Goal: Contribute content: Contribute content

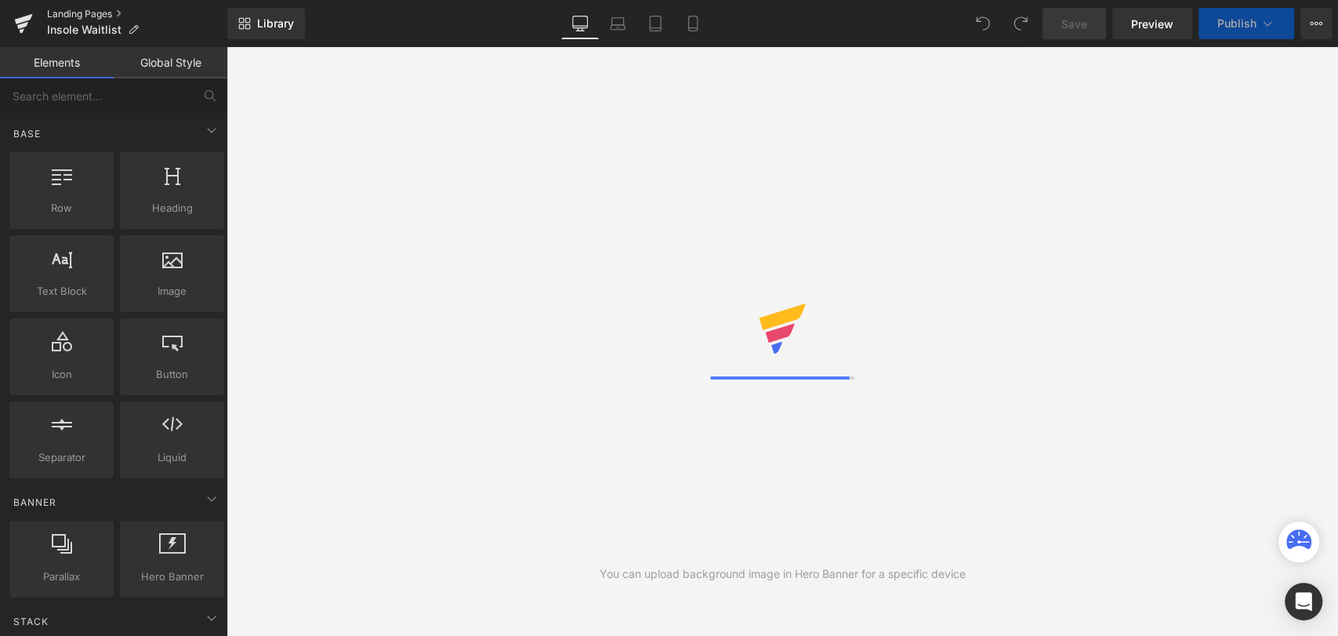
click at [73, 17] on link "Landing Pages" at bounding box center [137, 14] width 180 height 13
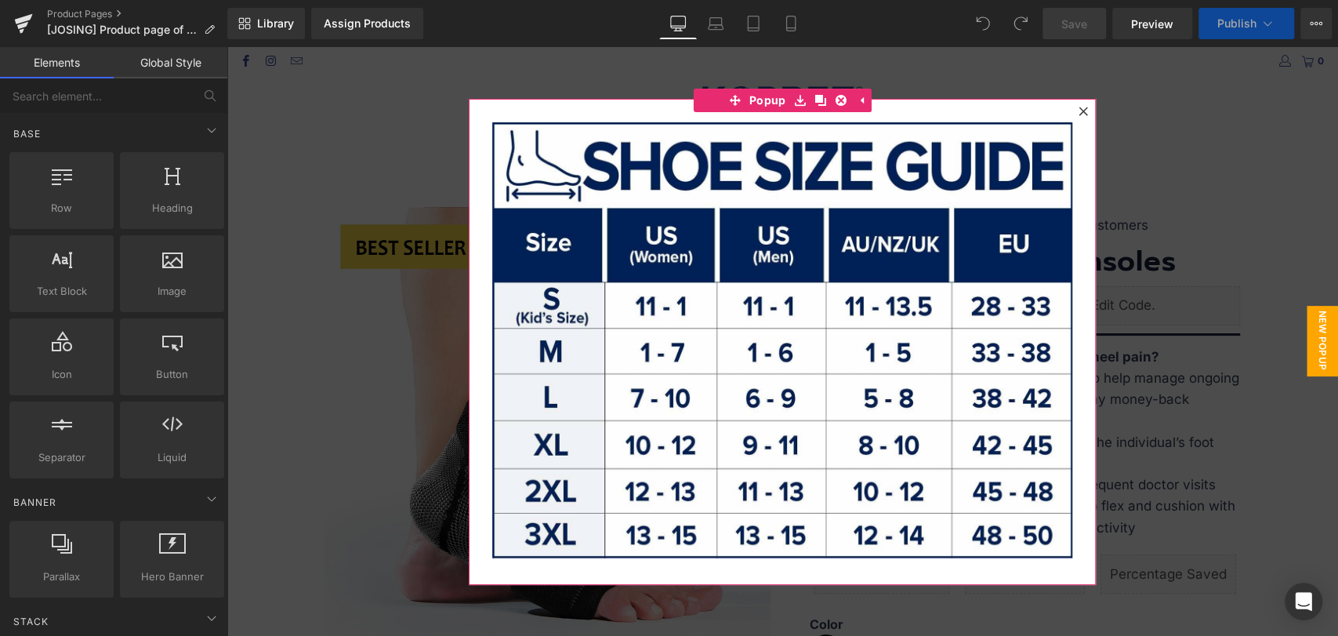
click at [1079, 109] on icon at bounding box center [1083, 111] width 9 height 9
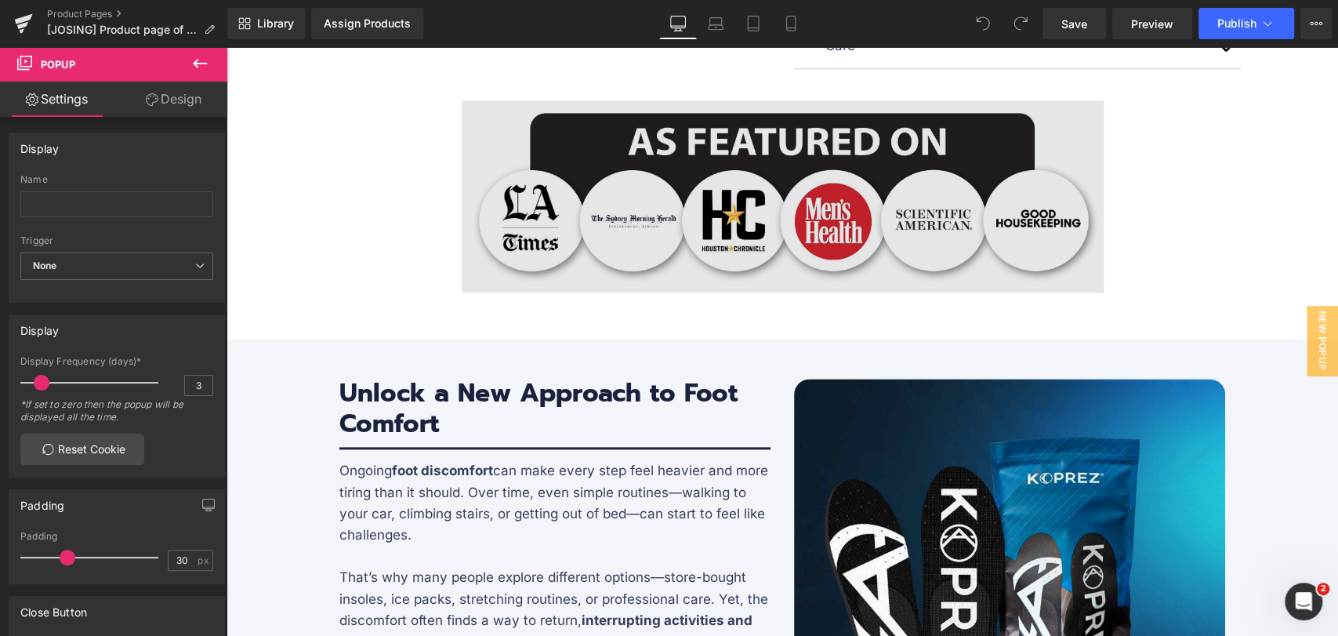
scroll to position [1480, 0]
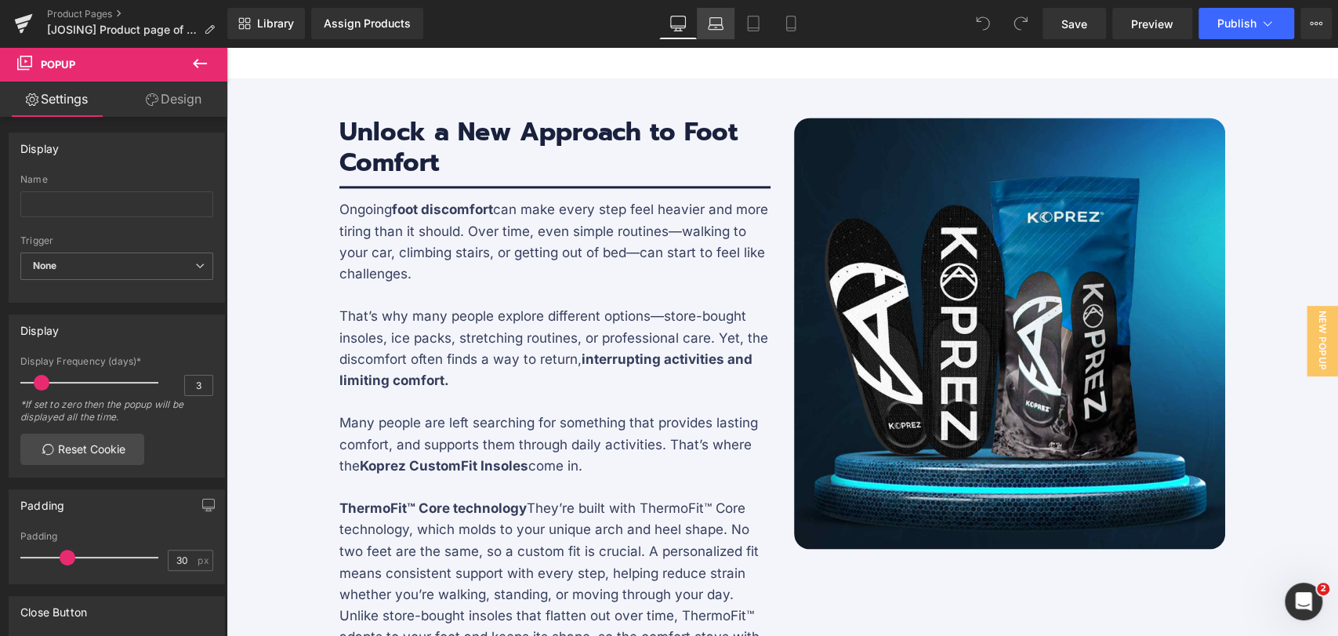
click at [720, 22] on icon at bounding box center [716, 24] width 16 height 16
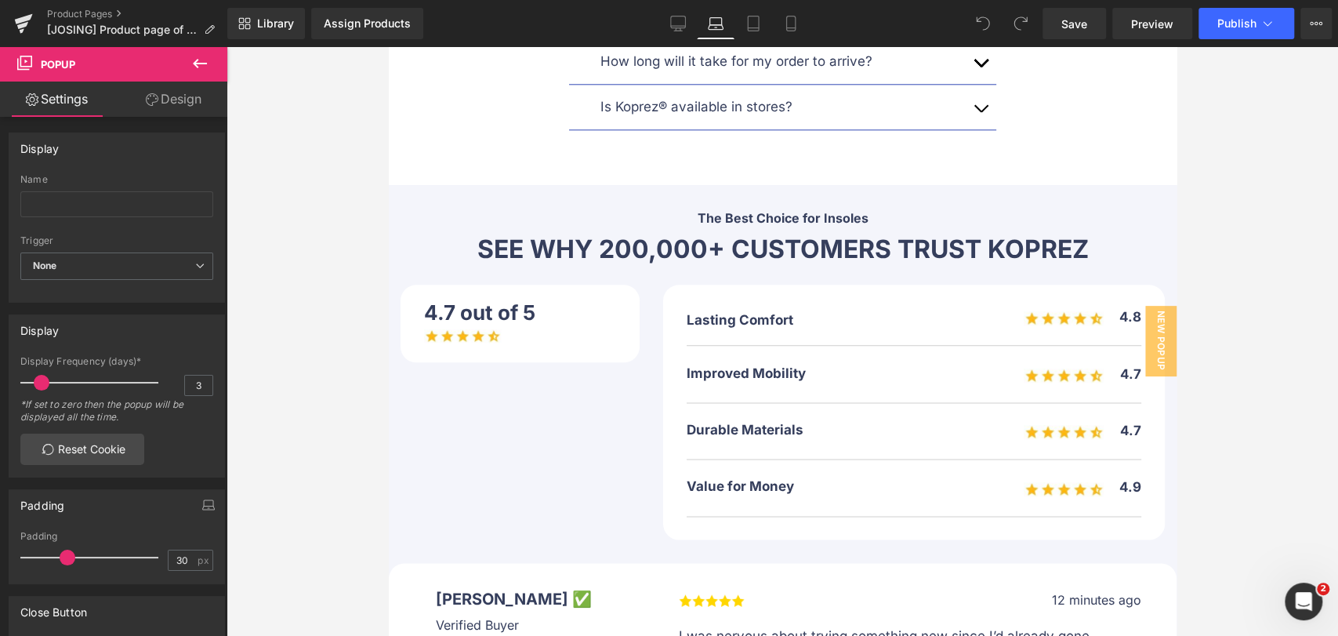
scroll to position [9408, 0]
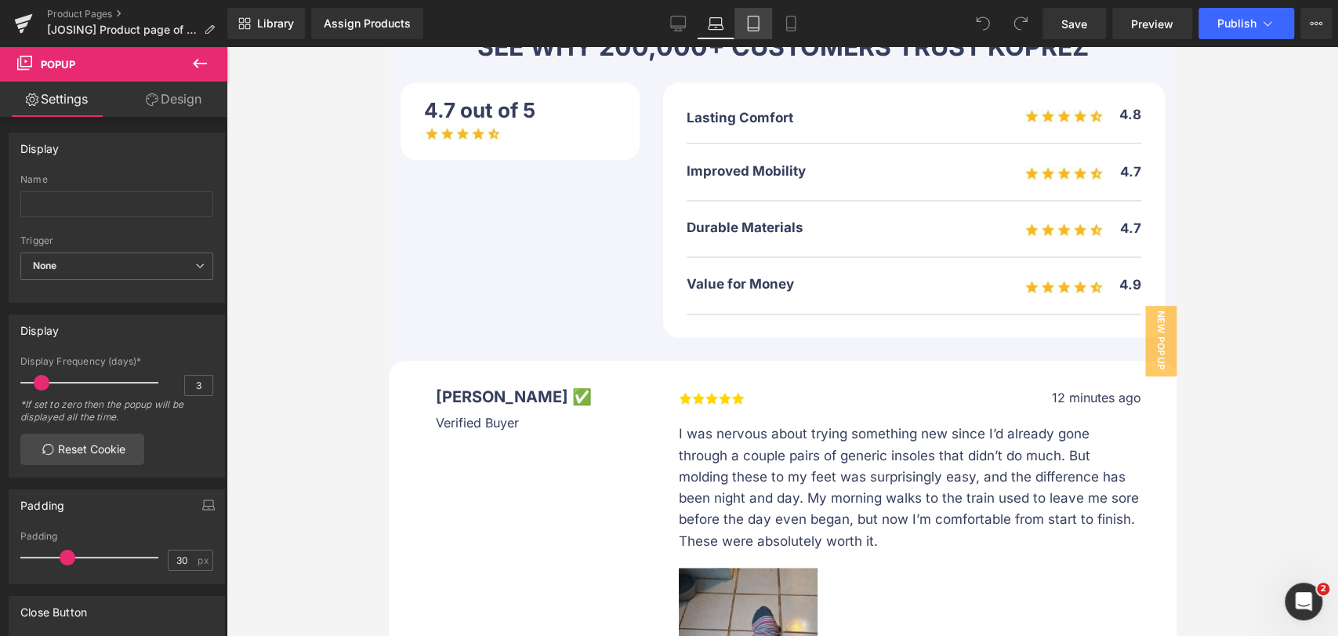
click at [751, 28] on icon at bounding box center [754, 24] width 16 height 16
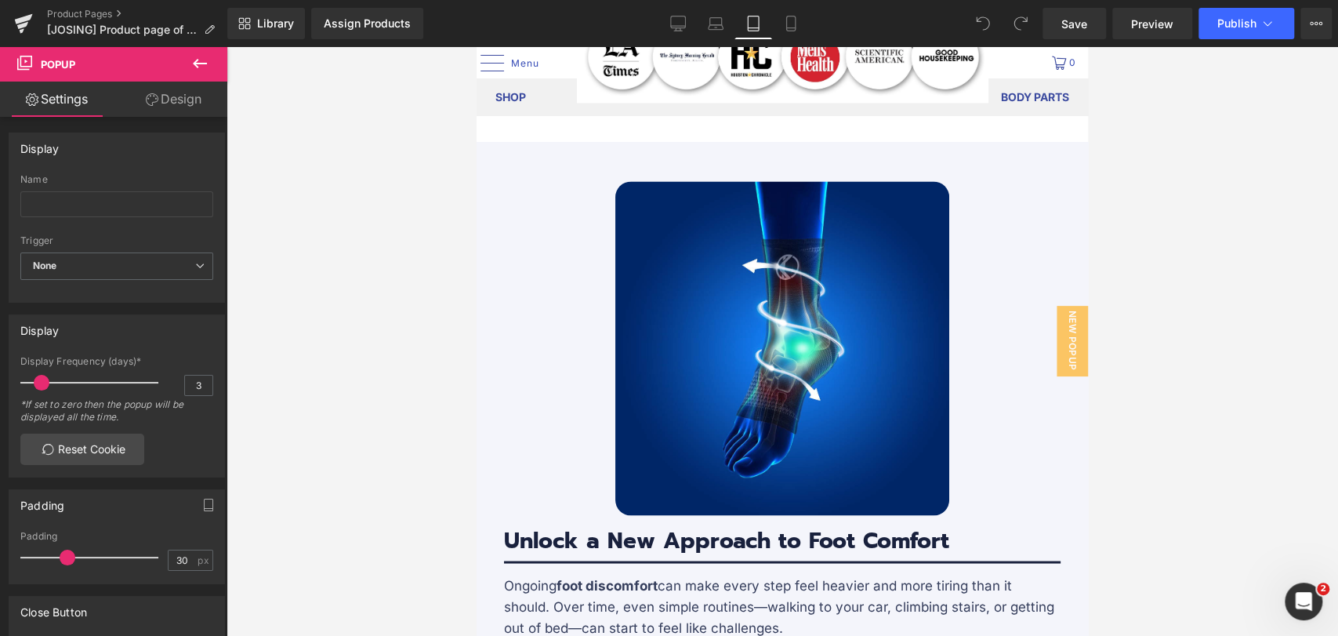
scroll to position [1655, 0]
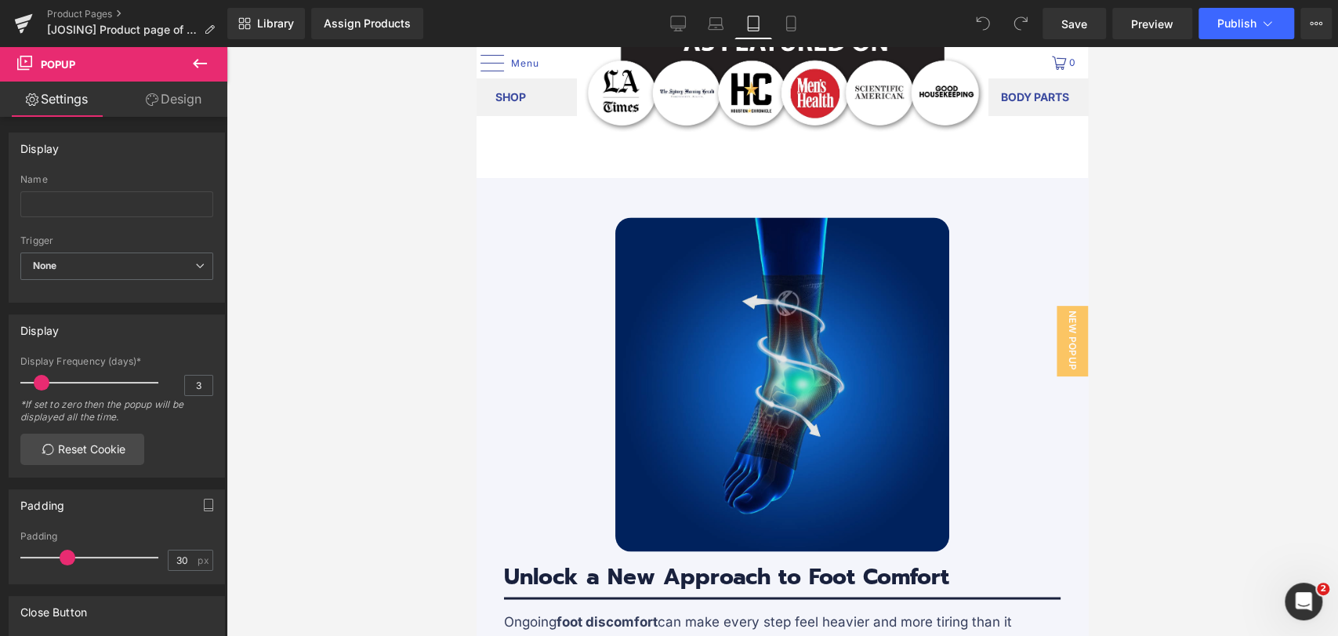
click at [795, 290] on img at bounding box center [782, 384] width 334 height 334
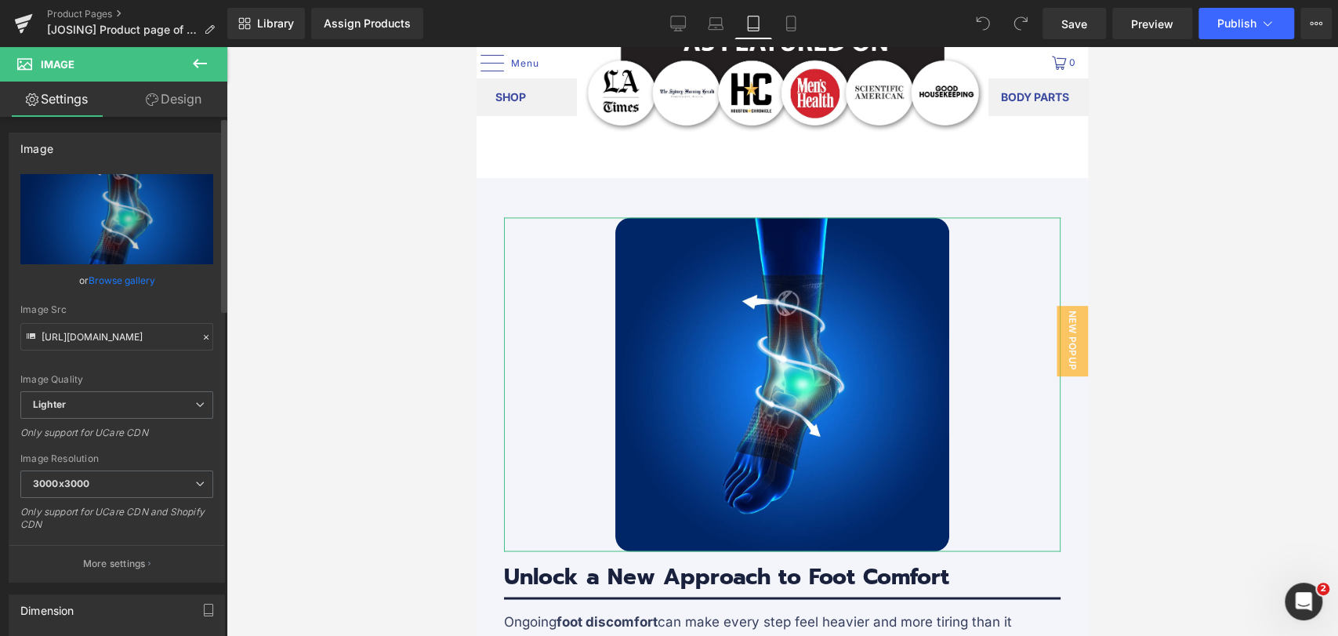
click at [123, 271] on link "Browse gallery" at bounding box center [122, 280] width 67 height 27
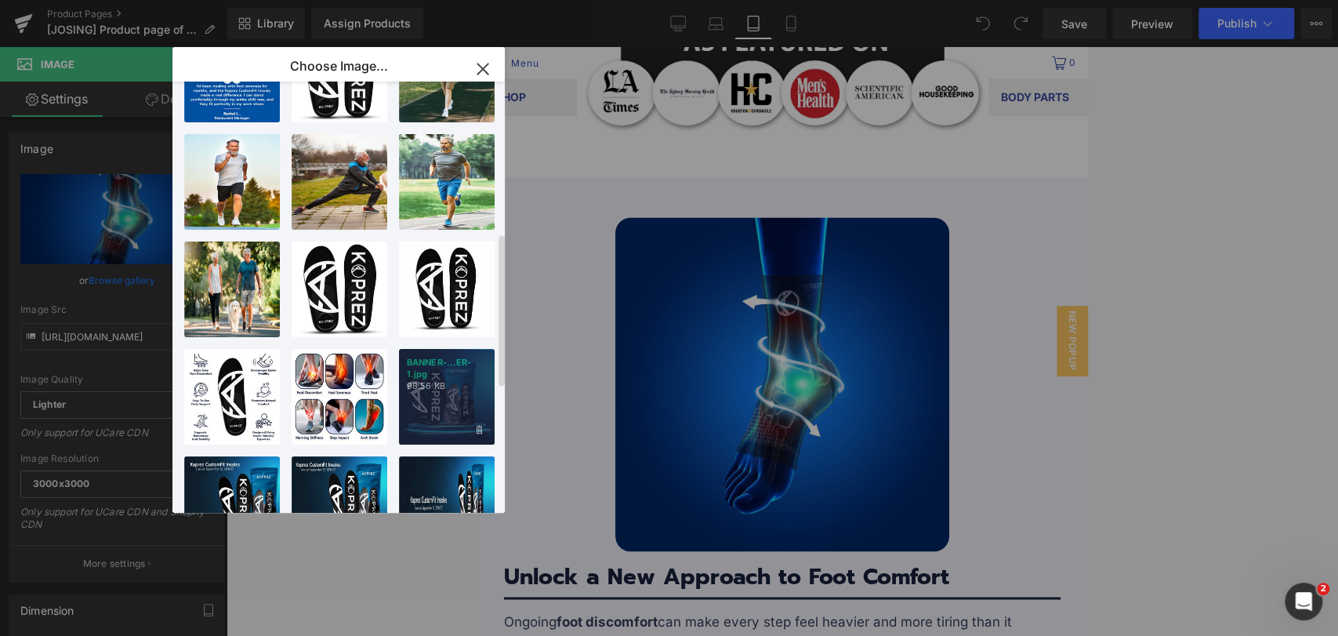
scroll to position [435, 0]
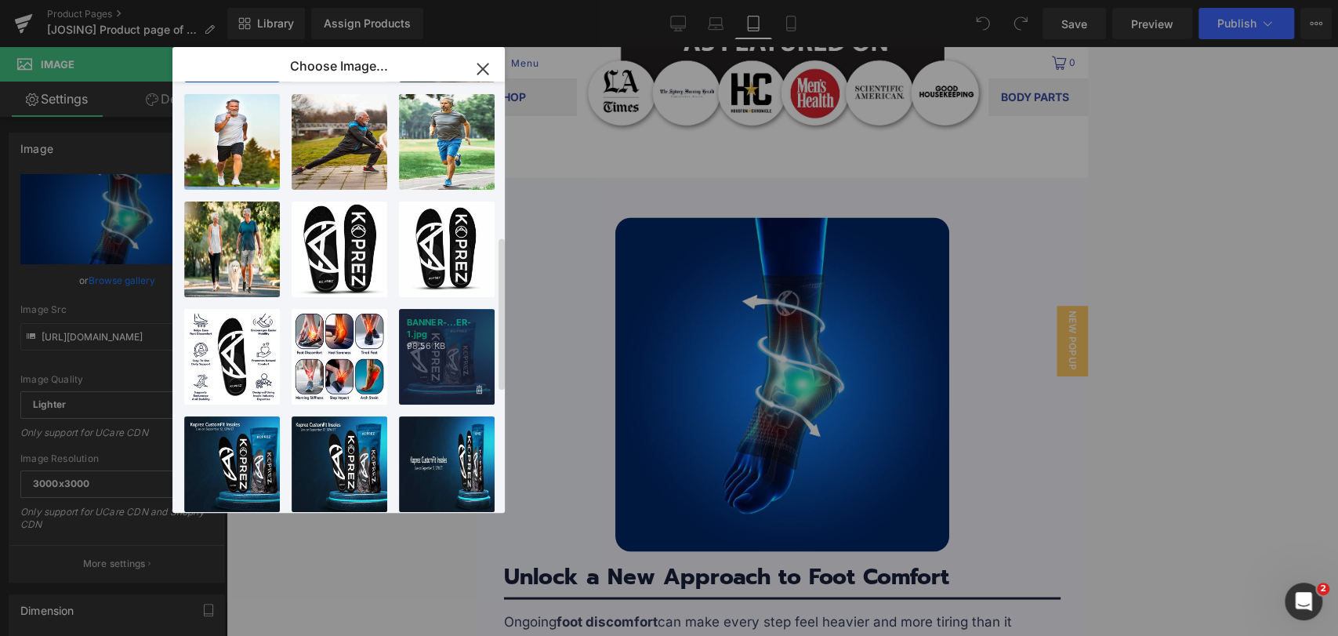
click at [444, 367] on div "BANNER-...ER-1.jpg 98.56 KB" at bounding box center [447, 357] width 96 height 96
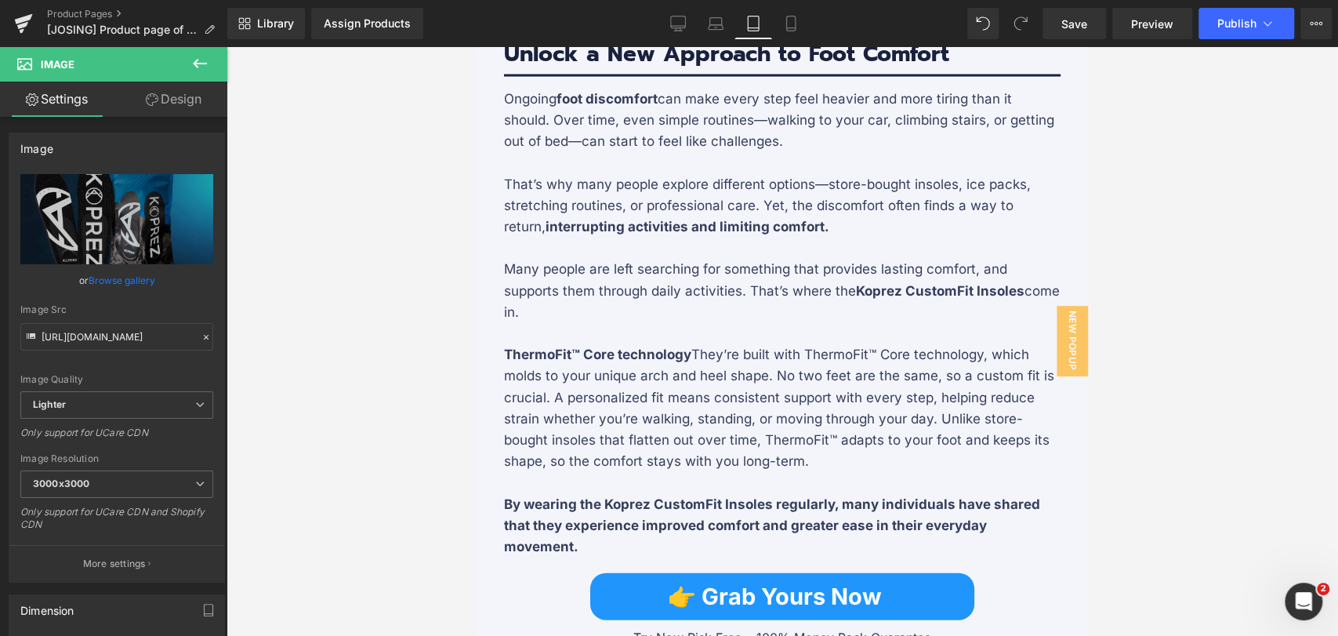
scroll to position [2613, 0]
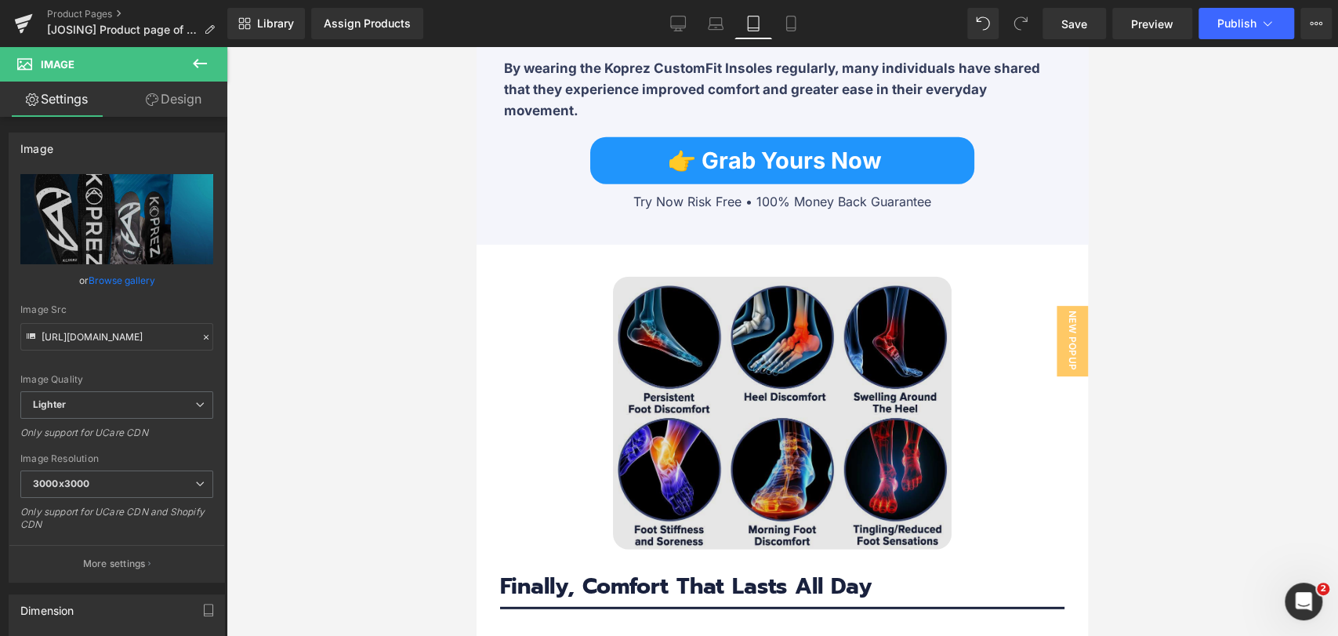
click at [795, 352] on img at bounding box center [782, 413] width 339 height 273
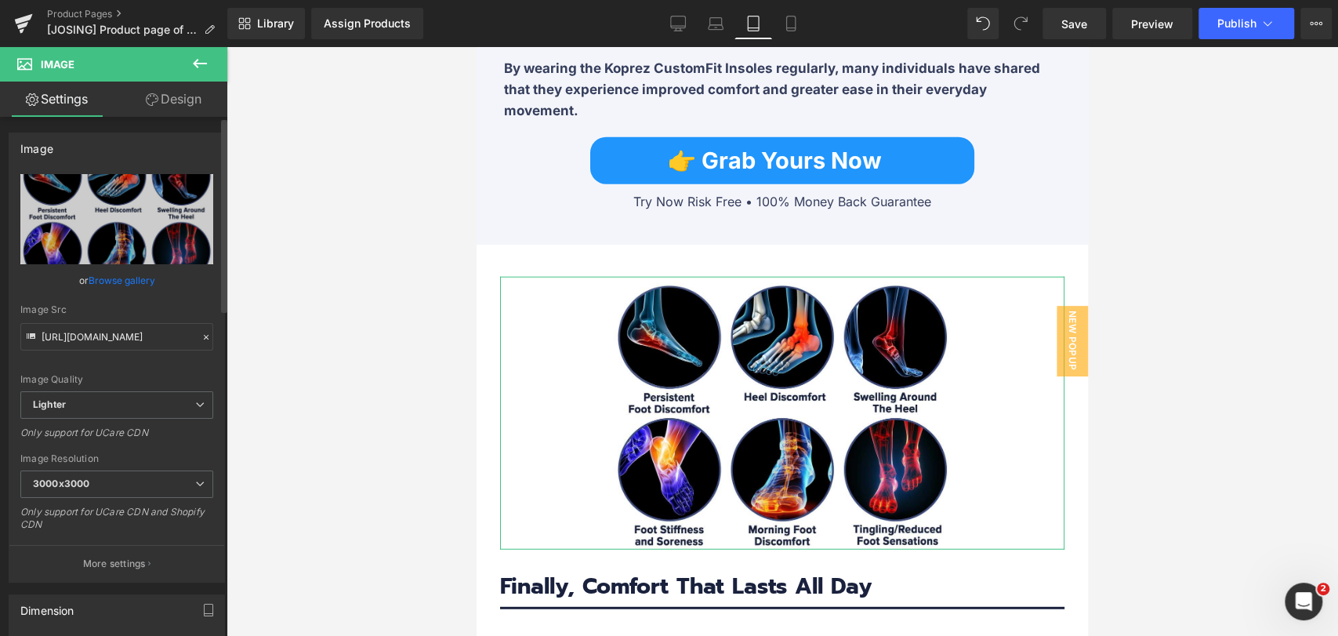
click at [125, 270] on link "Browse gallery" at bounding box center [122, 280] width 67 height 27
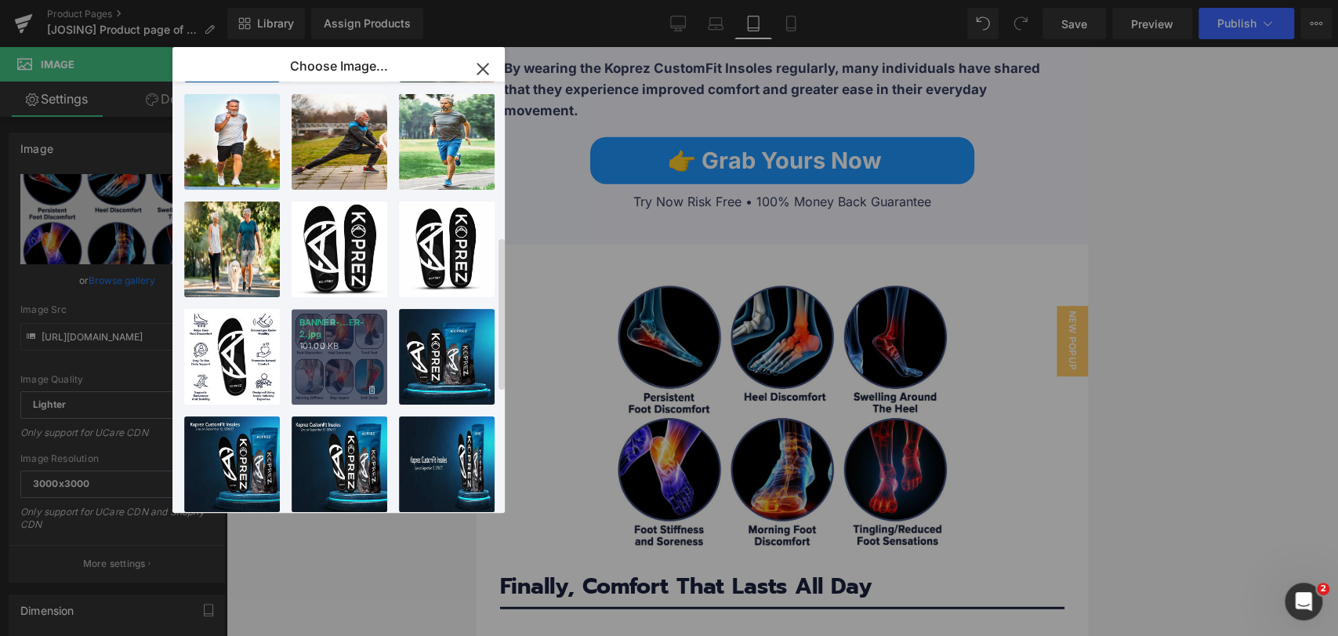
click at [331, 328] on p "BANNER-...ER-2.jpg" at bounding box center [340, 329] width 80 height 24
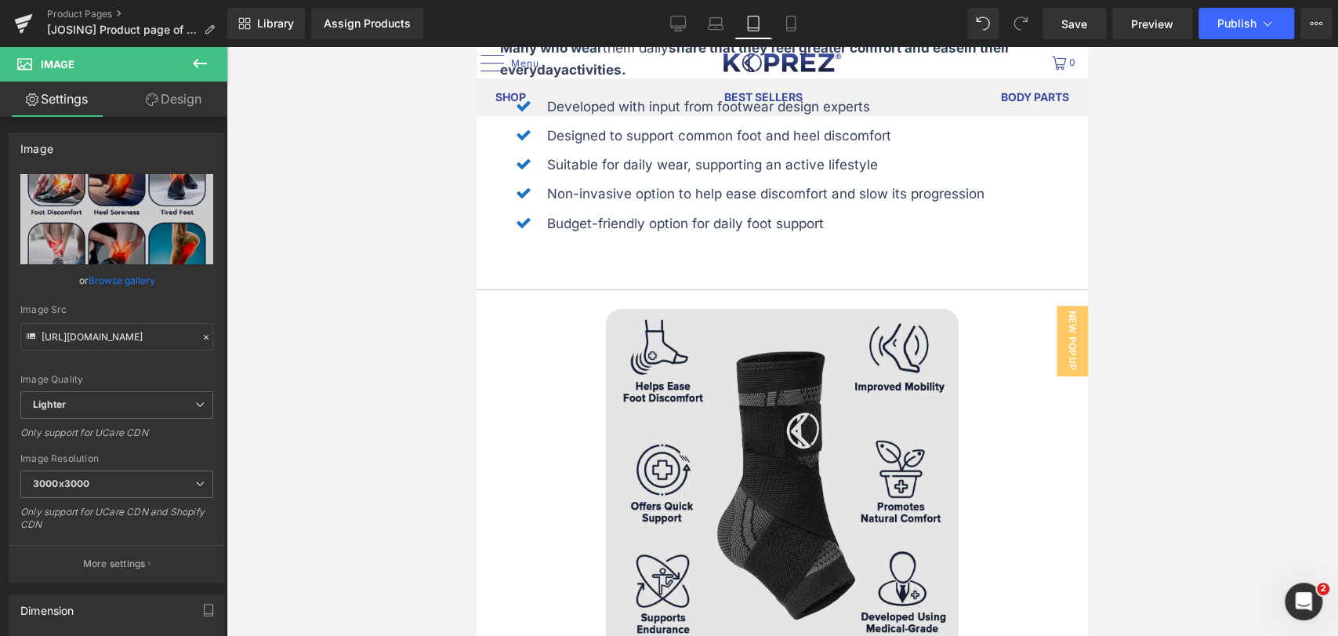
scroll to position [3571, 0]
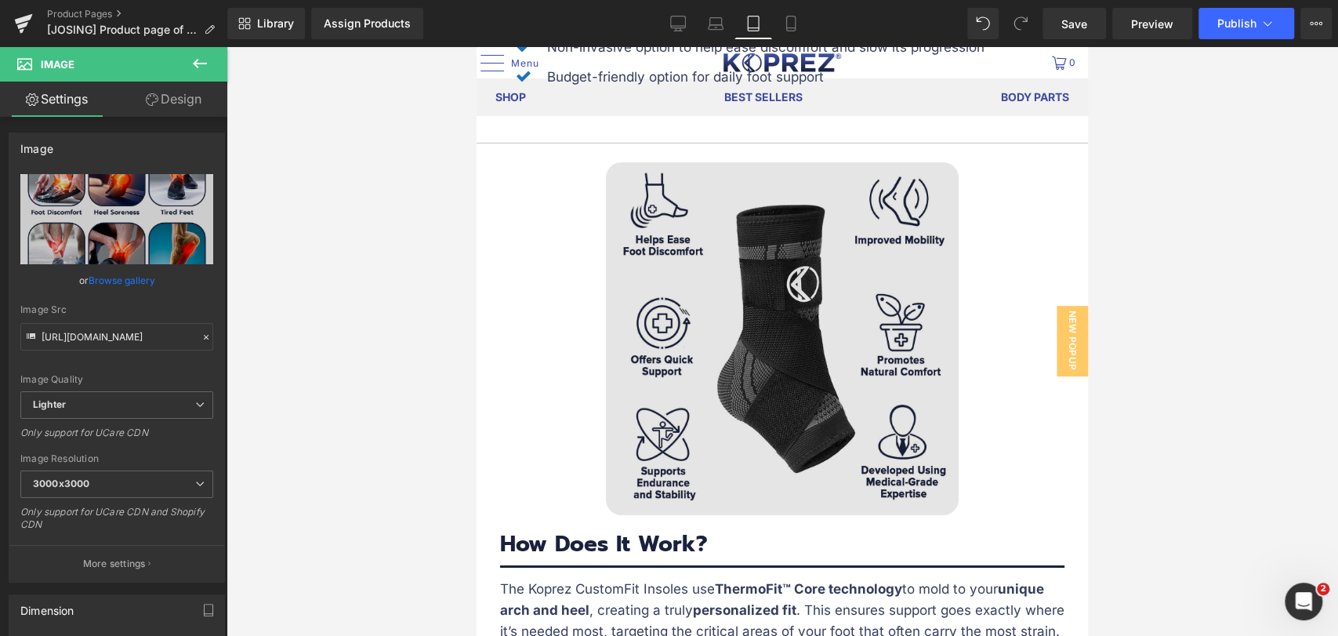
click at [786, 293] on img at bounding box center [782, 338] width 353 height 353
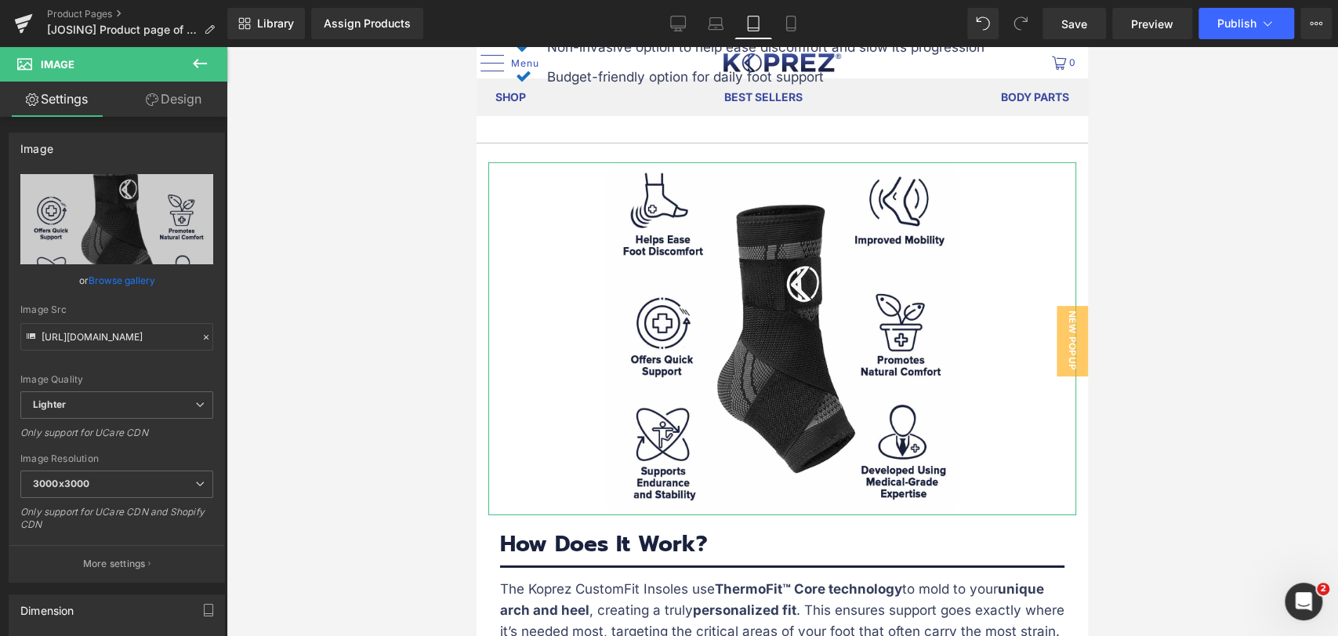
click at [129, 274] on link "Browse gallery" at bounding box center [122, 280] width 67 height 27
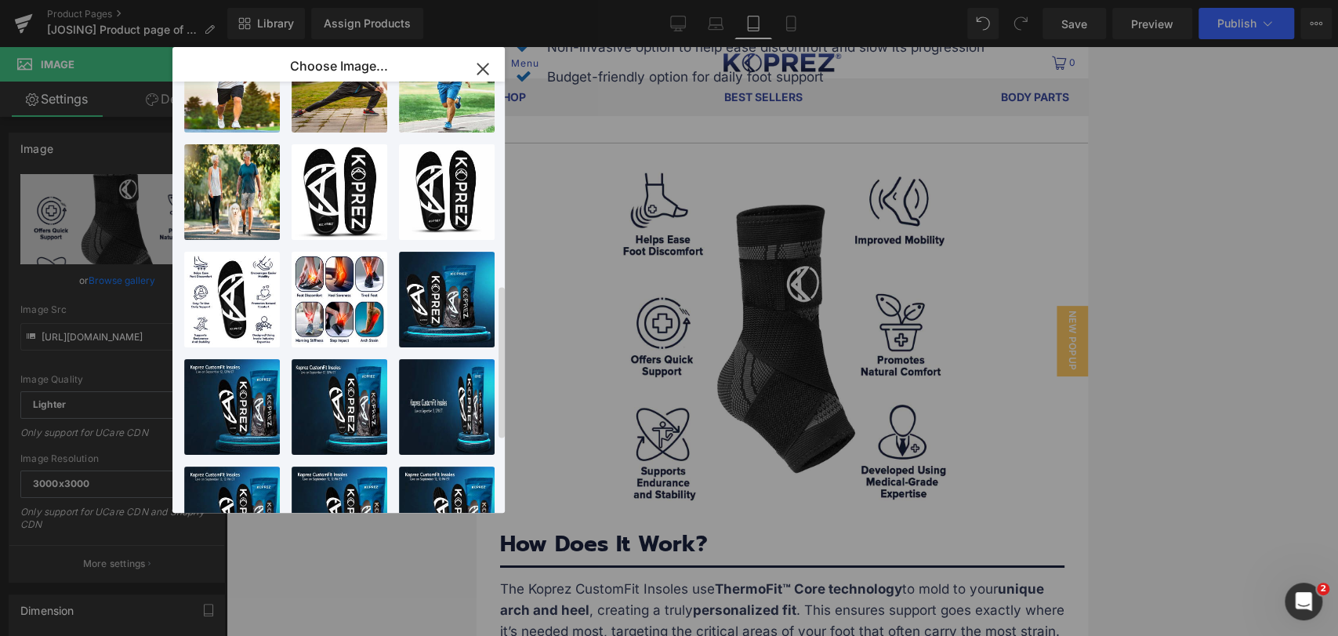
scroll to position [696, 0]
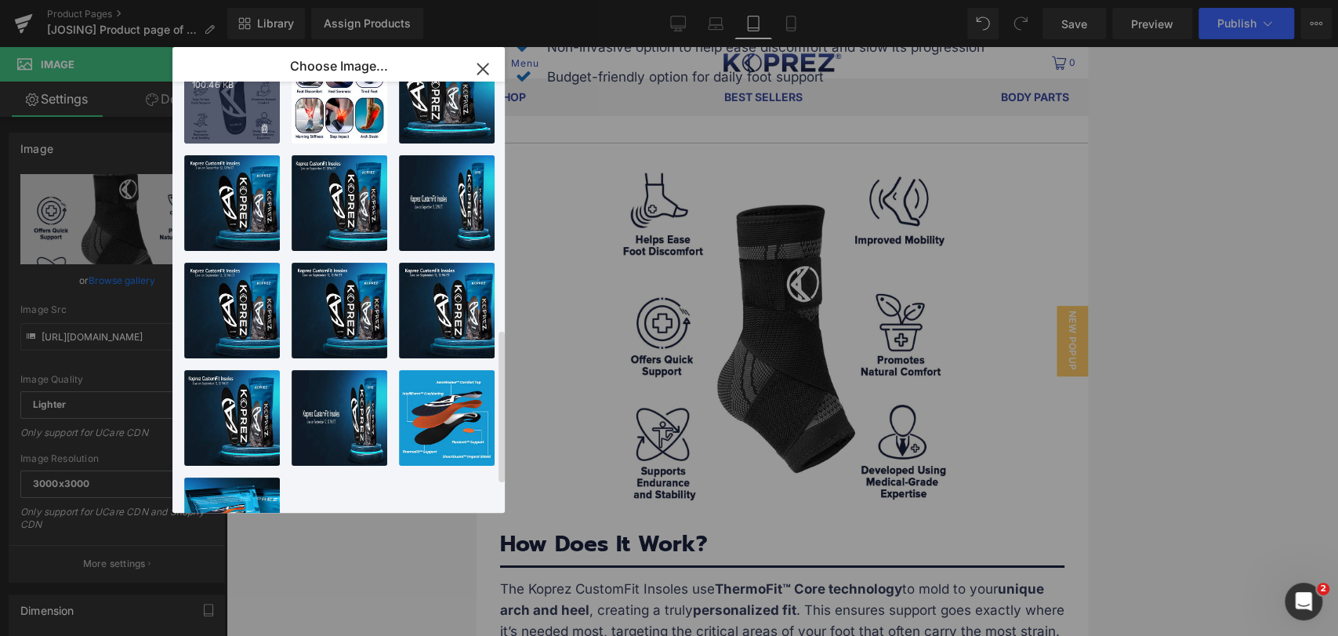
click at [216, 107] on div "BANNER-...ER-3.jpg 100.46 KB" at bounding box center [232, 96] width 96 height 96
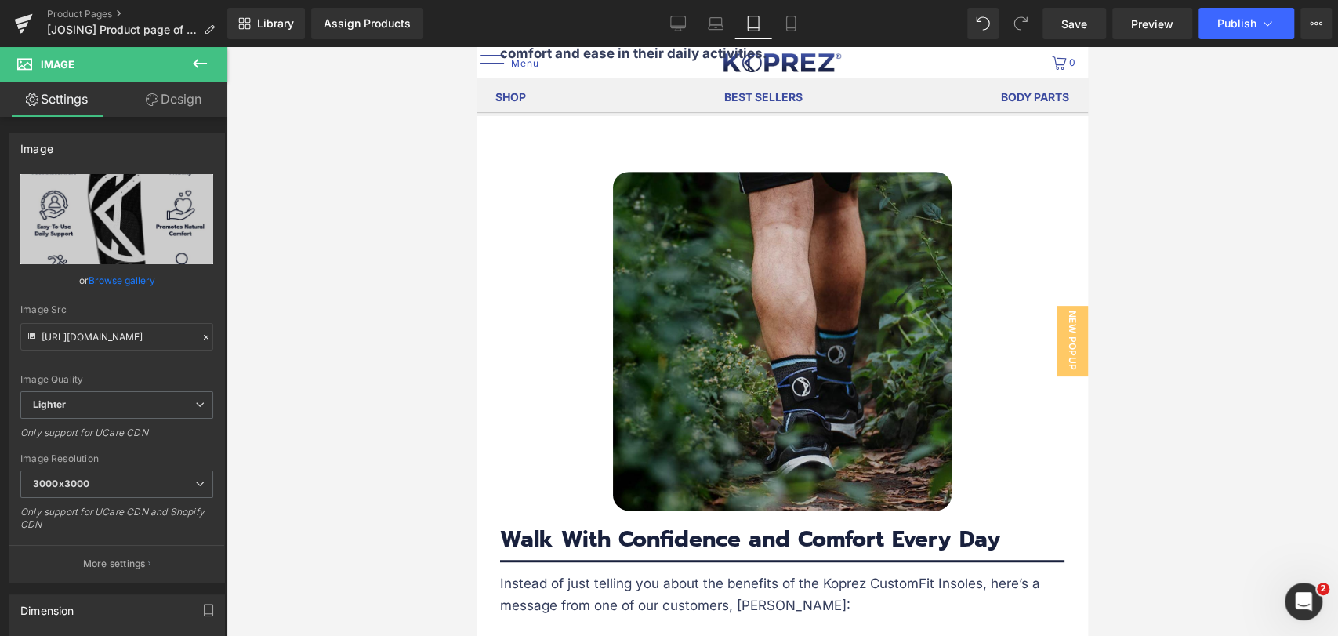
scroll to position [4529, 0]
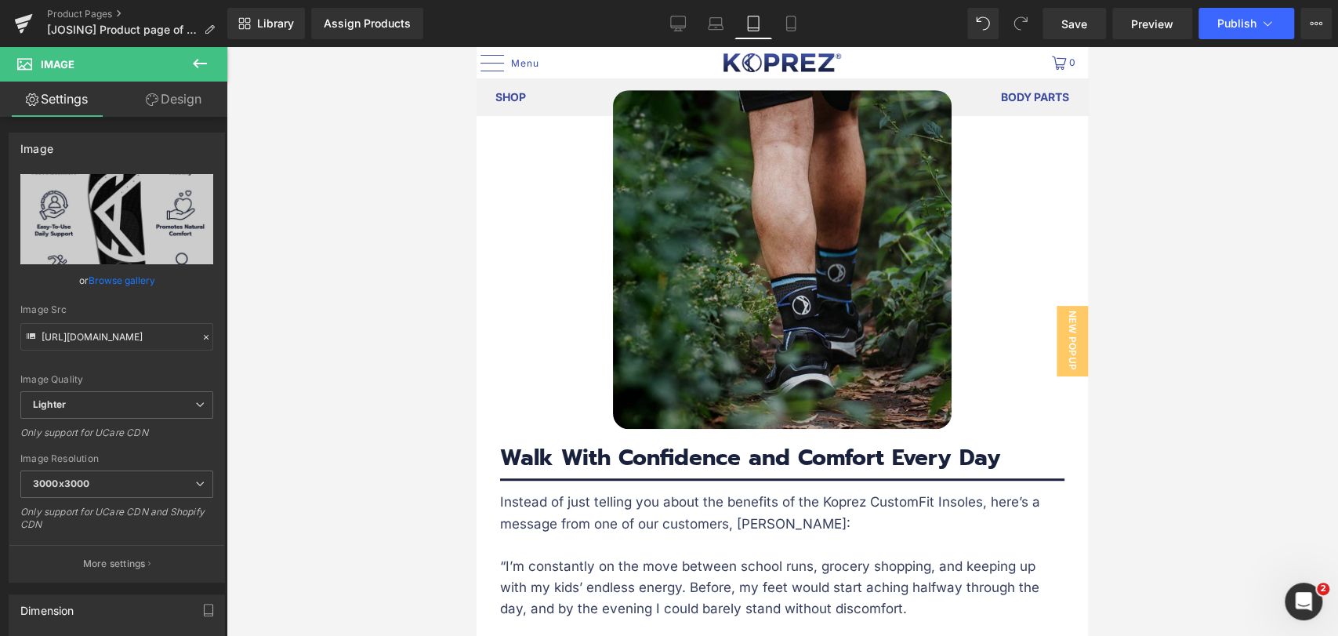
click at [670, 333] on img at bounding box center [782, 259] width 339 height 339
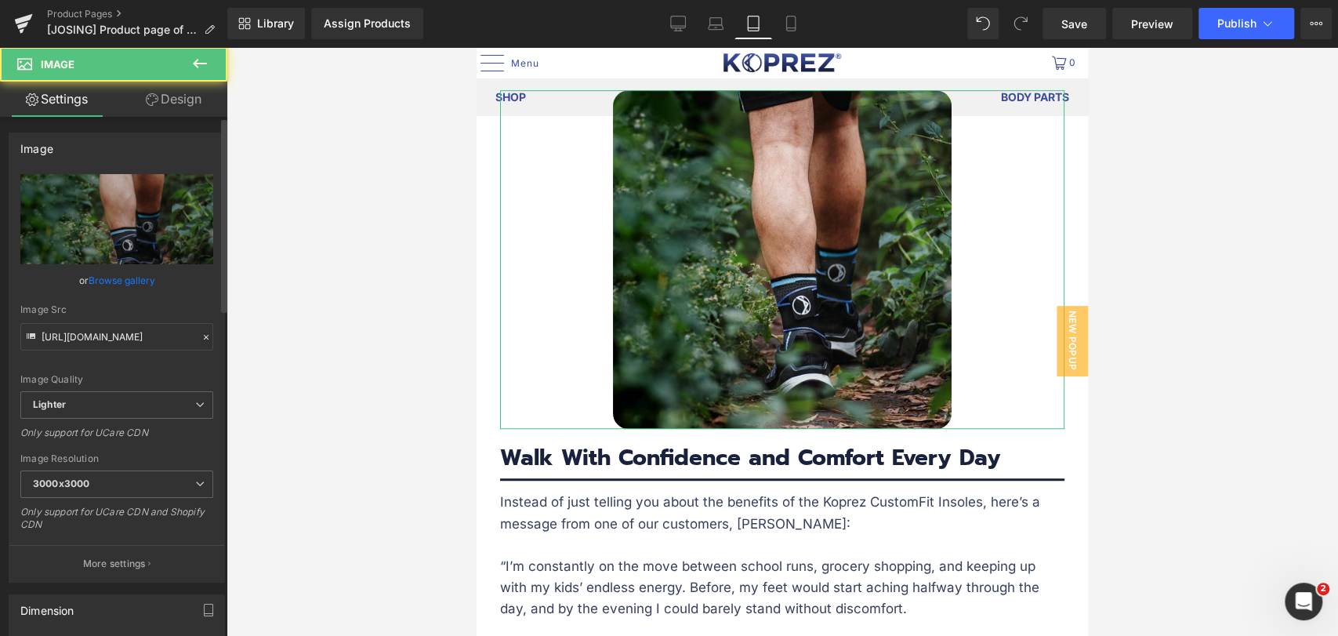
click at [112, 281] on link "Browse gallery" at bounding box center [122, 280] width 67 height 27
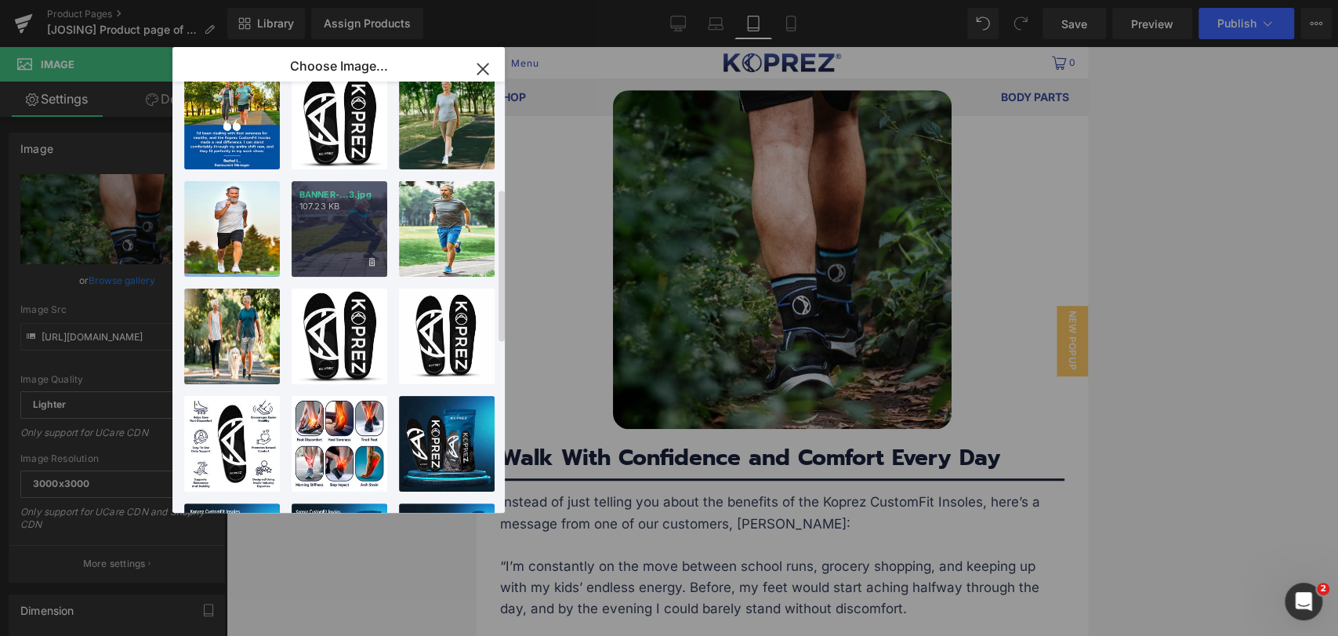
scroll to position [174, 0]
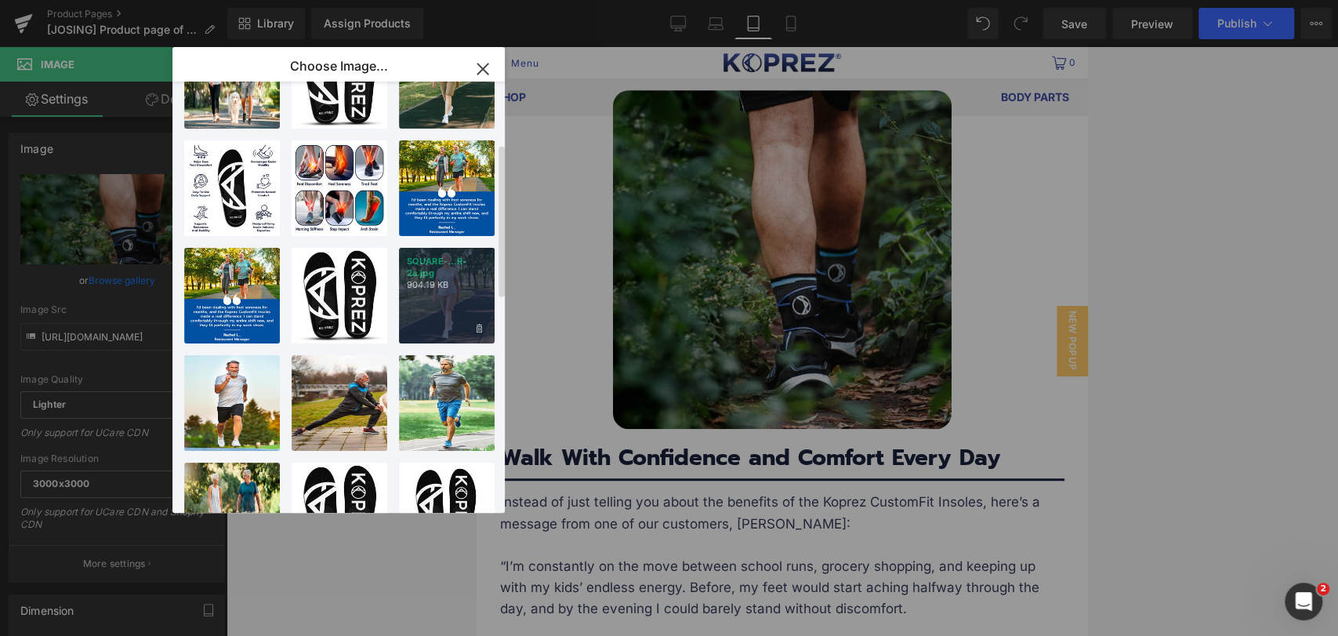
click at [448, 300] on div "SQUARE-...R-2a.jpg 904.19 KB" at bounding box center [447, 296] width 96 height 96
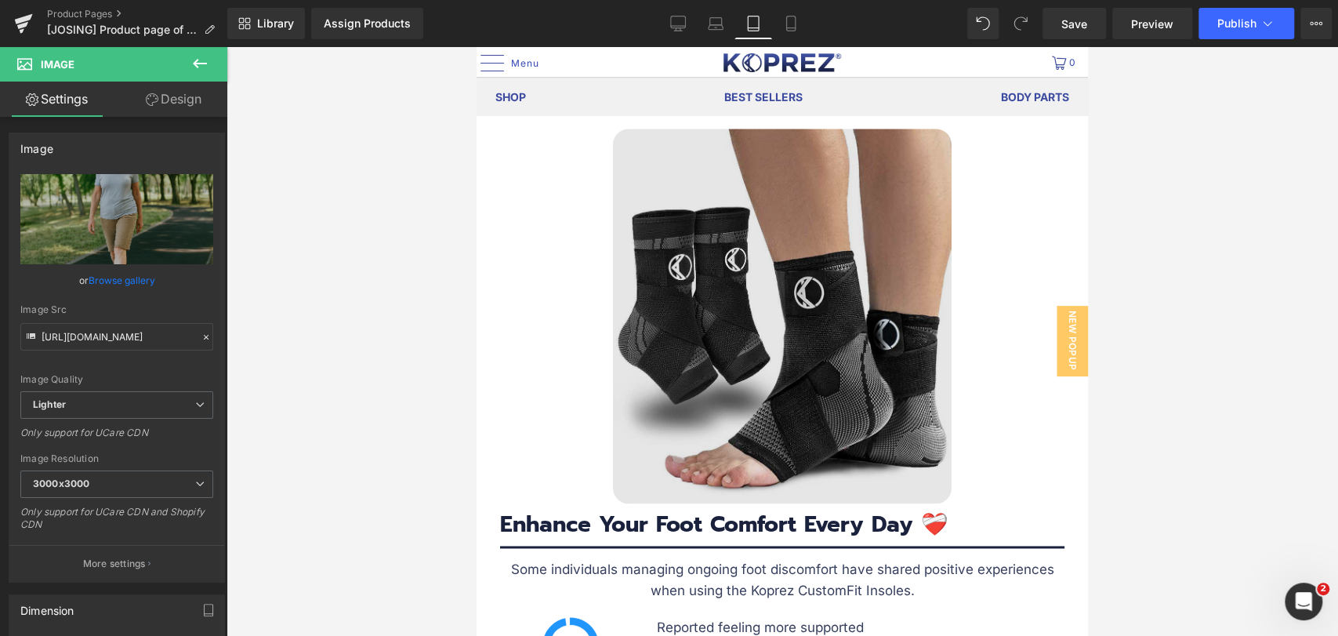
scroll to position [5488, 0]
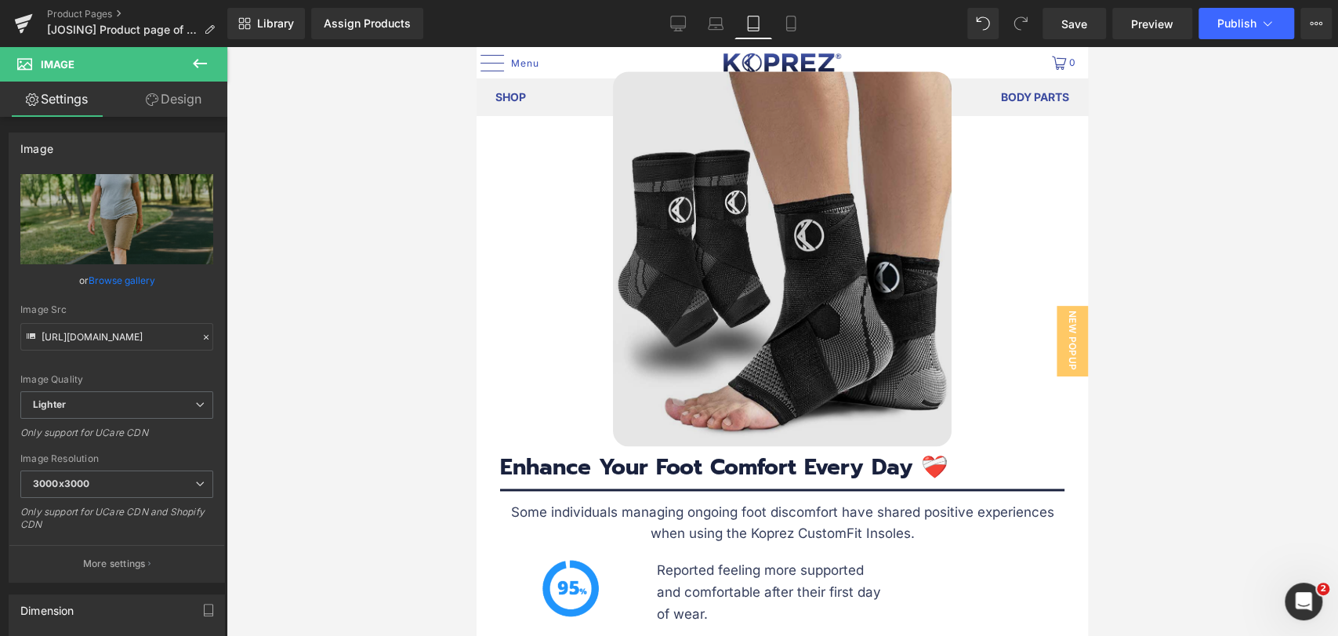
click at [727, 365] on img at bounding box center [782, 258] width 339 height 375
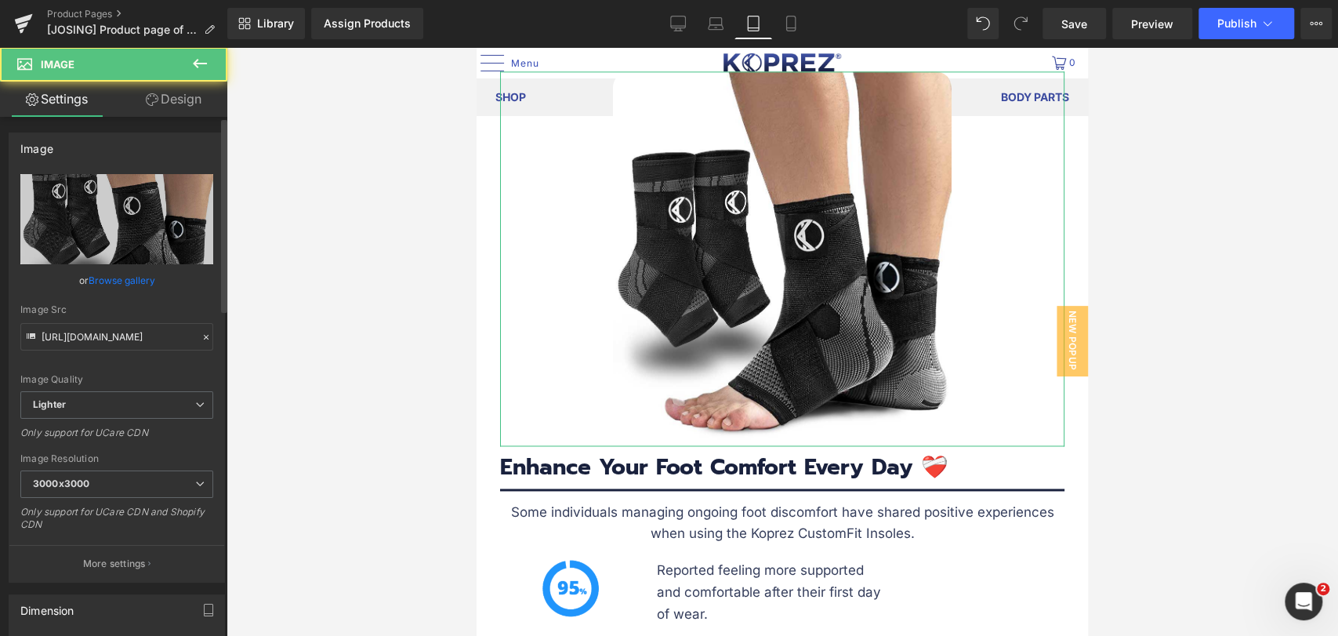
click at [116, 288] on link "Browse gallery" at bounding box center [122, 280] width 67 height 27
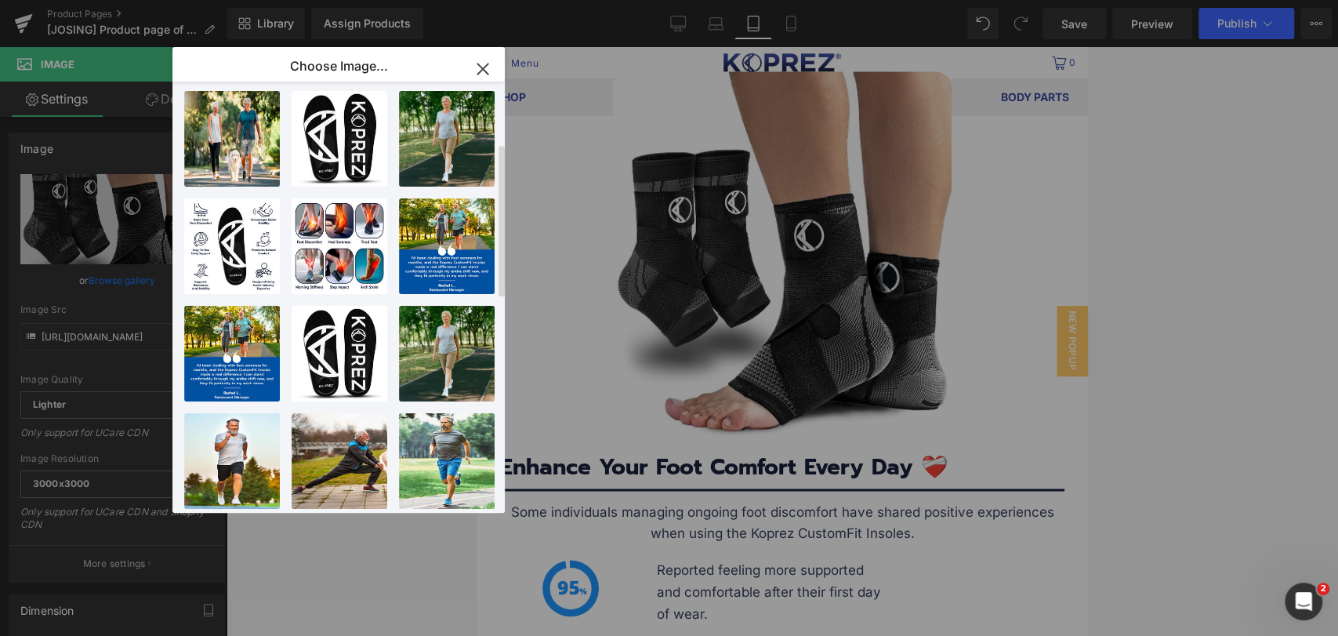
scroll to position [87, 0]
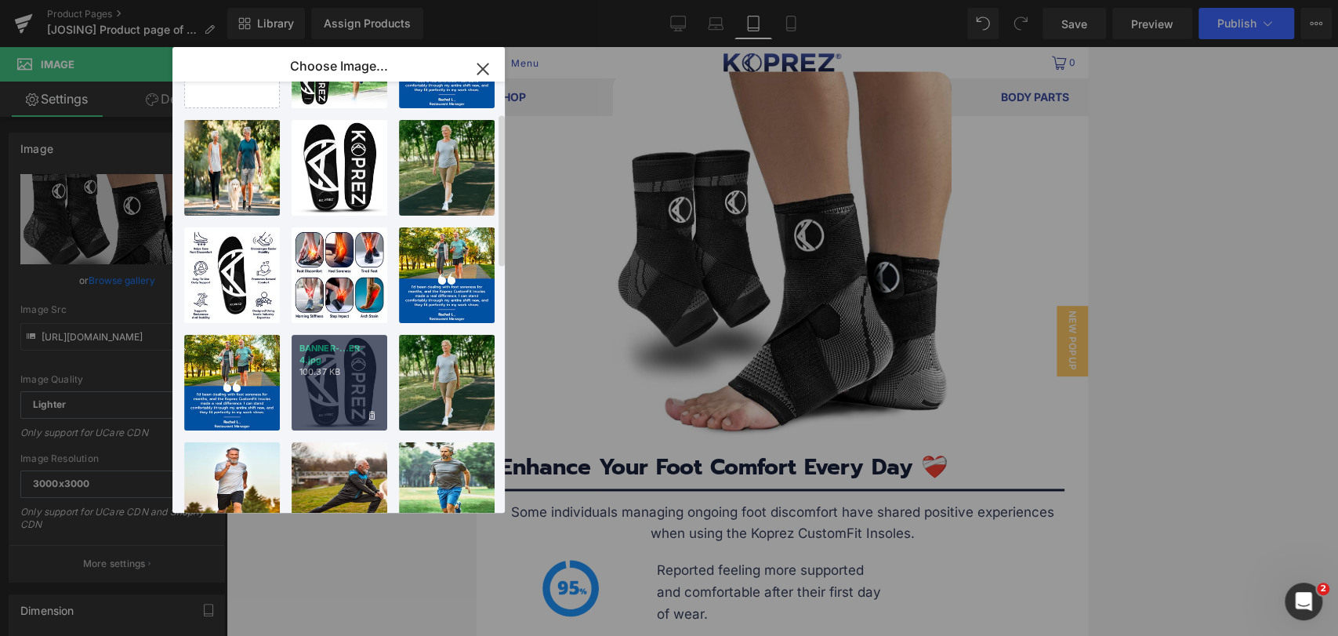
click at [326, 383] on div "BANNER-...ER-4.jpg 100.37 KB" at bounding box center [340, 383] width 96 height 96
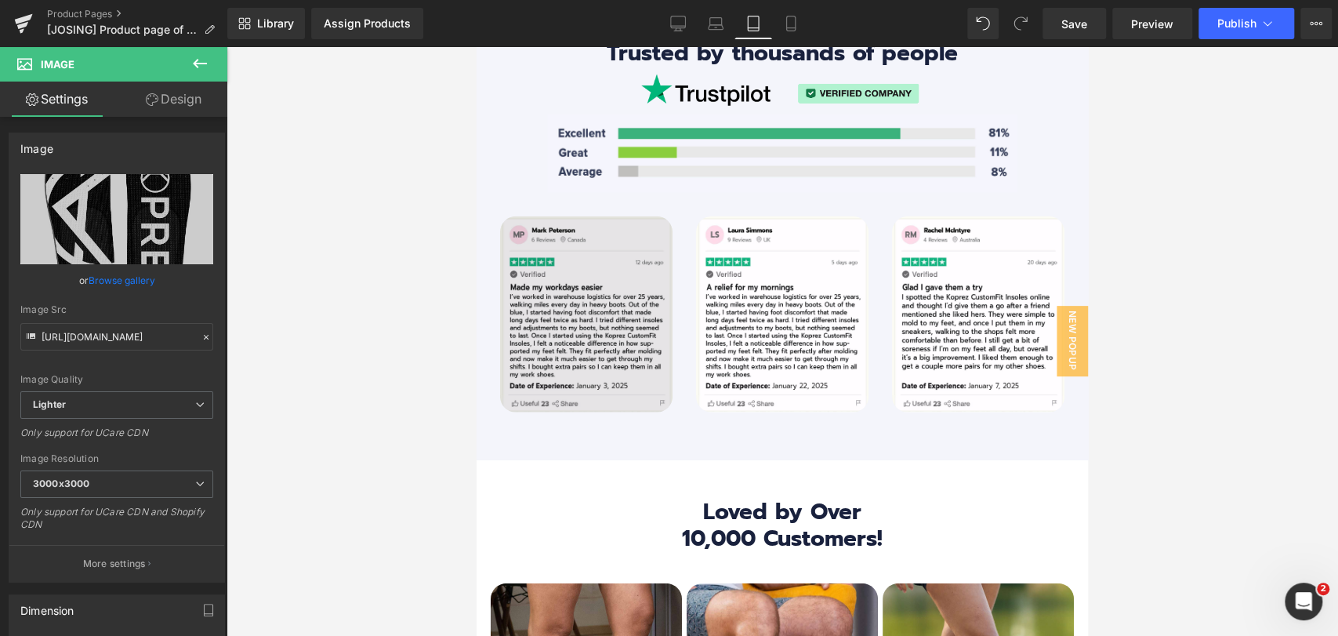
scroll to position [7404, 0]
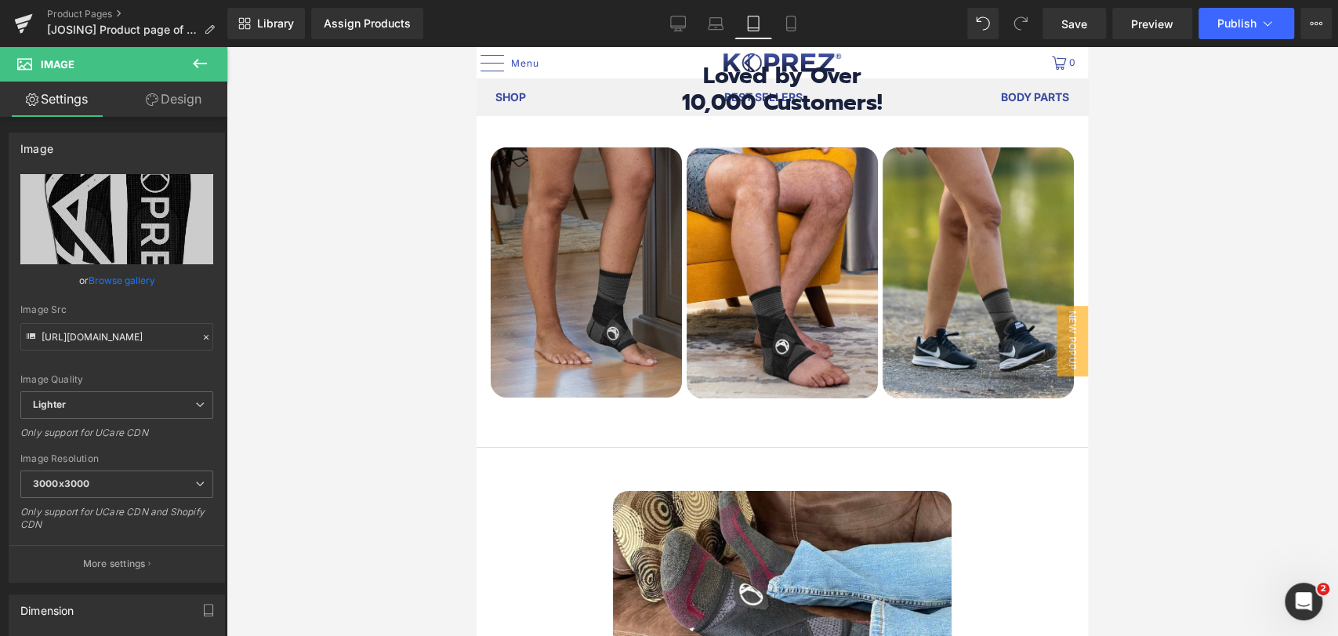
click at [604, 317] on img at bounding box center [586, 272] width 191 height 251
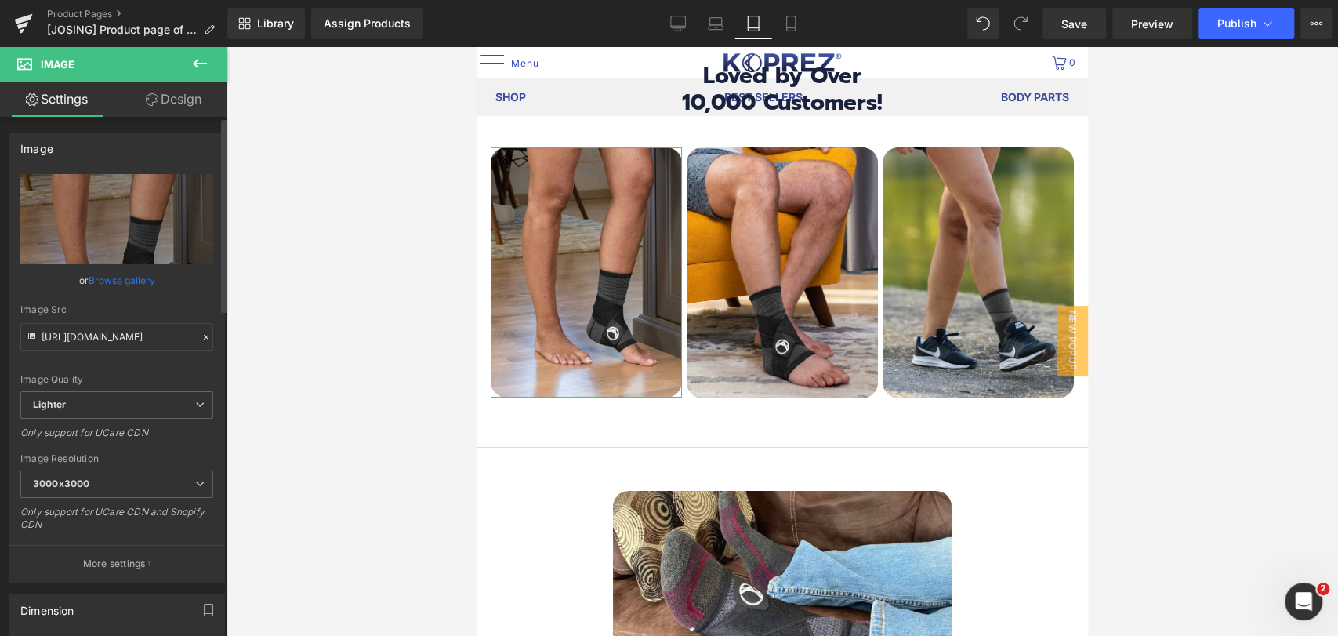
click at [111, 286] on link "Browse gallery" at bounding box center [122, 280] width 67 height 27
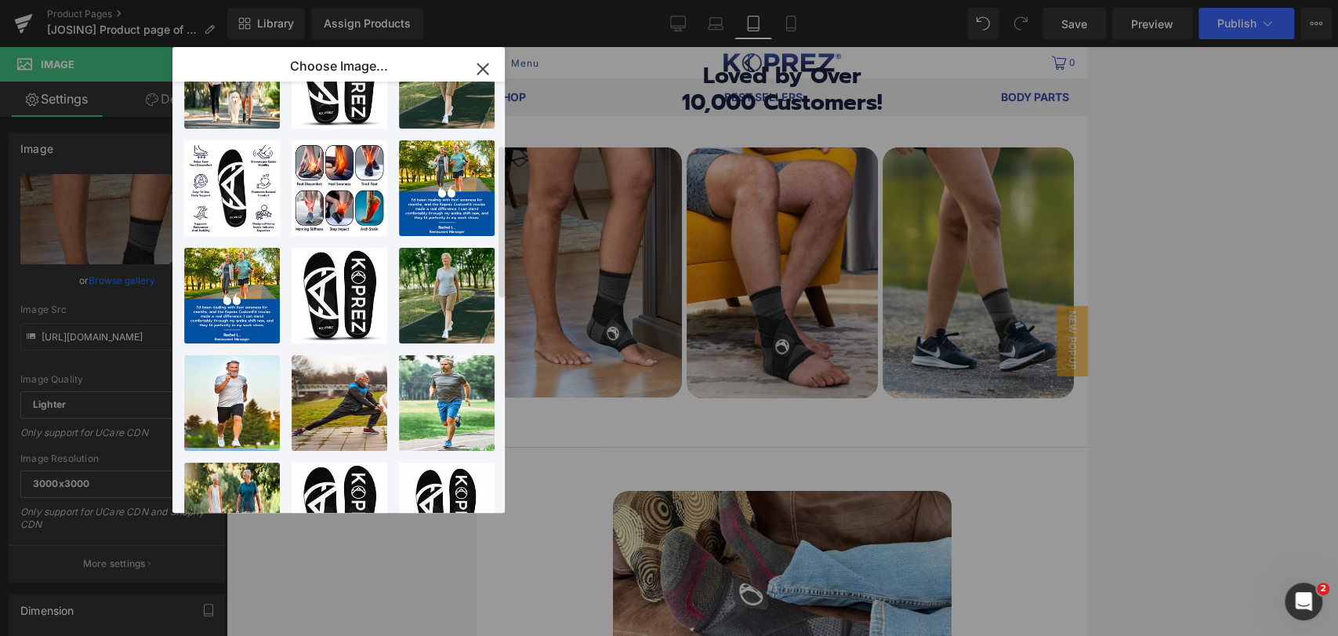
scroll to position [261, 0]
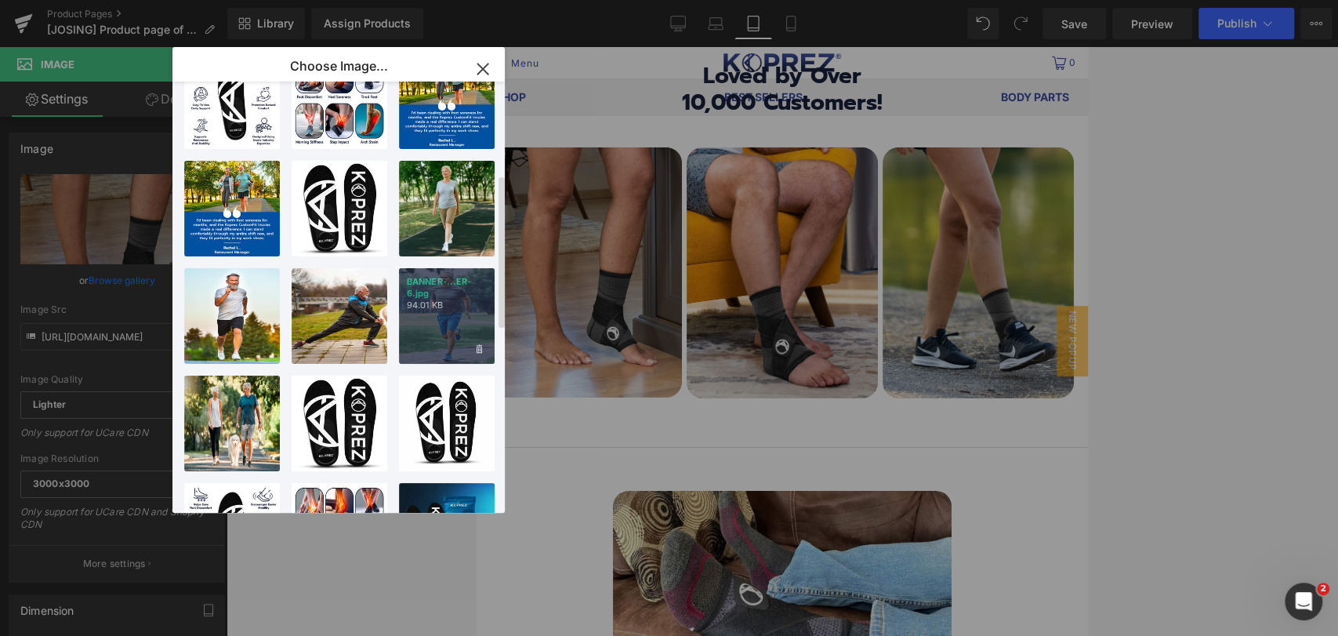
click at [473, 305] on p "94.01 KB" at bounding box center [447, 306] width 80 height 12
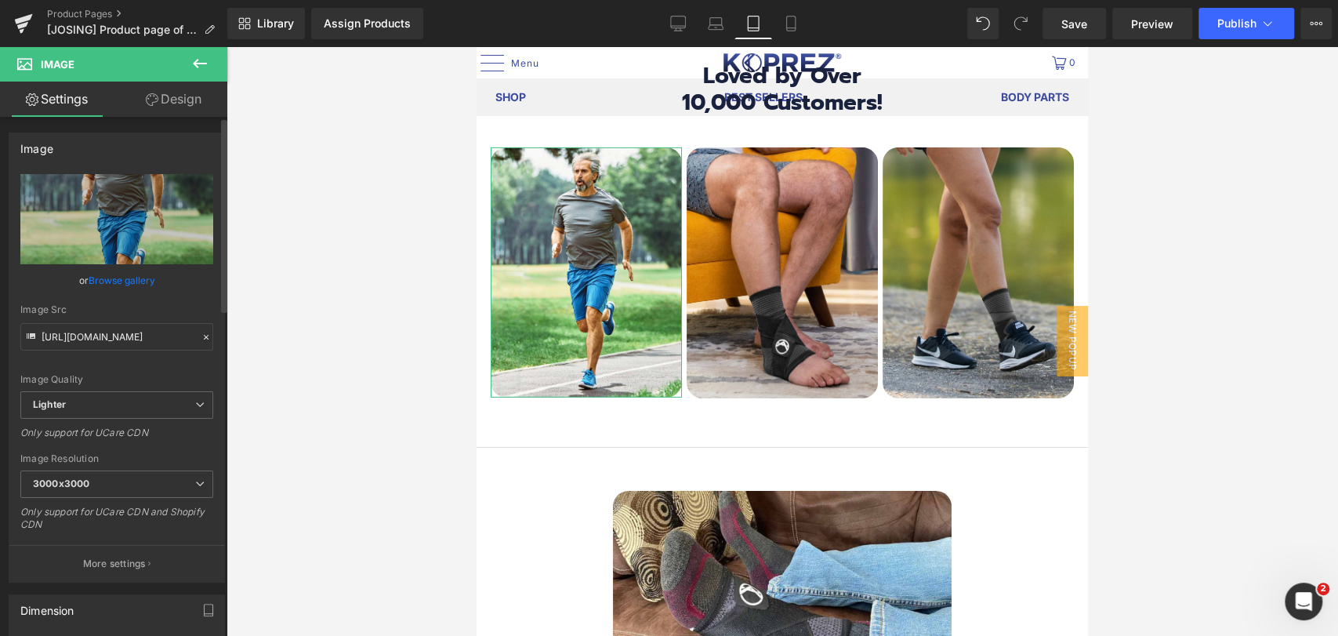
click at [105, 285] on link "Browse gallery" at bounding box center [122, 280] width 67 height 27
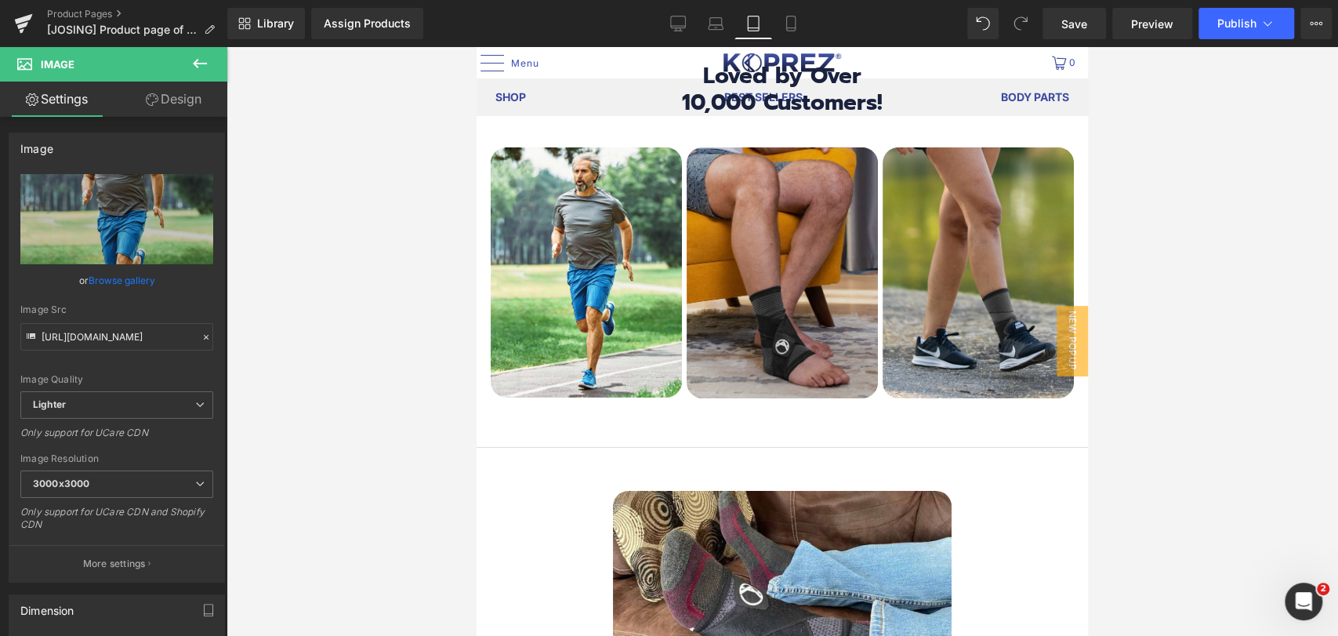
click at [760, 336] on img at bounding box center [782, 272] width 191 height 251
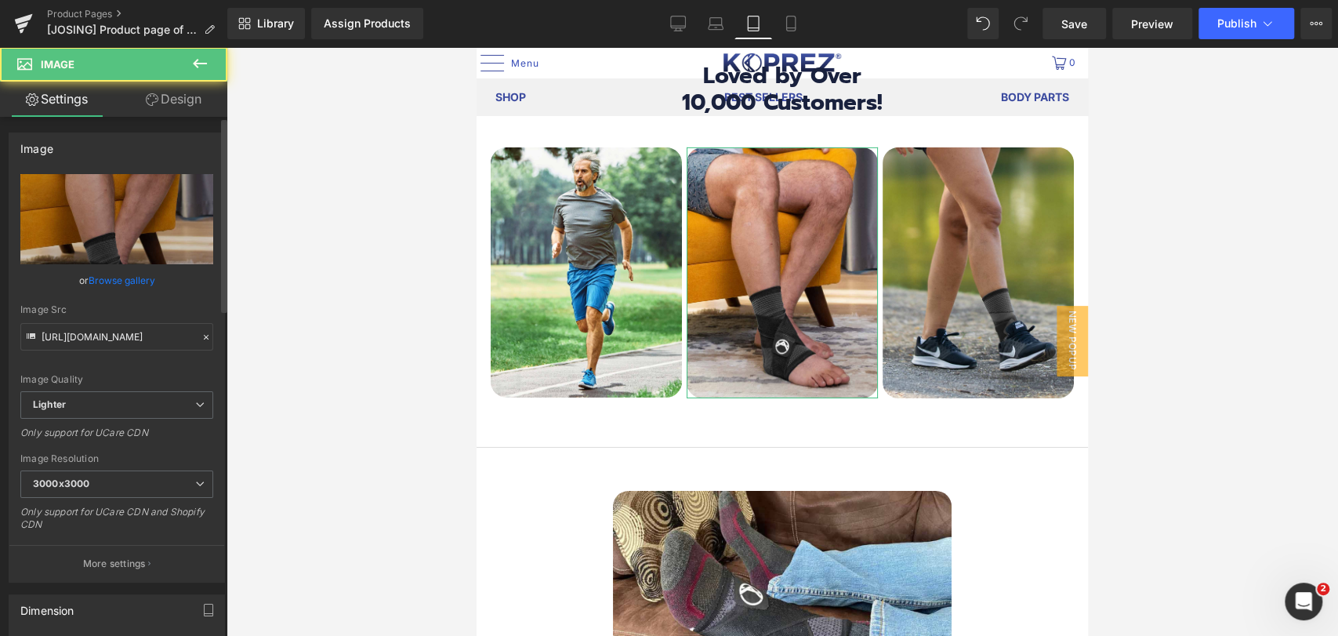
click at [113, 281] on link "Browse gallery" at bounding box center [122, 280] width 67 height 27
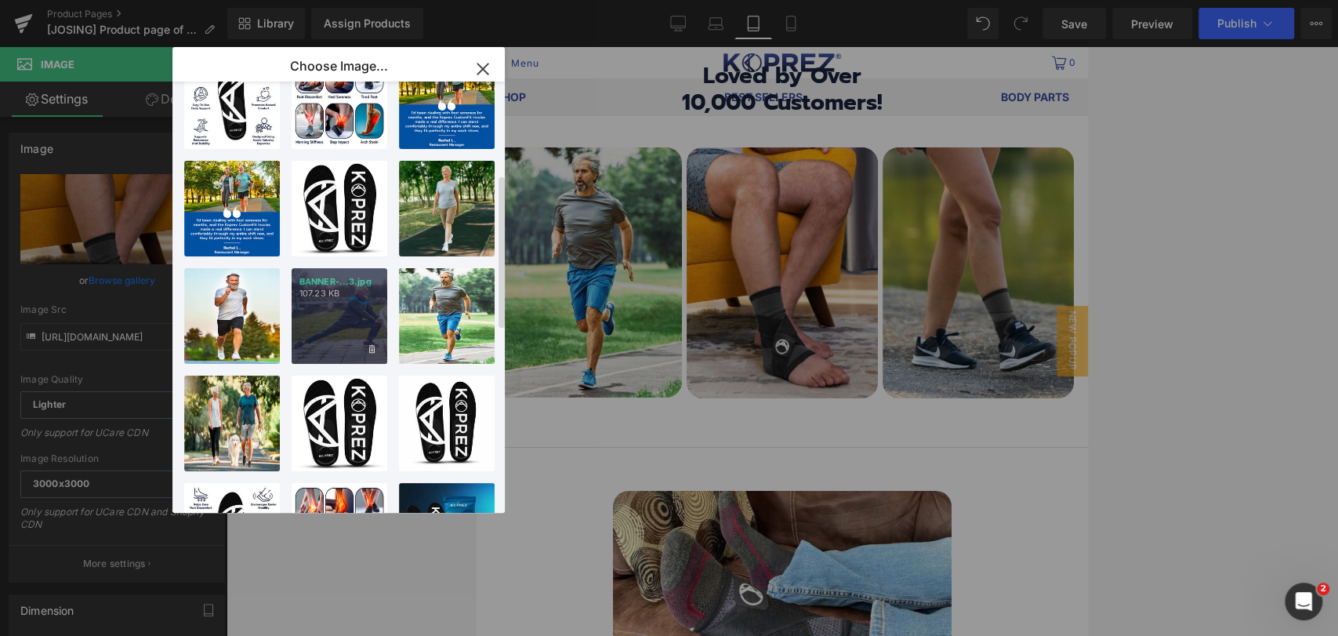
click at [339, 313] on div "BANNER-...3.jpg 107.23 KB" at bounding box center [340, 316] width 96 height 96
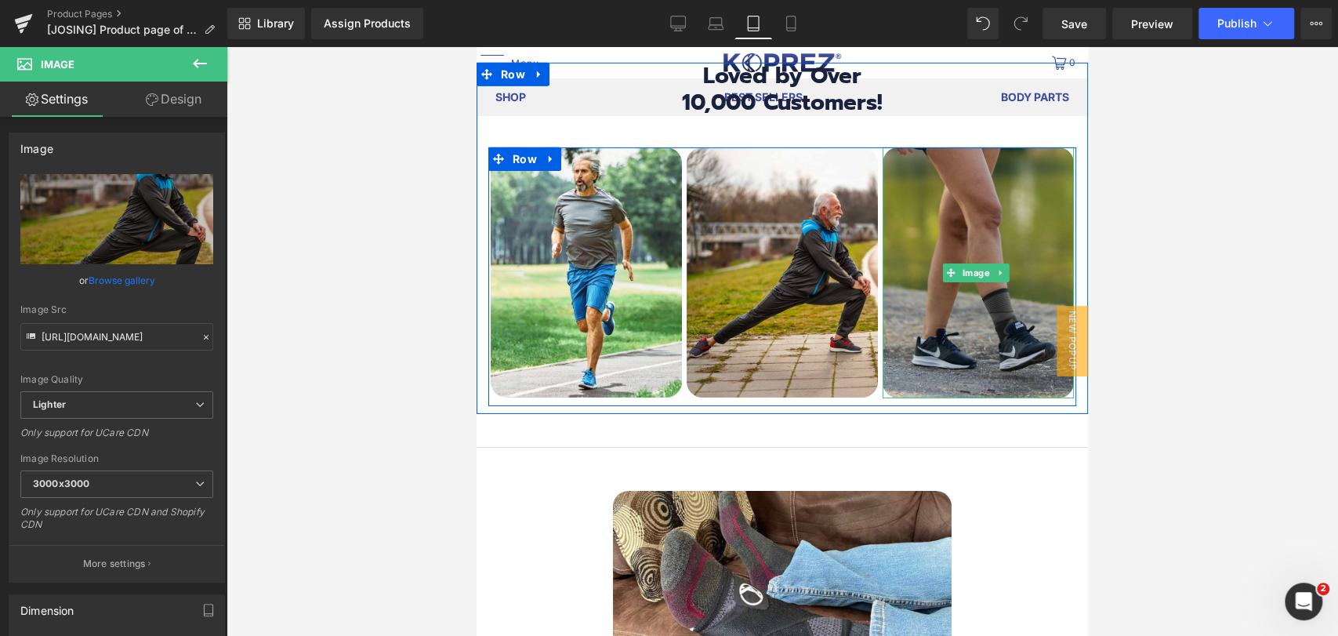
click at [918, 336] on img at bounding box center [978, 272] width 191 height 251
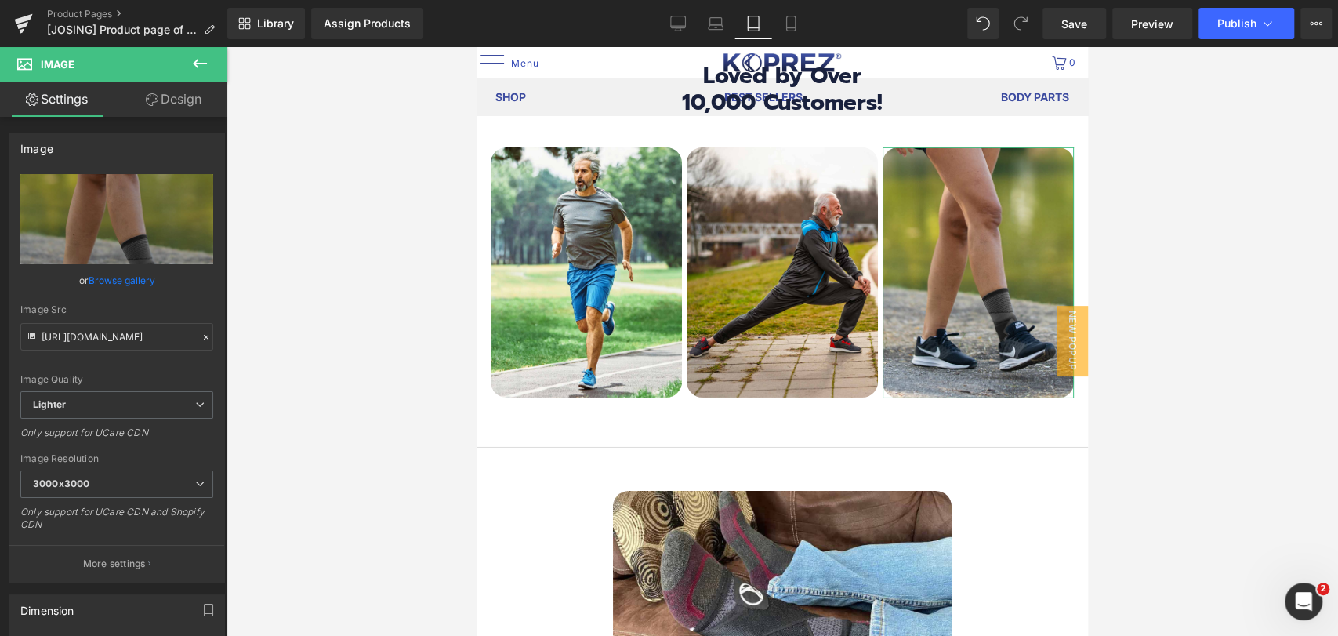
click at [140, 284] on link "Browse gallery" at bounding box center [122, 280] width 67 height 27
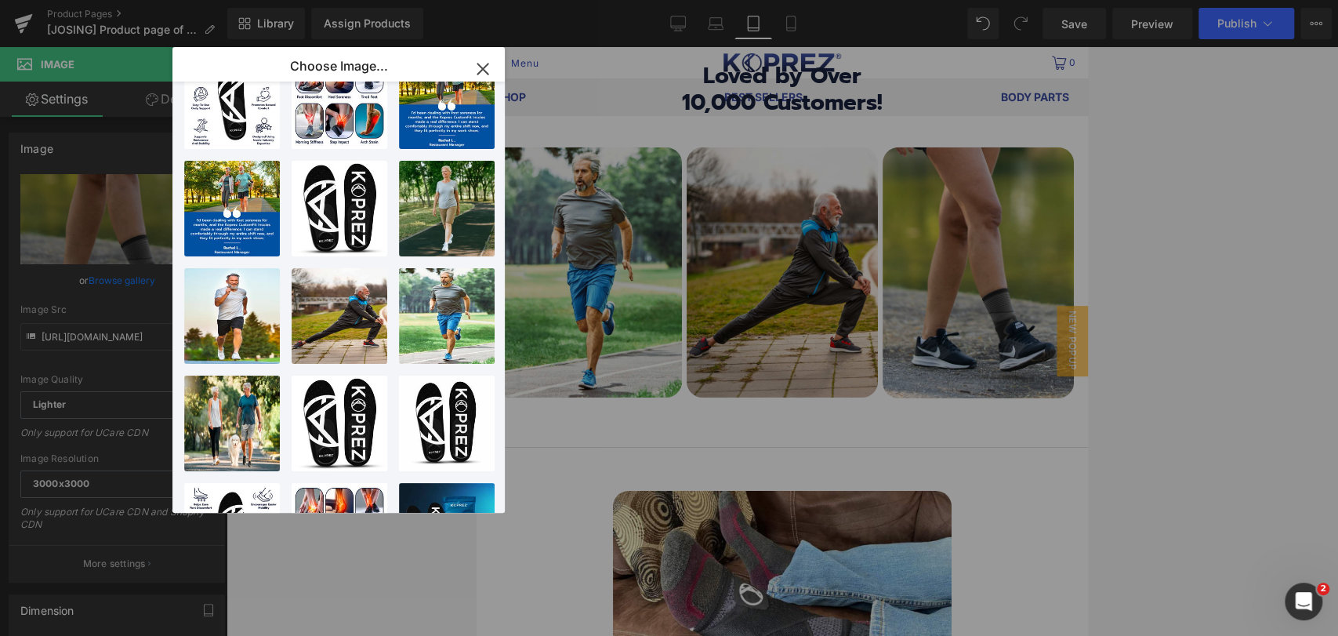
click at [0, 0] on div "BANNER-...2.jpg 100.96 KB" at bounding box center [0, 0] width 0 height 0
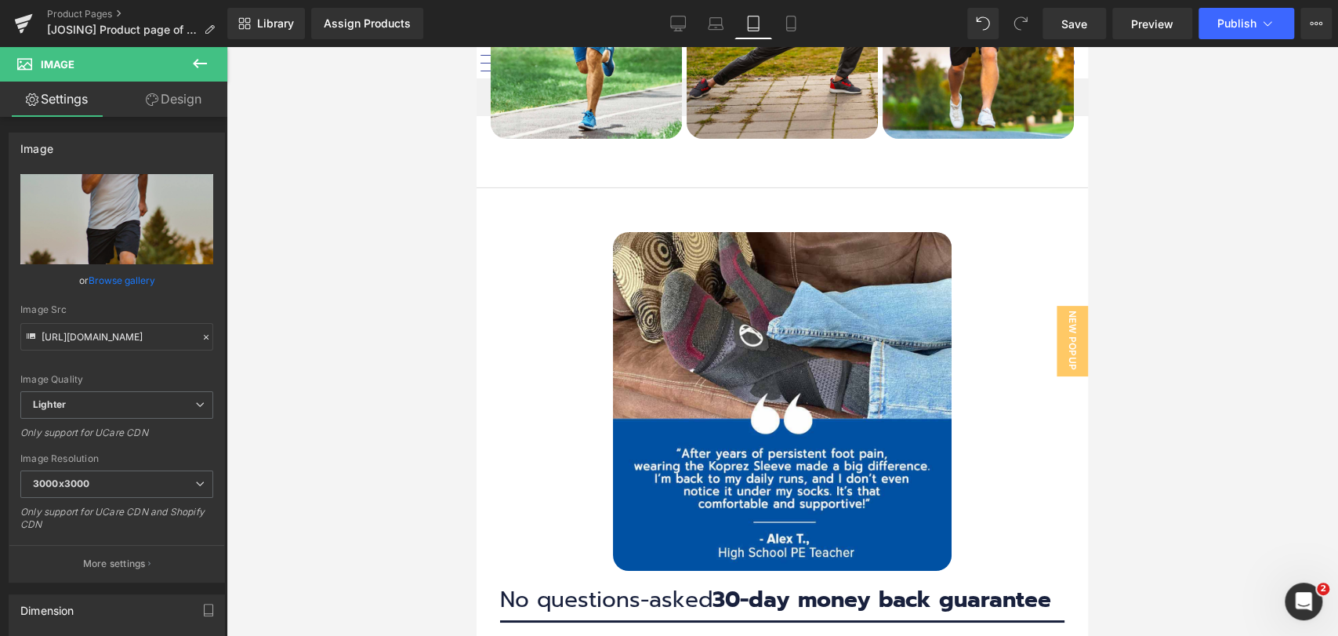
scroll to position [7666, 0]
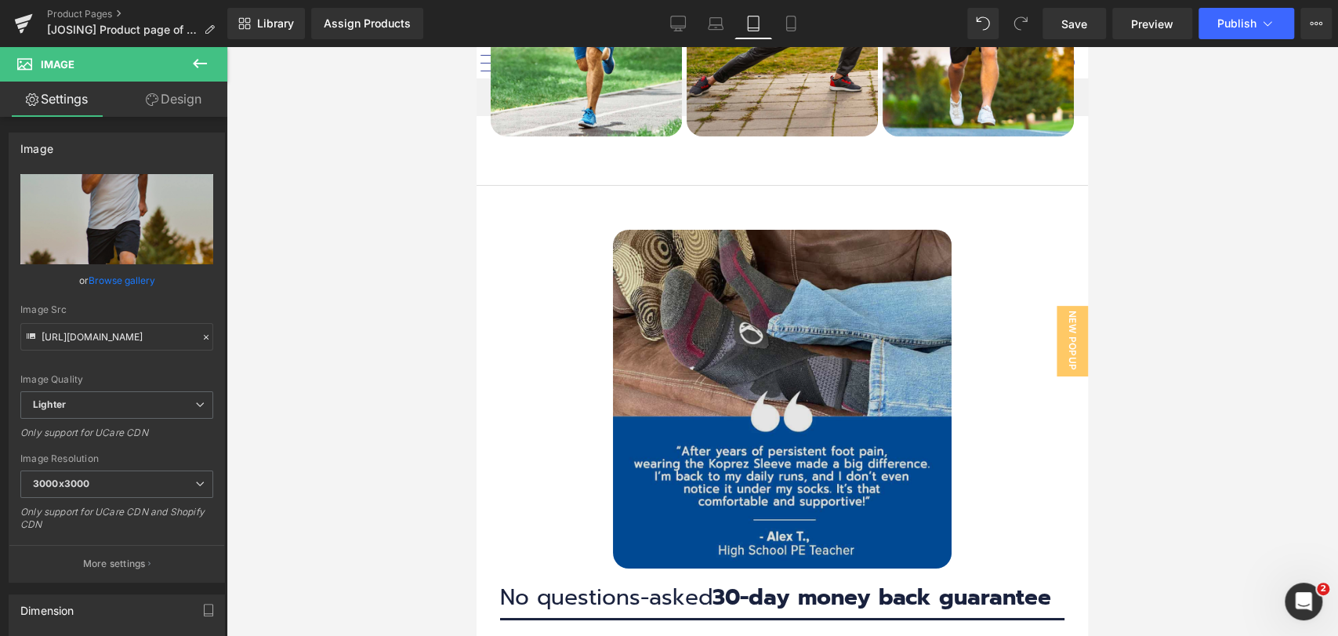
click at [788, 333] on img at bounding box center [782, 399] width 339 height 339
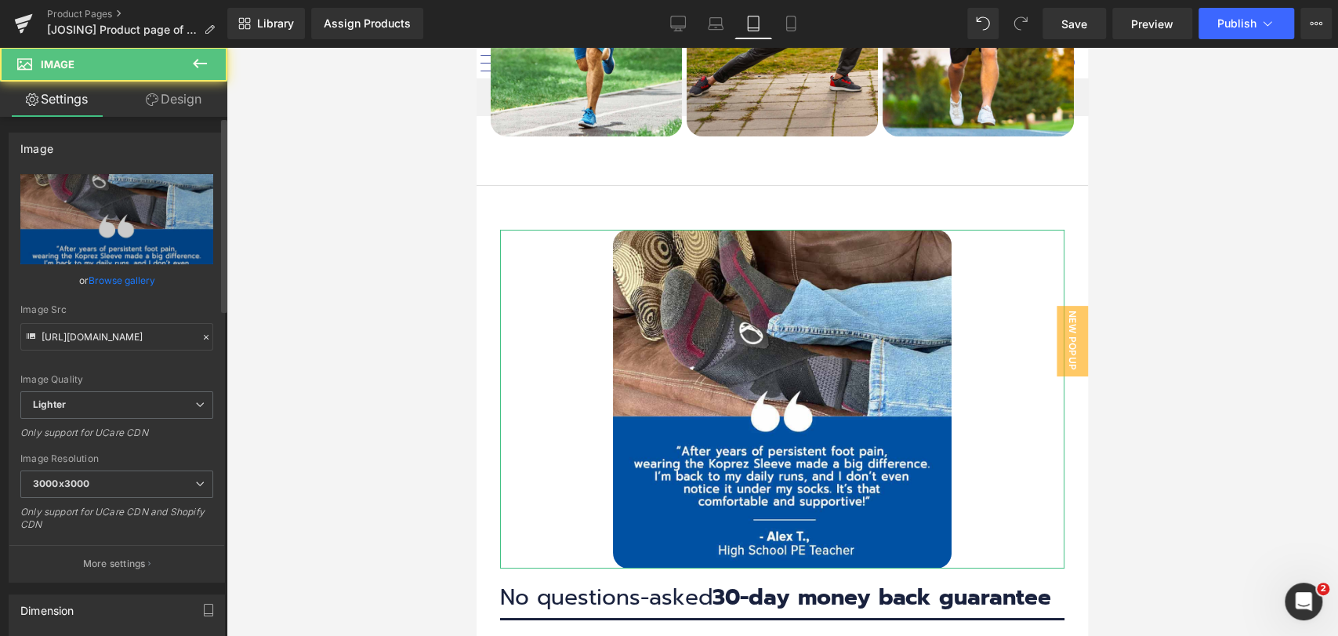
click at [128, 282] on link "Browse gallery" at bounding box center [122, 280] width 67 height 27
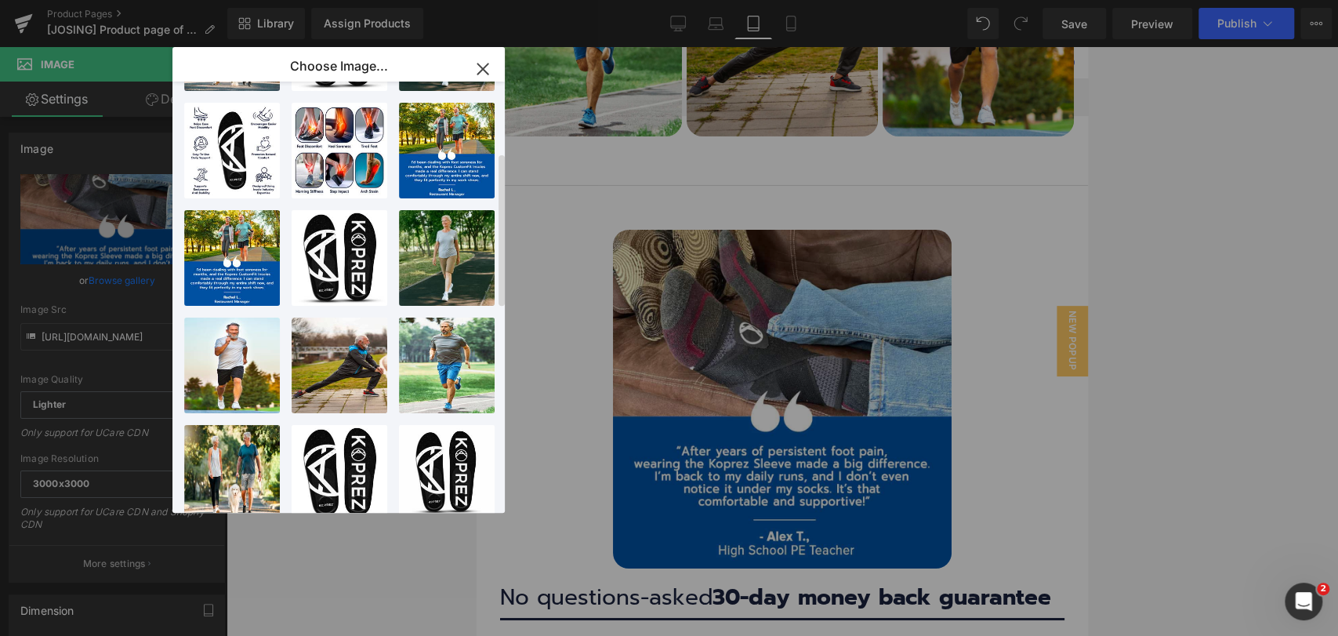
scroll to position [174, 0]
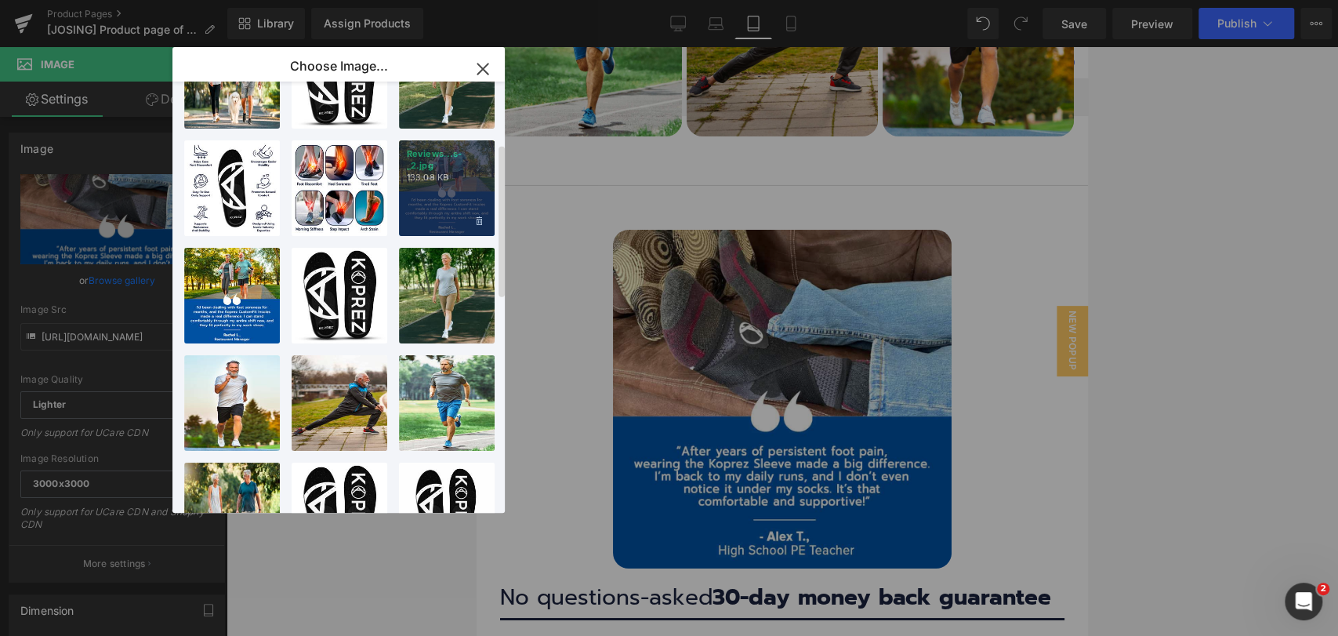
click at [448, 188] on div "Reviews...s-_2.jpg 133.08 KB" at bounding box center [447, 188] width 96 height 96
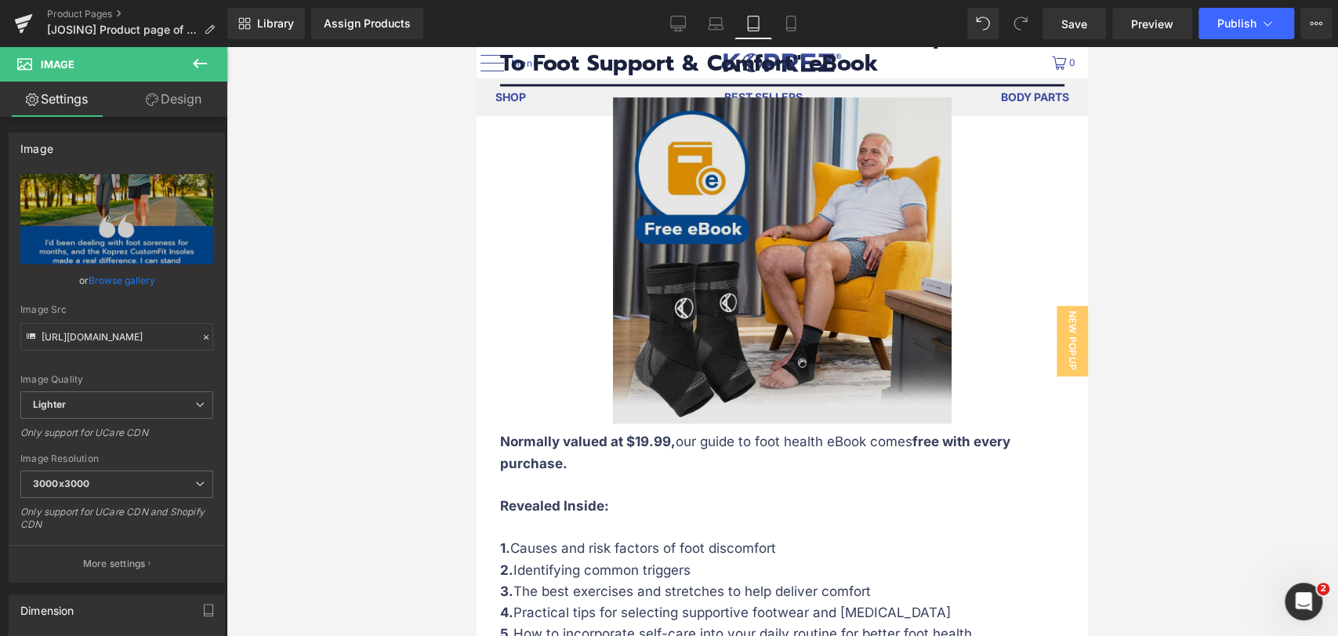
scroll to position [9147, 0]
click at [767, 339] on img at bounding box center [782, 259] width 339 height 326
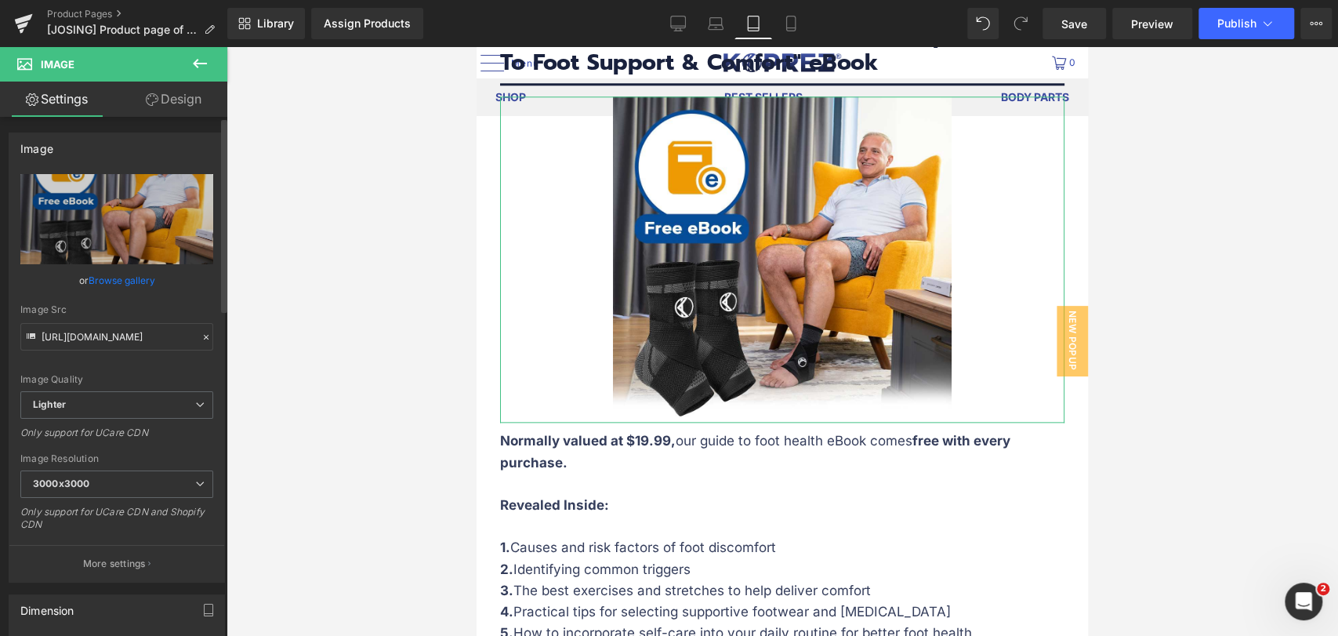
click at [133, 277] on link "Browse gallery" at bounding box center [122, 280] width 67 height 27
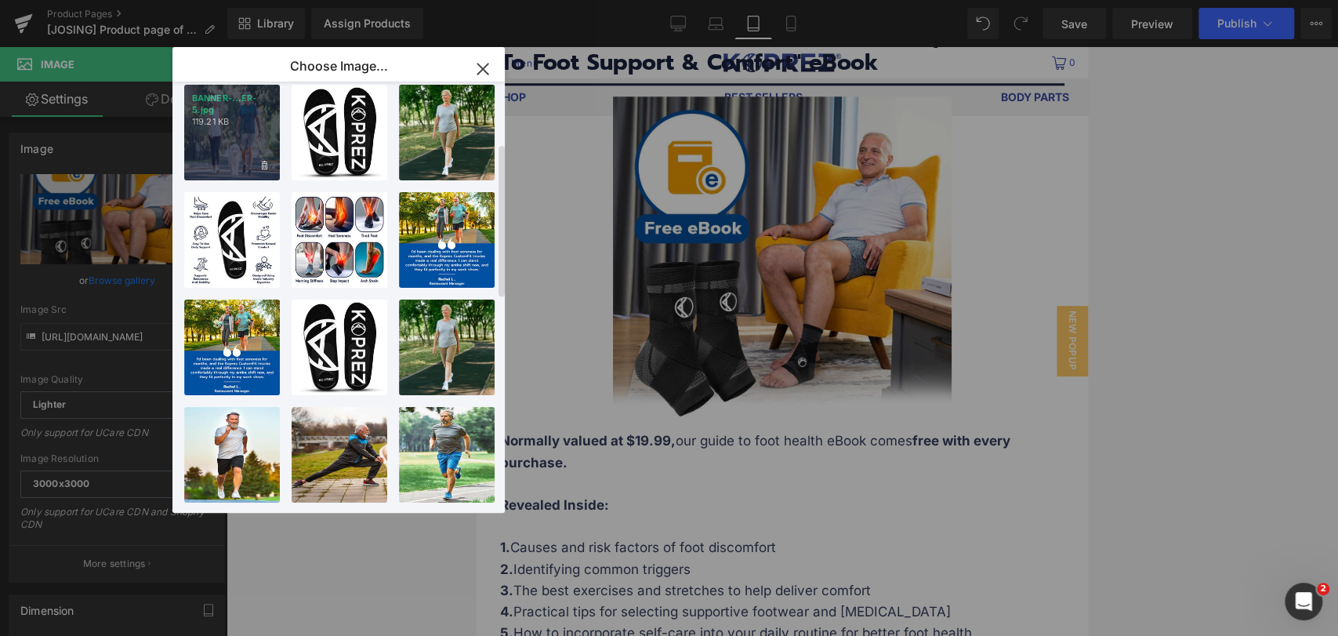
scroll to position [0, 0]
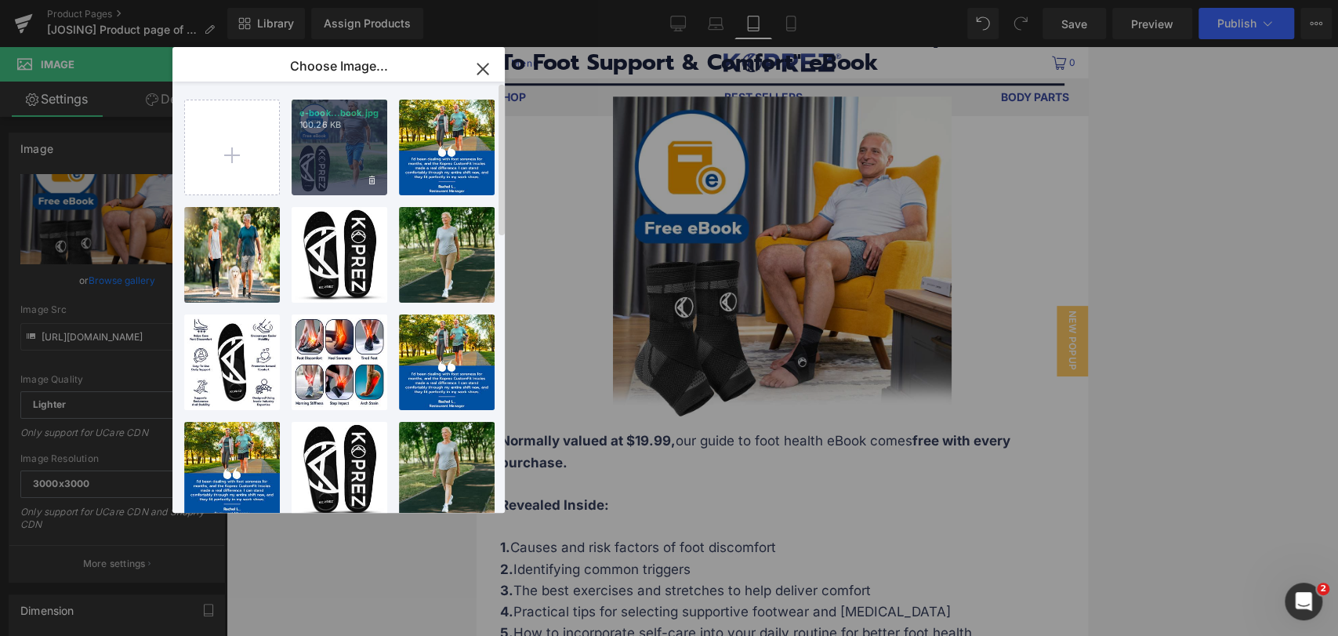
click at [364, 157] on div "e-book...book.jpg 100.26 KB" at bounding box center [340, 148] width 96 height 96
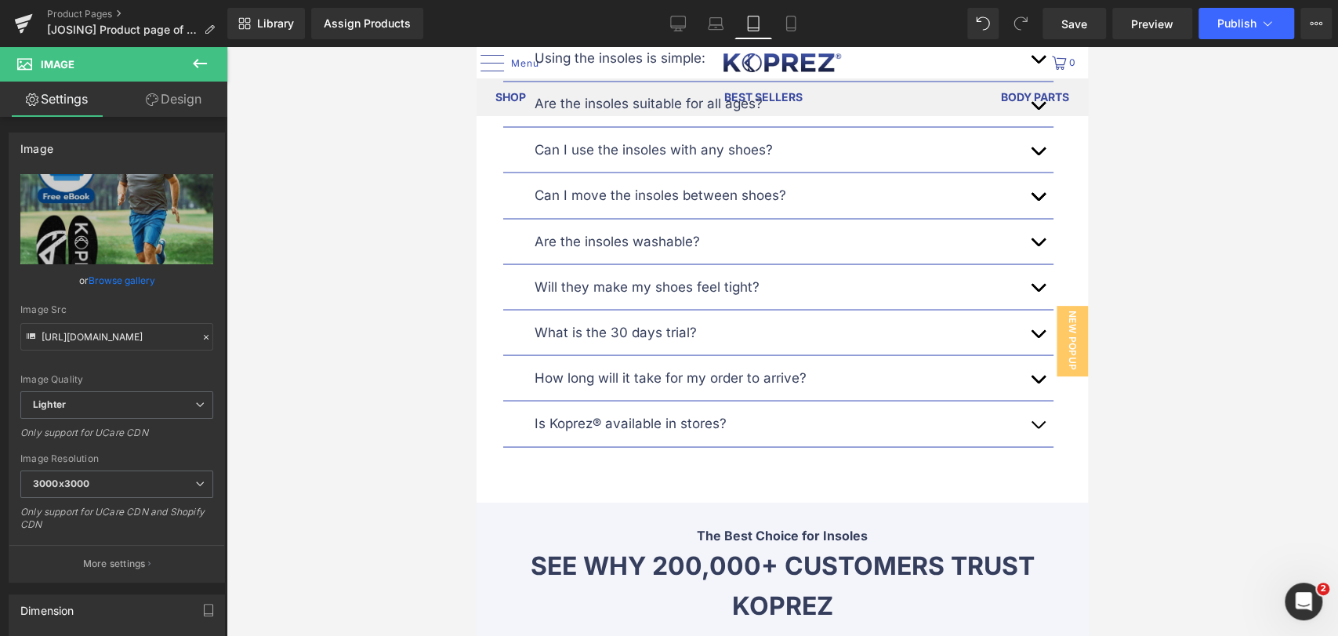
scroll to position [9844, 0]
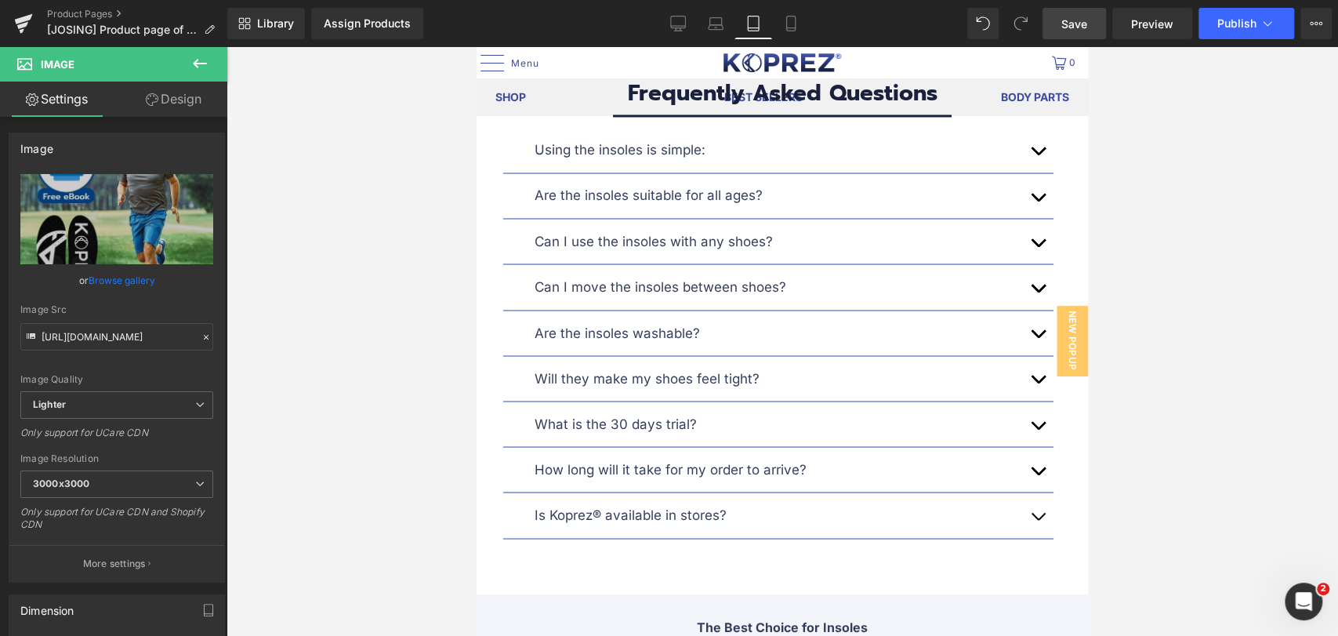
drag, startPoint x: 1076, startPoint y: 26, endPoint x: 310, endPoint y: 264, distance: 803.0
click at [1076, 26] on span "Save" at bounding box center [1075, 24] width 26 height 16
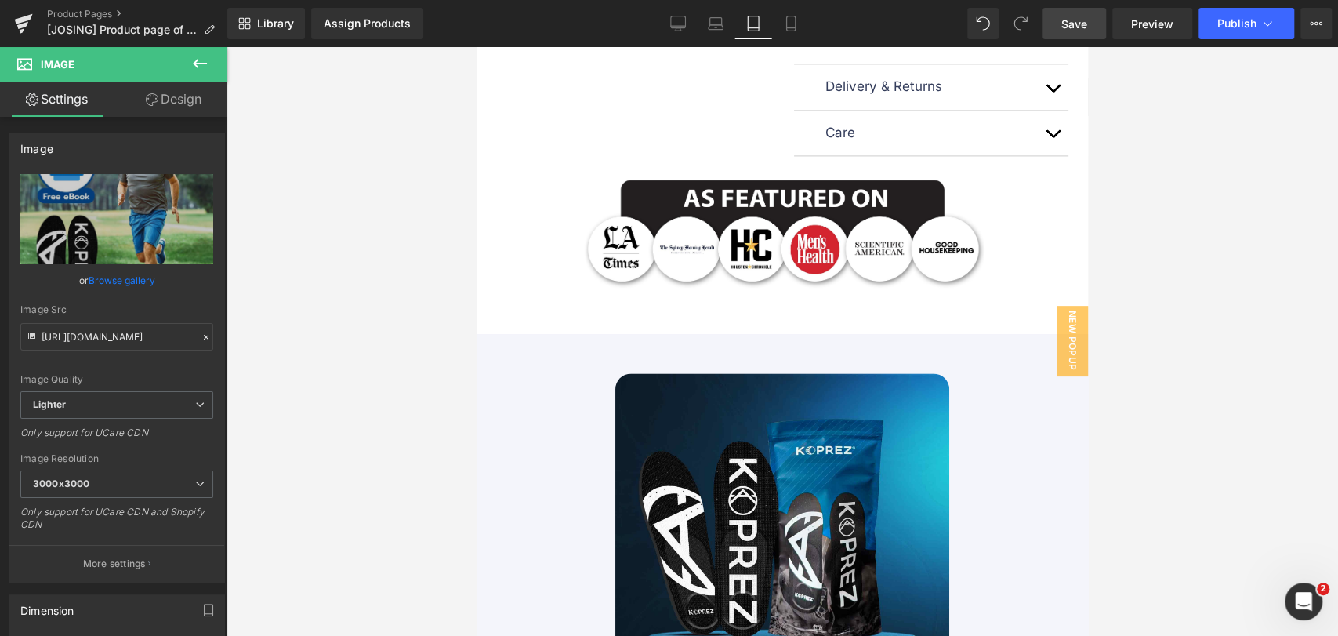
scroll to position [1393, 0]
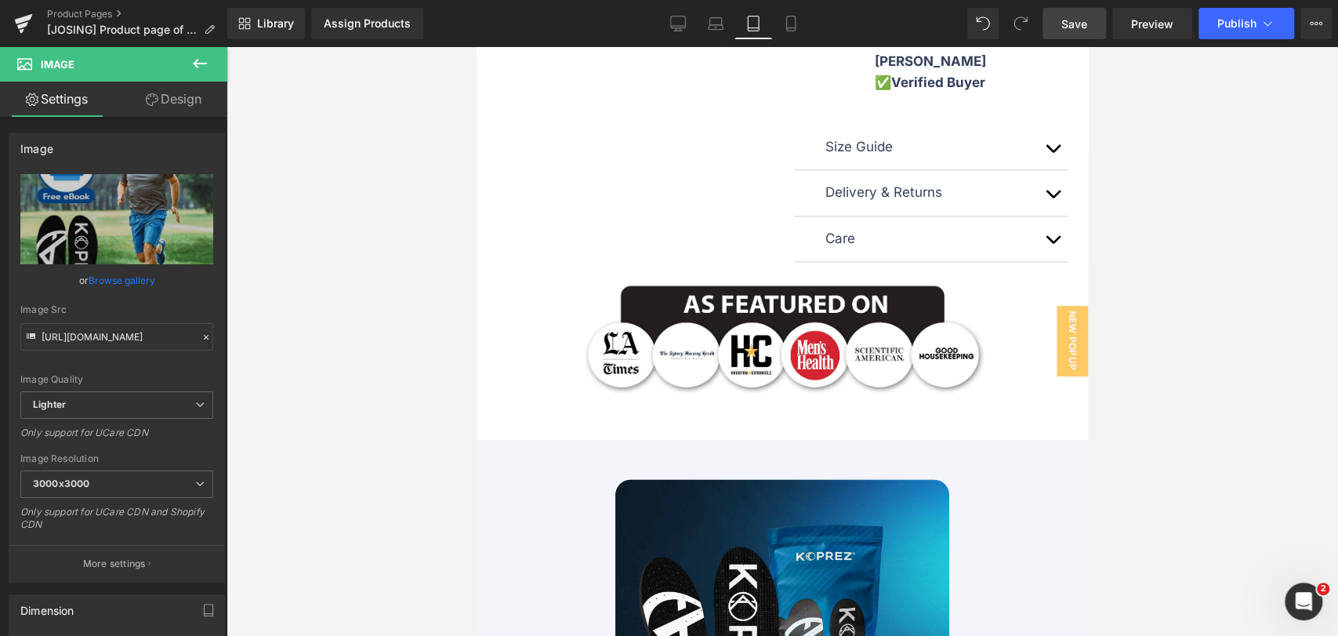
click at [957, 249] on div "Care Text Block" at bounding box center [932, 238] width 212 height 21
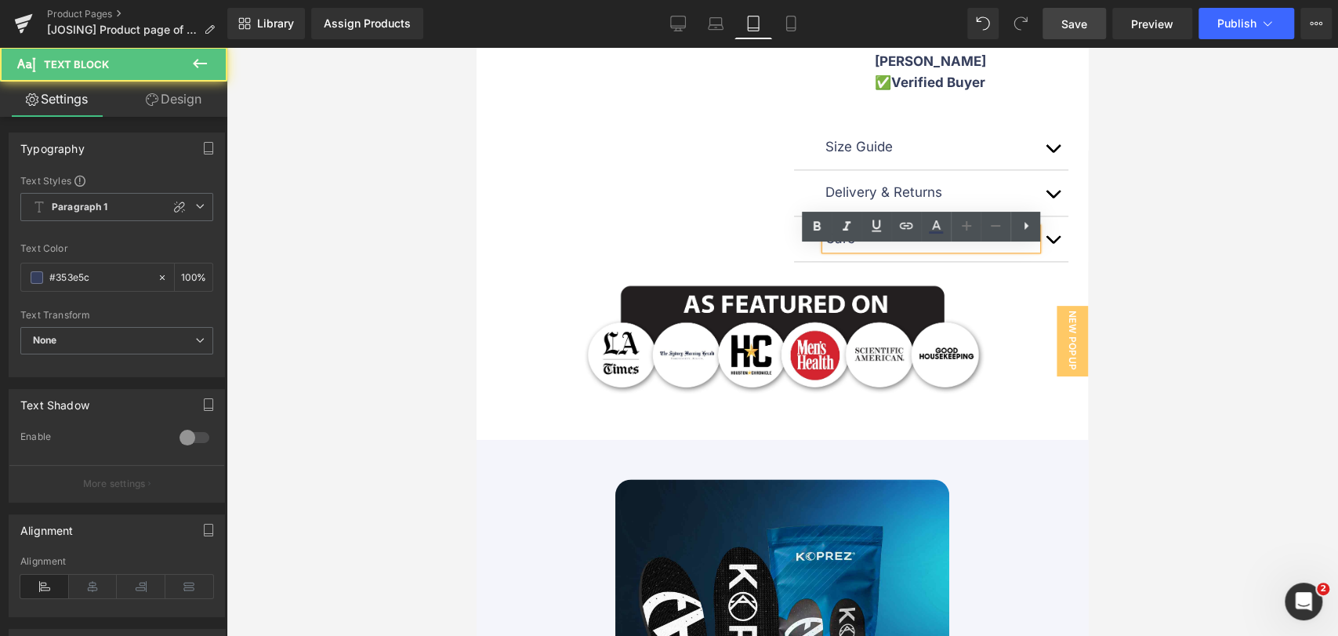
click at [1044, 256] on button "button" at bounding box center [1052, 238] width 31 height 45
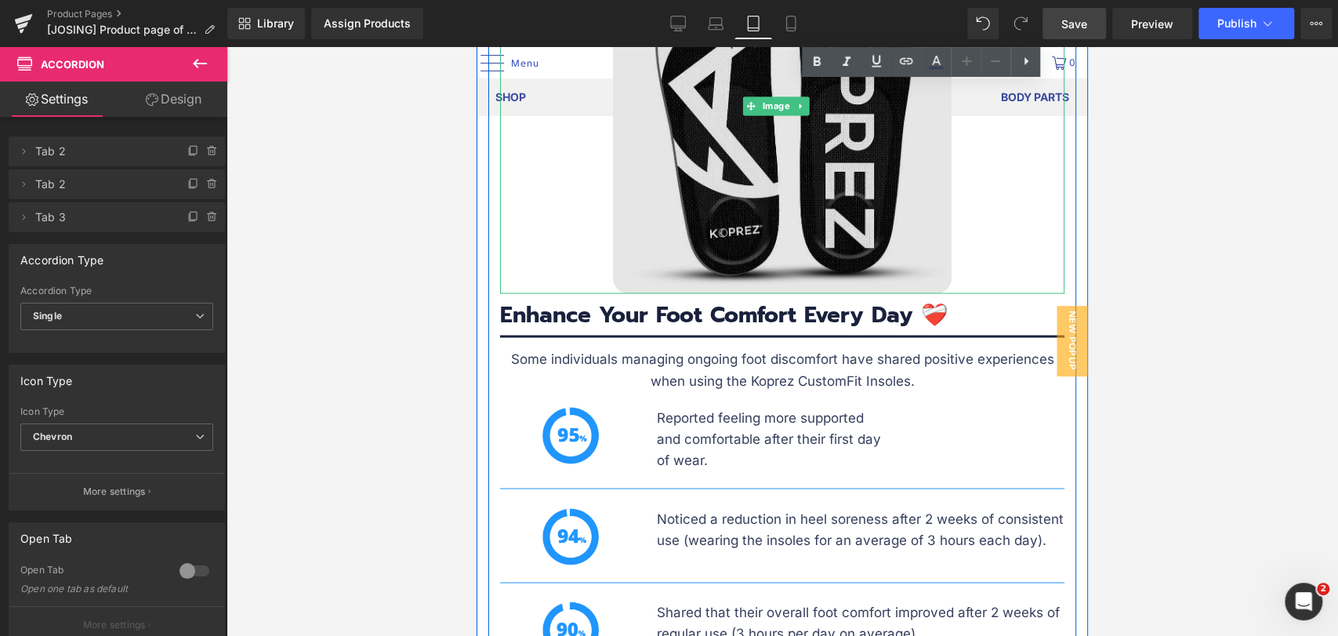
scroll to position [6010, 0]
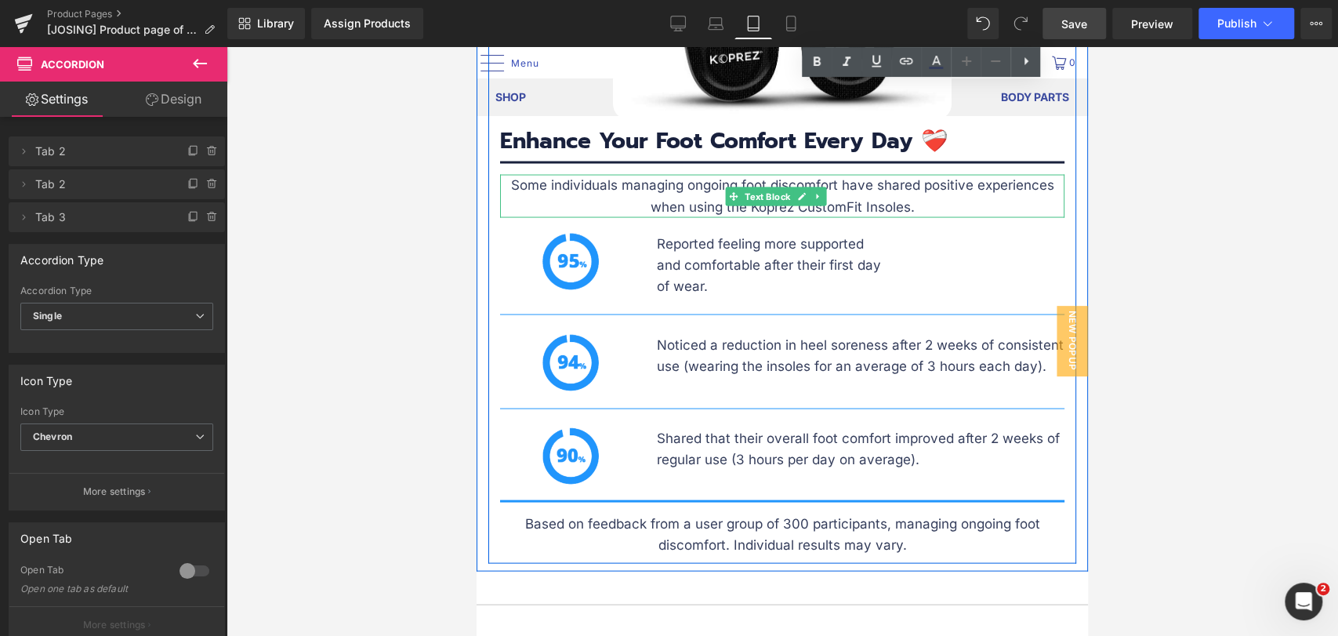
click at [970, 193] on p "Some individuals managing ongoing foot discomfort have shared positive experien…" at bounding box center [782, 195] width 565 height 42
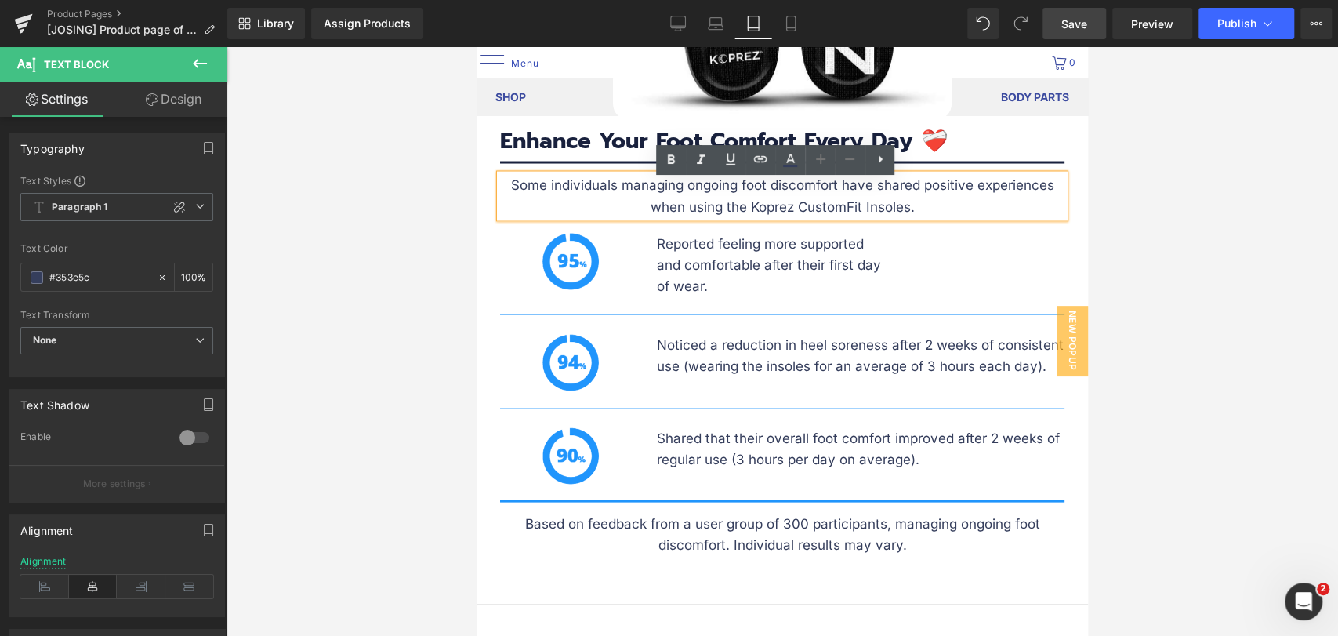
click at [970, 193] on p "Some individuals managing ongoing foot discomfort have shared positive experien…" at bounding box center [782, 195] width 565 height 42
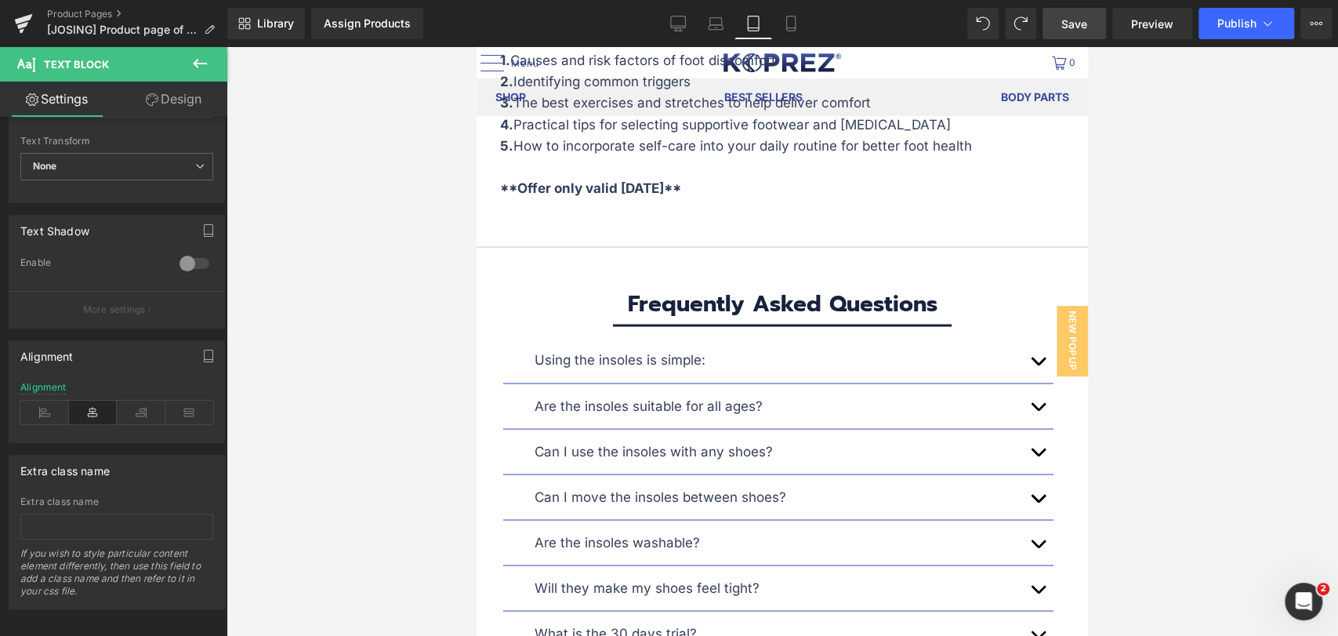
scroll to position [9931, 0]
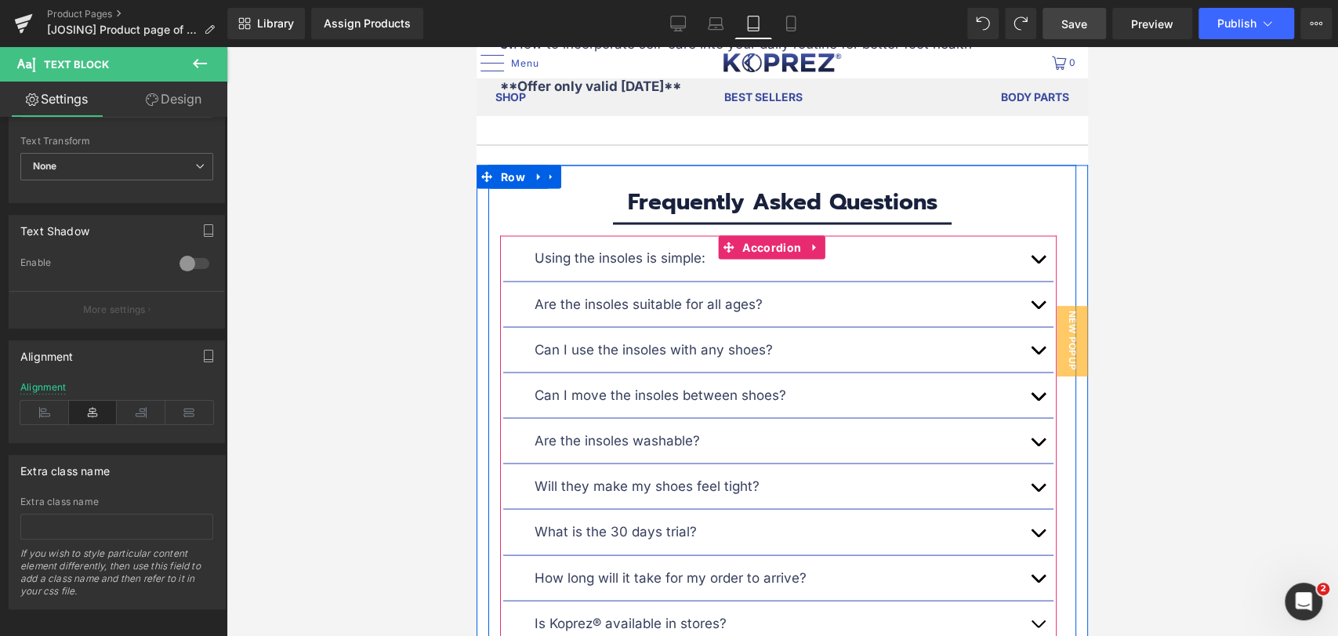
click at [1022, 267] on button "button" at bounding box center [1037, 257] width 31 height 45
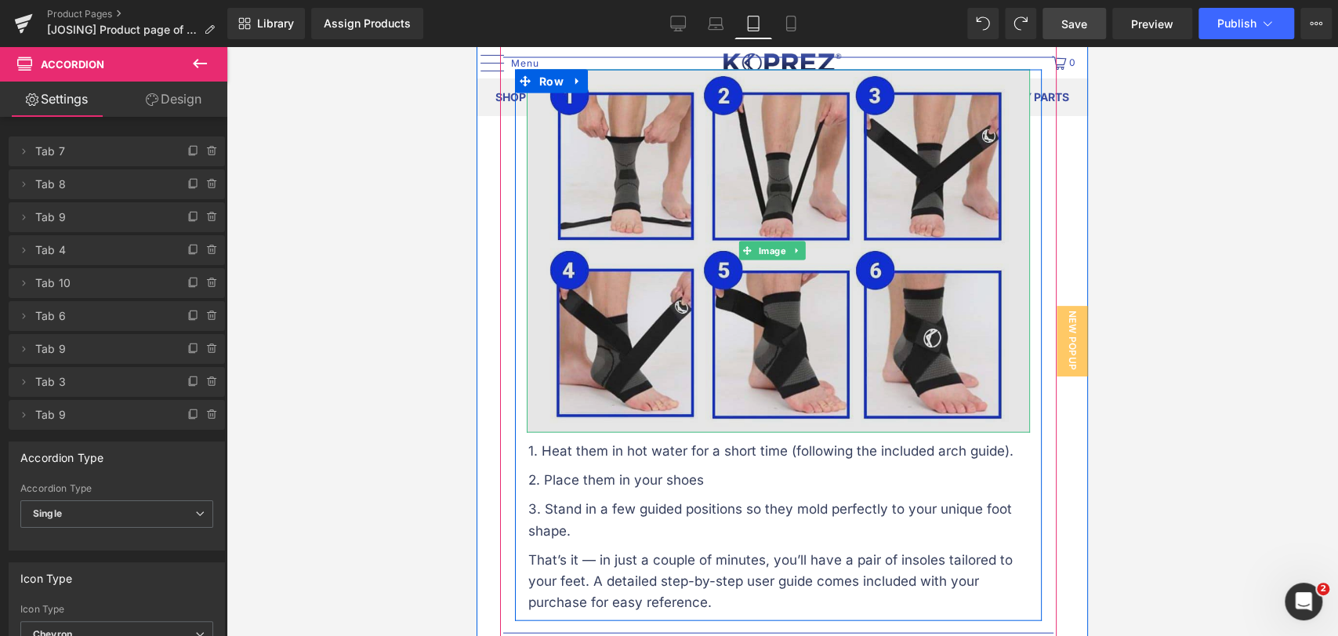
scroll to position [10105, 0]
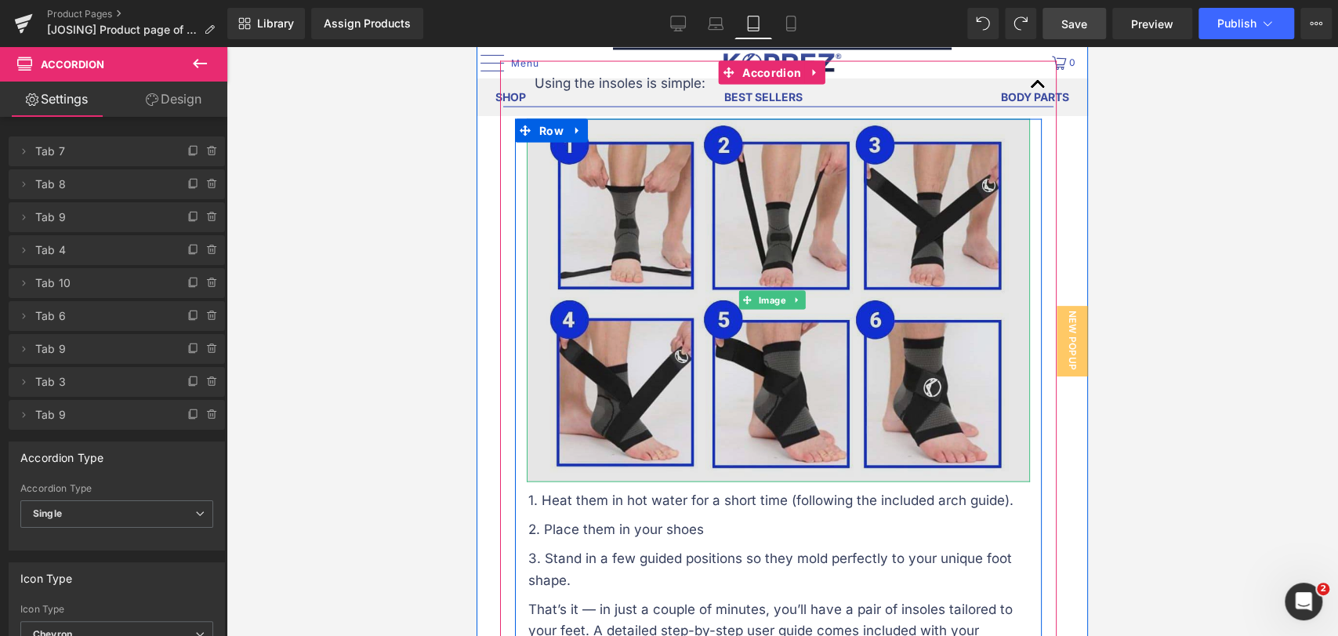
click at [765, 338] on img at bounding box center [778, 301] width 503 height 364
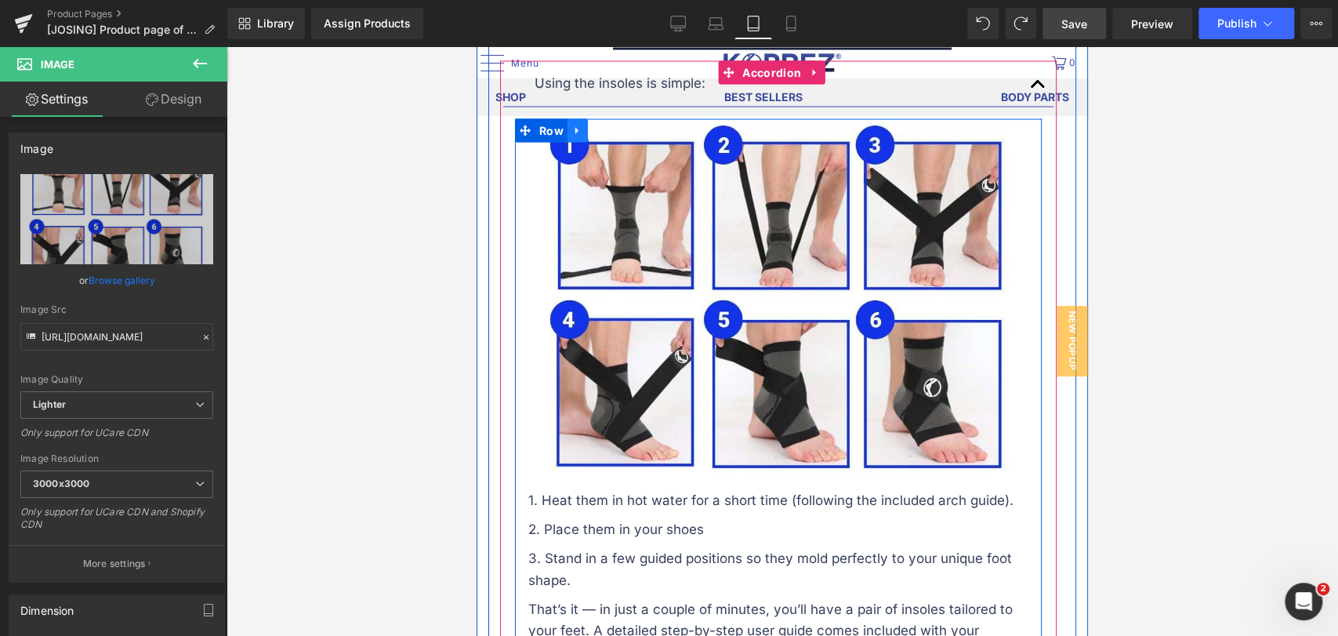
click at [575, 132] on icon at bounding box center [576, 130] width 3 height 7
click at [617, 133] on icon at bounding box center [618, 131] width 11 height 12
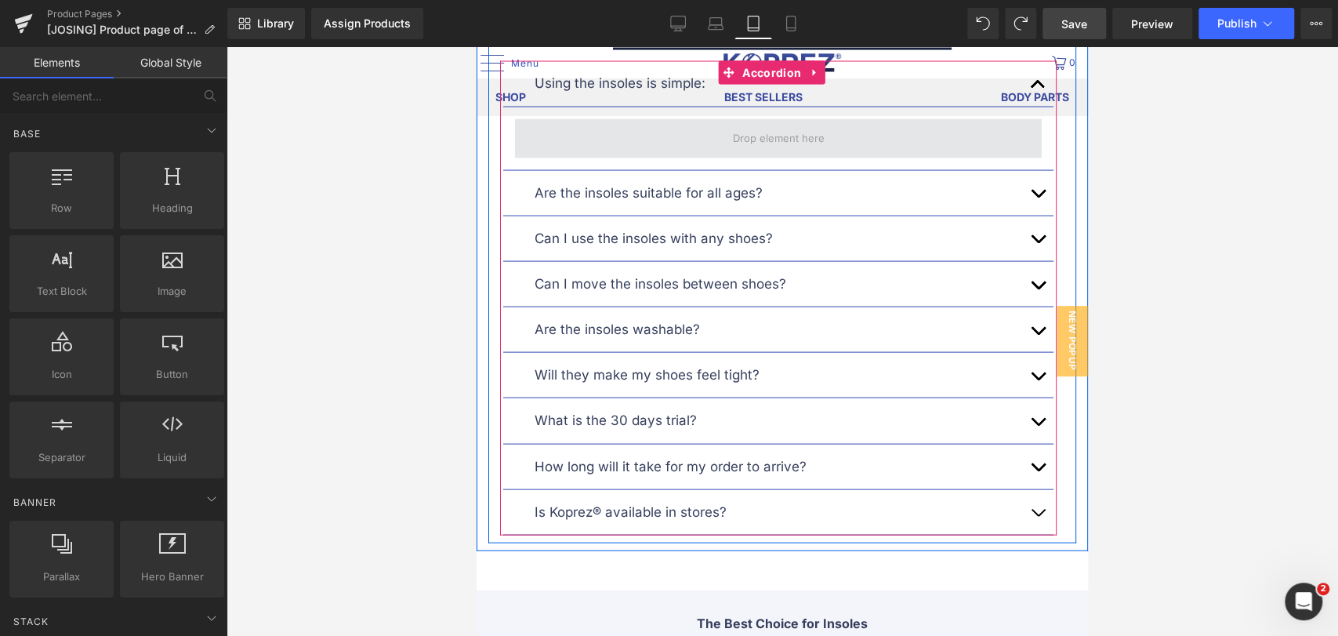
click at [728, 133] on span at bounding box center [779, 138] width 103 height 29
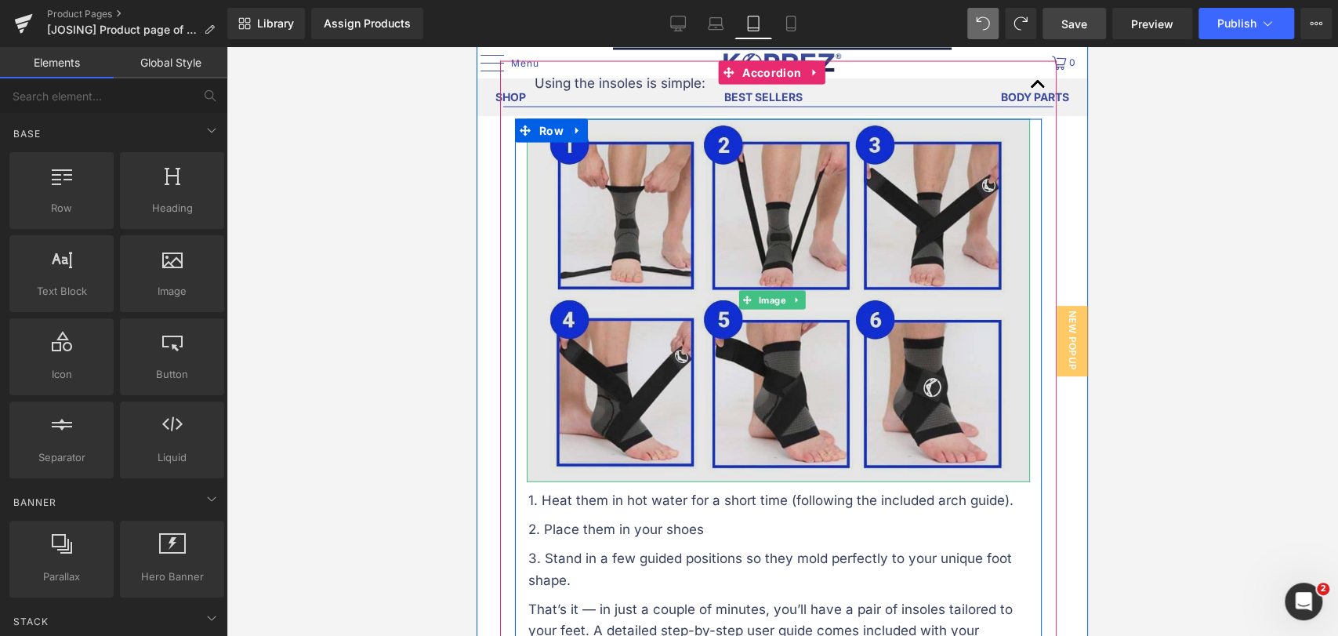
click at [832, 265] on img at bounding box center [778, 301] width 503 height 364
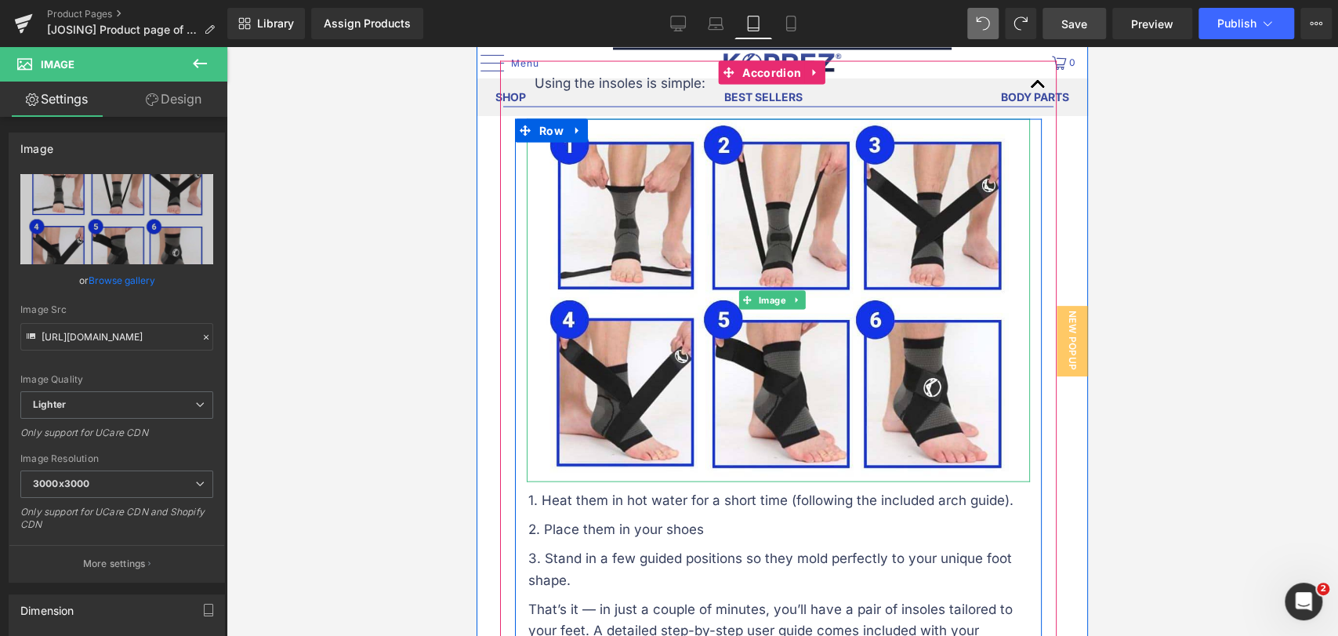
click at [795, 296] on icon at bounding box center [797, 300] width 9 height 9
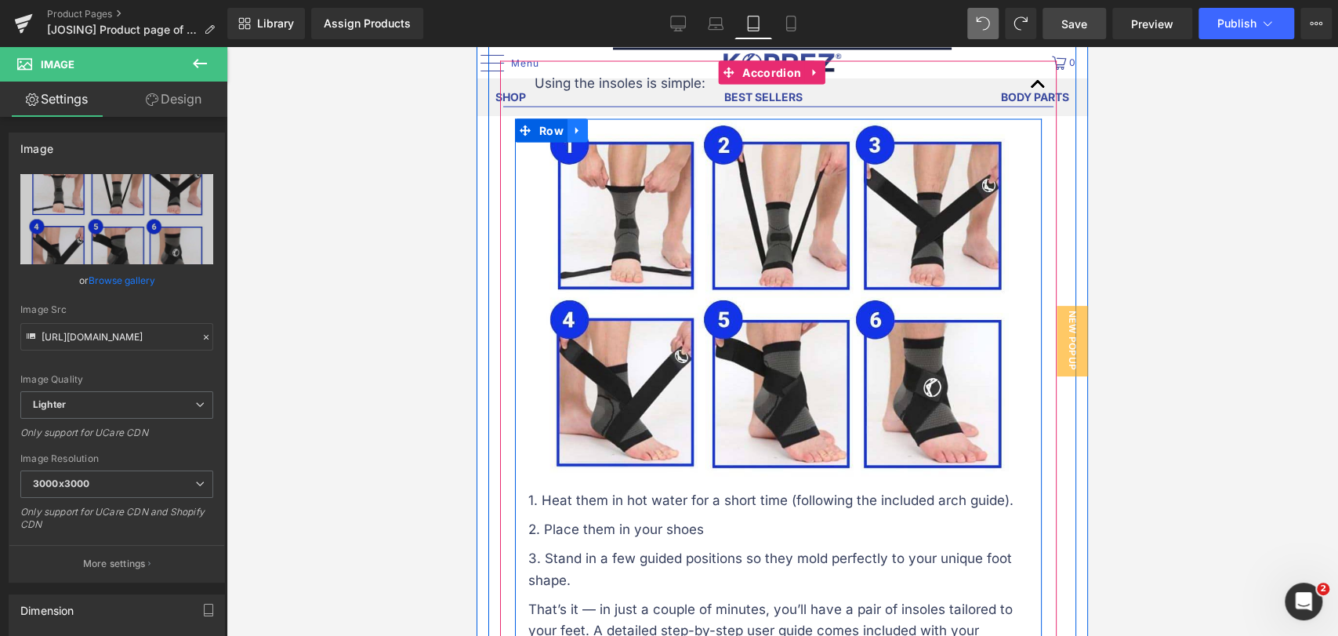
click at [578, 133] on icon at bounding box center [576, 130] width 3 height 7
click at [625, 135] on link at bounding box center [618, 131] width 20 height 24
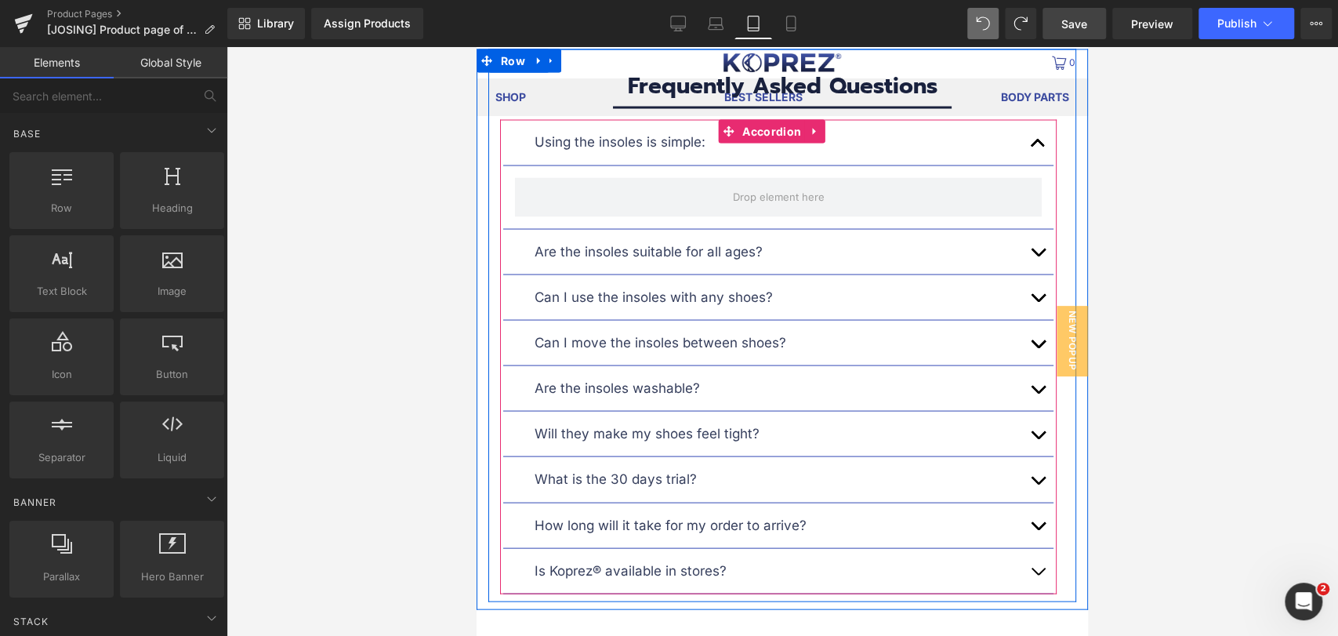
scroll to position [10018, 0]
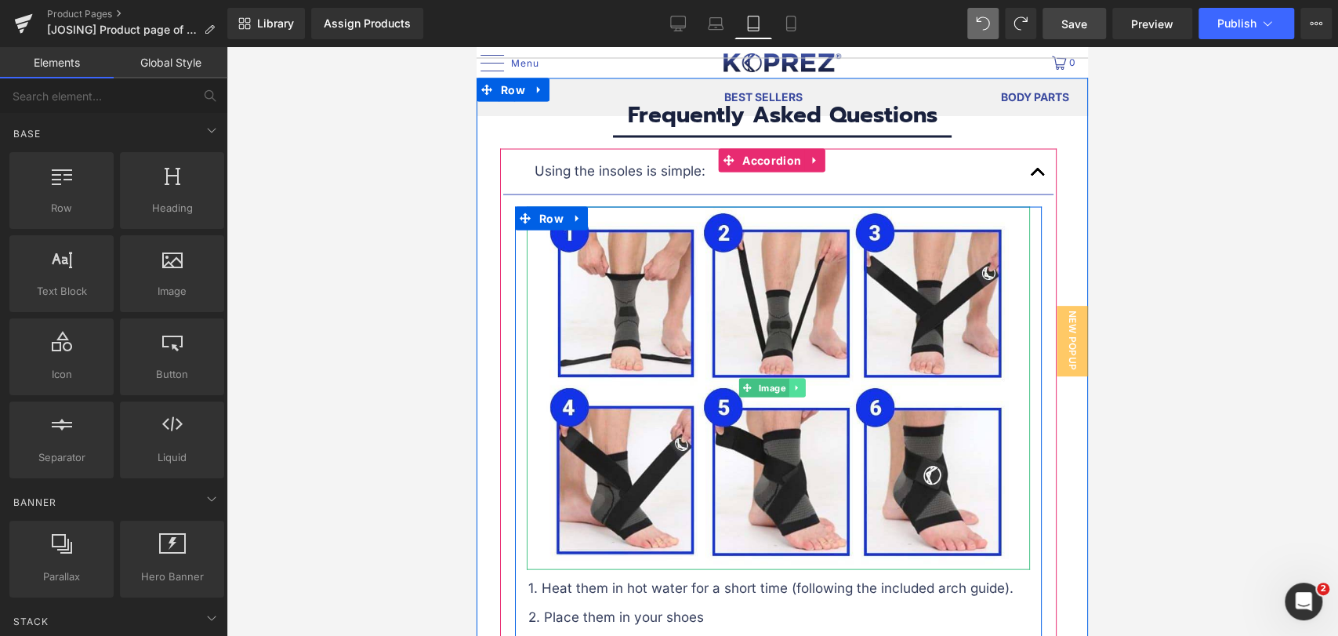
click at [797, 389] on icon at bounding box center [797, 387] width 9 height 9
click at [799, 383] on link at bounding box center [805, 387] width 16 height 19
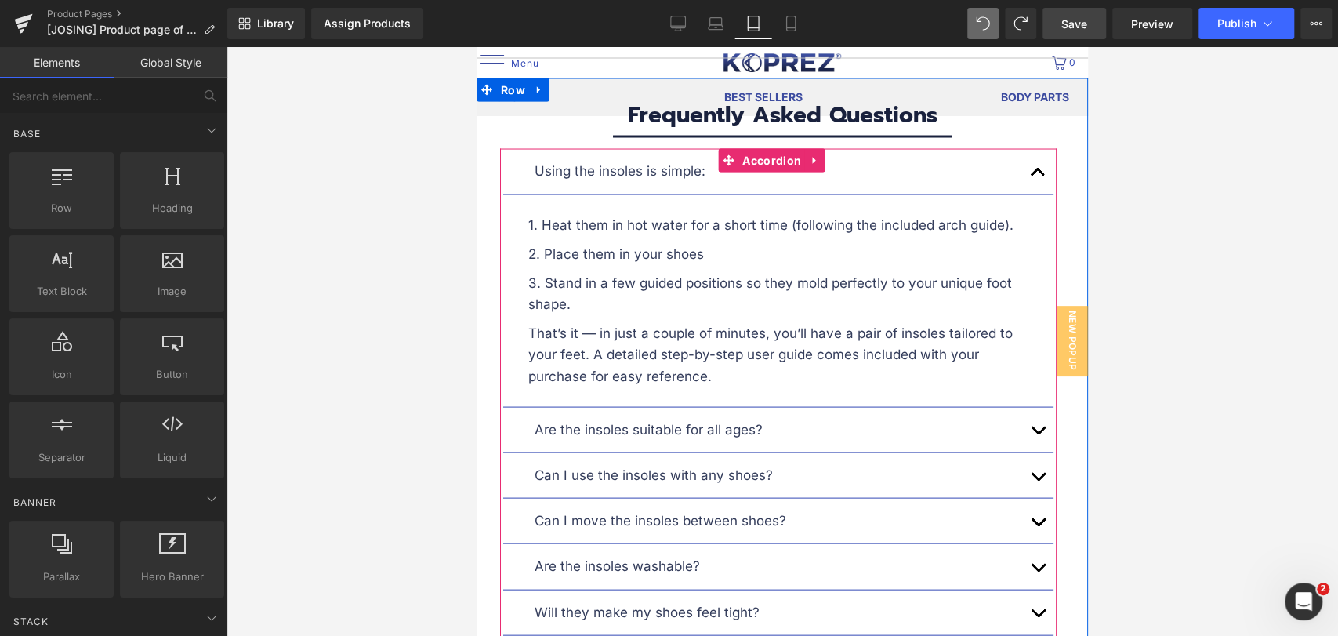
click at [1038, 176] on span "button" at bounding box center [1038, 176] width 0 height 0
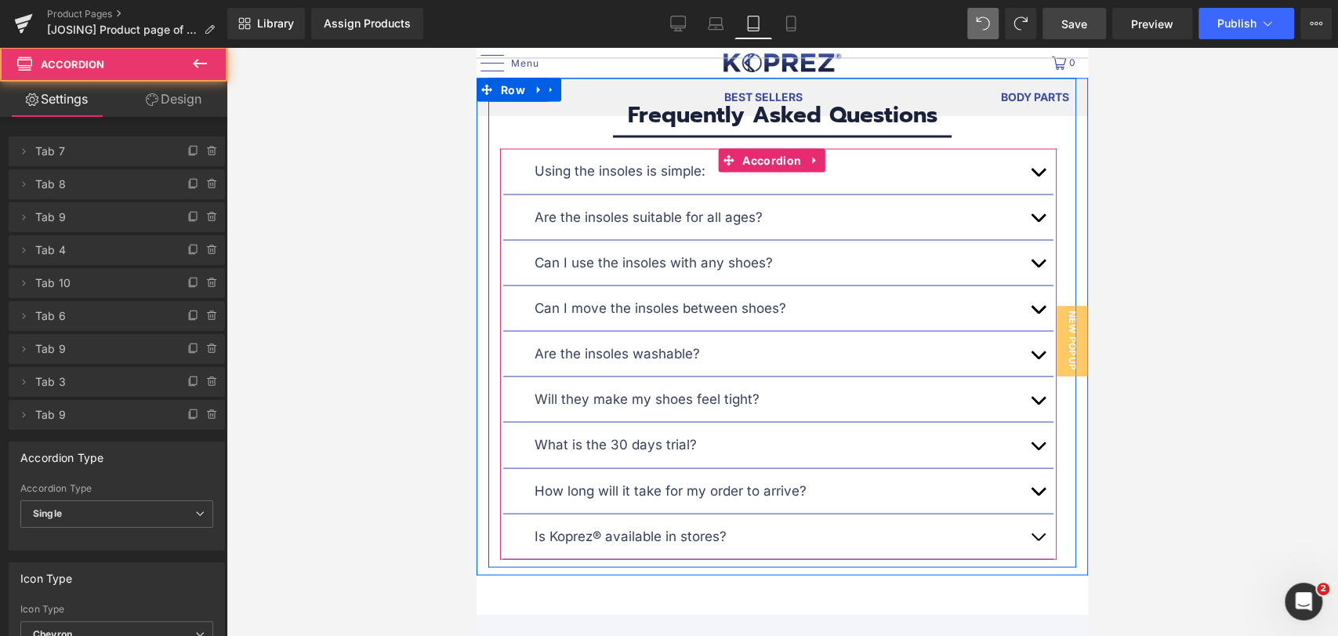
click at [1028, 223] on button "button" at bounding box center [1037, 216] width 31 height 45
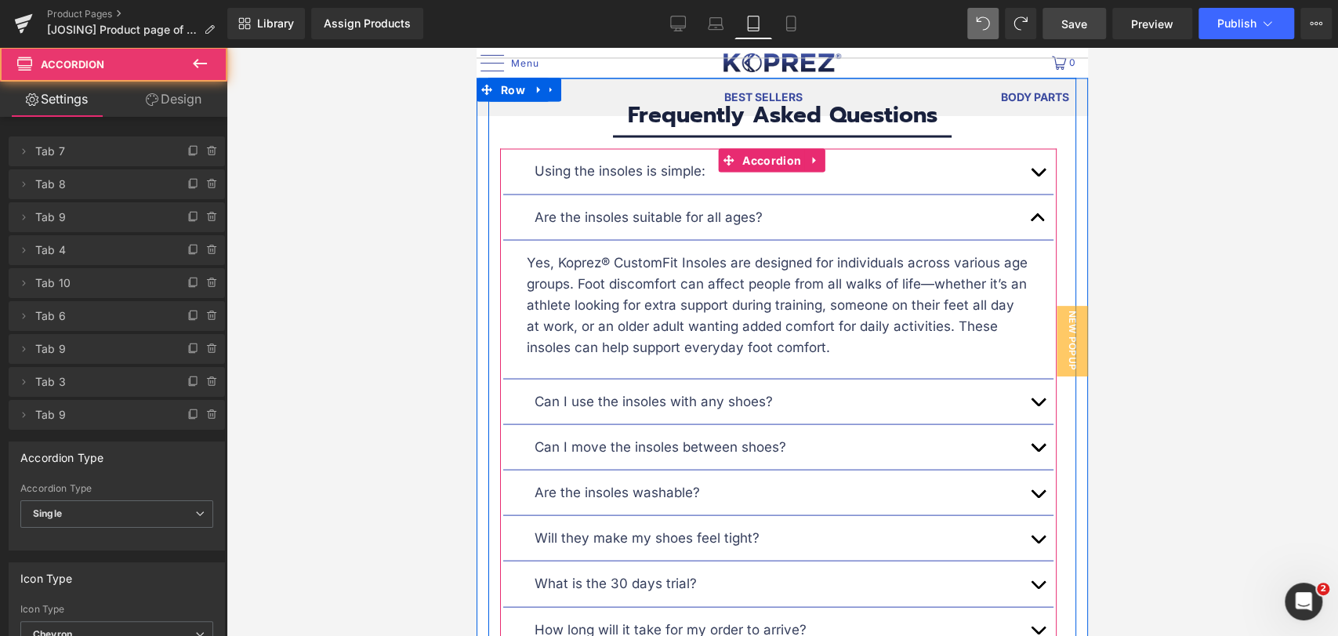
click at [1038, 221] on span "button" at bounding box center [1038, 221] width 0 height 0
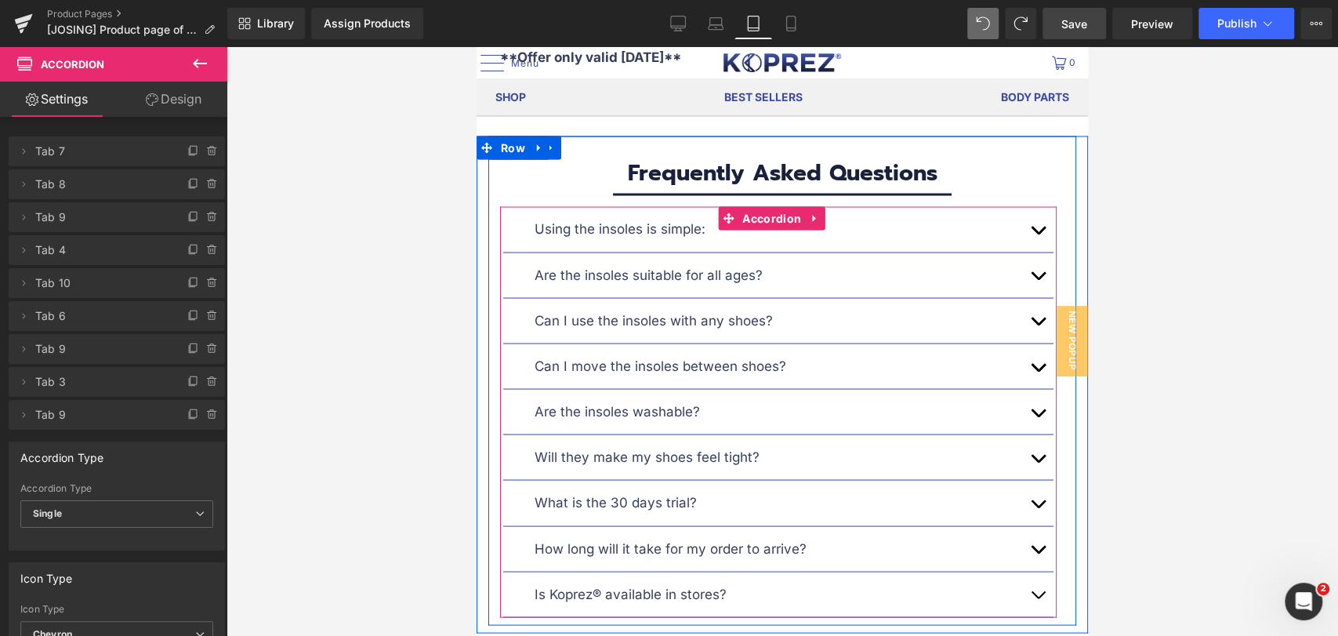
scroll to position [9931, 0]
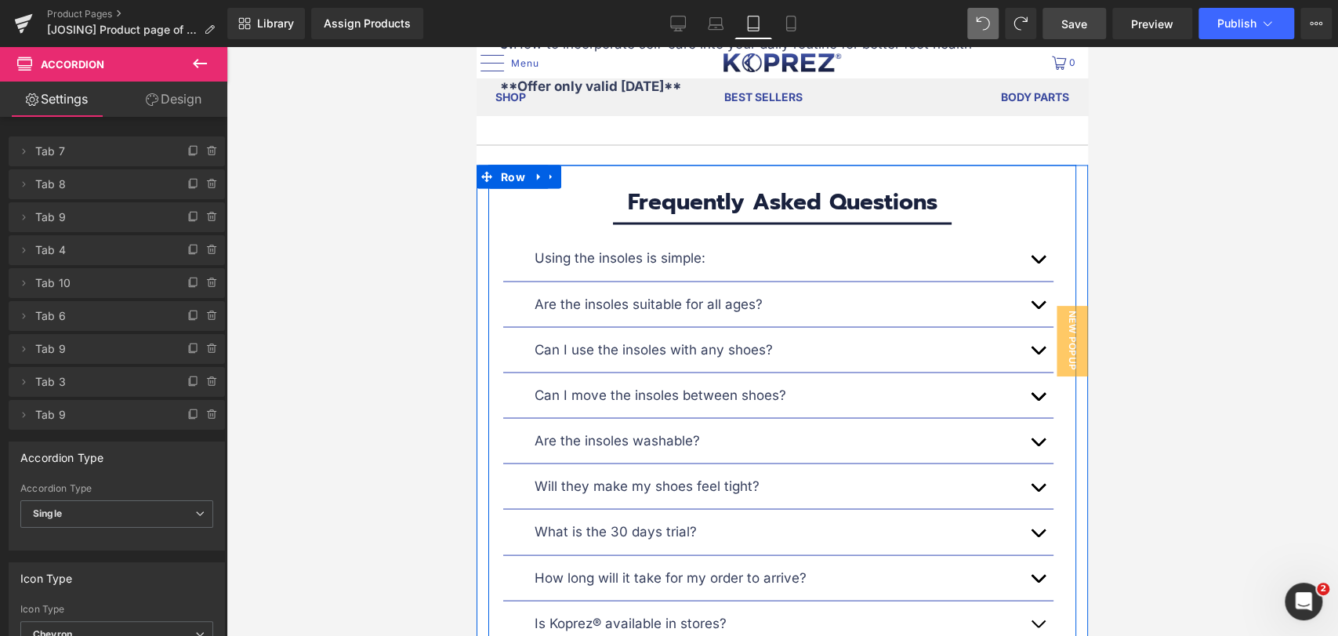
click at [781, 184] on div "Frequently Asked Questions Heading Separator Using the insoles is simple: Text …" at bounding box center [782, 409] width 588 height 489
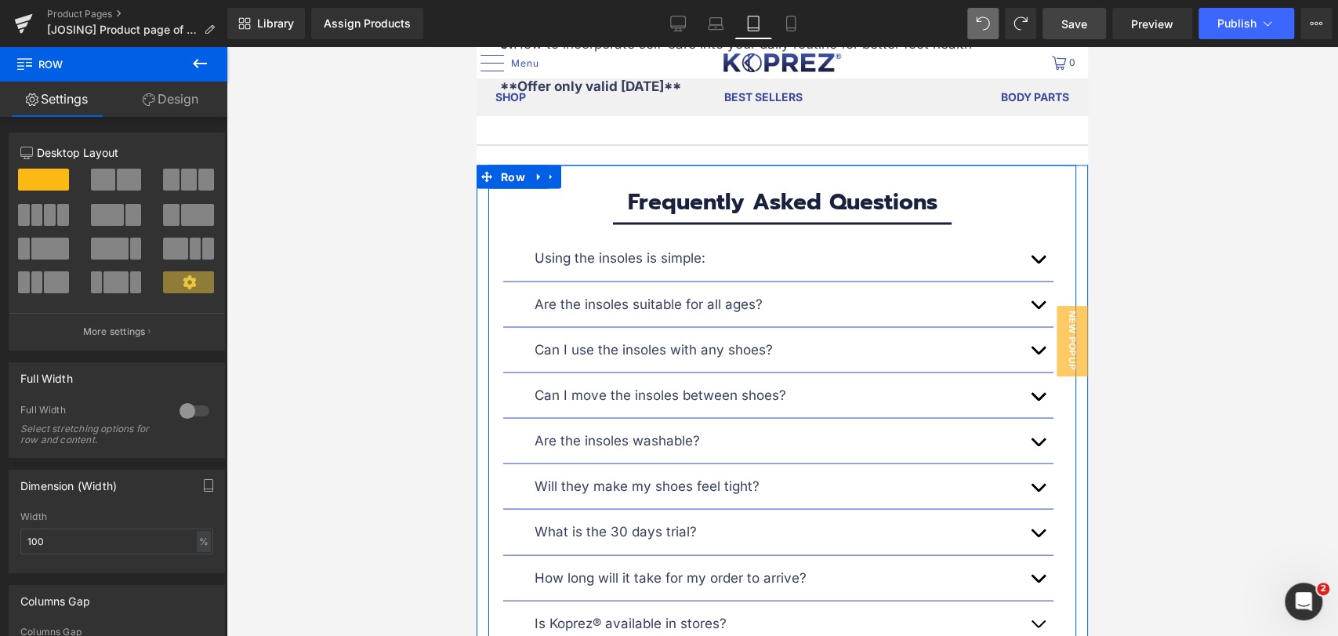
click at [592, 180] on div "Frequently Asked Questions Heading Separator Using the insoles is simple: Text …" at bounding box center [782, 409] width 588 height 489
click at [151, 91] on link "Design" at bounding box center [171, 99] width 114 height 35
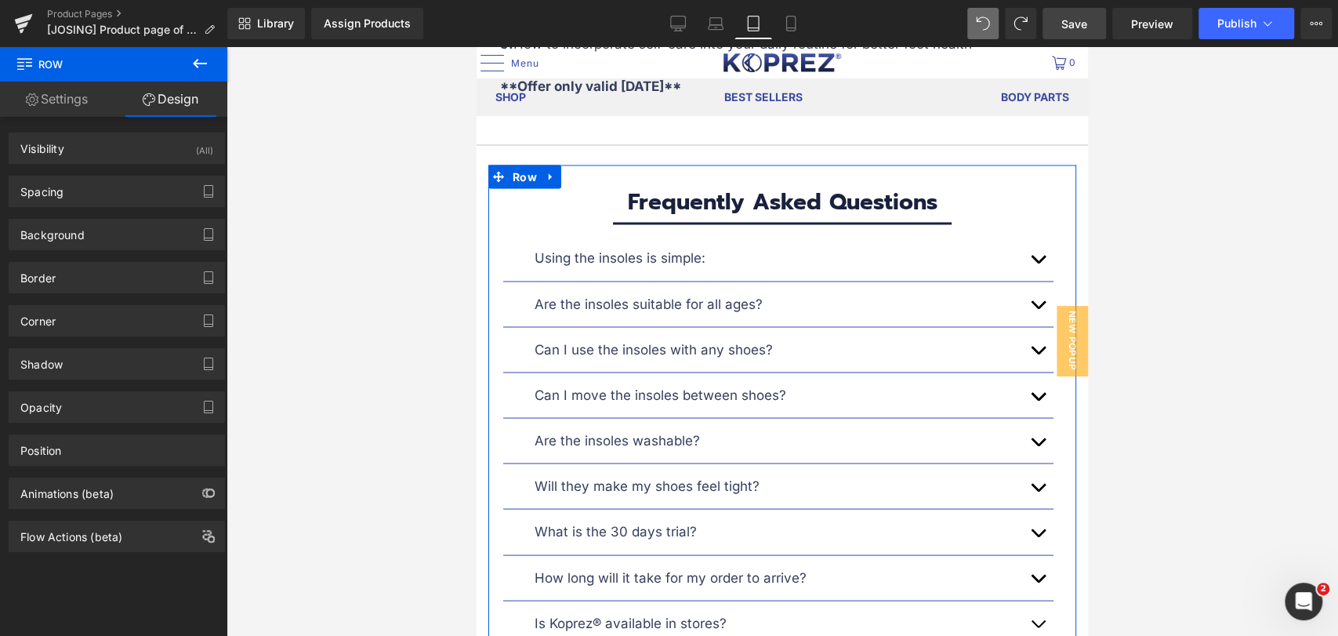
click at [38, 103] on link "Settings" at bounding box center [57, 99] width 114 height 35
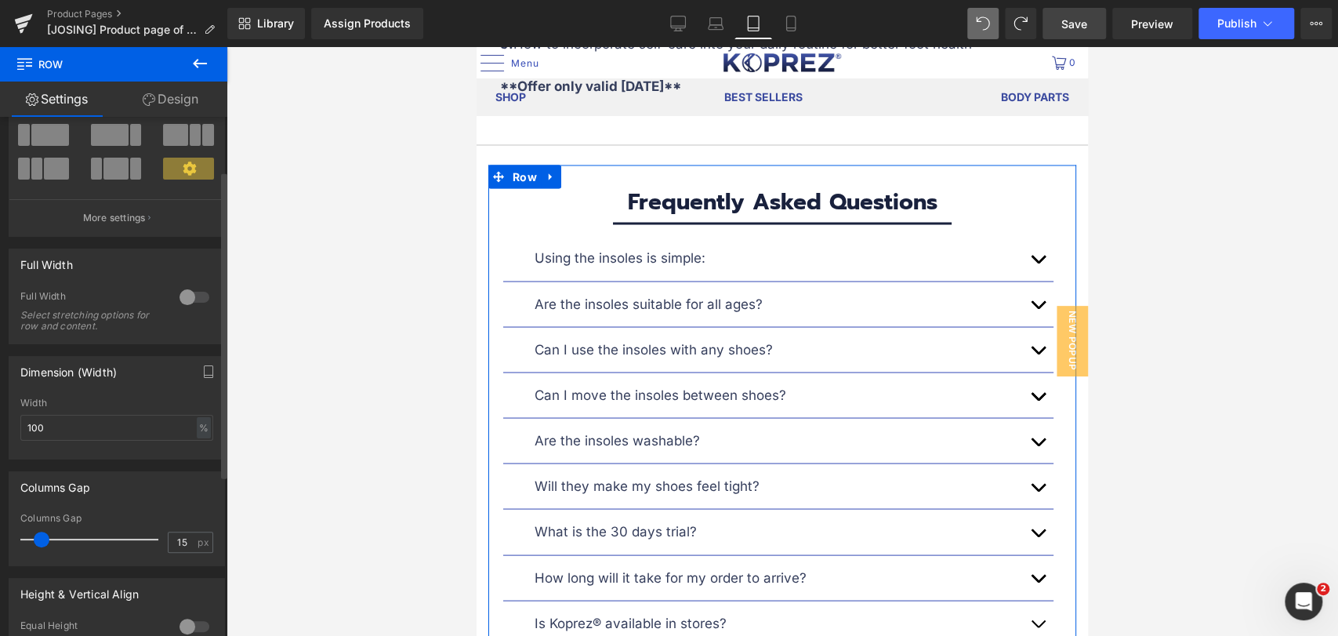
scroll to position [0, 0]
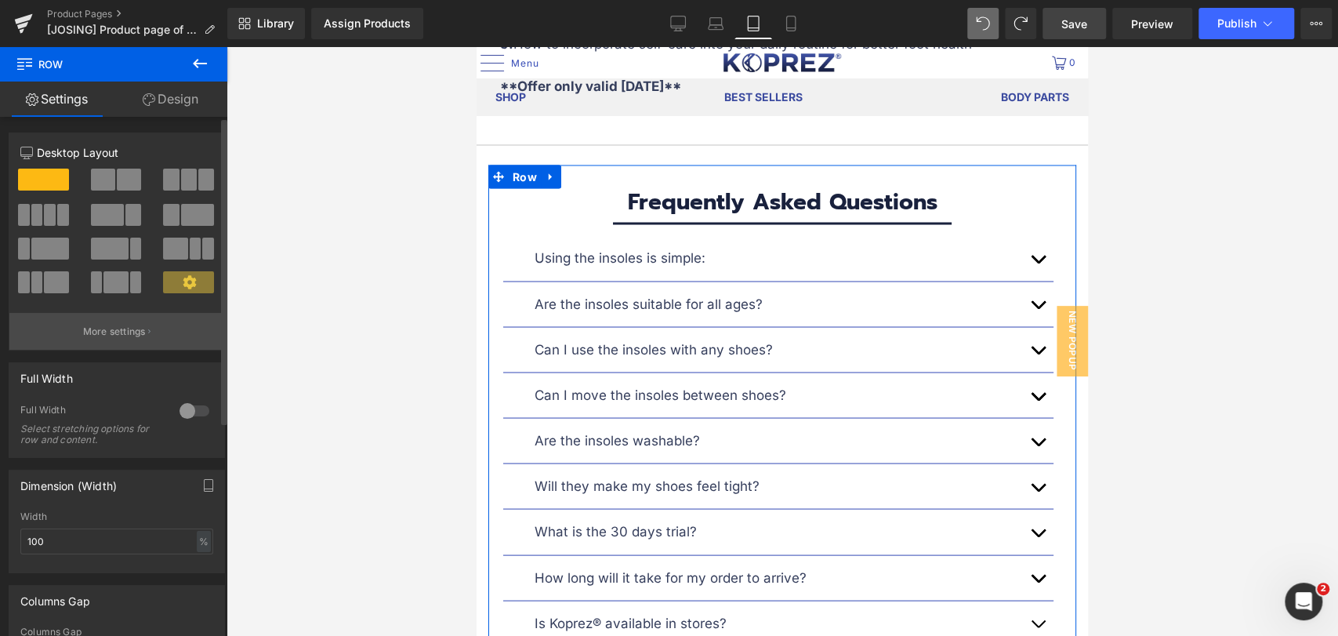
click at [128, 328] on p "More settings" at bounding box center [114, 332] width 63 height 14
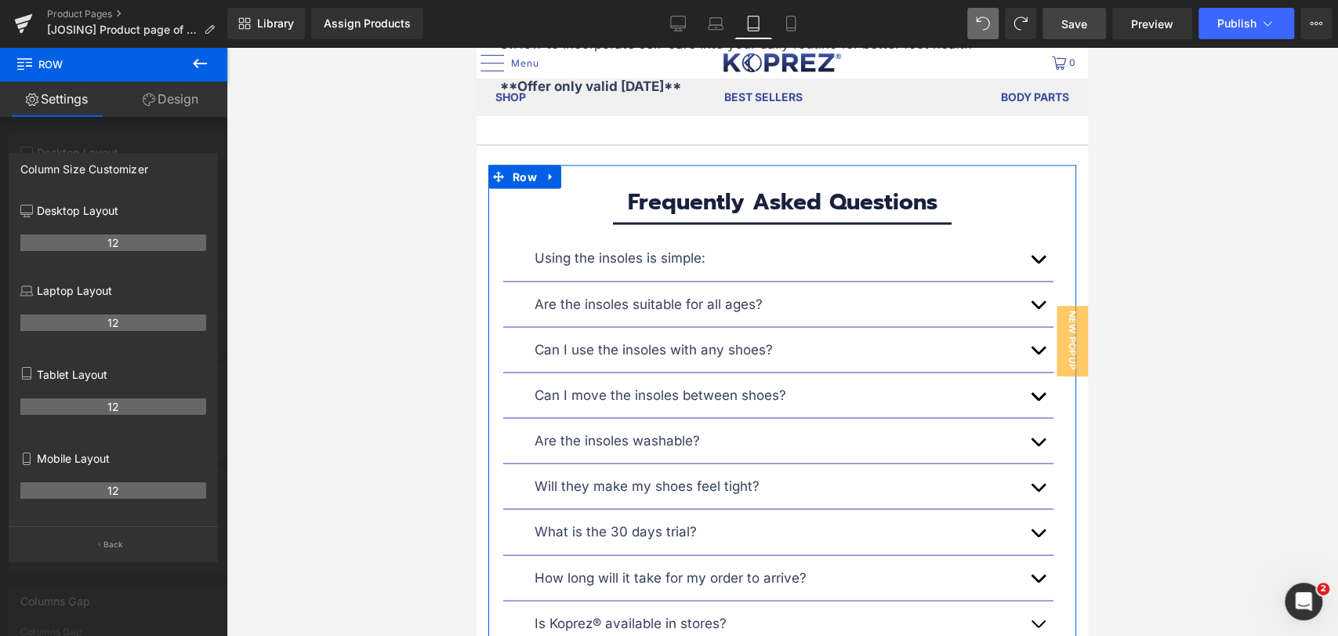
click at [115, 144] on div at bounding box center [113, 345] width 227 height 597
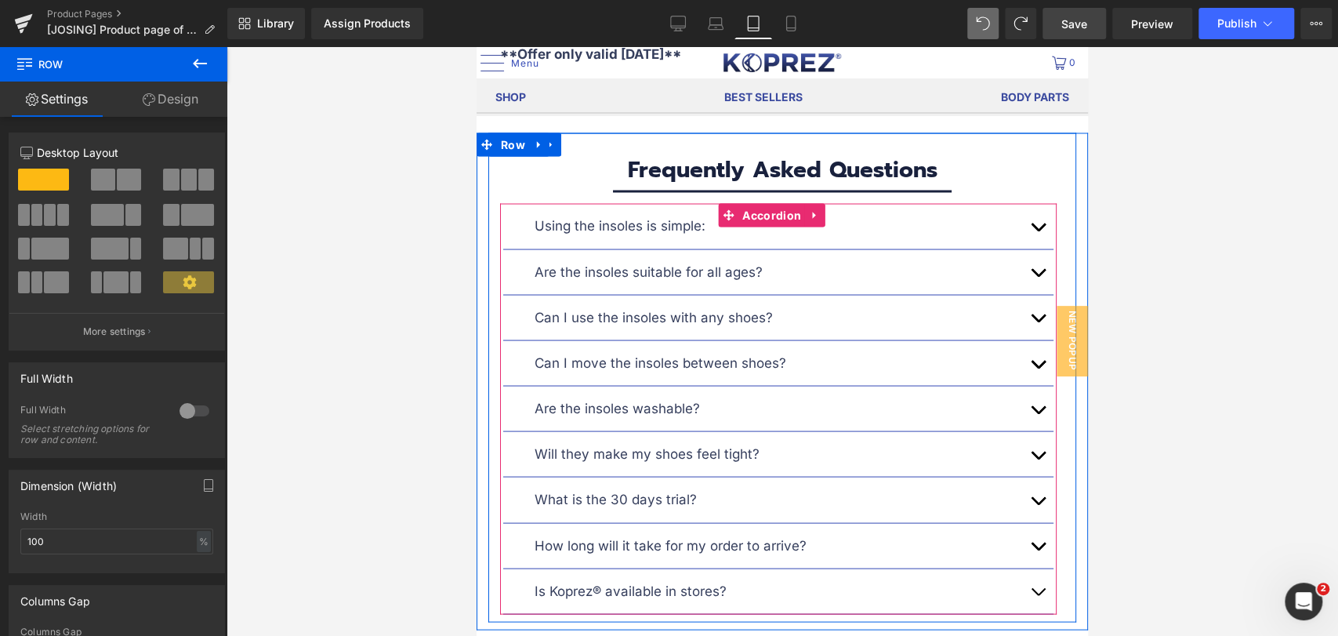
scroll to position [10018, 0]
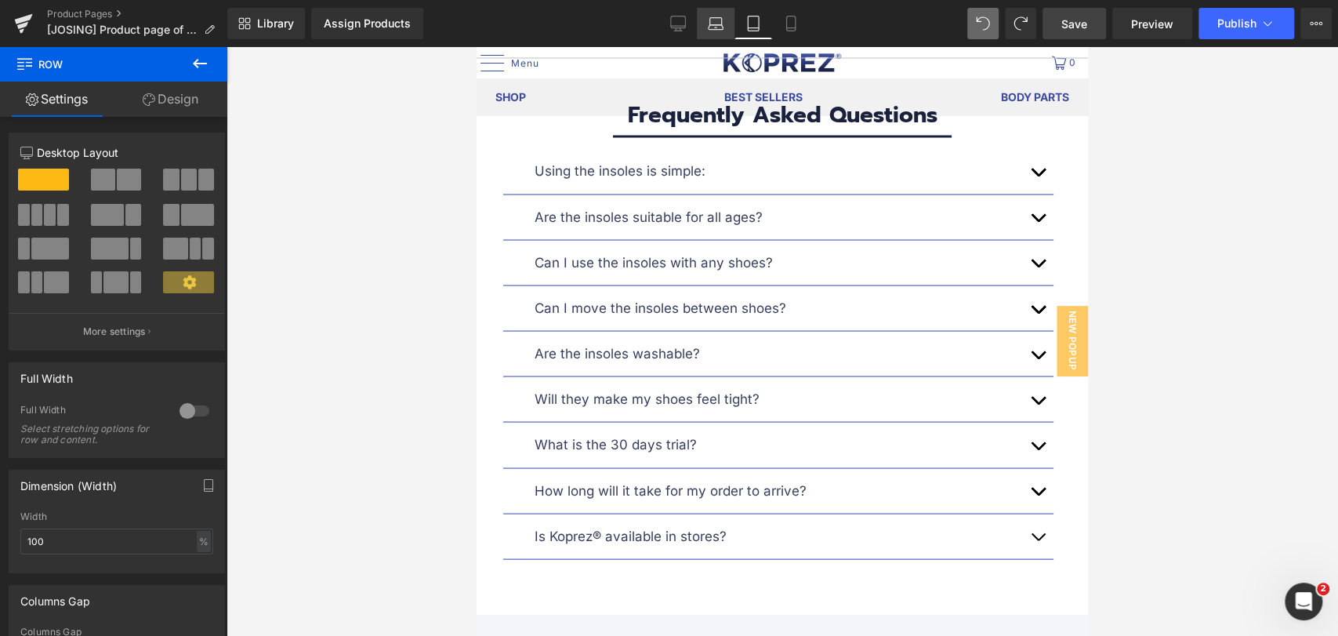
click at [713, 33] on link "Laptop" at bounding box center [716, 23] width 38 height 31
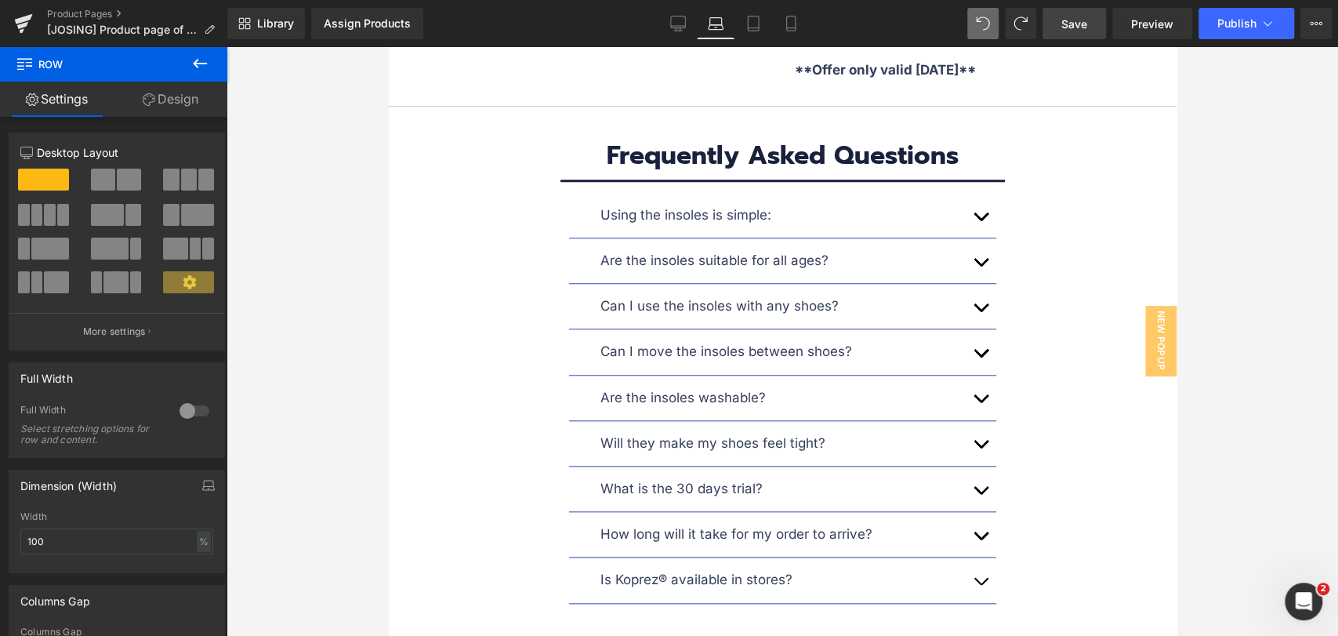
scroll to position [8882, 0]
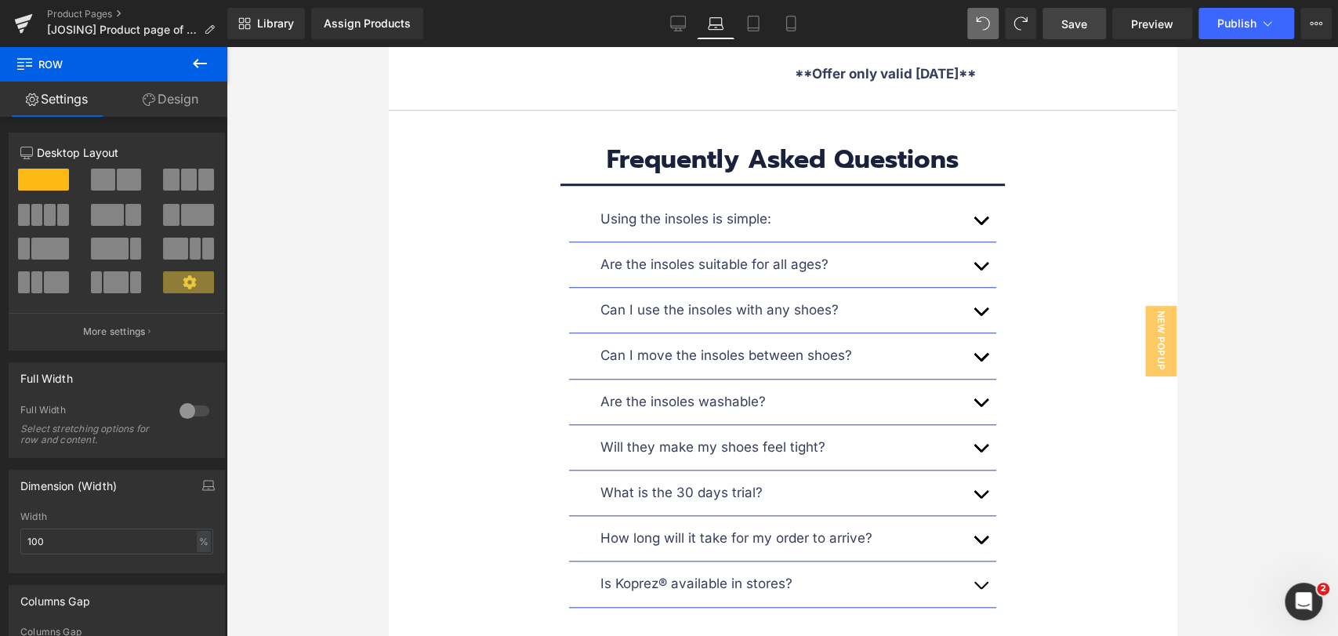
click at [964, 197] on button "button" at bounding box center [979, 219] width 31 height 45
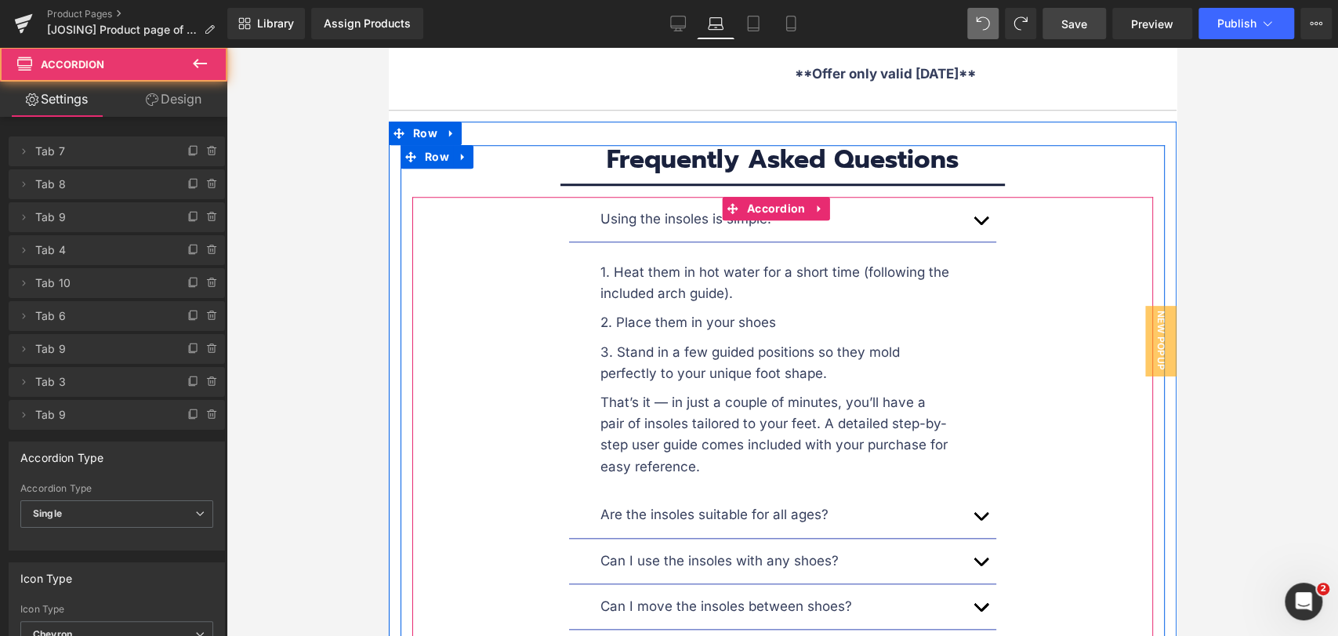
click at [964, 197] on button "button" at bounding box center [979, 219] width 31 height 45
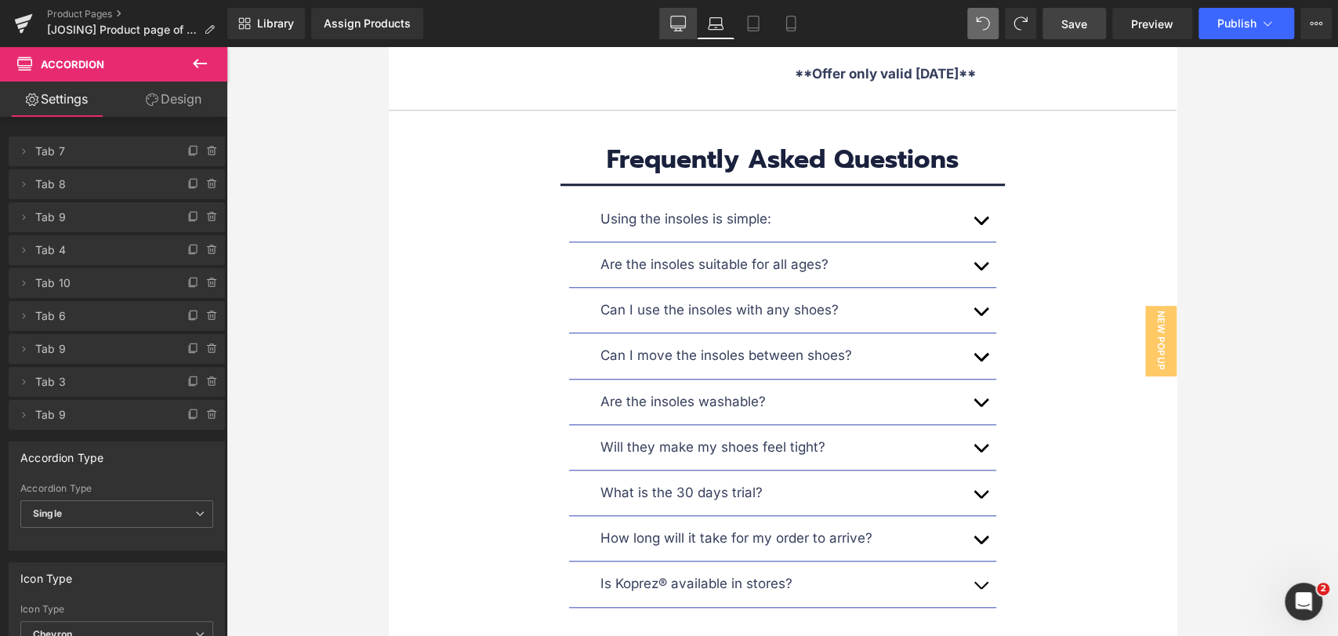
click at [670, 33] on link "Desktop" at bounding box center [678, 23] width 38 height 31
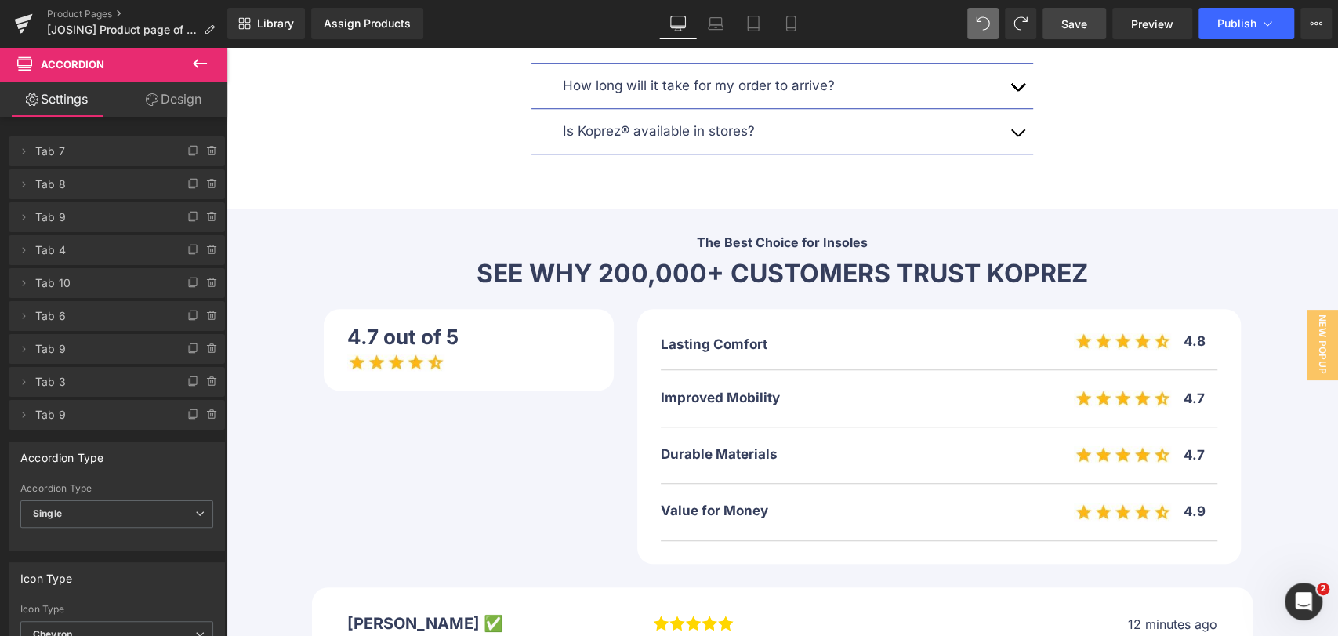
scroll to position [8446, 0]
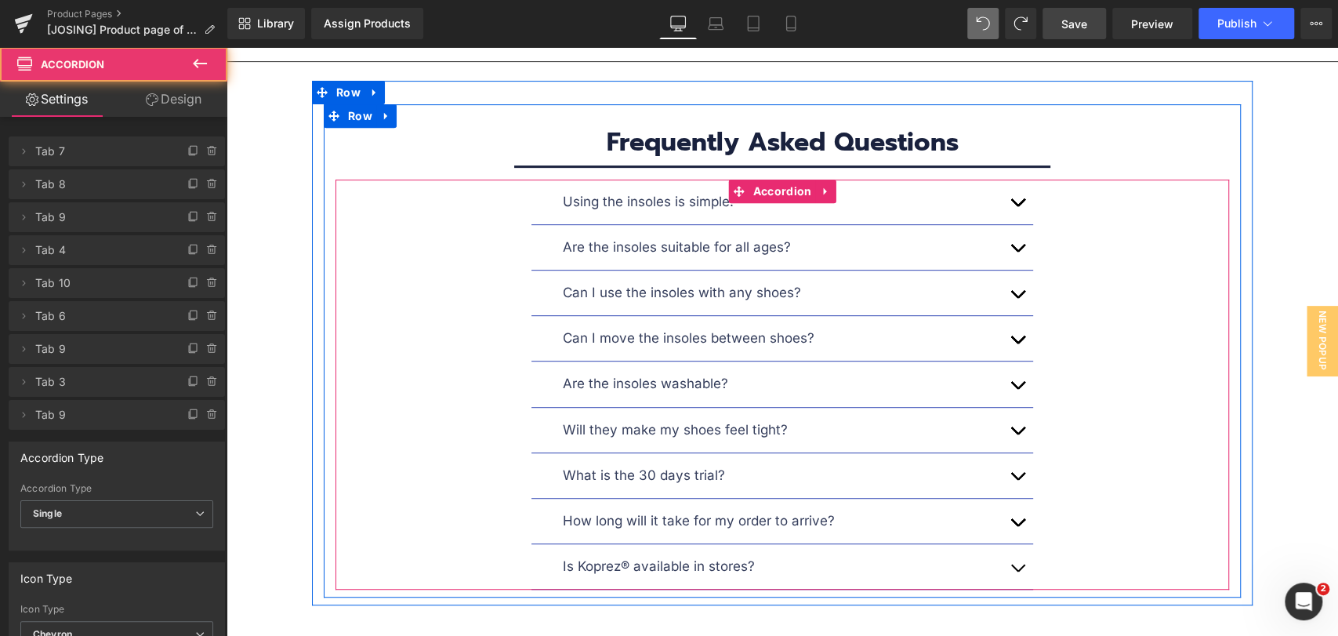
click at [1018, 206] on span "button" at bounding box center [1018, 206] width 0 height 0
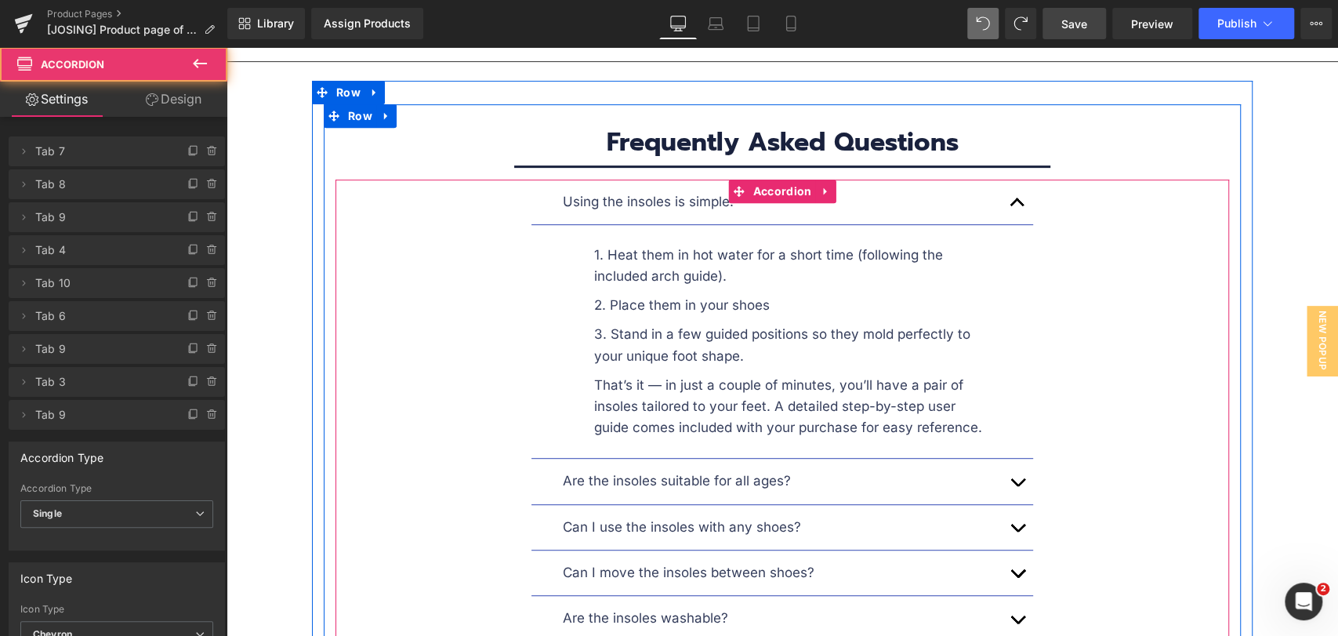
click at [1005, 180] on button "button" at bounding box center [1017, 202] width 31 height 45
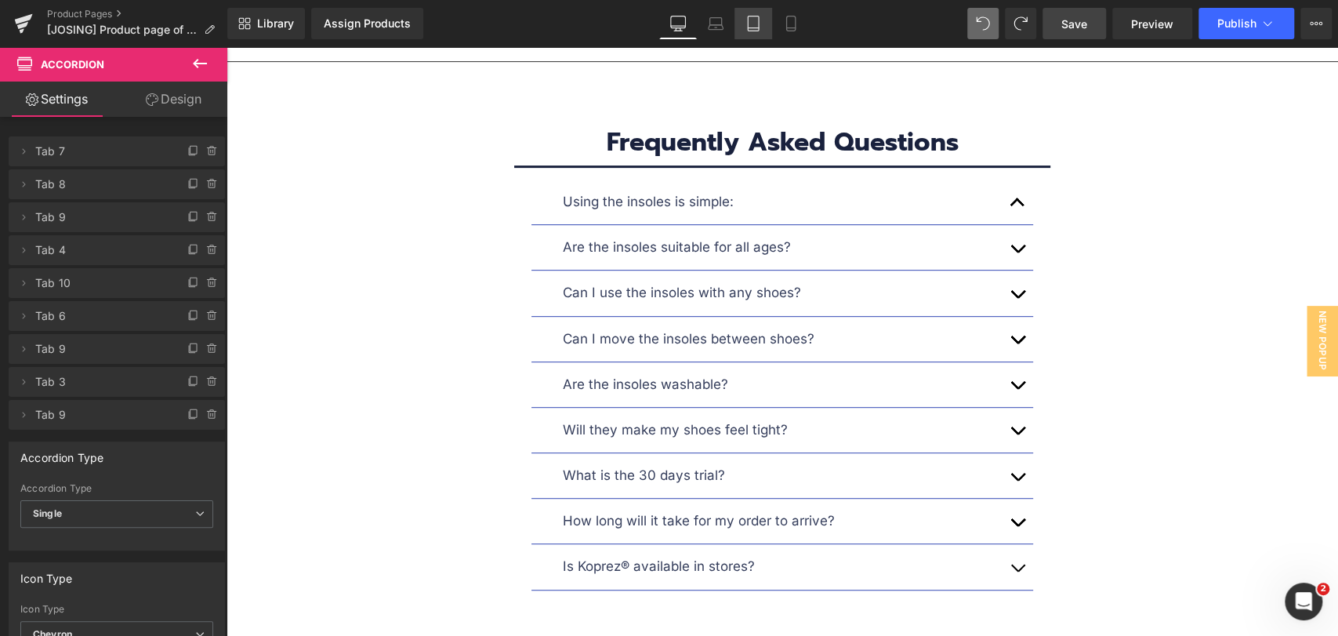
click at [752, 26] on icon at bounding box center [754, 24] width 16 height 16
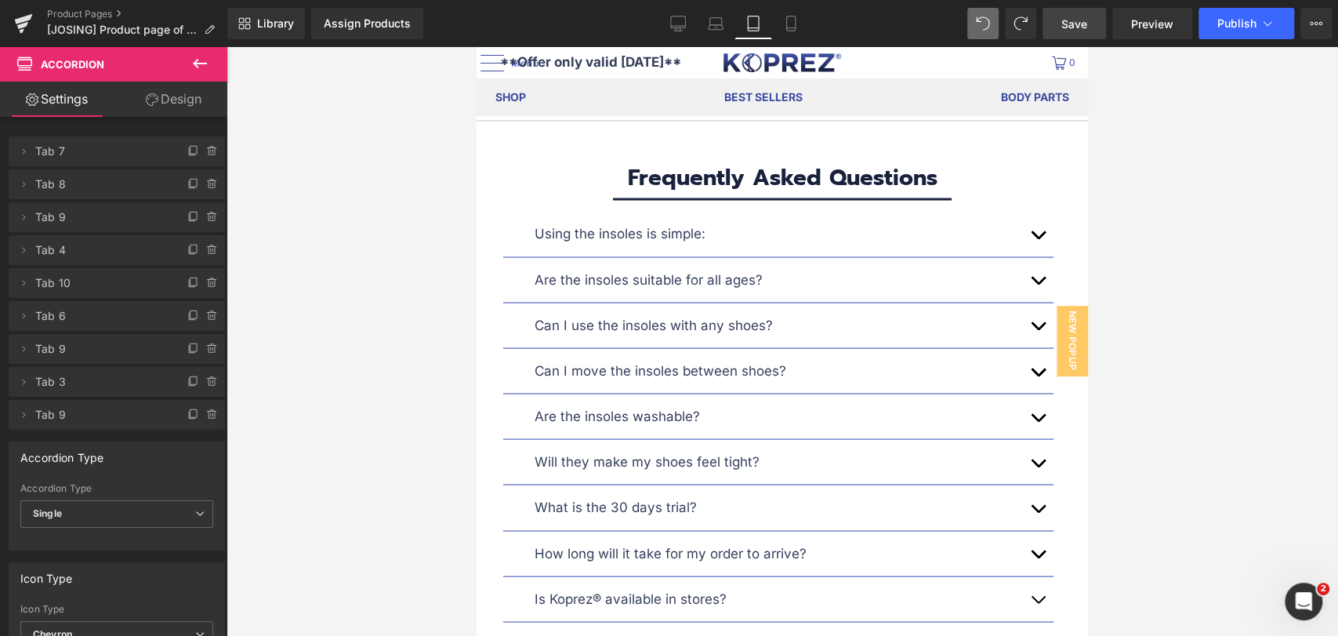
scroll to position [9950, 0]
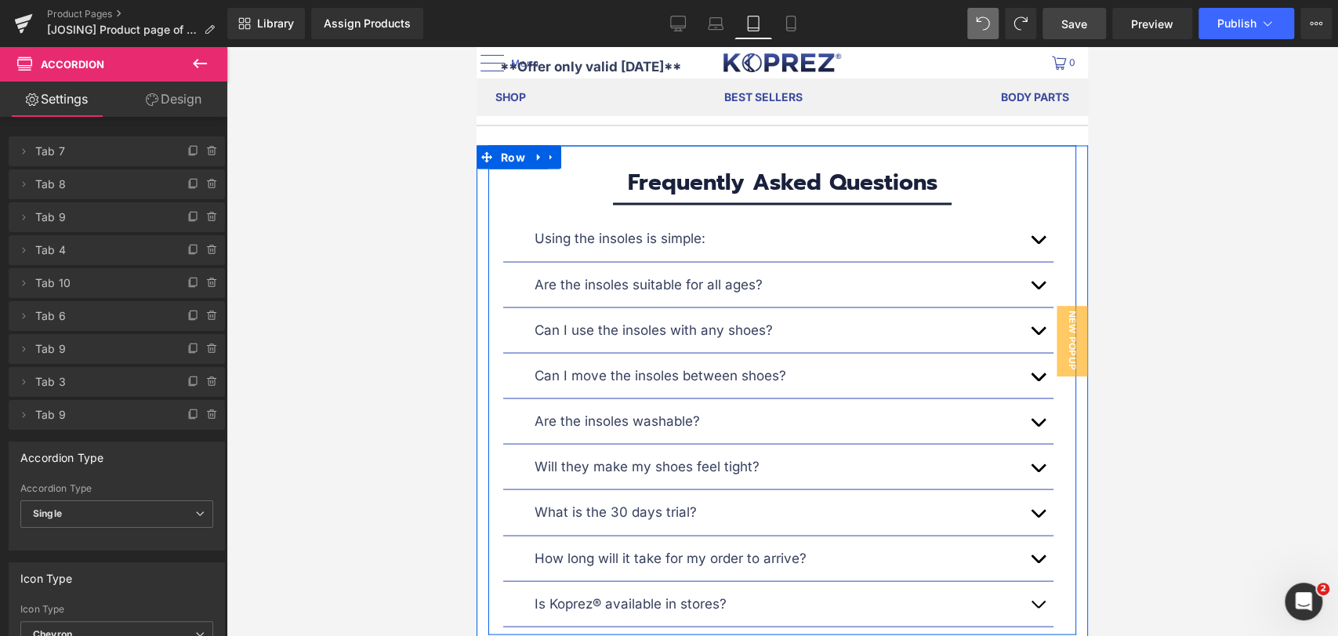
click at [1030, 243] on button "button" at bounding box center [1037, 238] width 31 height 45
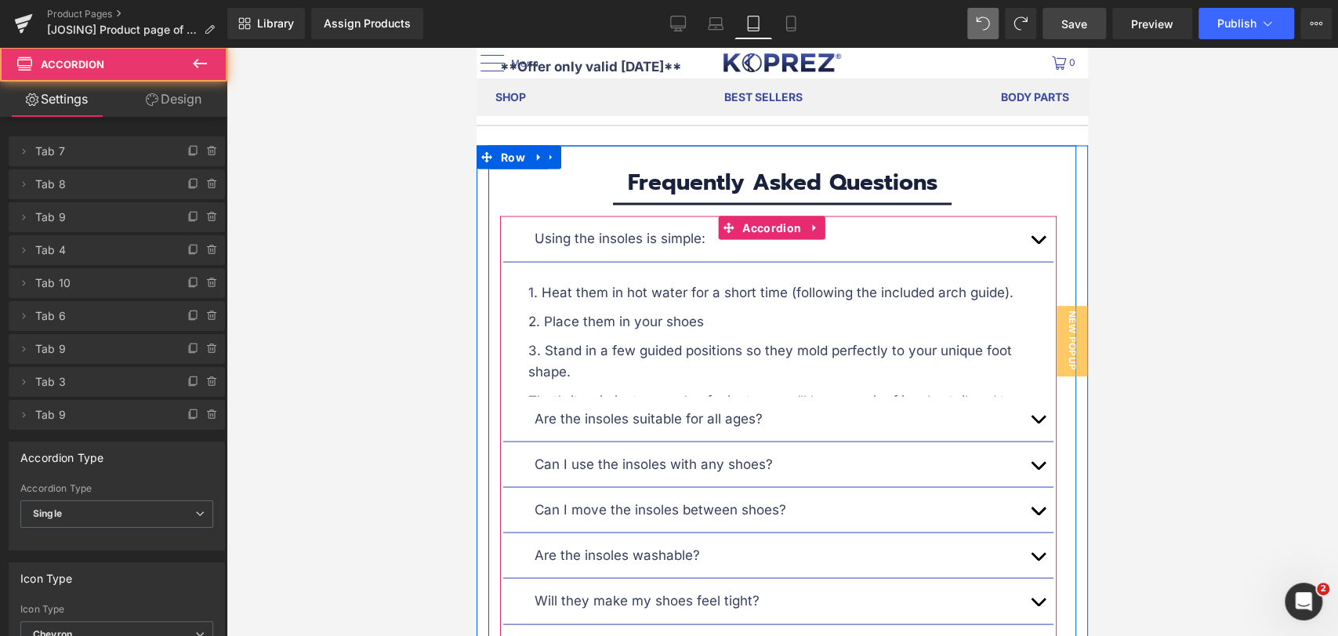
click at [1030, 243] on button "button" at bounding box center [1037, 238] width 31 height 45
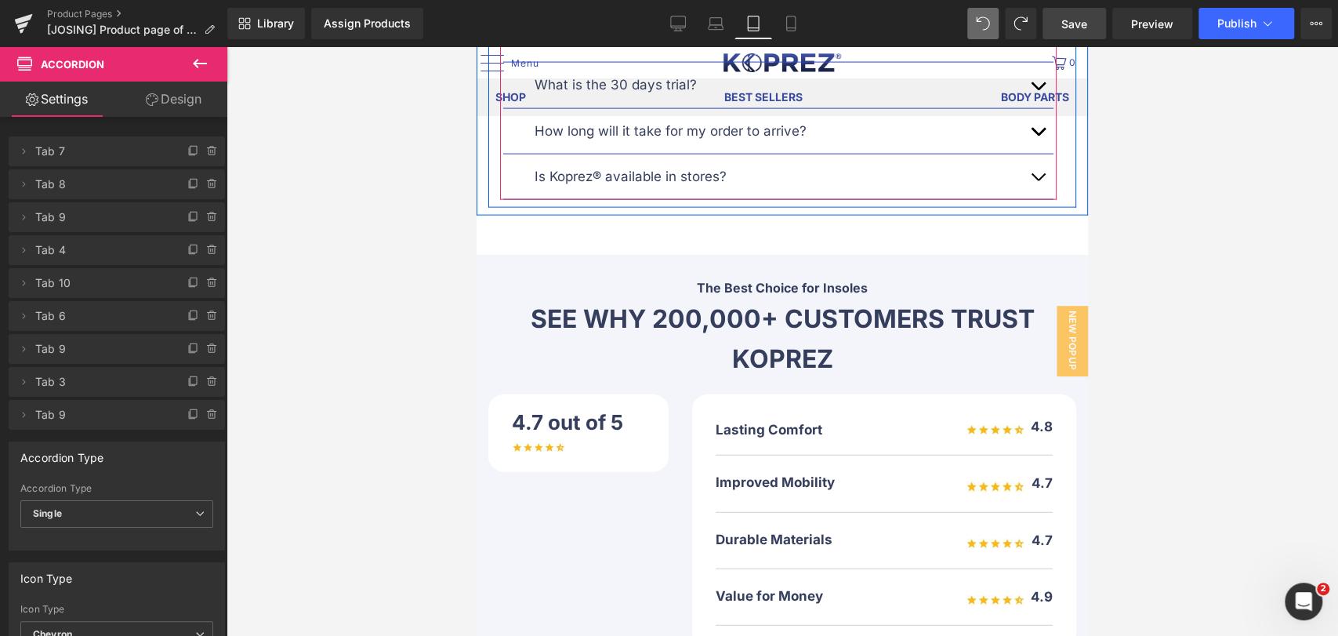
scroll to position [10386, 0]
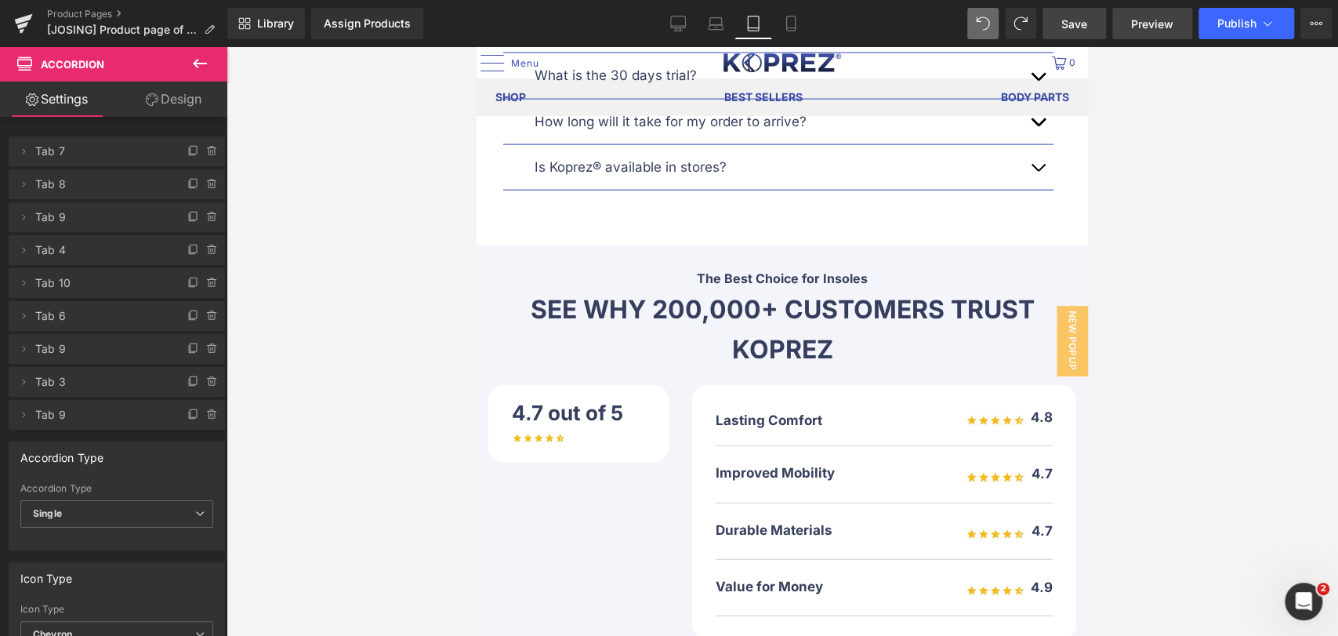
click at [1122, 20] on link "Preview" at bounding box center [1153, 23] width 80 height 31
click at [1082, 20] on span "Save" at bounding box center [1075, 24] width 26 height 16
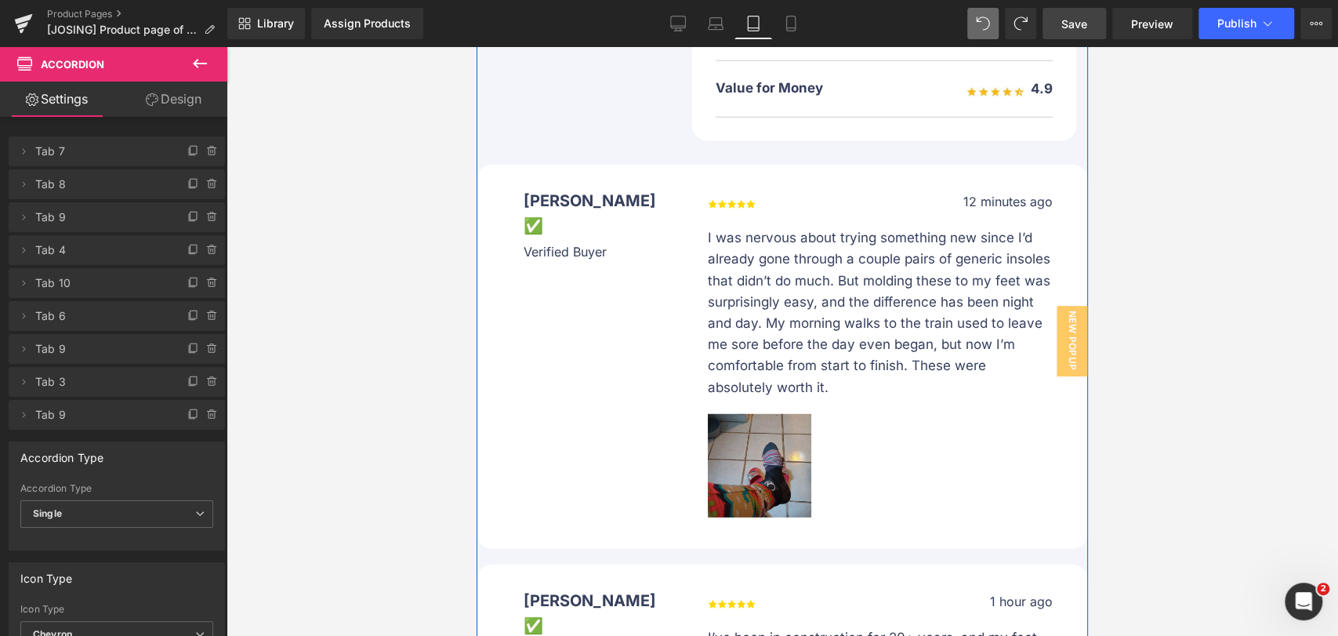
scroll to position [10908, 0]
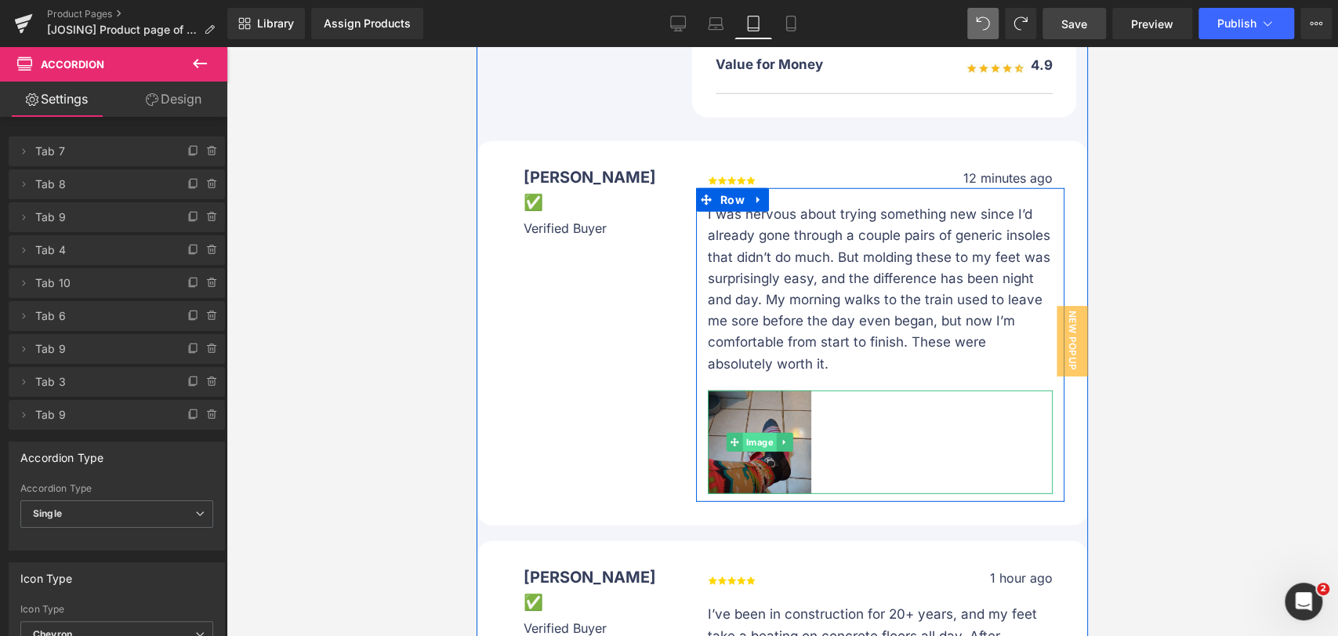
click at [748, 446] on span "Image" at bounding box center [760, 442] width 34 height 19
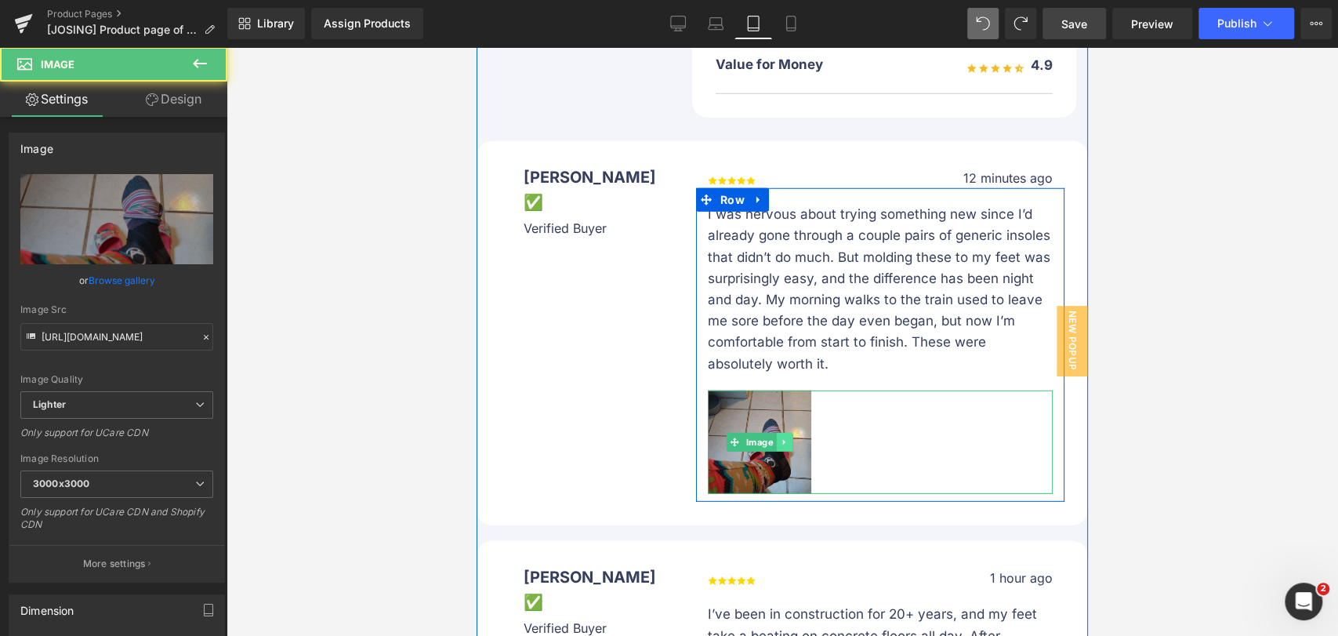
click at [782, 443] on icon at bounding box center [783, 441] width 2 height 5
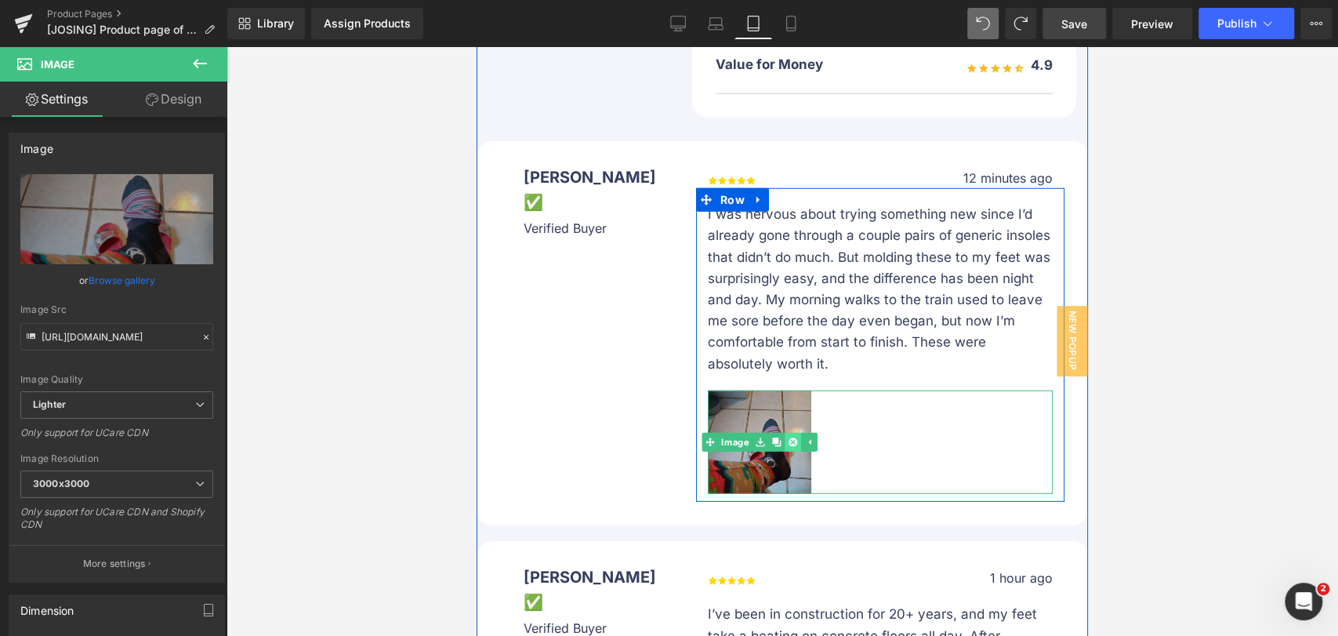
click at [789, 445] on icon at bounding box center [793, 441] width 9 height 9
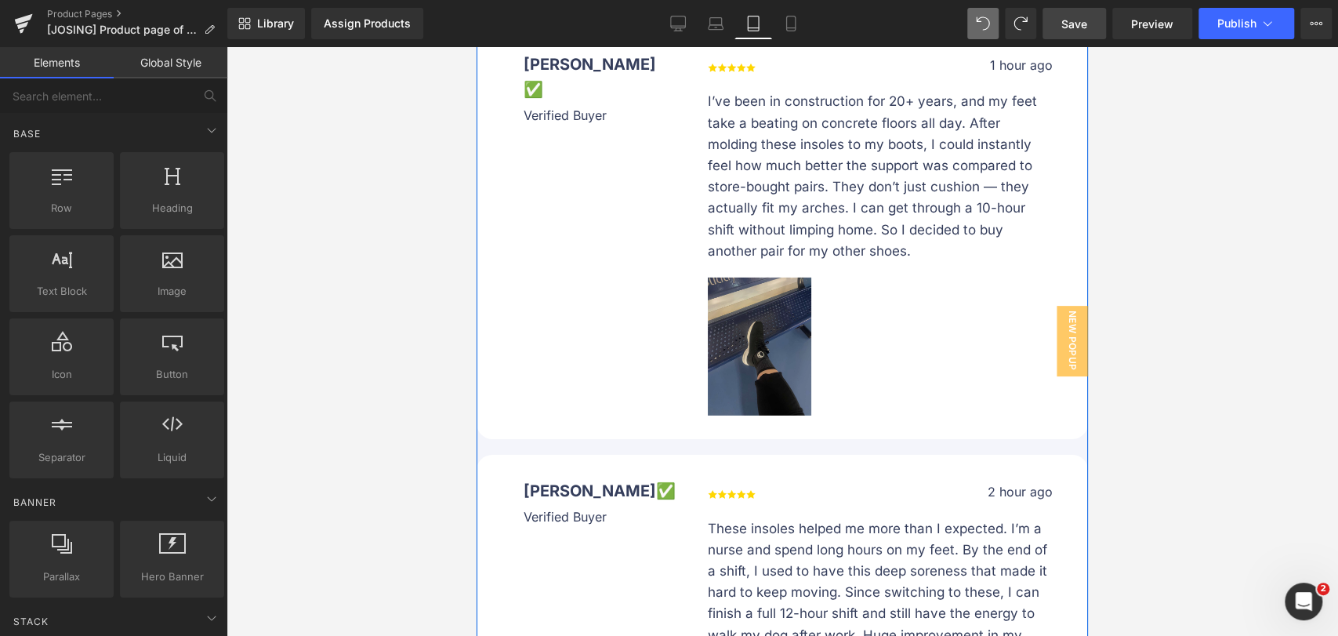
scroll to position [11344, 0]
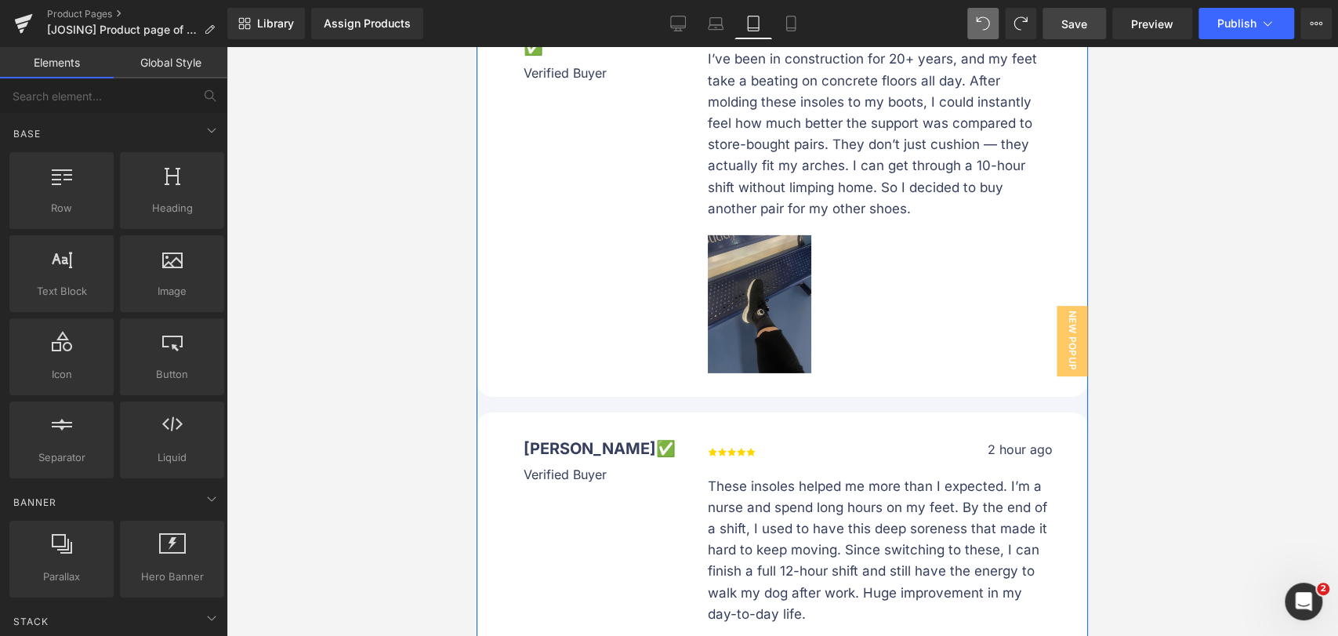
click at [803, 323] on img at bounding box center [759, 304] width 103 height 138
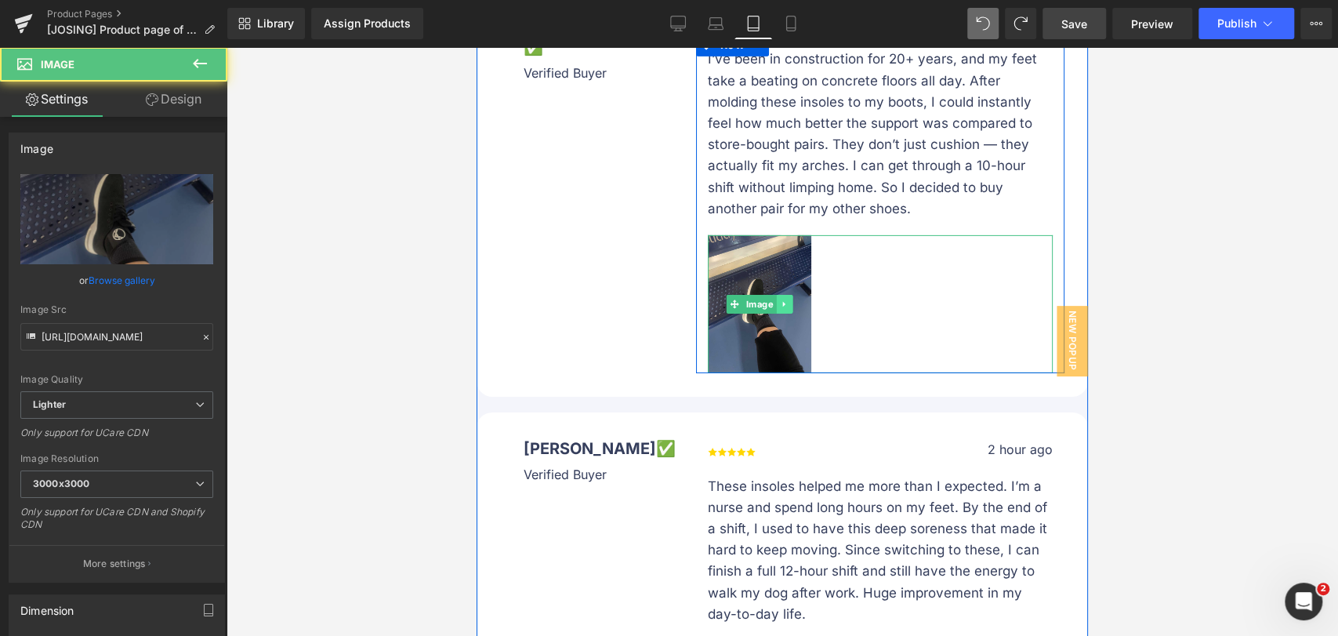
click at [782, 306] on icon at bounding box center [783, 304] width 2 height 5
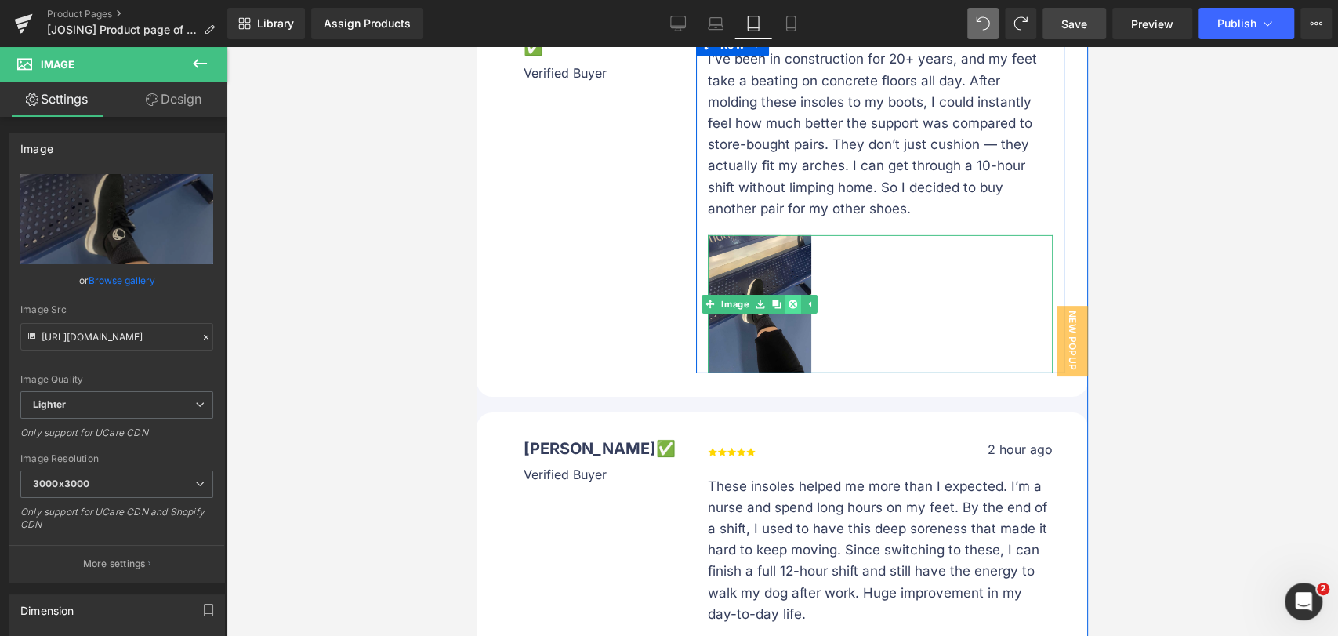
click at [789, 303] on icon at bounding box center [793, 304] width 9 height 9
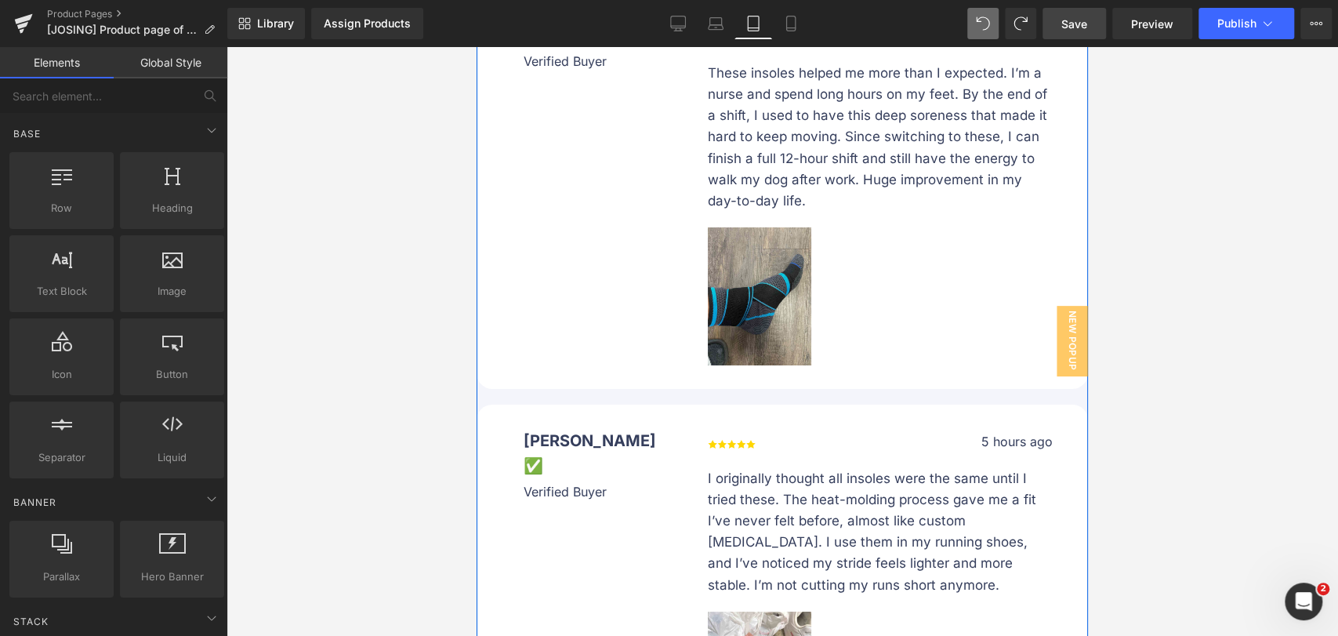
scroll to position [11605, 0]
click at [804, 306] on img at bounding box center [759, 295] width 103 height 138
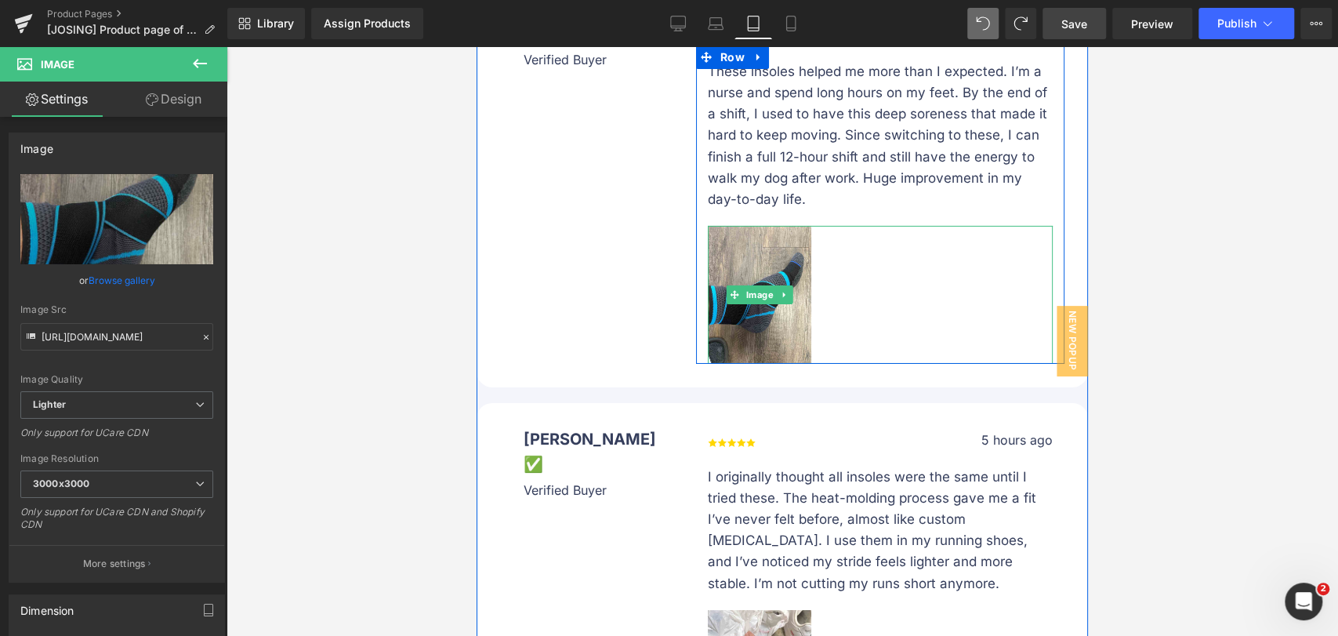
click at [780, 298] on icon at bounding box center [784, 294] width 9 height 9
click at [789, 296] on icon at bounding box center [793, 294] width 9 height 9
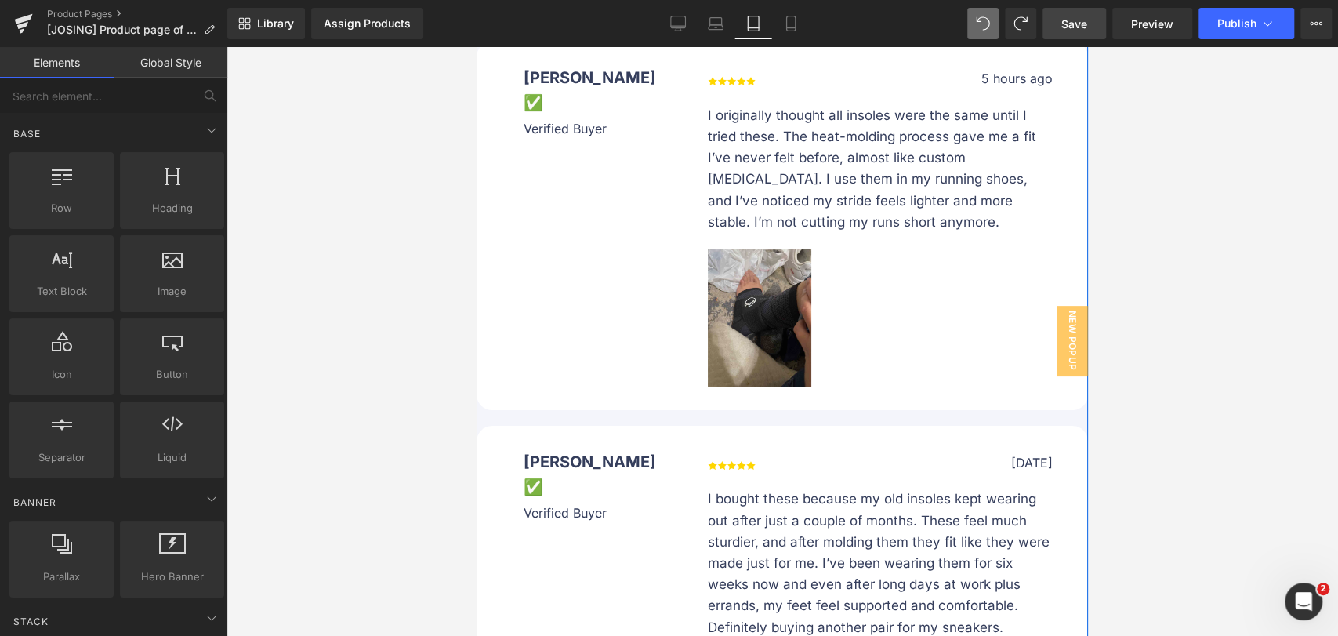
scroll to position [11867, 0]
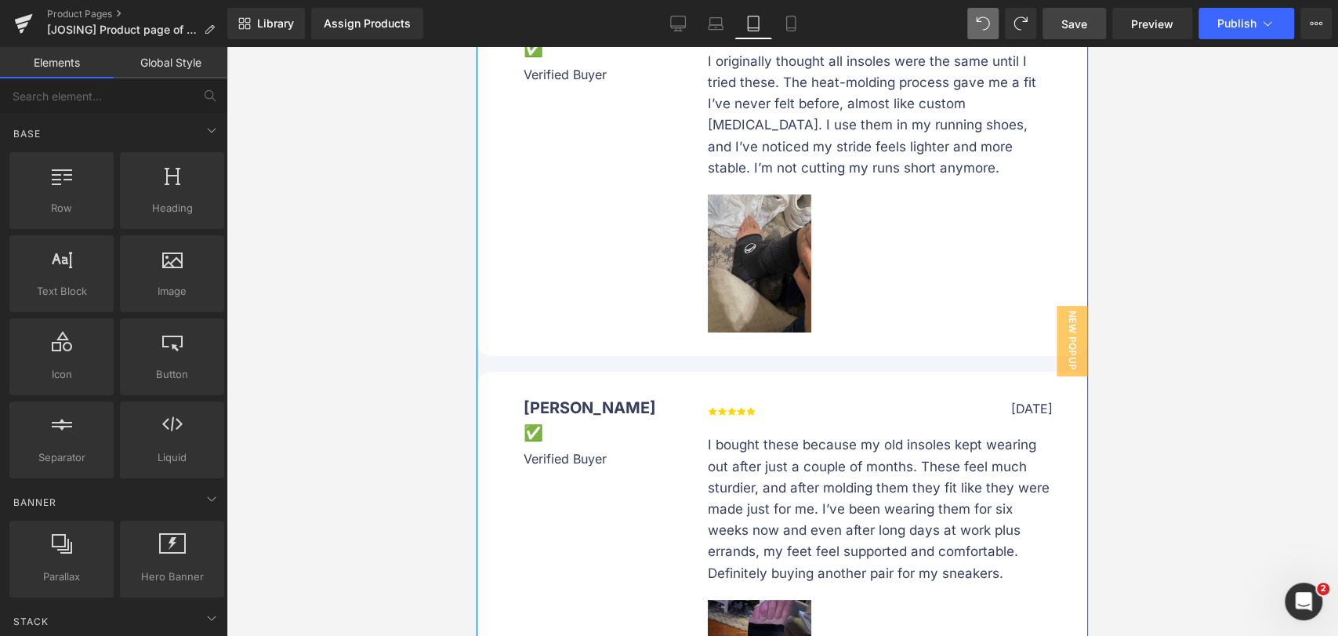
click at [803, 281] on img at bounding box center [759, 263] width 103 height 138
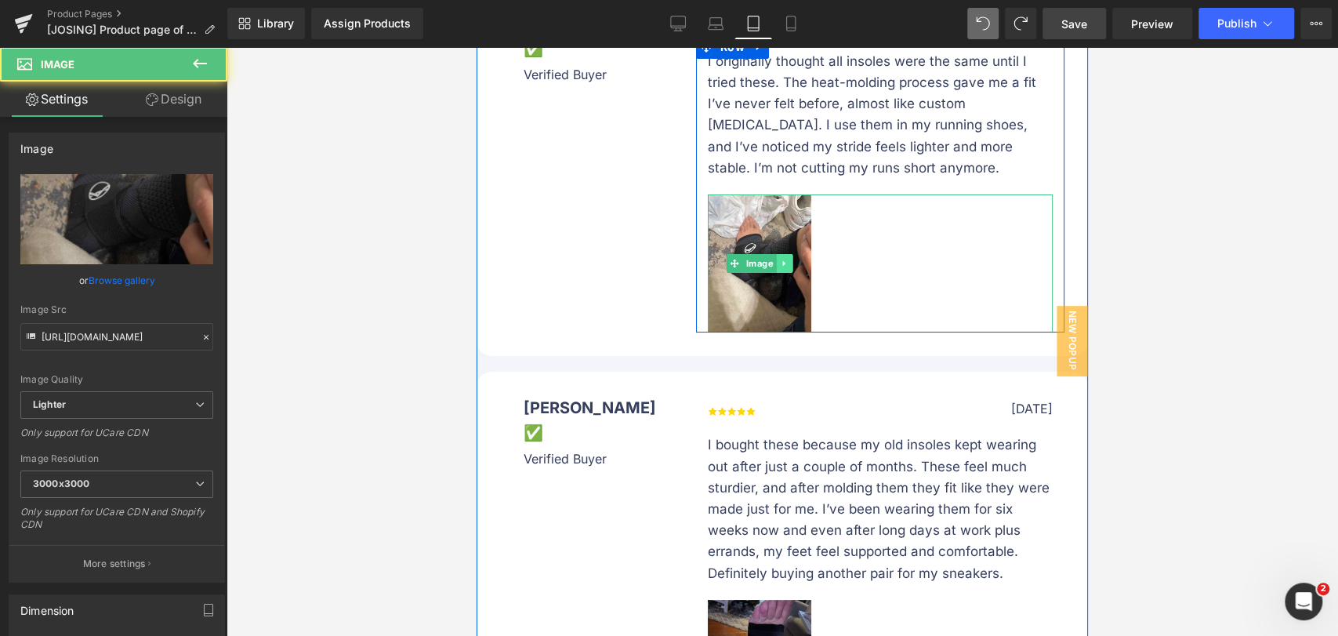
click at [781, 268] on icon at bounding box center [784, 263] width 9 height 9
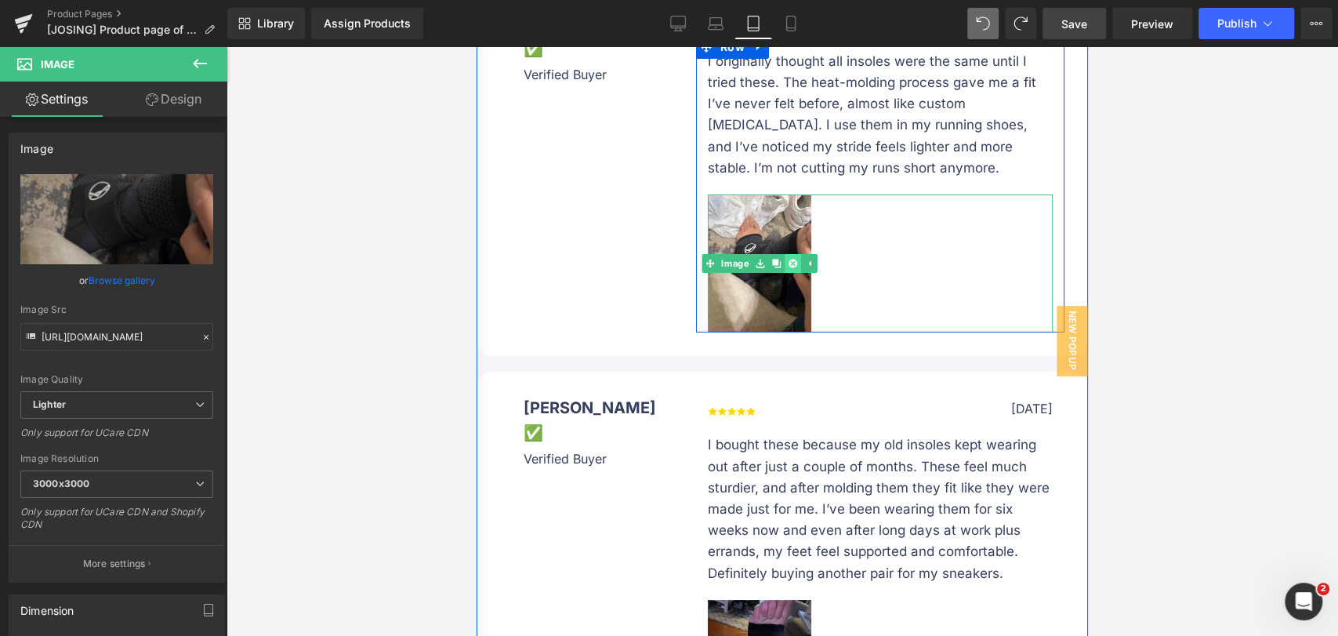
click at [791, 270] on link at bounding box center [793, 263] width 16 height 19
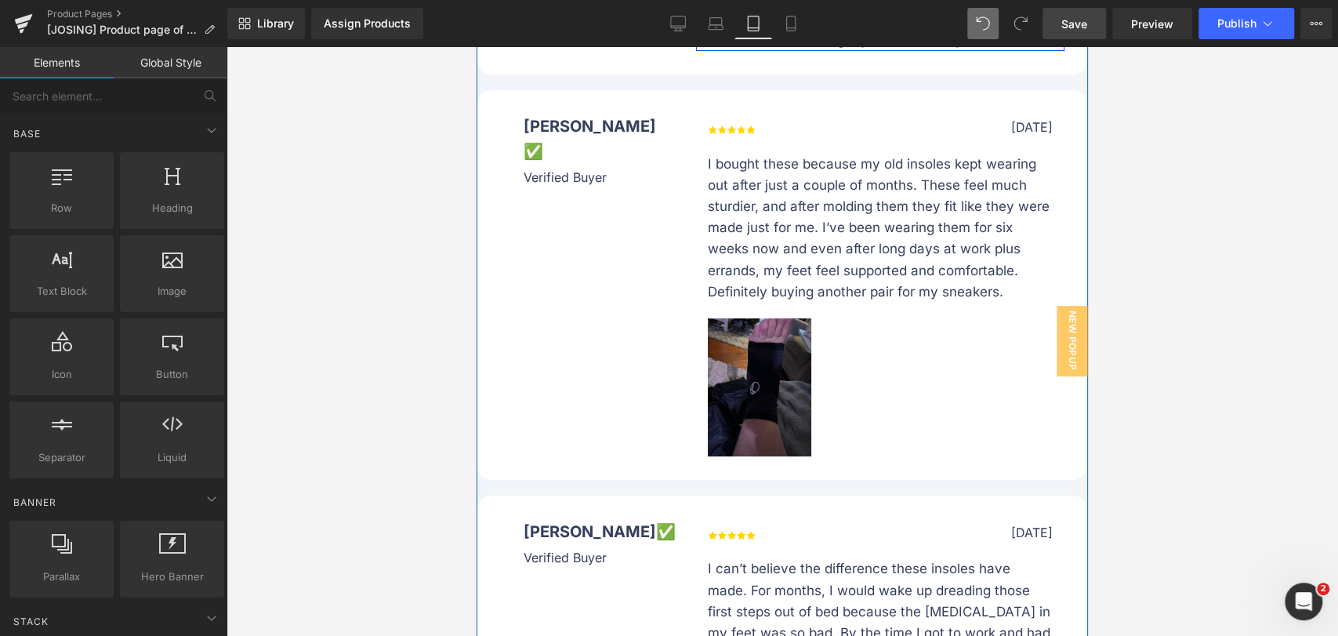
scroll to position [12128, 0]
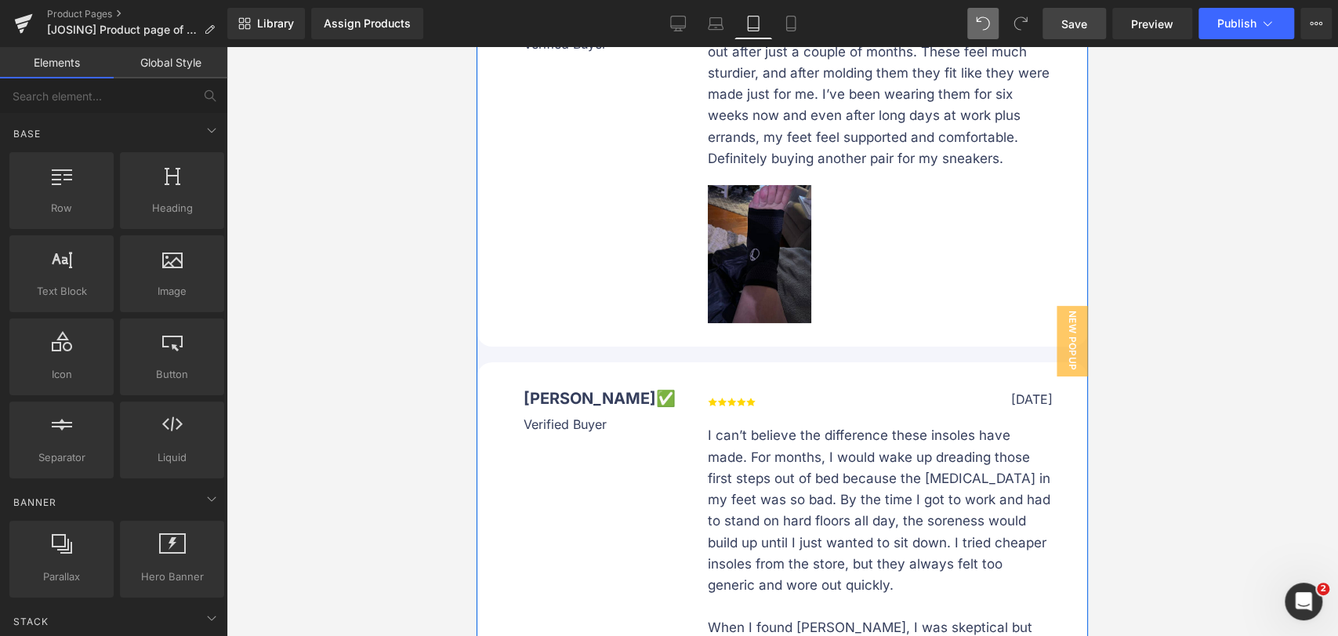
click at [805, 286] on div at bounding box center [880, 254] width 345 height 138
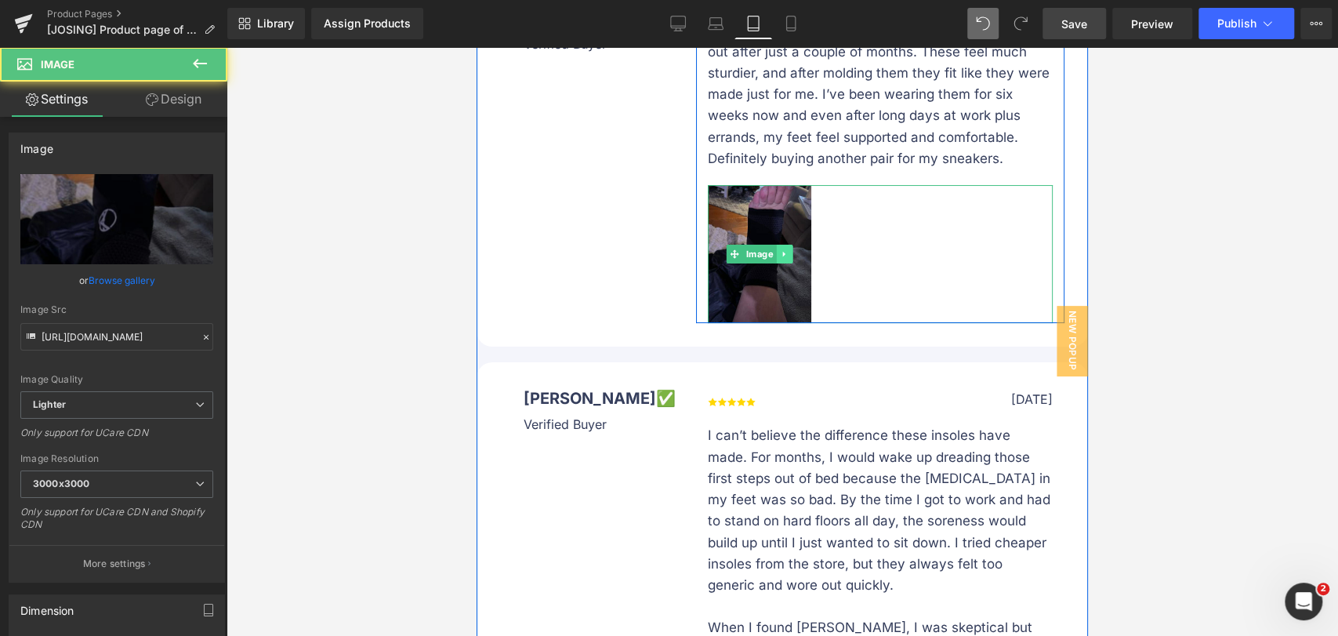
click at [780, 259] on icon at bounding box center [784, 253] width 9 height 9
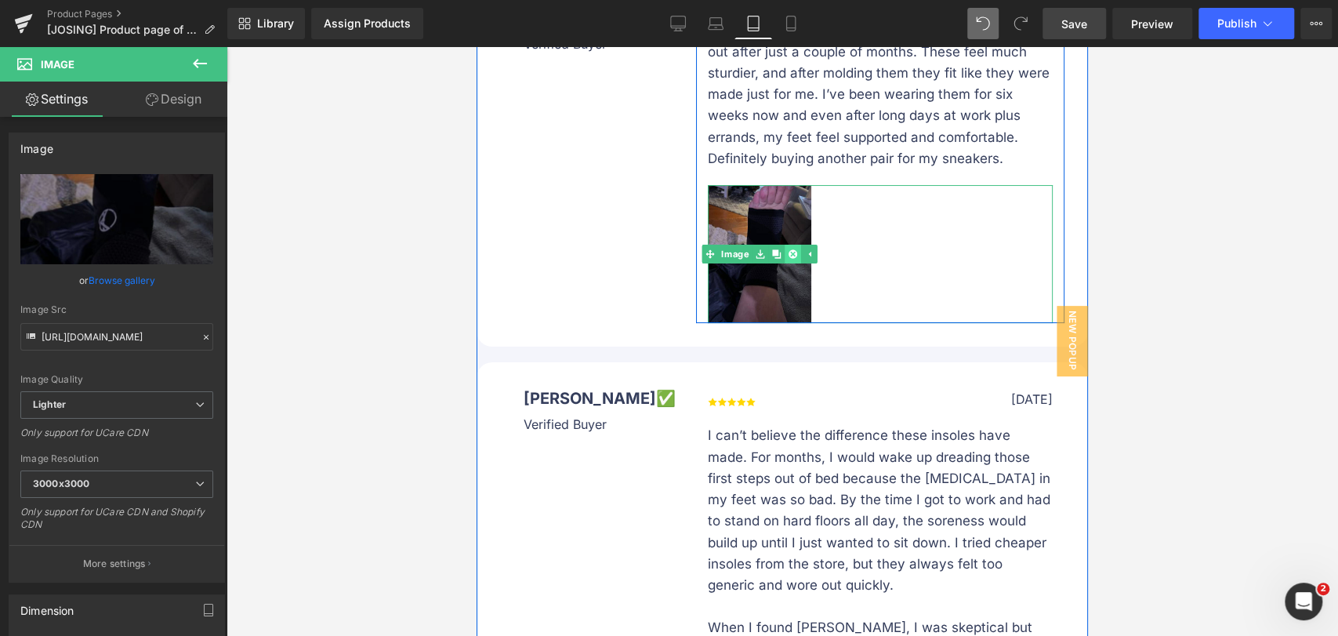
click at [782, 258] on li at bounding box center [776, 254] width 49 height 19
click at [789, 258] on icon at bounding box center [793, 253] width 9 height 9
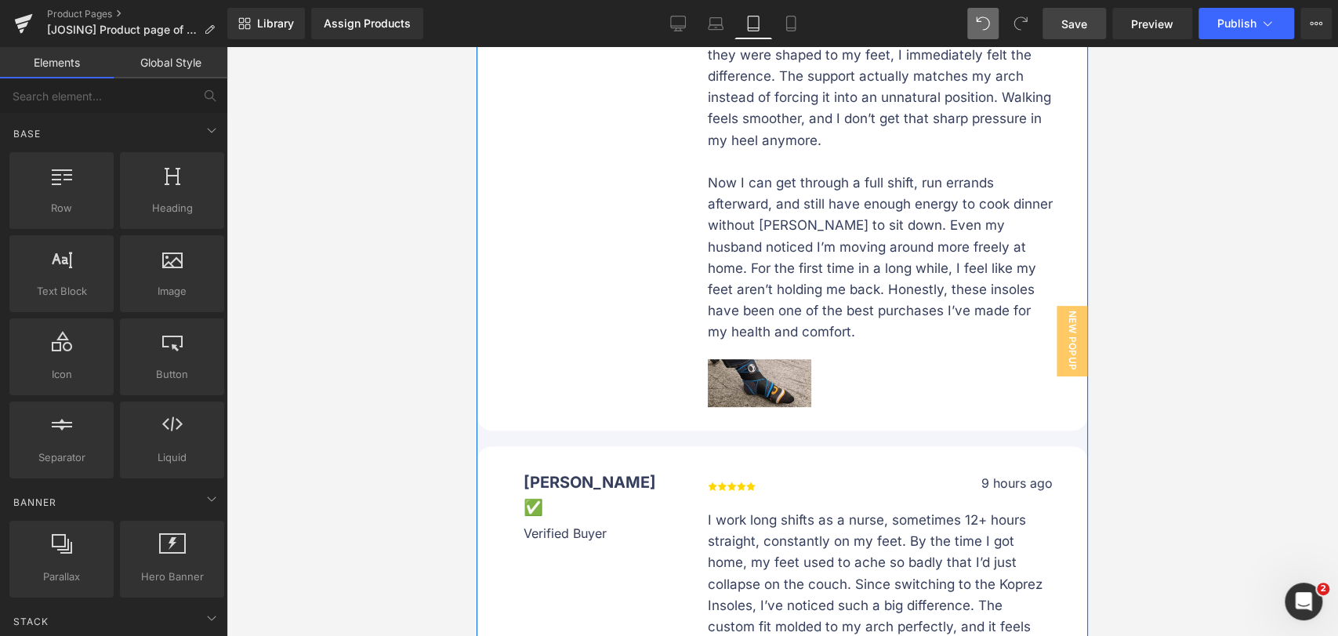
scroll to position [12651, 0]
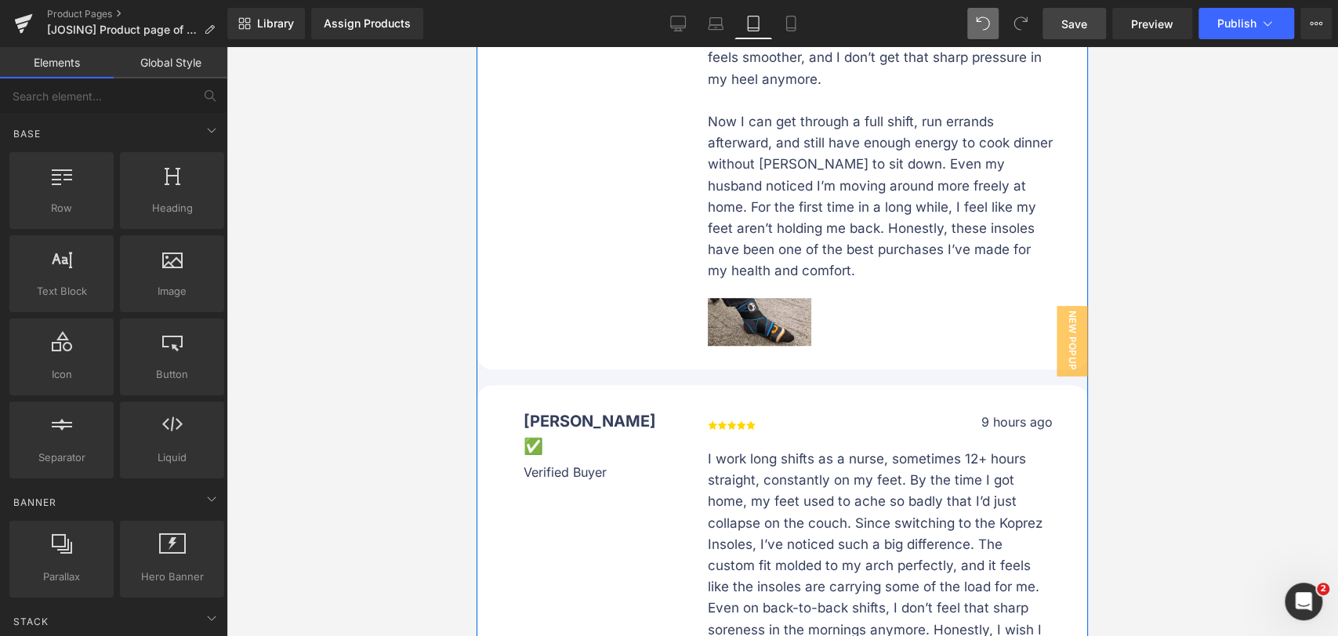
click at [797, 278] on div "I can’t believe the difference these insoles have made. For months, I would wak…" at bounding box center [880, 39] width 368 height 613
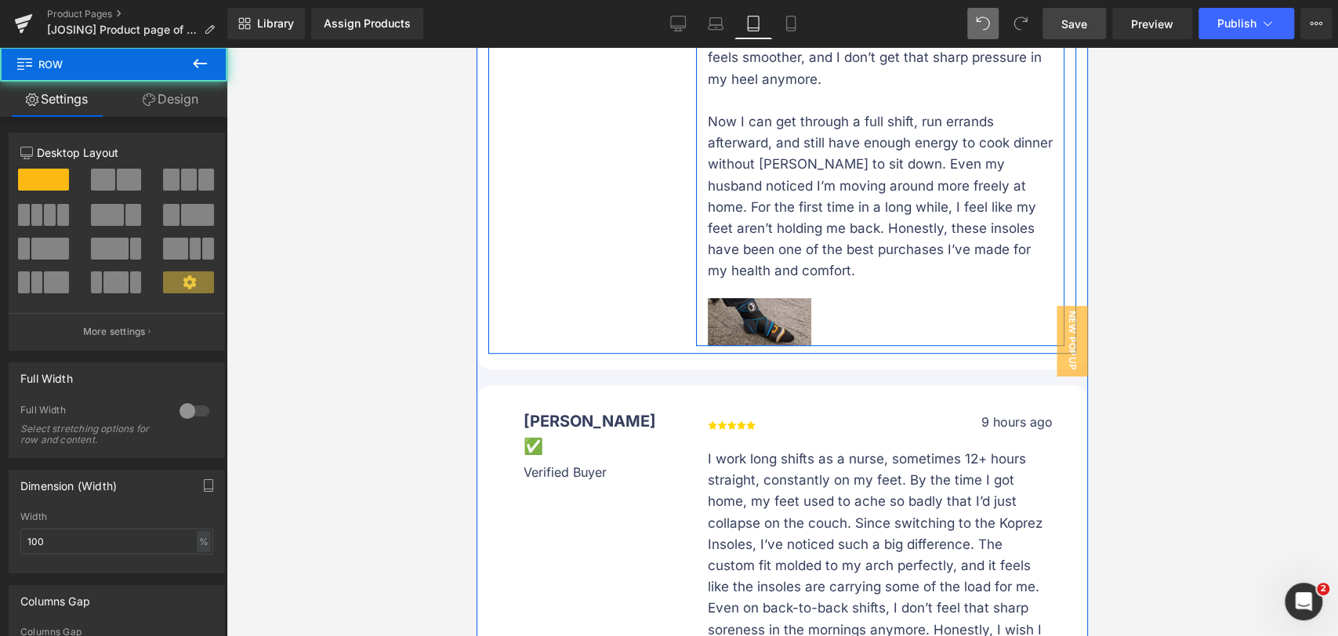
click at [801, 299] on img at bounding box center [759, 322] width 103 height 49
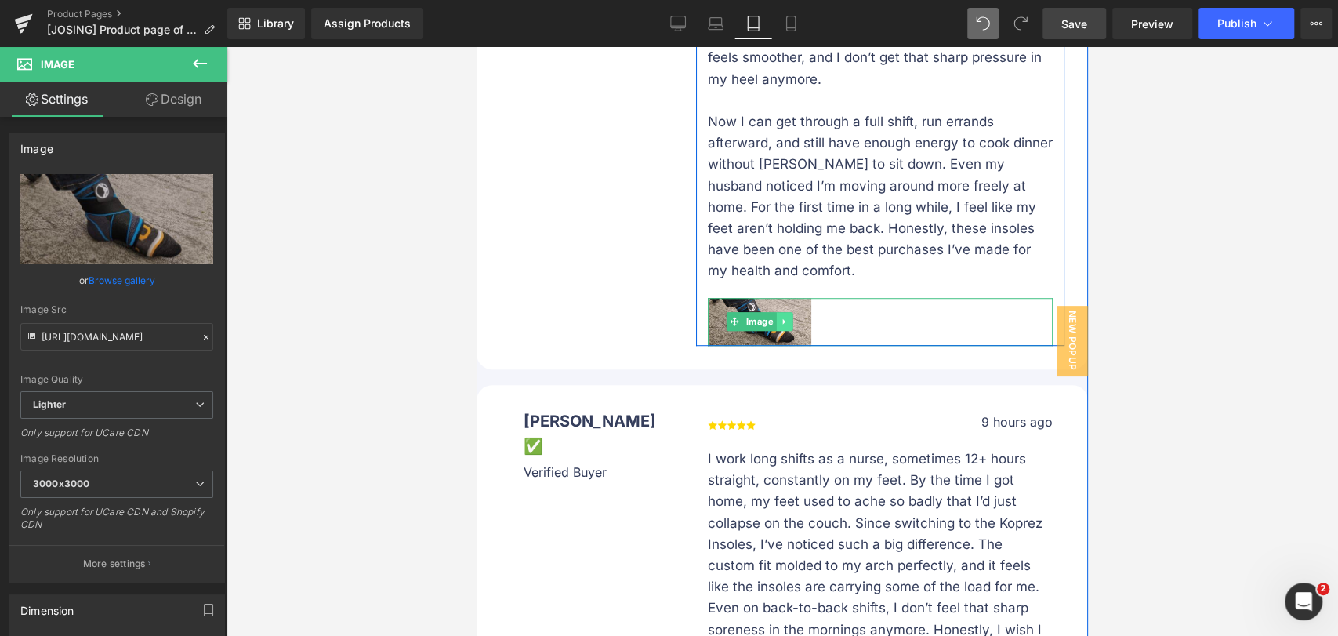
click at [785, 312] on link at bounding box center [784, 321] width 16 height 19
click at [789, 318] on icon at bounding box center [793, 322] width 9 height 9
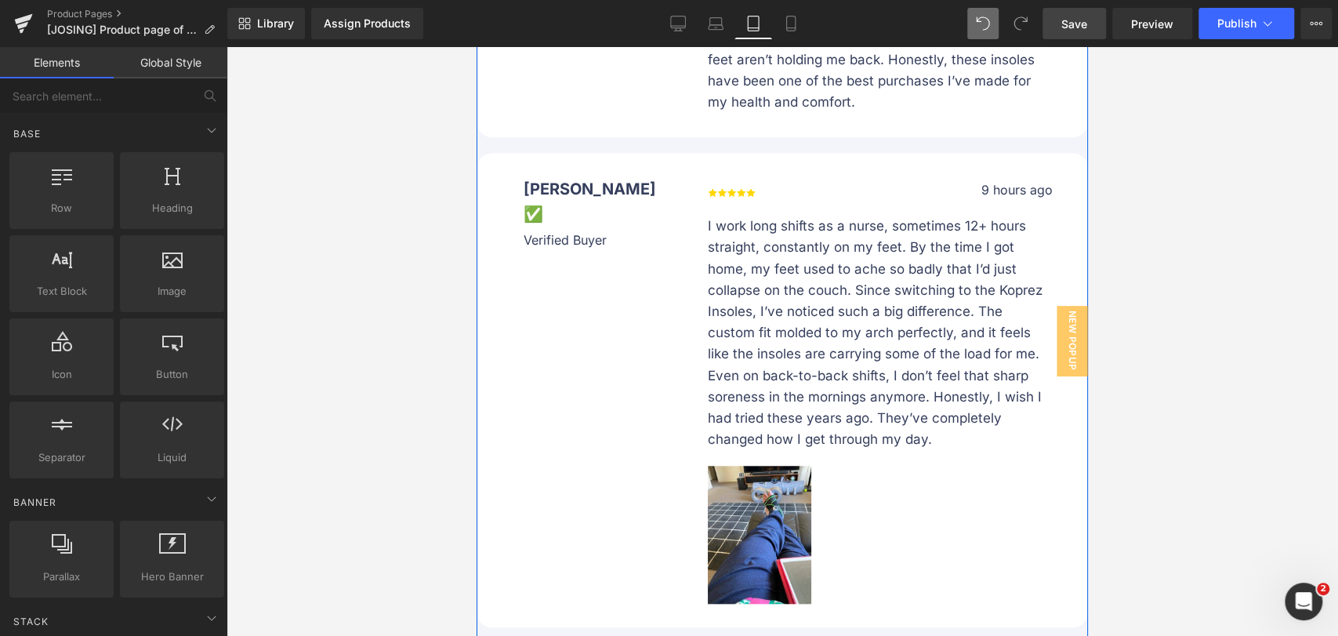
scroll to position [12912, 0]
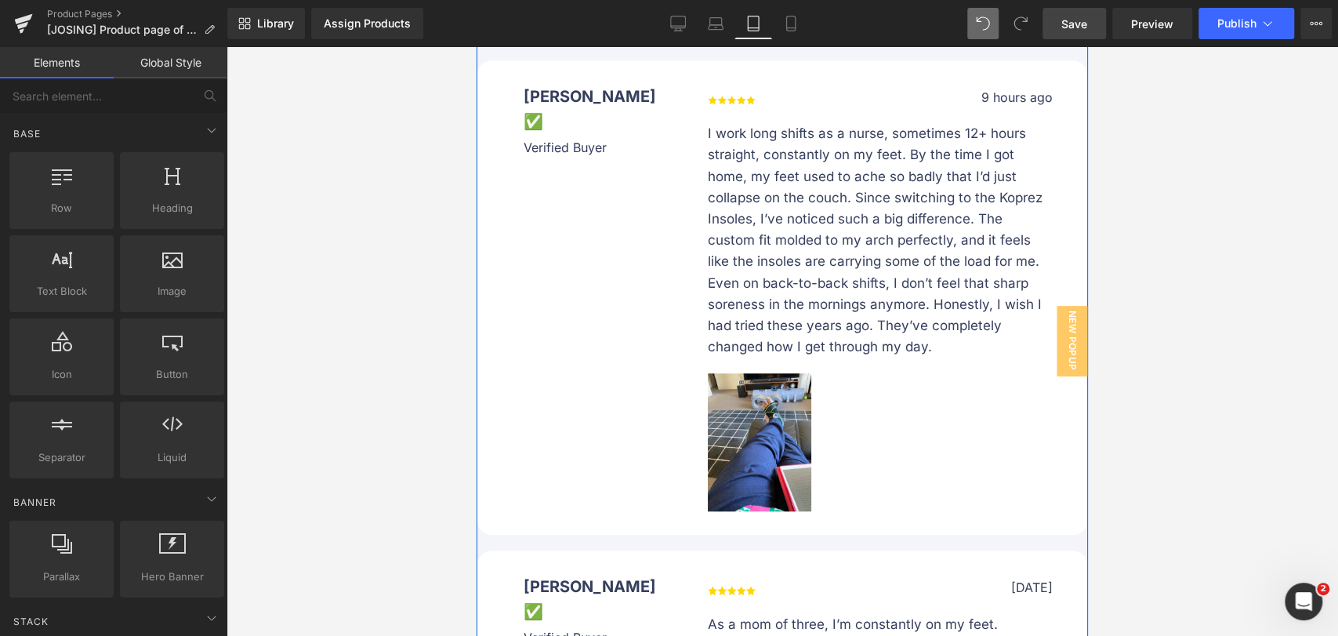
click at [808, 452] on div at bounding box center [880, 442] width 345 height 138
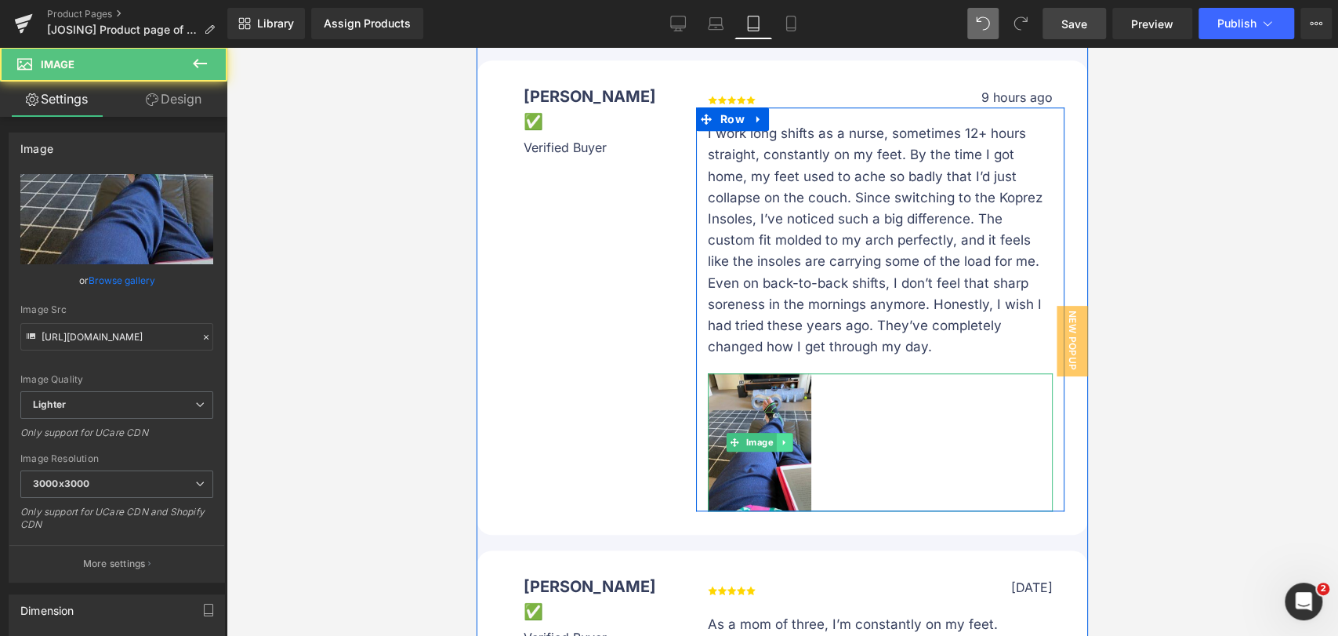
click at [782, 437] on icon at bounding box center [784, 441] width 9 height 9
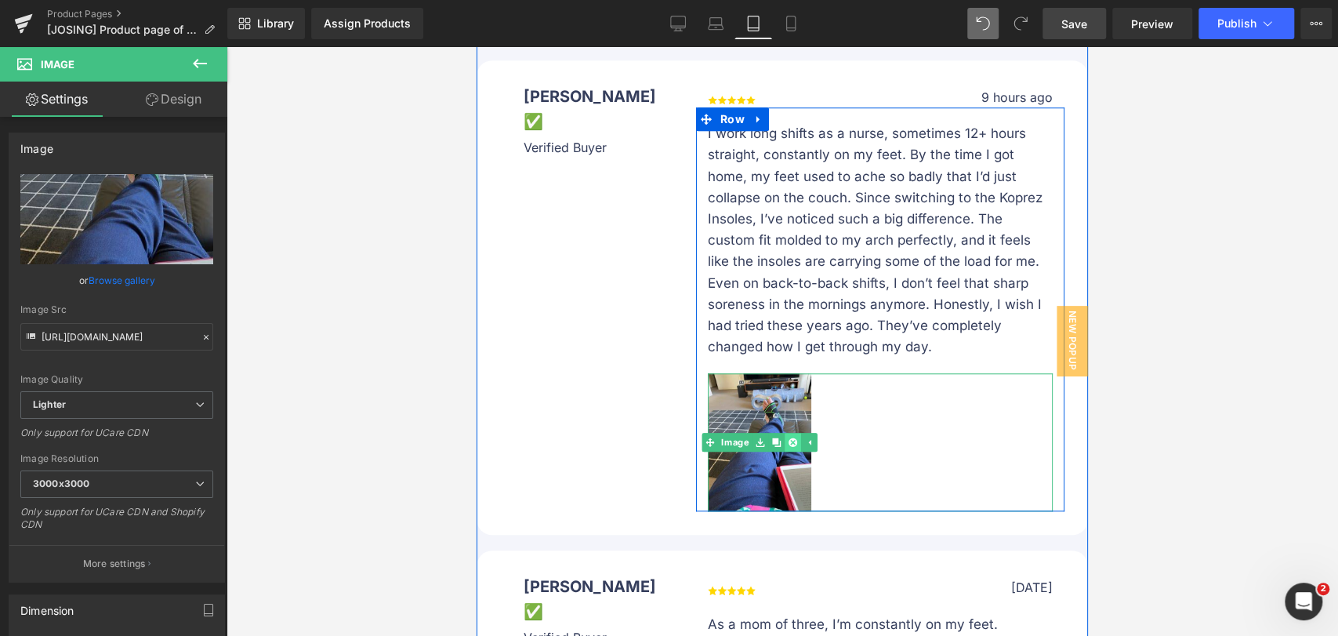
click at [789, 438] on icon at bounding box center [793, 442] width 9 height 9
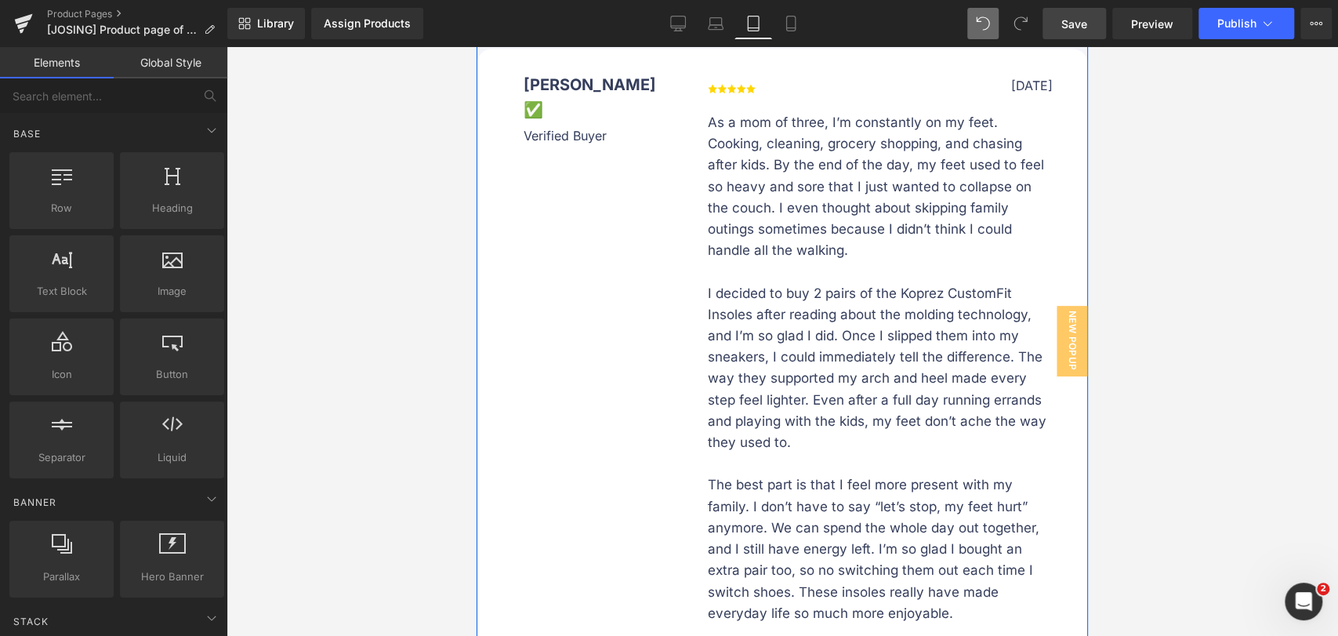
scroll to position [13609, 0]
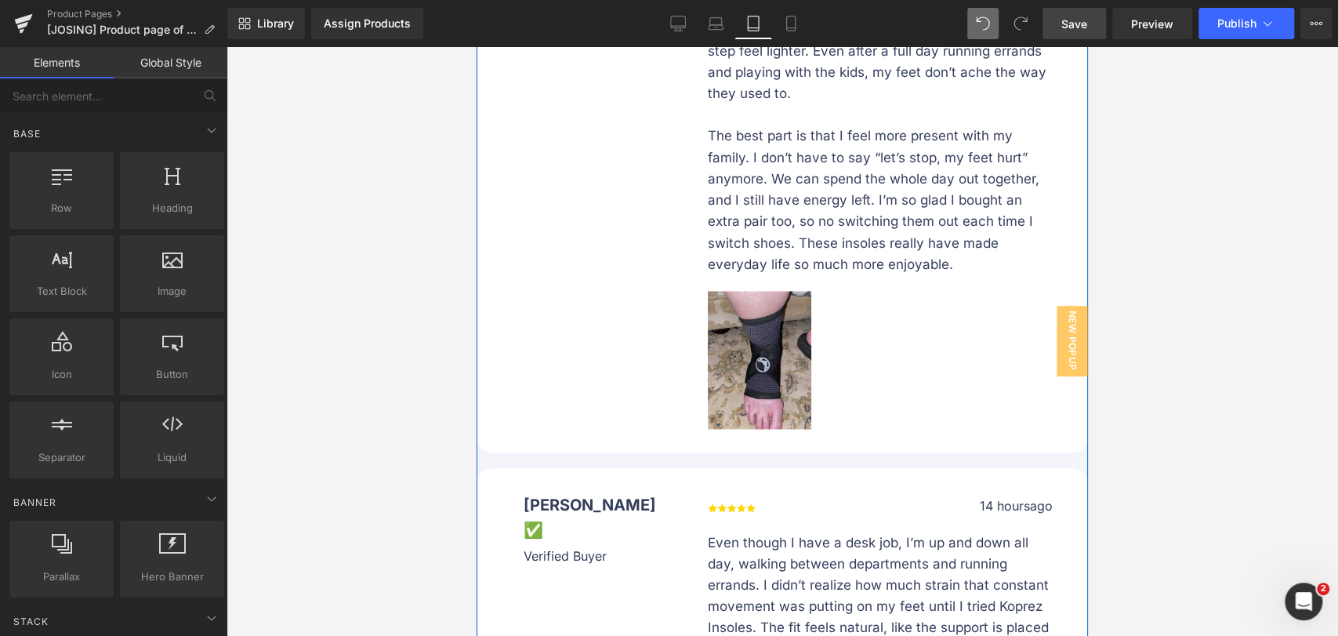
click at [802, 301] on img at bounding box center [759, 360] width 103 height 138
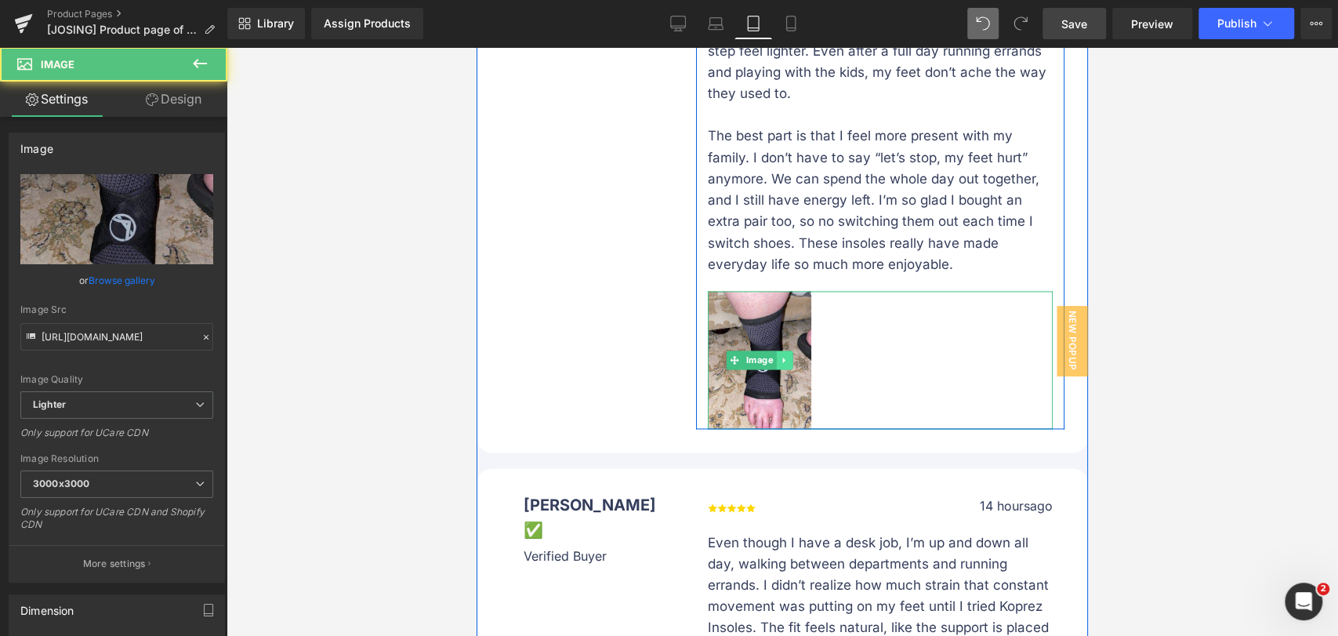
click at [786, 350] on link at bounding box center [784, 359] width 16 height 19
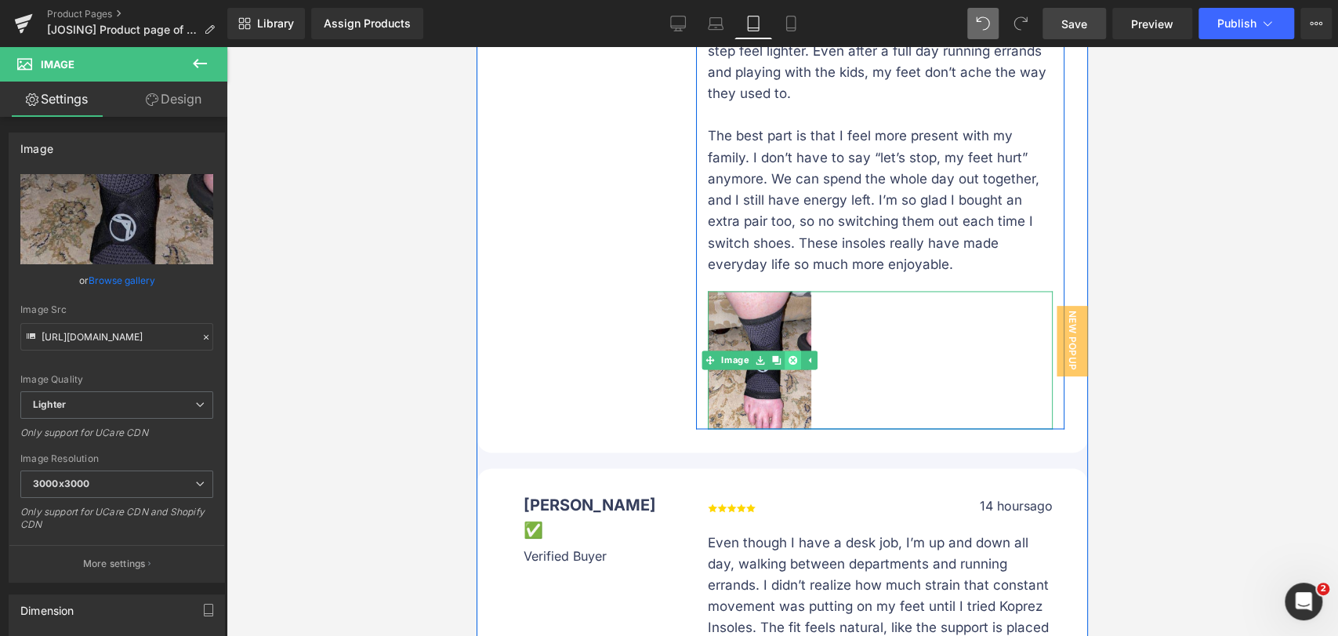
click at [789, 355] on icon at bounding box center [793, 359] width 9 height 9
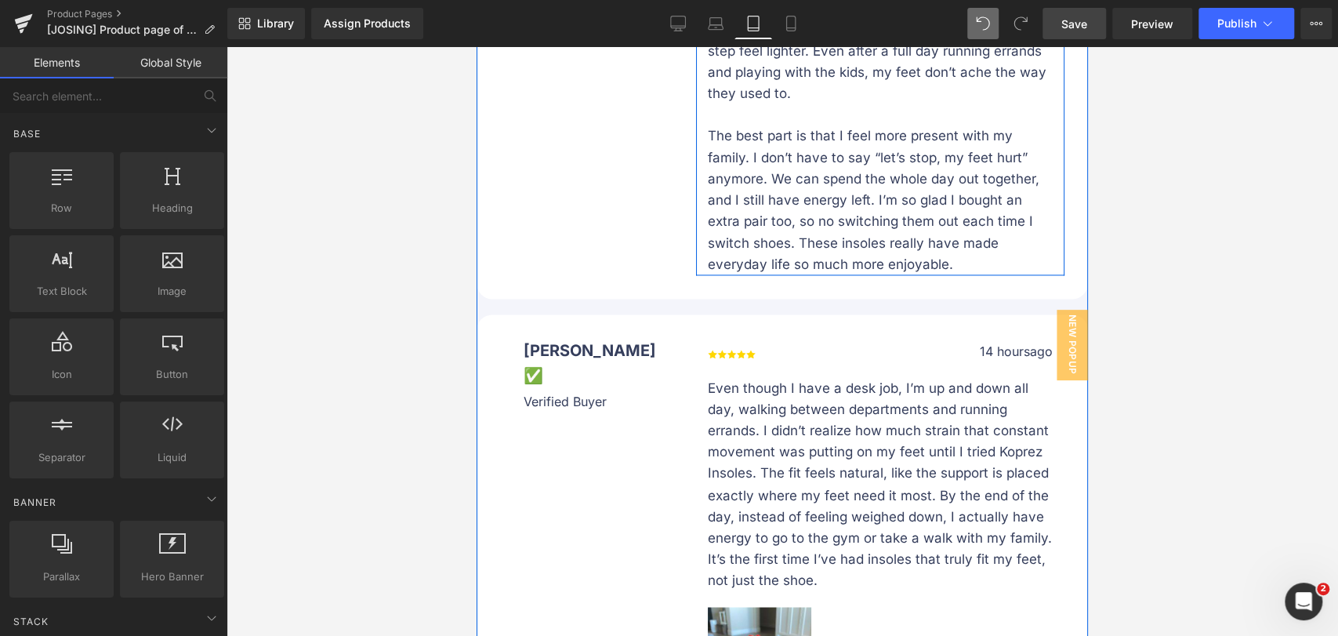
scroll to position [13870, 0]
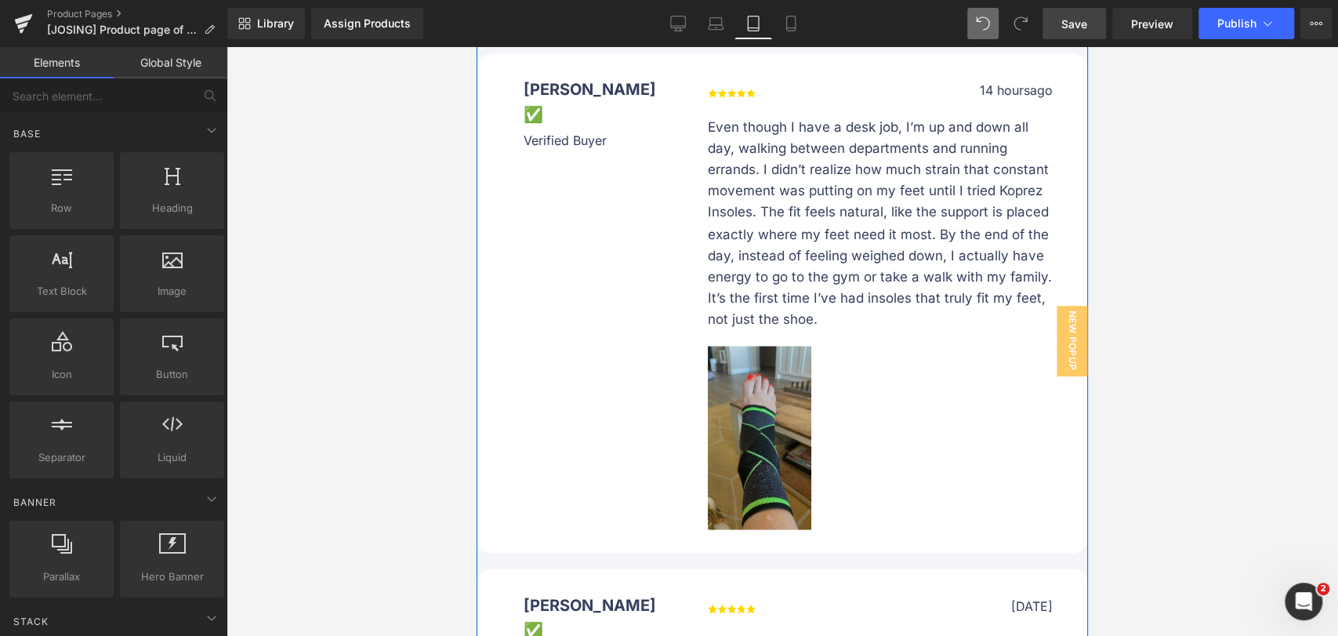
click at [796, 403] on img at bounding box center [759, 438] width 103 height 184
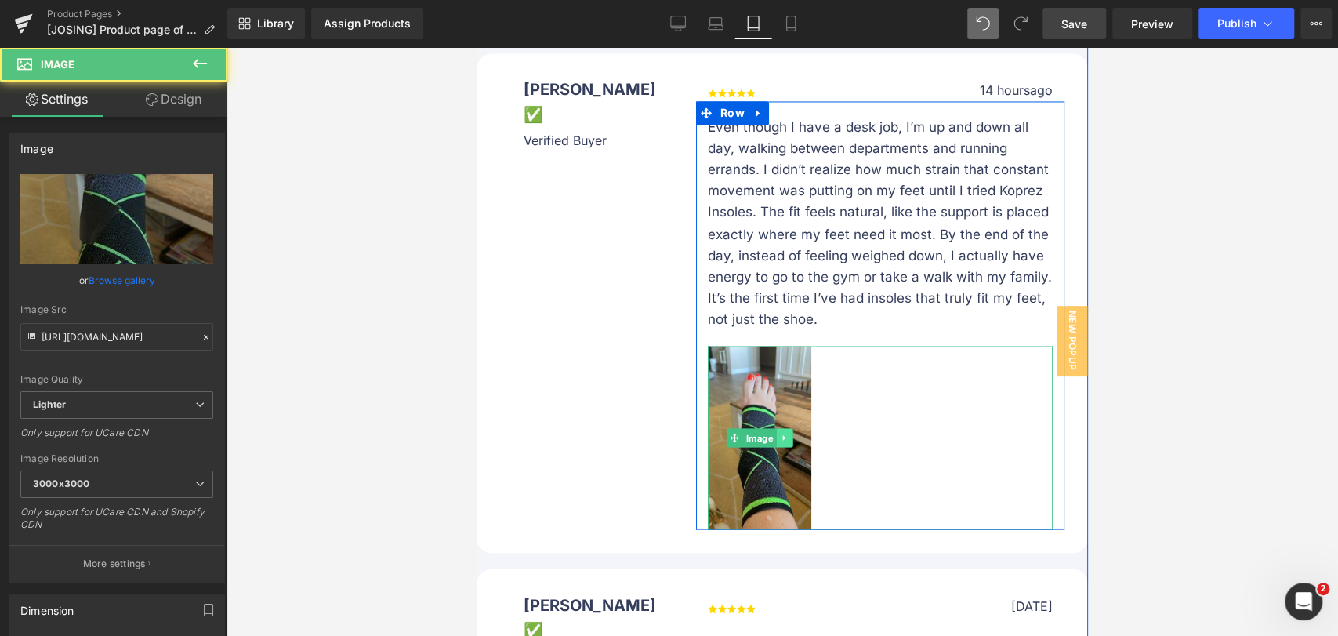
click at [784, 428] on link at bounding box center [784, 437] width 16 height 19
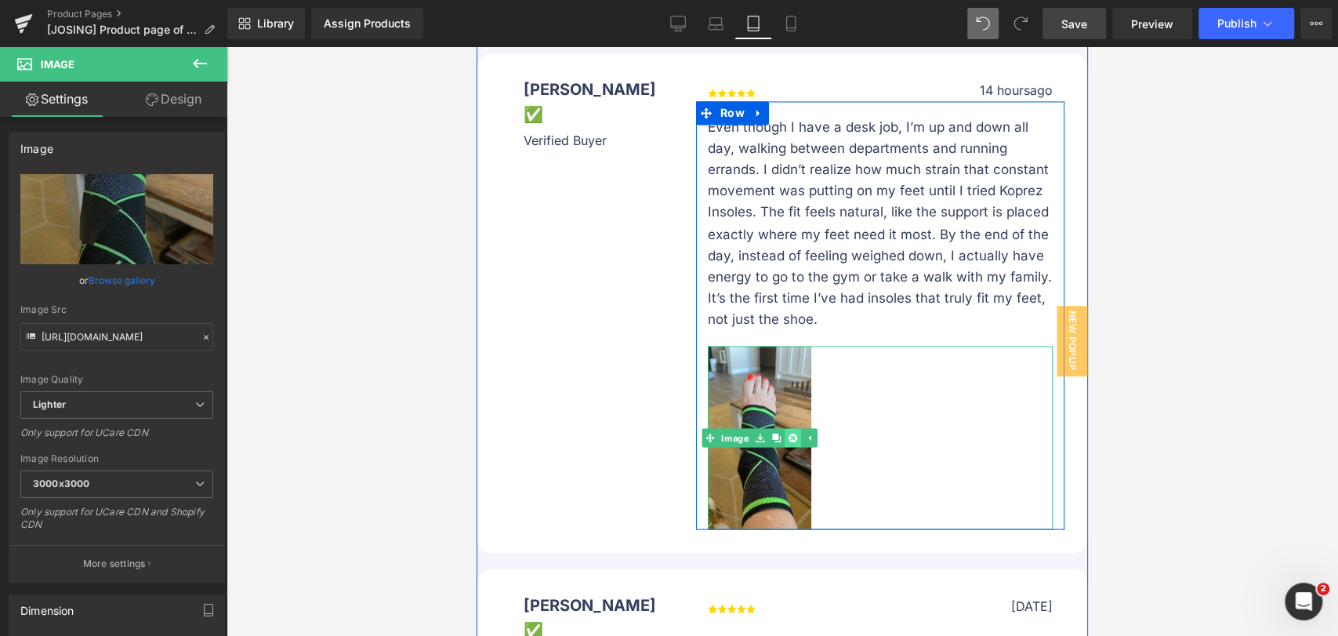
click at [789, 433] on icon at bounding box center [793, 437] width 9 height 9
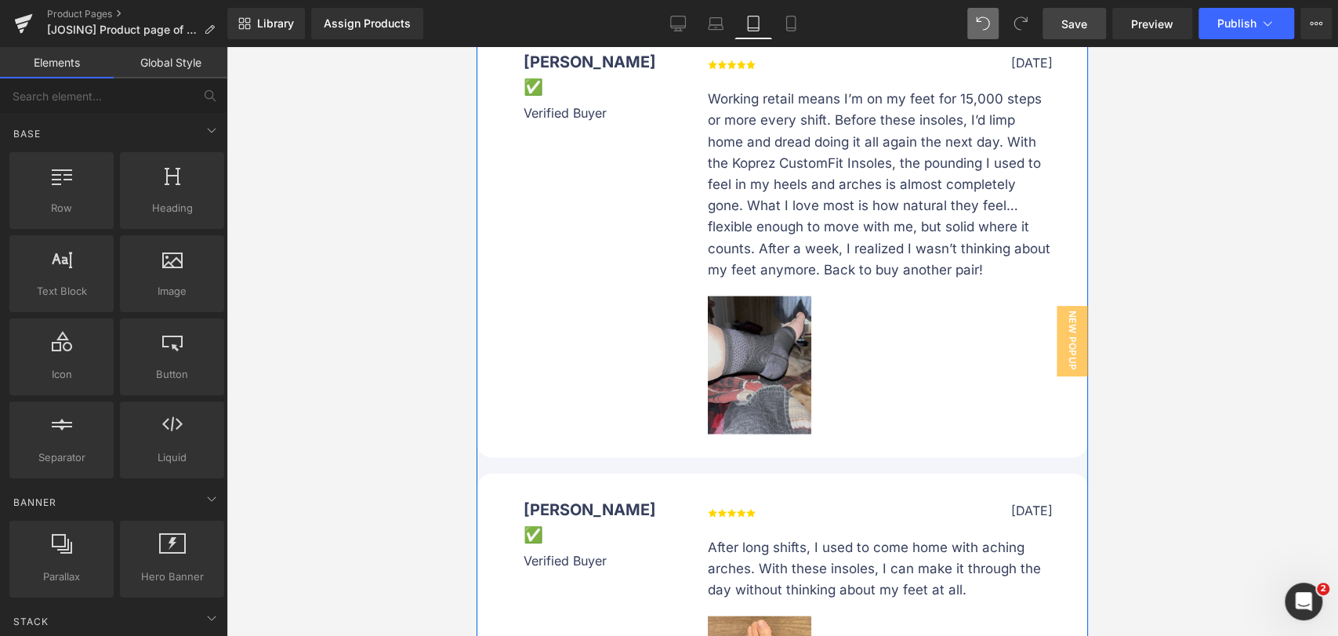
scroll to position [14219, 0]
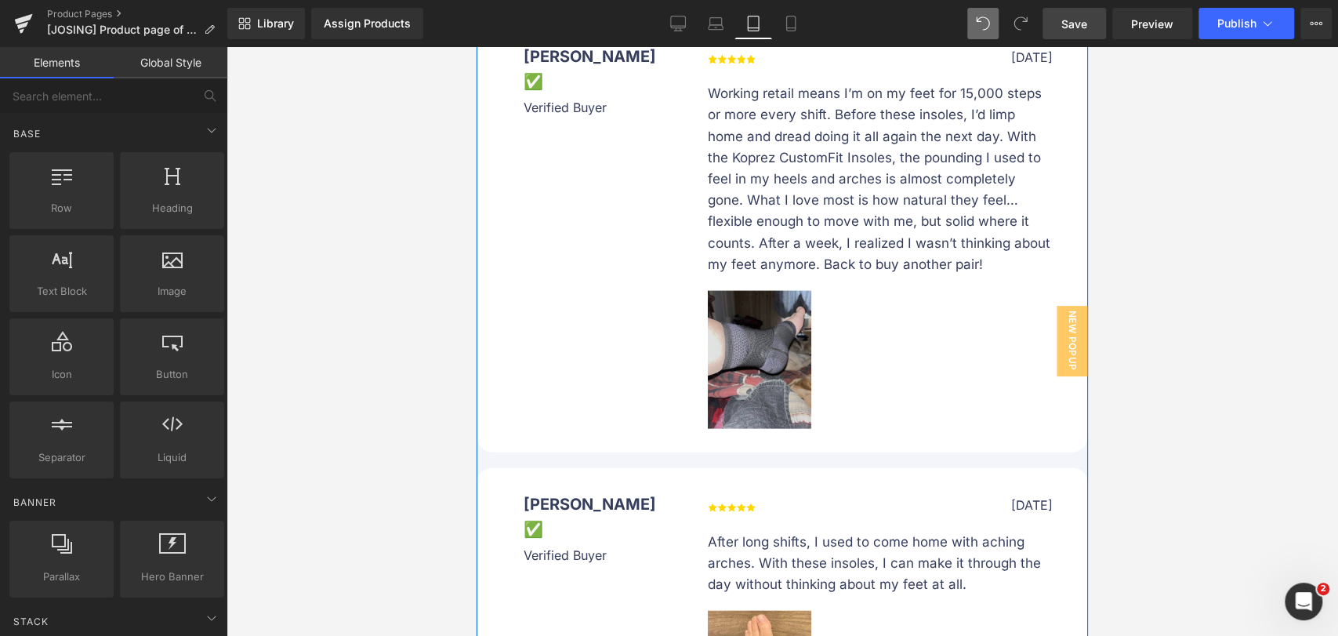
click at [804, 320] on img at bounding box center [759, 360] width 103 height 138
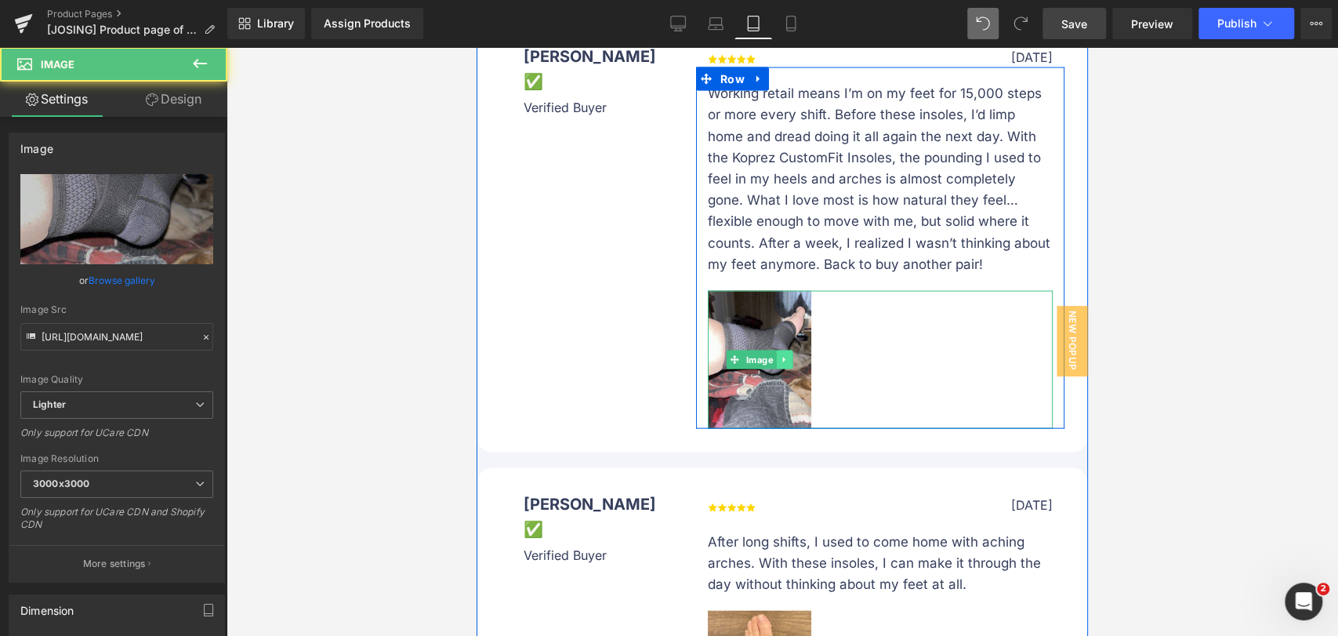
click at [780, 355] on icon at bounding box center [784, 359] width 9 height 9
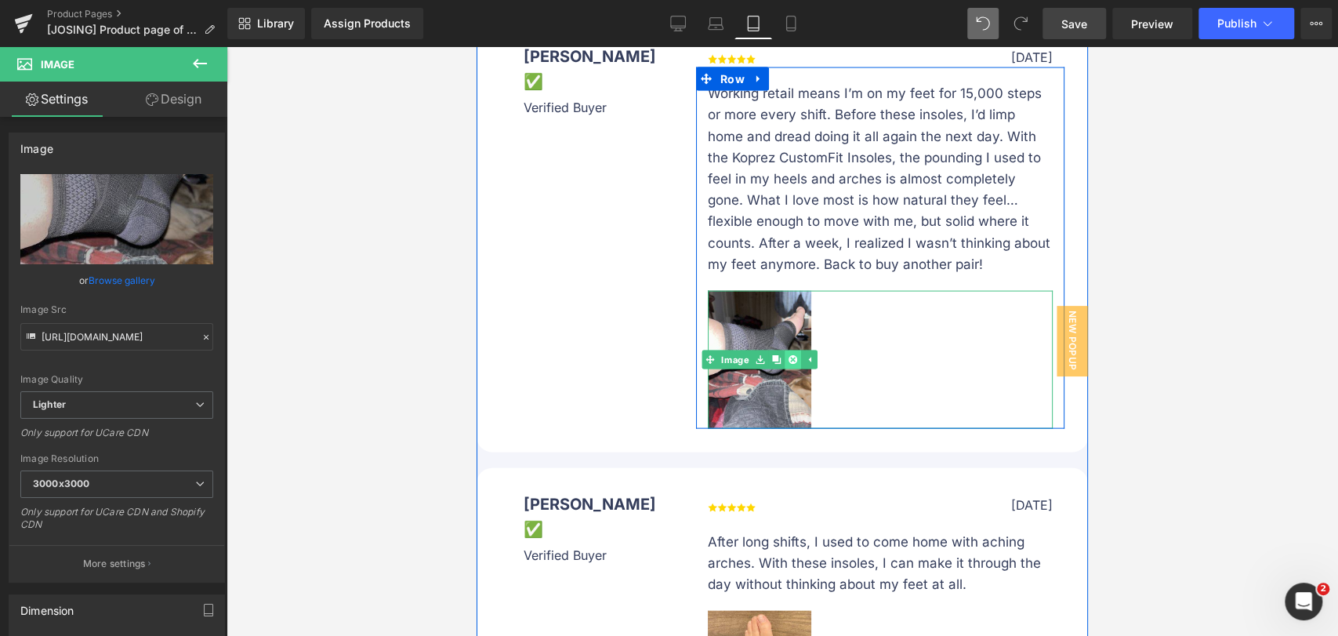
click at [785, 350] on link at bounding box center [793, 359] width 16 height 19
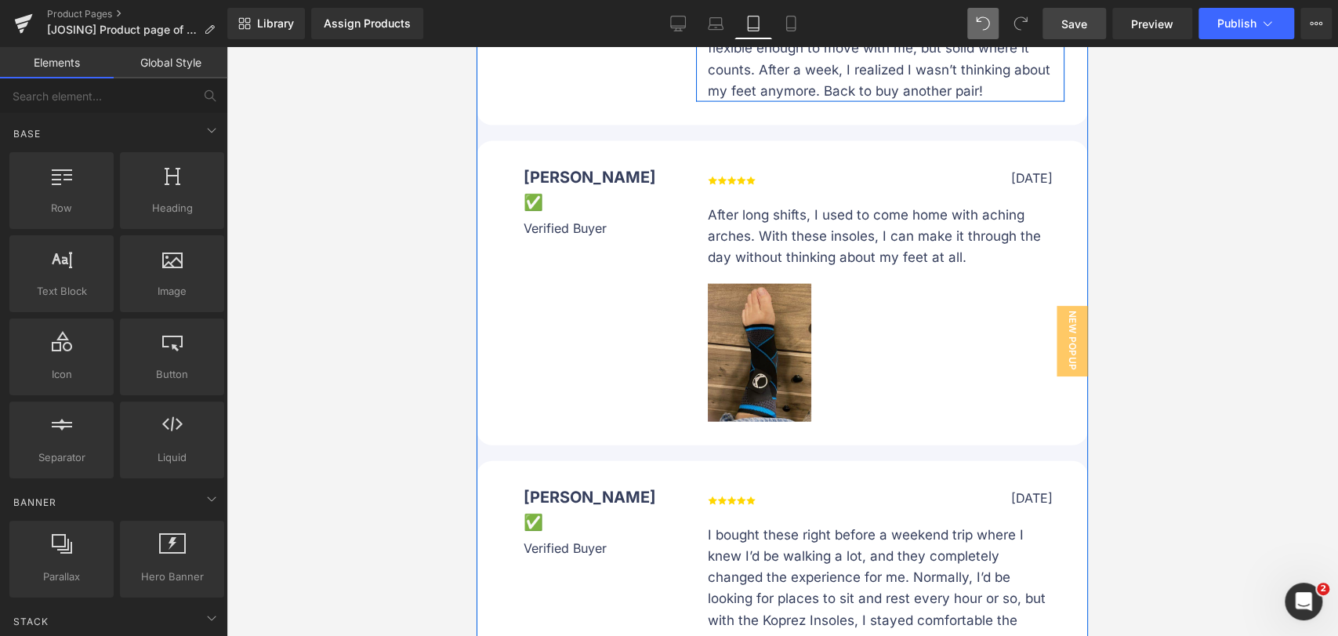
scroll to position [14393, 0]
click at [797, 318] on img at bounding box center [759, 352] width 103 height 138
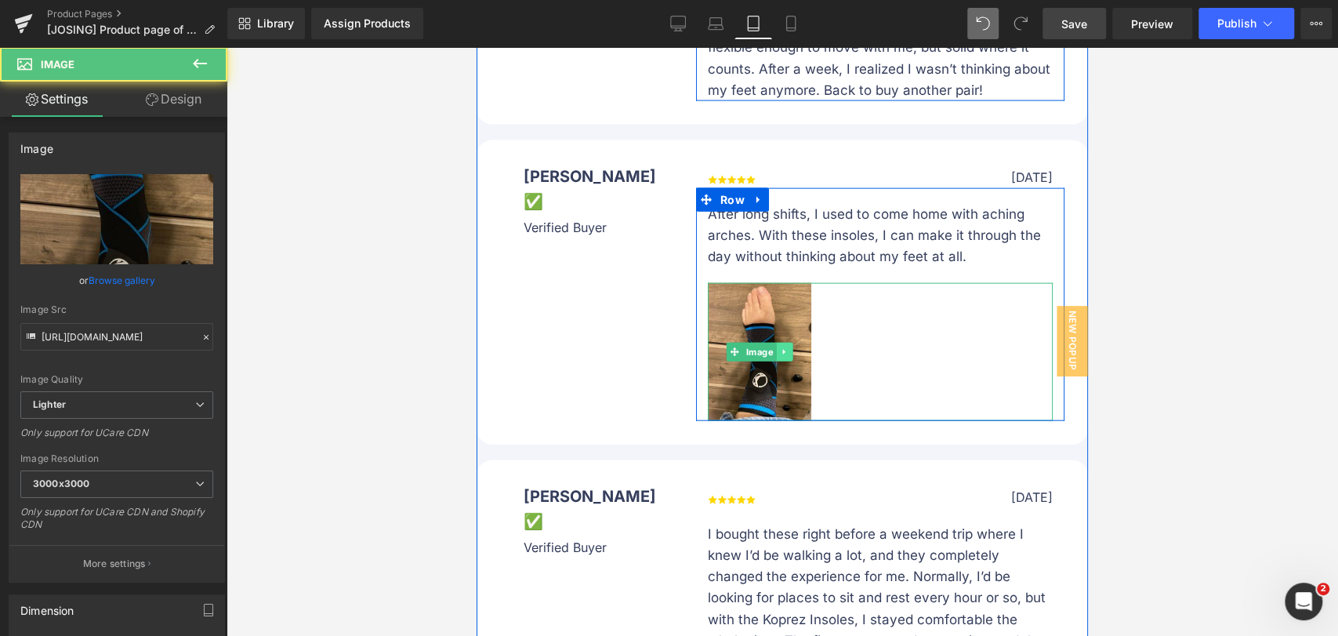
click at [780, 347] on icon at bounding box center [784, 351] width 9 height 9
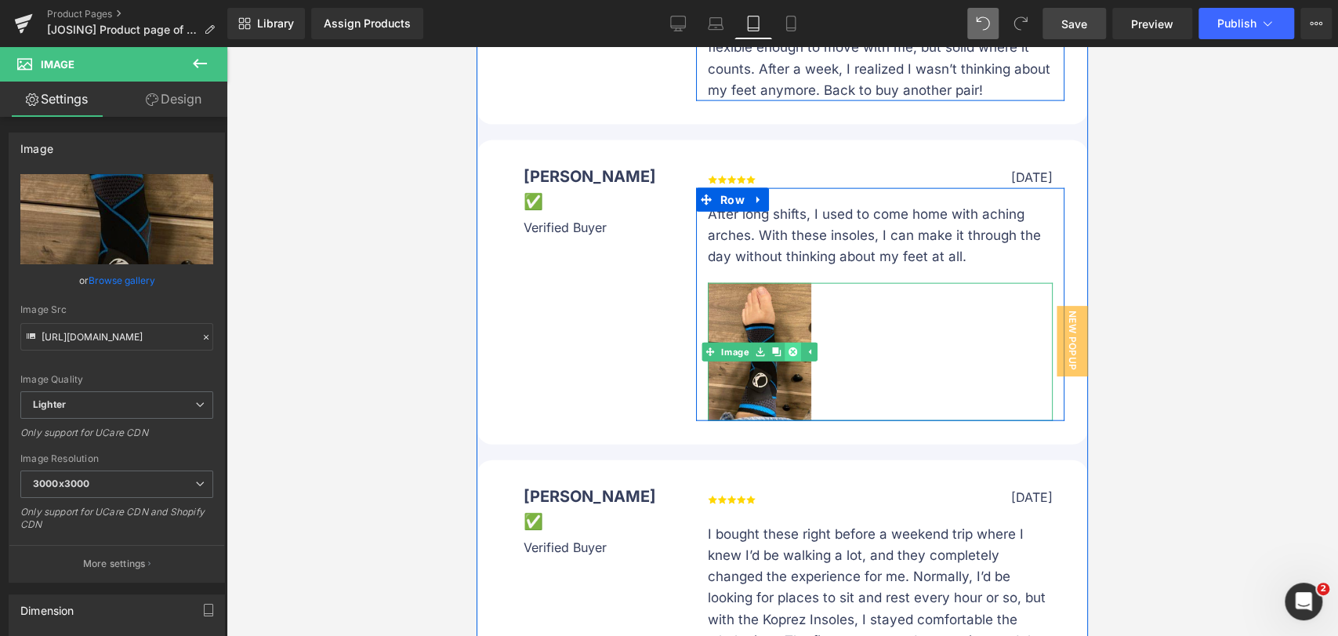
click at [789, 348] on icon at bounding box center [793, 352] width 9 height 9
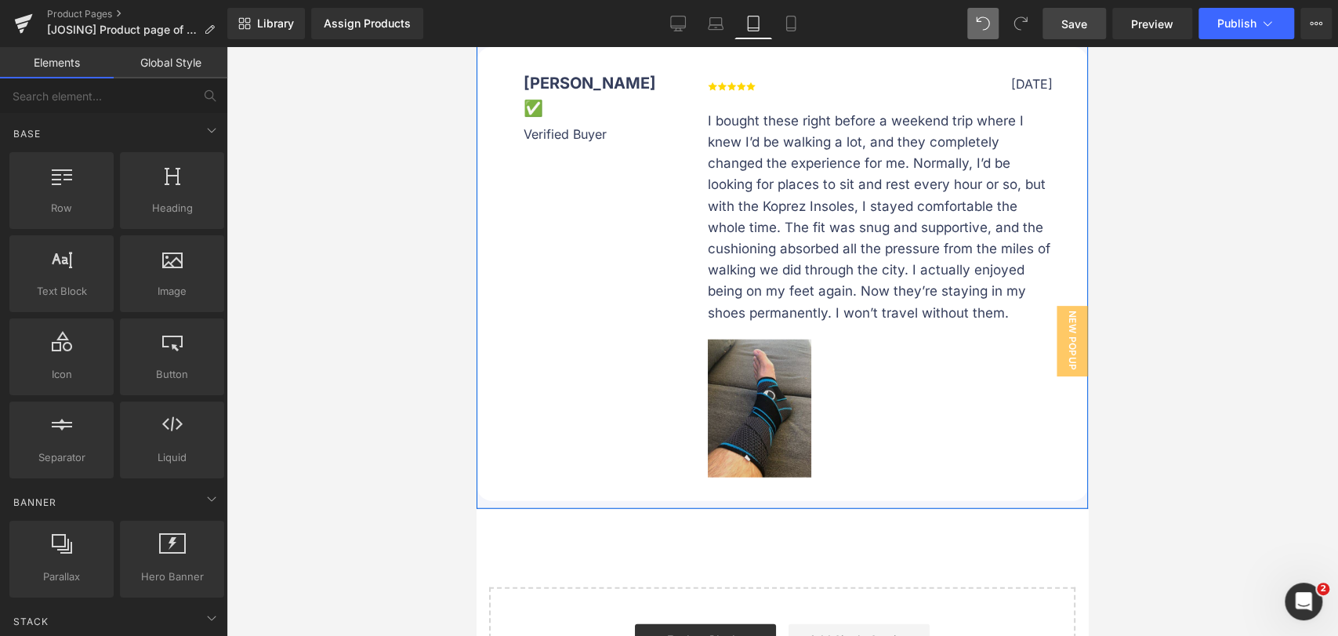
scroll to position [14654, 0]
click at [789, 355] on img at bounding box center [759, 407] width 103 height 138
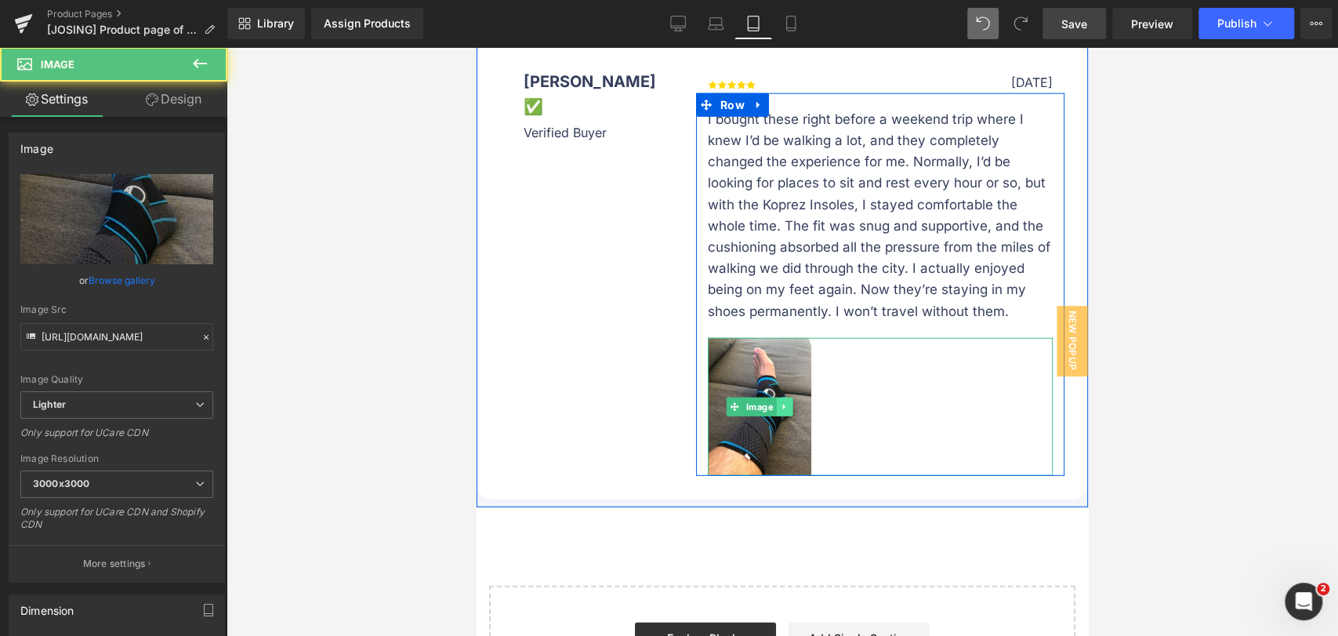
click at [781, 402] on icon at bounding box center [784, 406] width 9 height 9
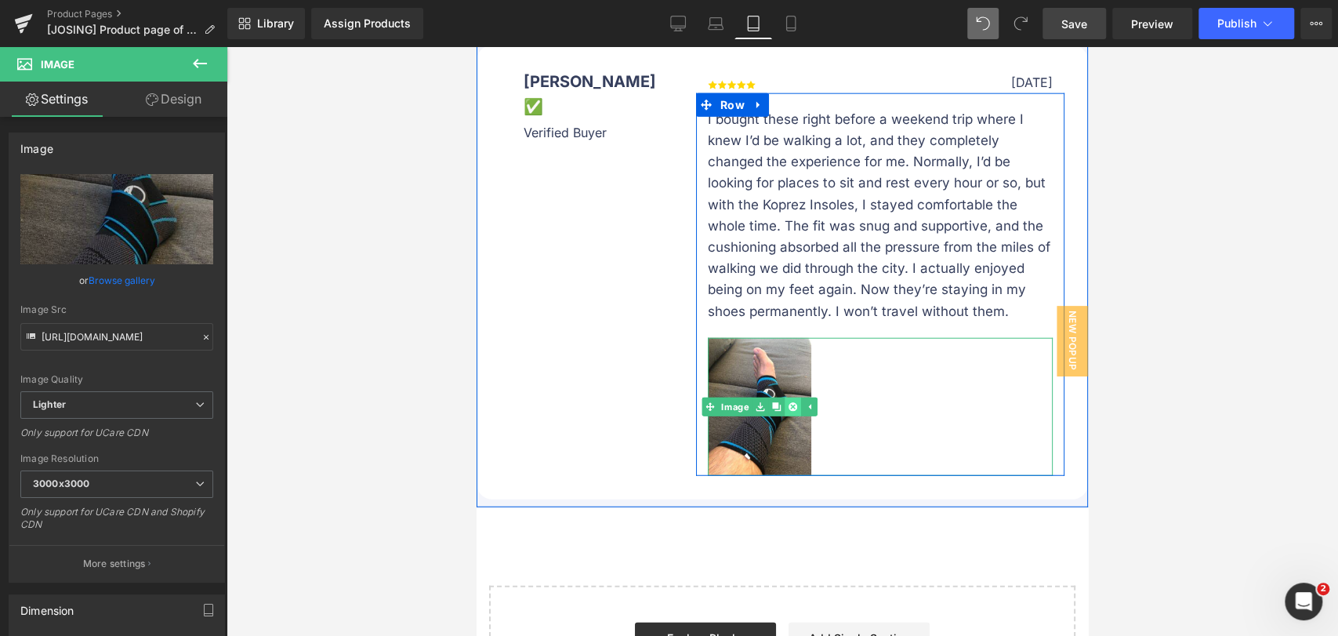
click at [785, 398] on link at bounding box center [793, 407] width 16 height 19
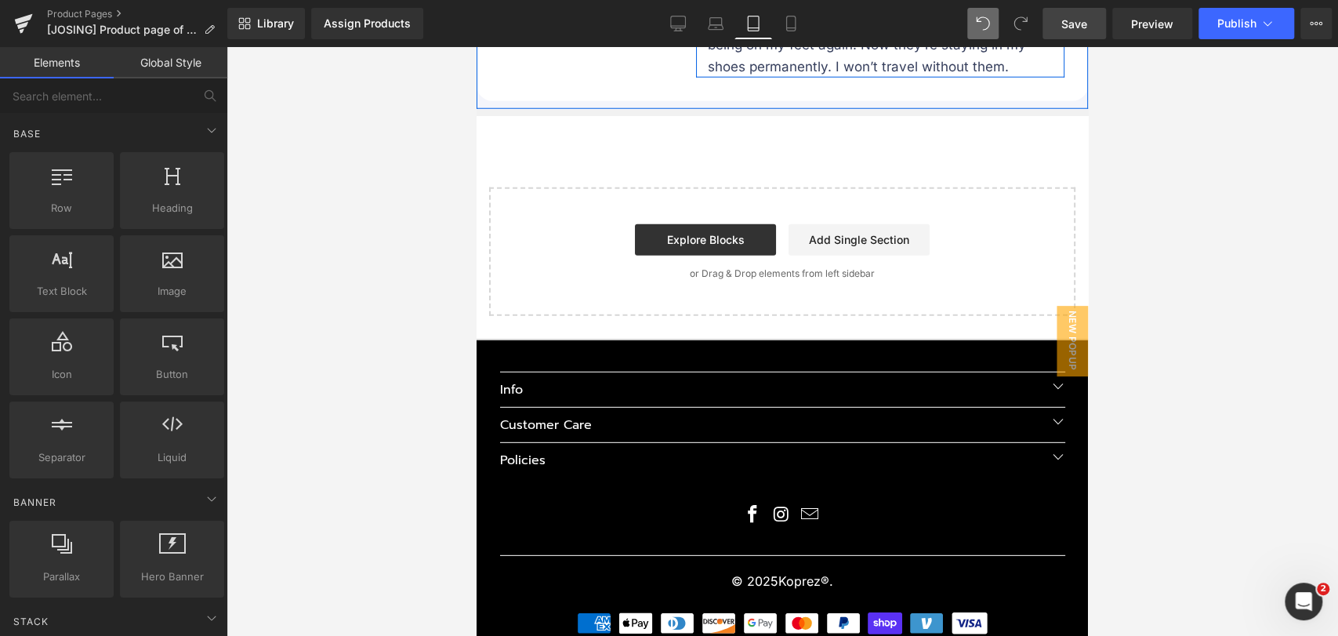
scroll to position [14551, 0]
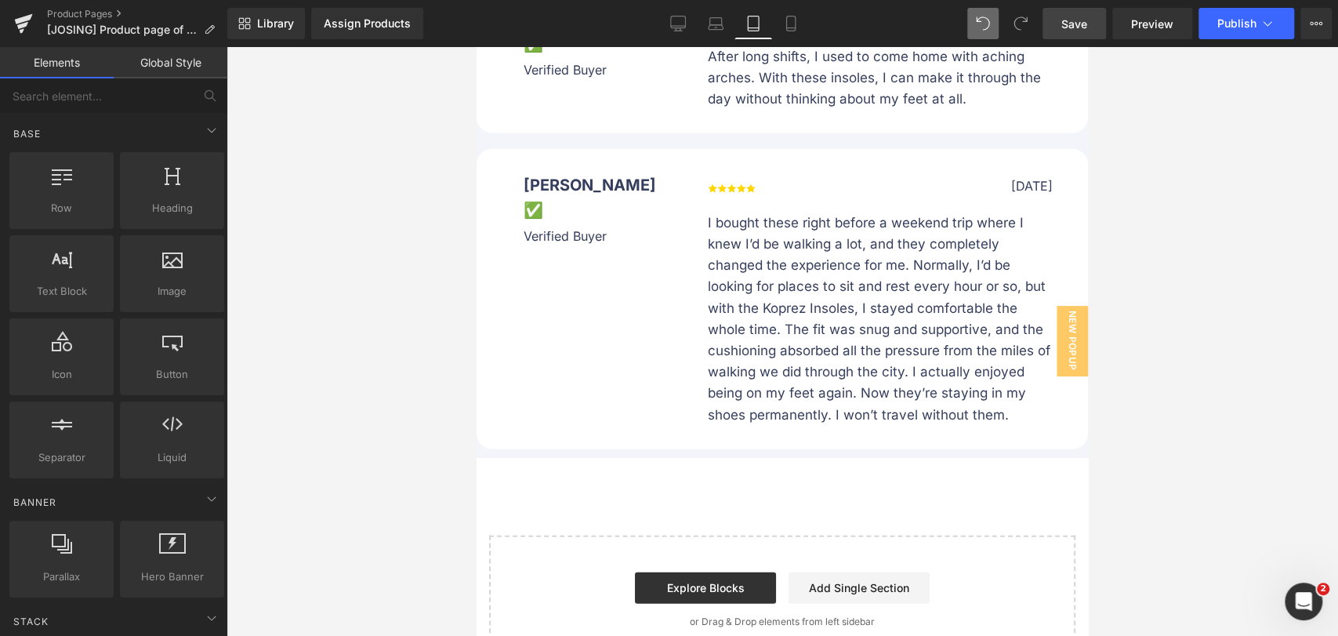
click at [1070, 18] on span "Save" at bounding box center [1075, 24] width 26 height 16
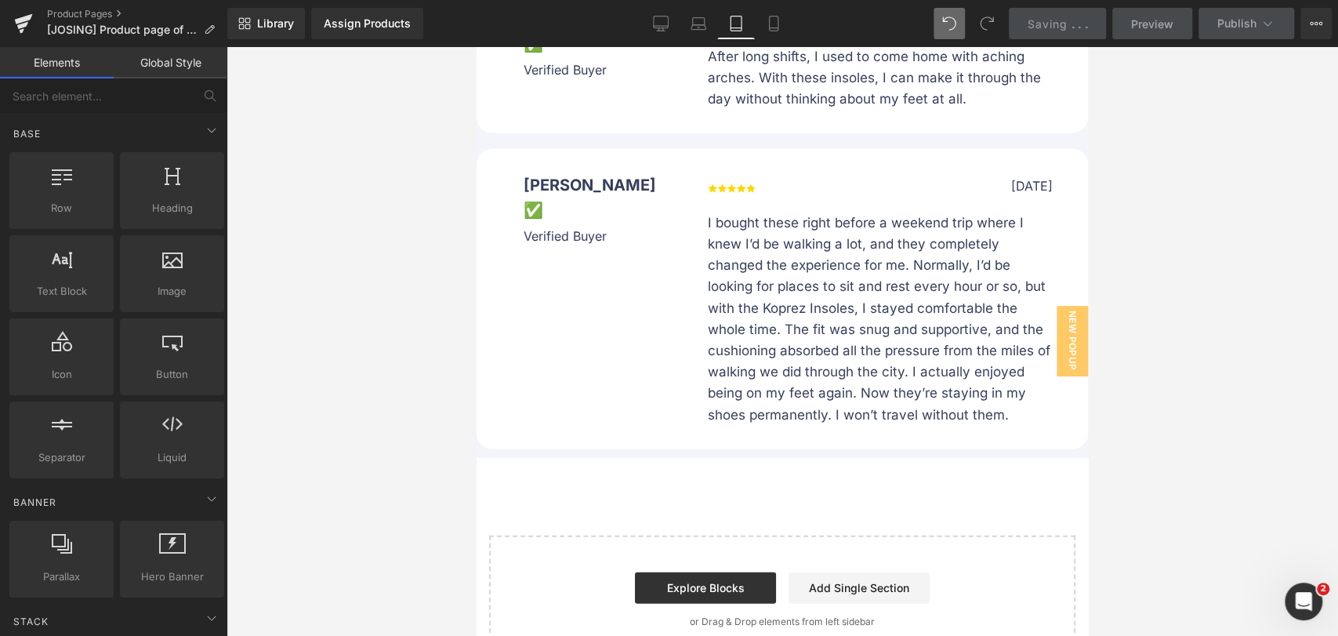
scroll to position [14289, 0]
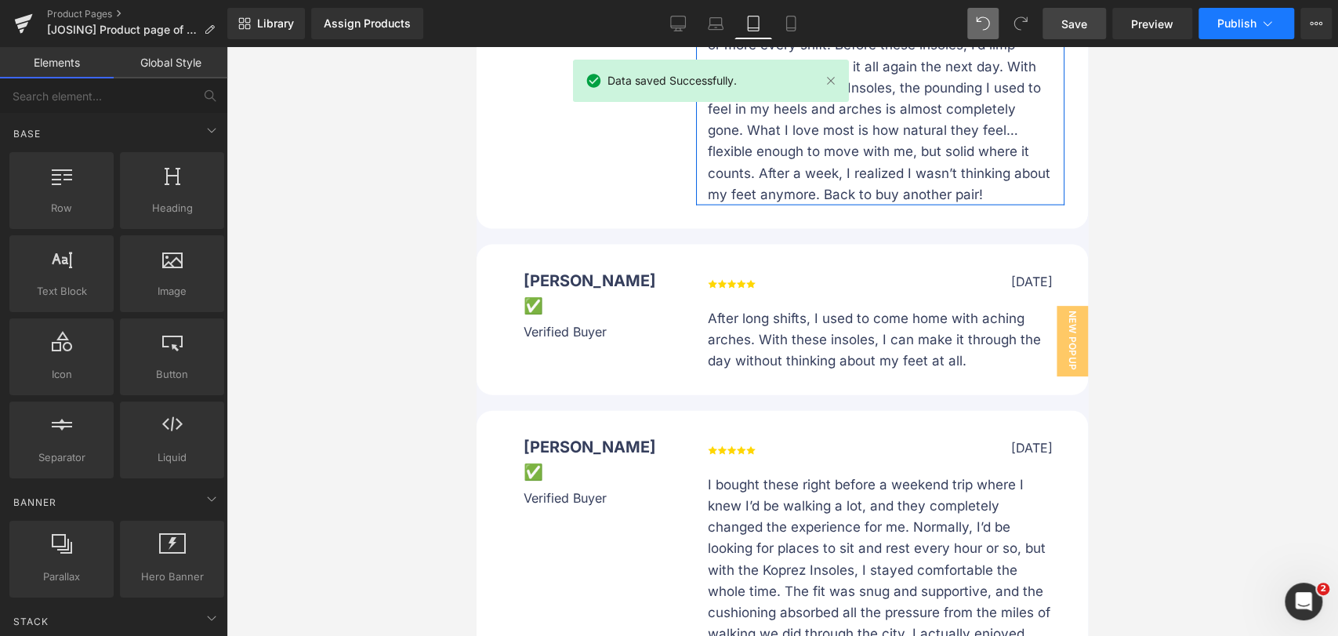
click at [1274, 25] on icon at bounding box center [1268, 24] width 16 height 16
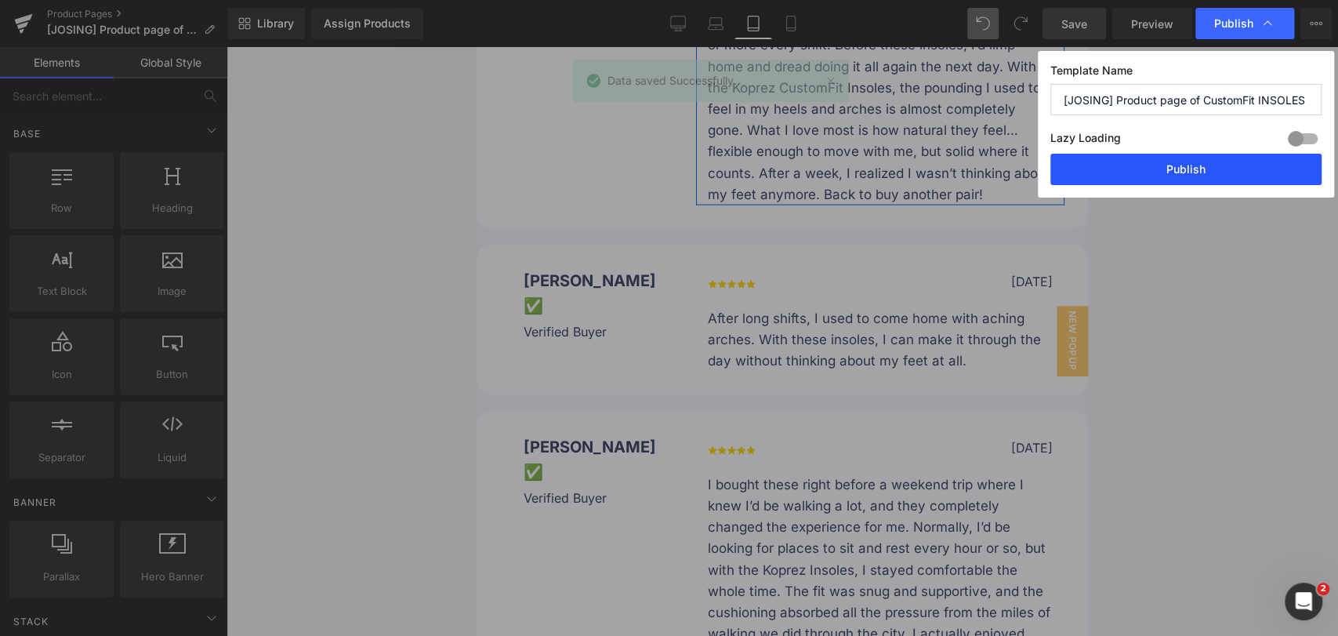
click at [1218, 164] on button "Publish" at bounding box center [1186, 169] width 271 height 31
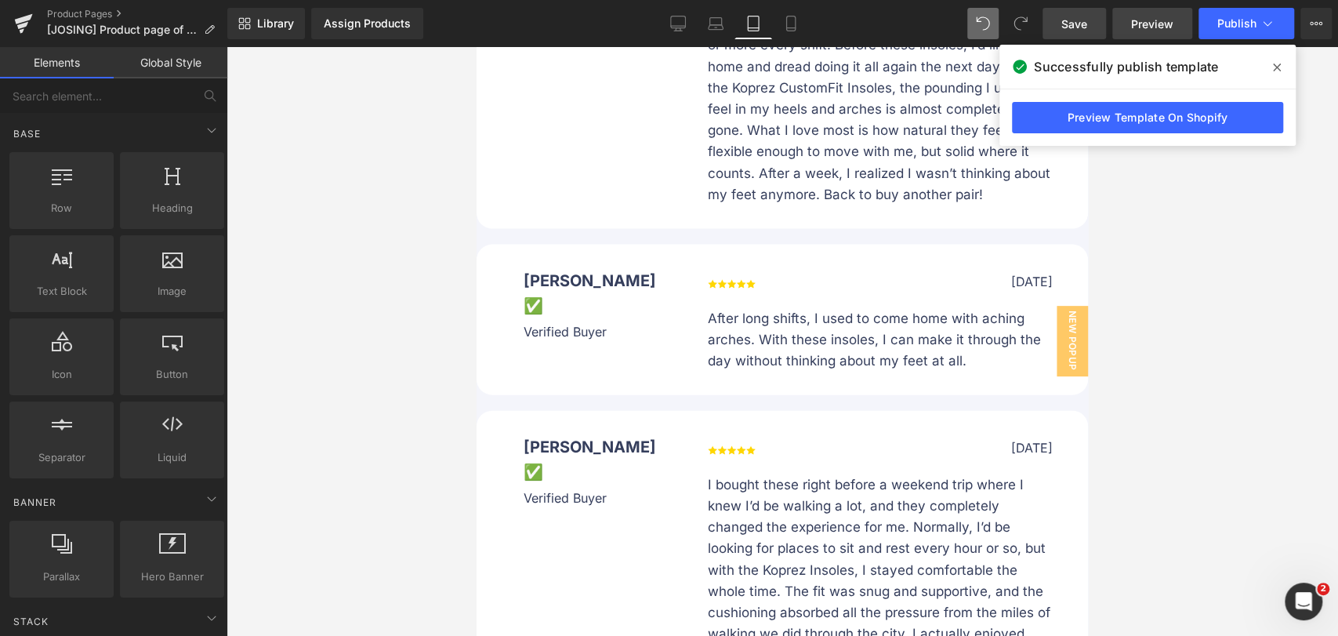
click at [1160, 19] on span "Preview" at bounding box center [1152, 24] width 42 height 16
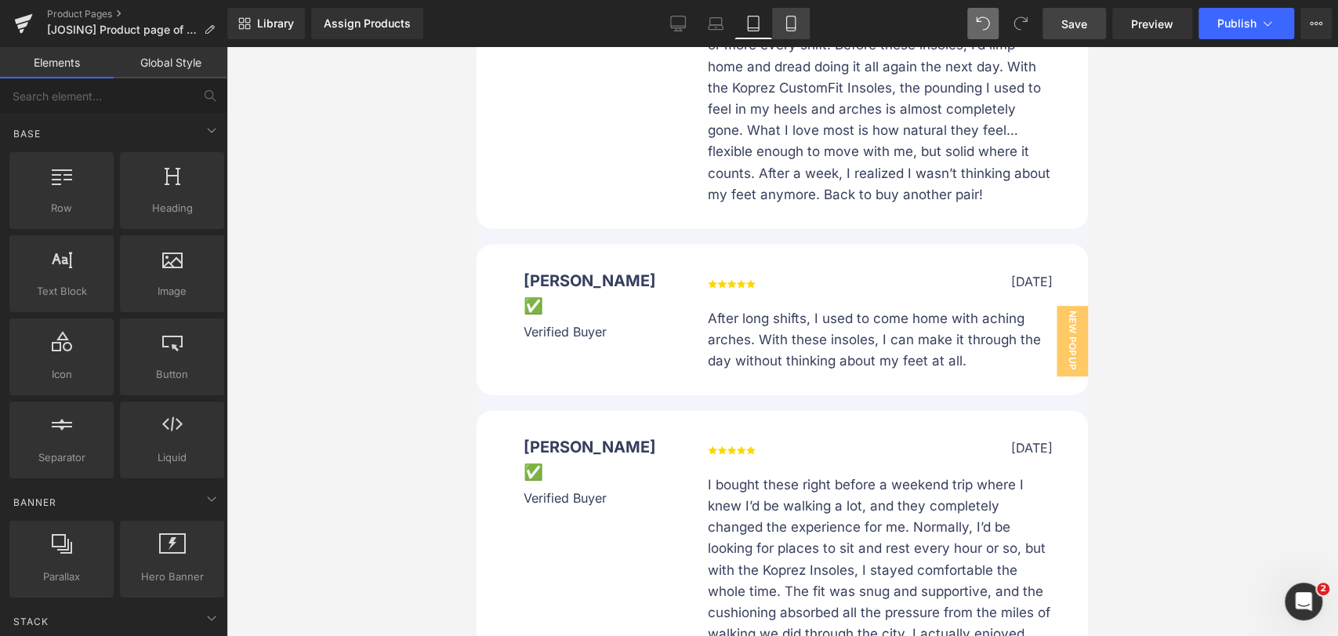
click at [793, 27] on icon at bounding box center [791, 24] width 16 height 16
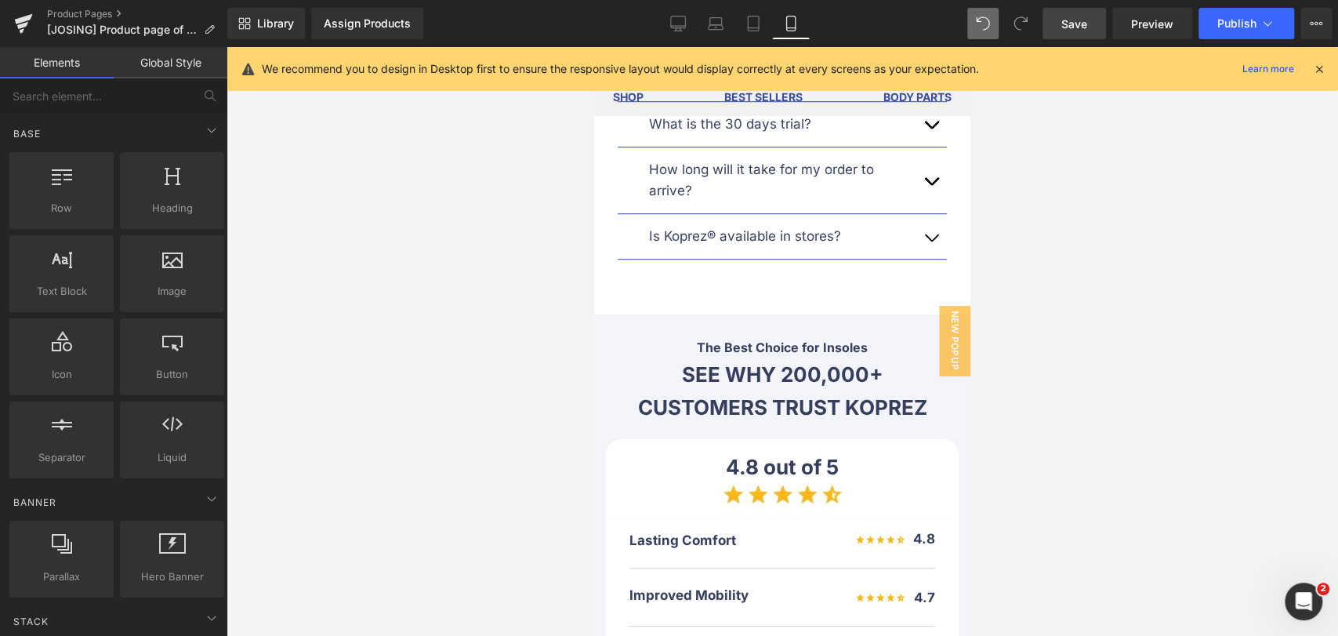
scroll to position [12350, 0]
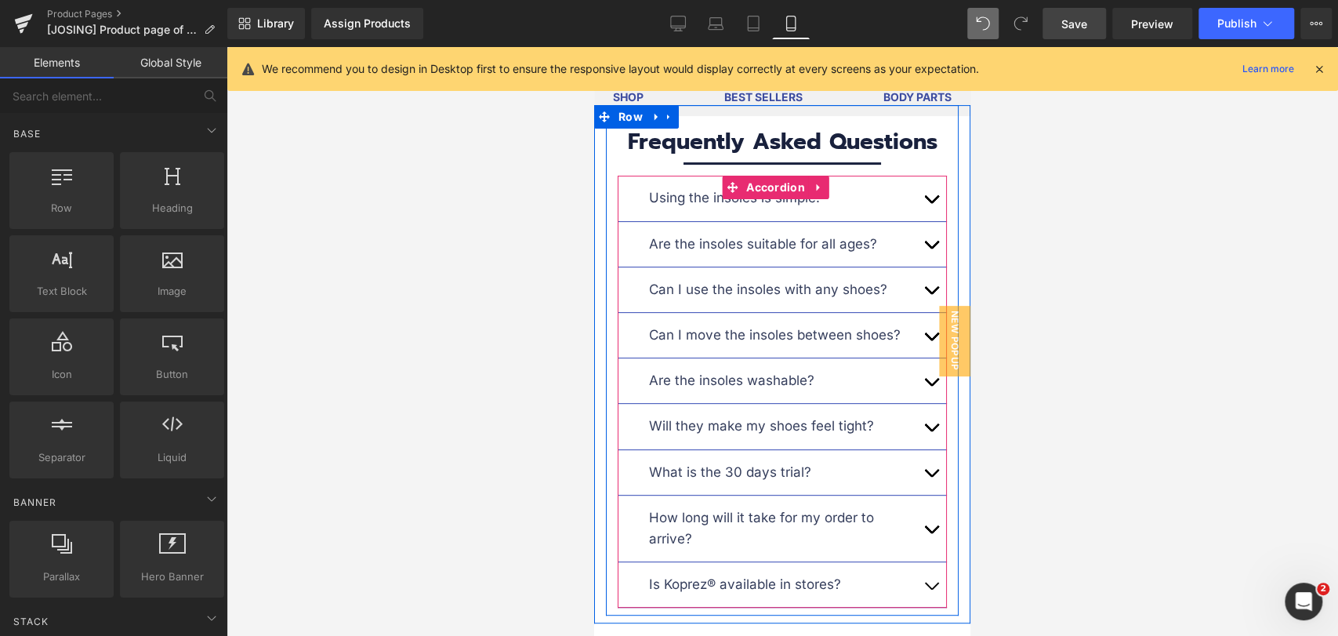
click at [921, 176] on button "button" at bounding box center [931, 198] width 31 height 45
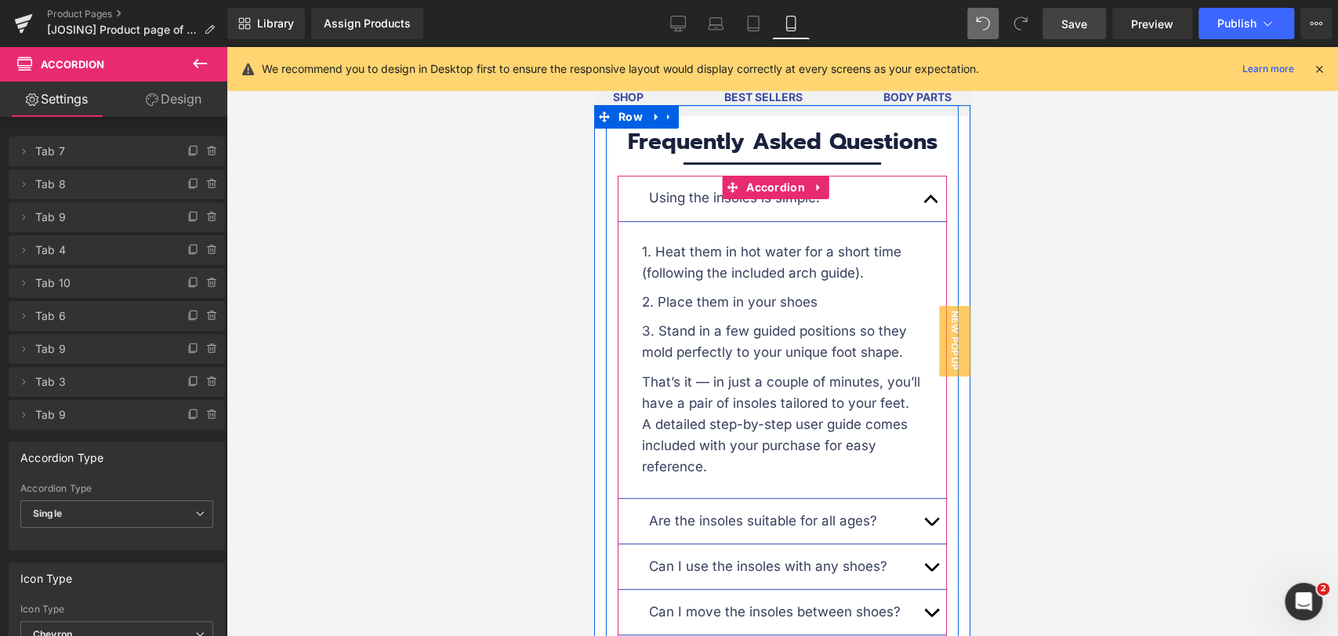
click at [920, 176] on button "button" at bounding box center [931, 198] width 31 height 45
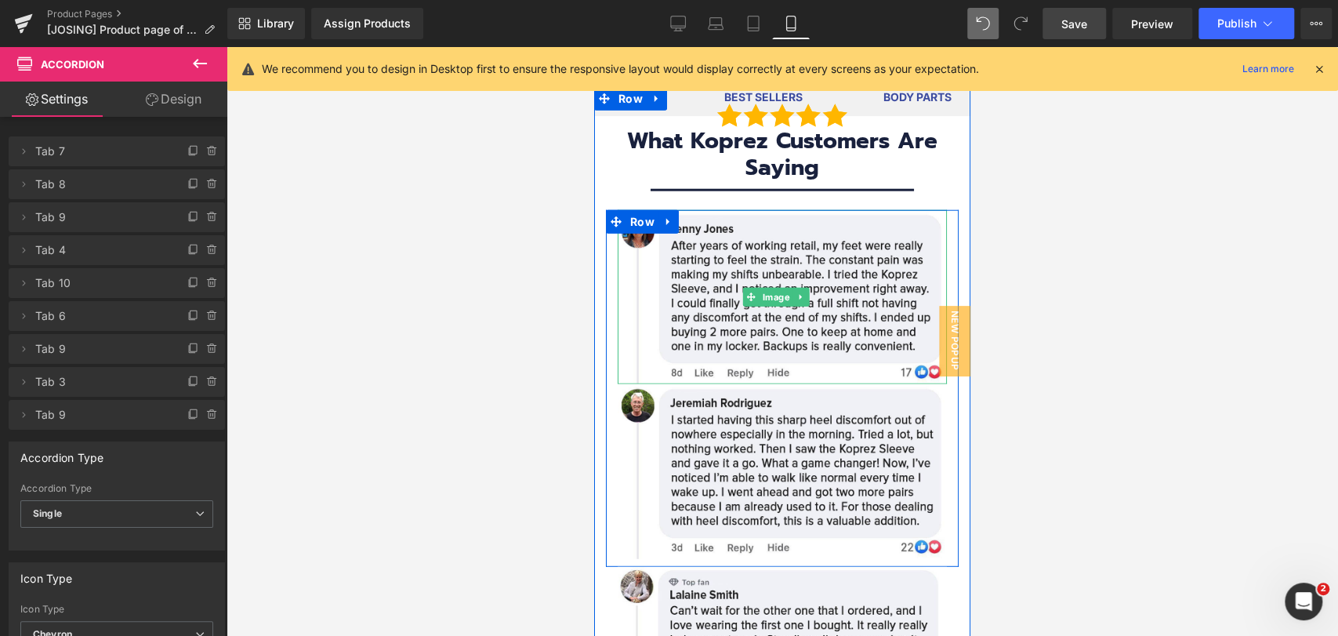
scroll to position [10694, 0]
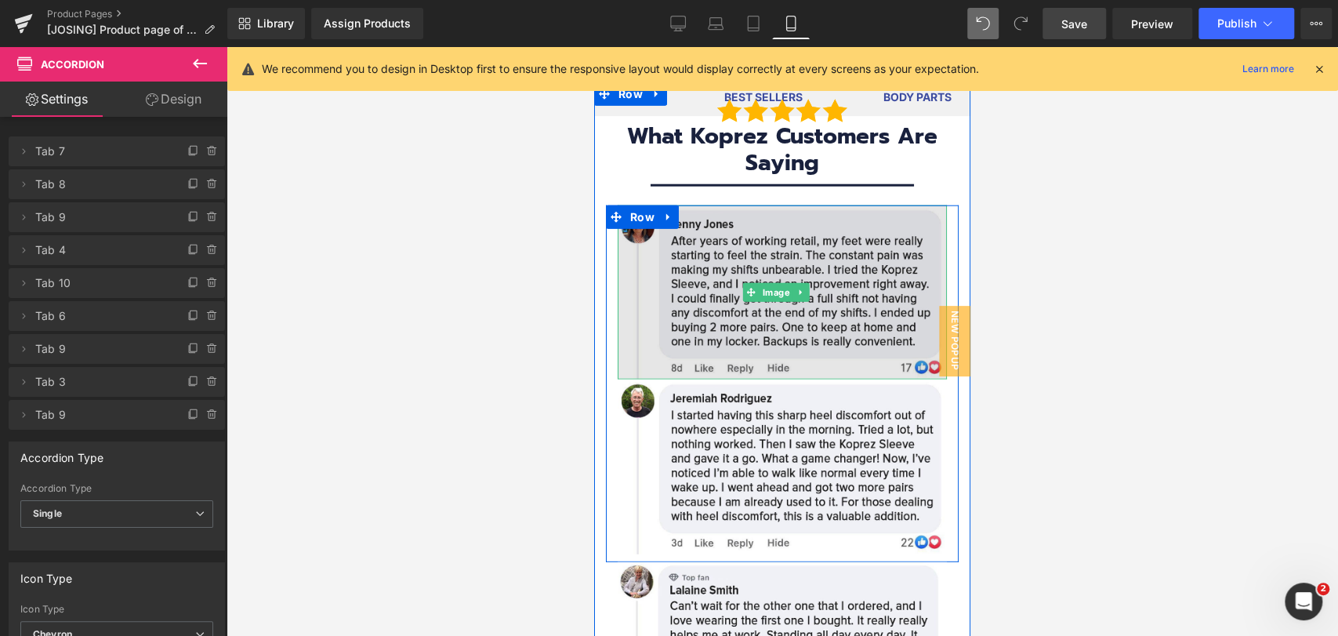
click at [699, 275] on img at bounding box center [782, 292] width 329 height 175
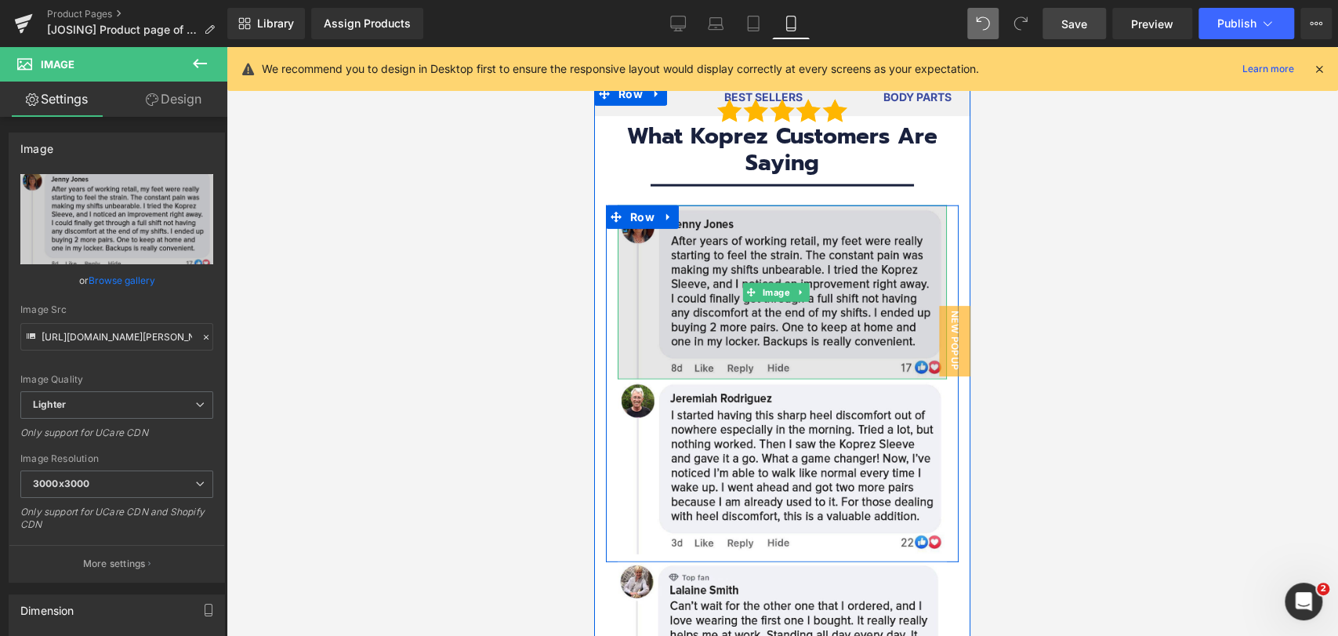
click at [843, 238] on img at bounding box center [782, 292] width 329 height 175
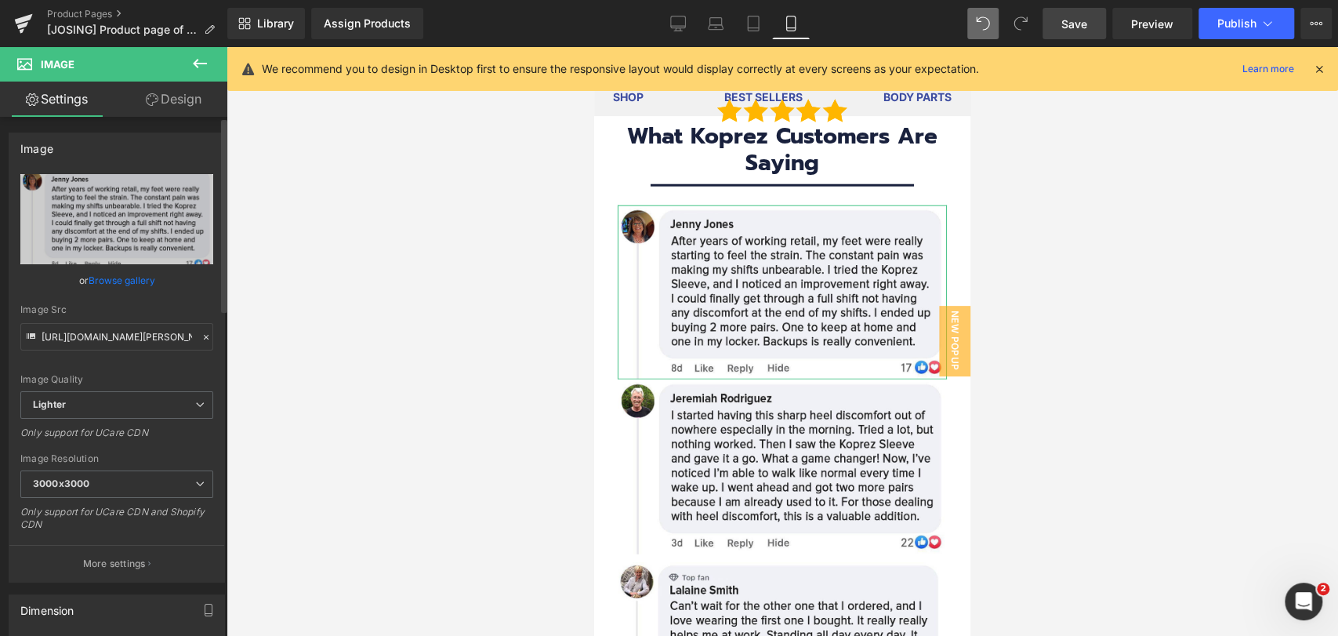
click at [93, 278] on link "Browse gallery" at bounding box center [122, 280] width 67 height 27
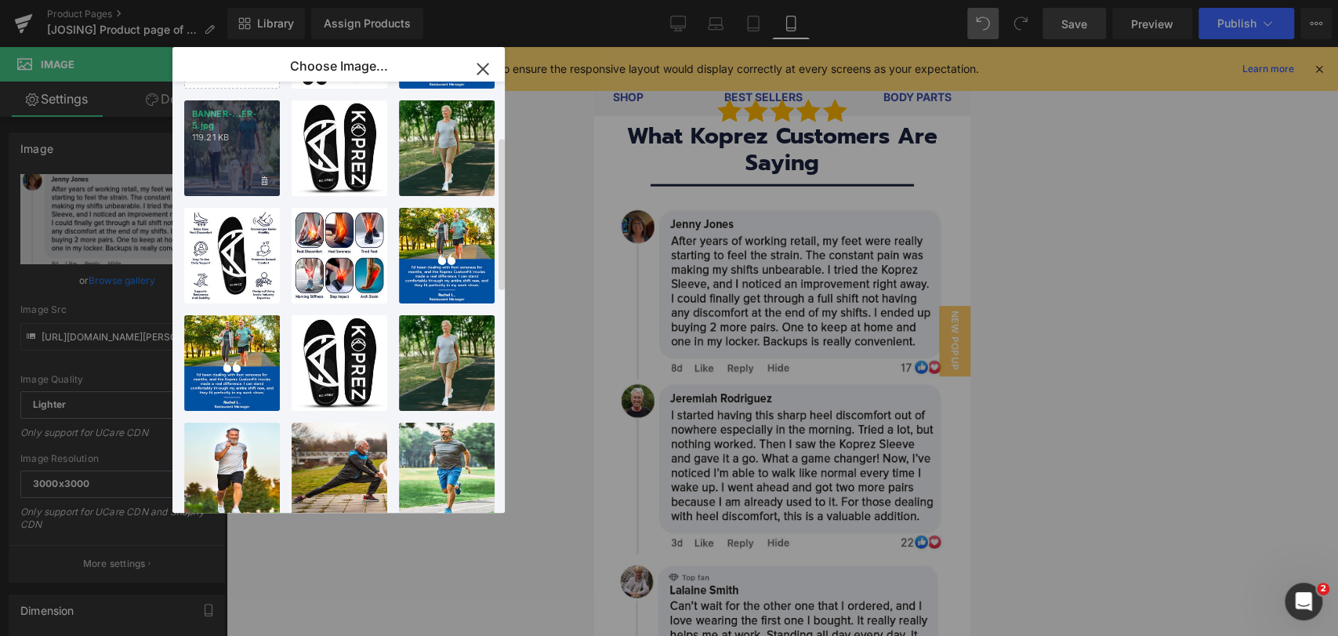
scroll to position [0, 0]
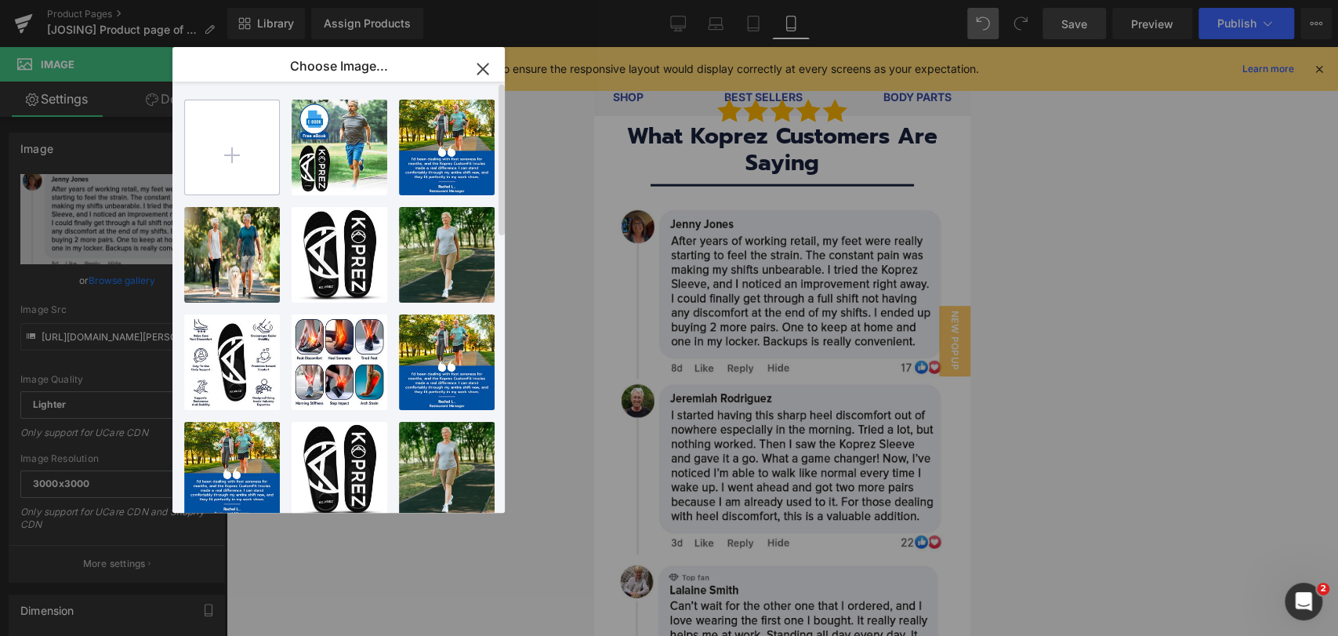
click at [226, 172] on input "file" at bounding box center [232, 147] width 94 height 94
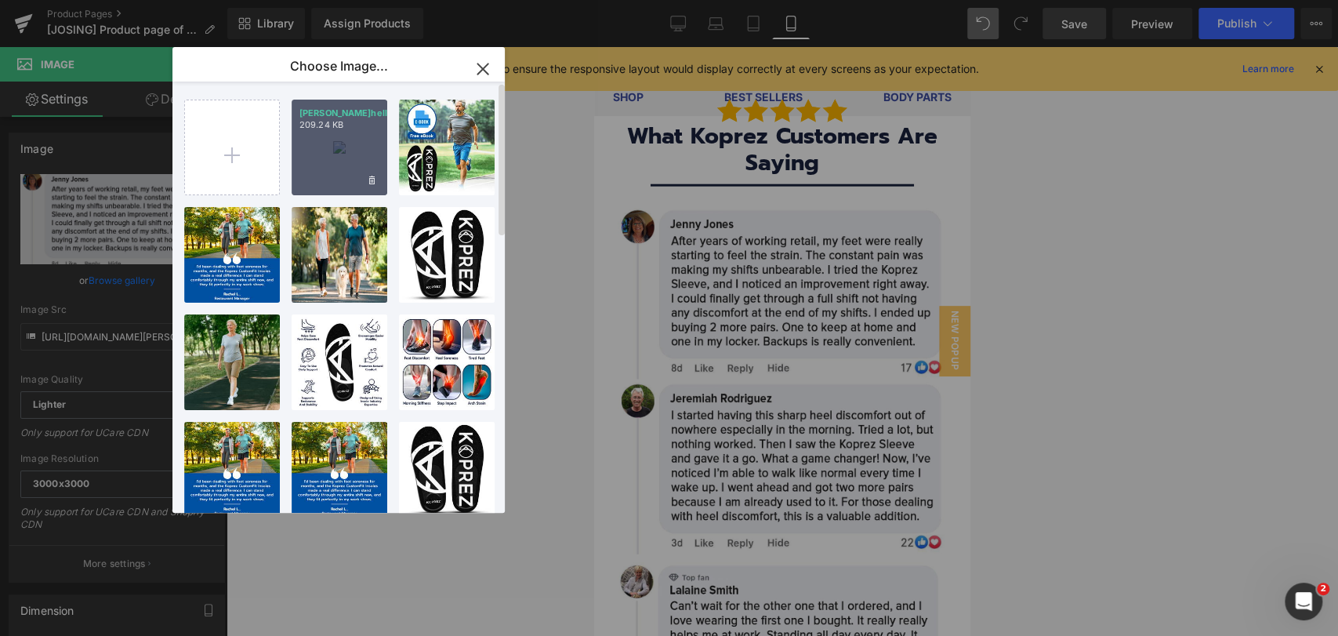
click at [339, 147] on div "[PERSON_NAME]hell.jpg 209.24 KB" at bounding box center [340, 148] width 96 height 96
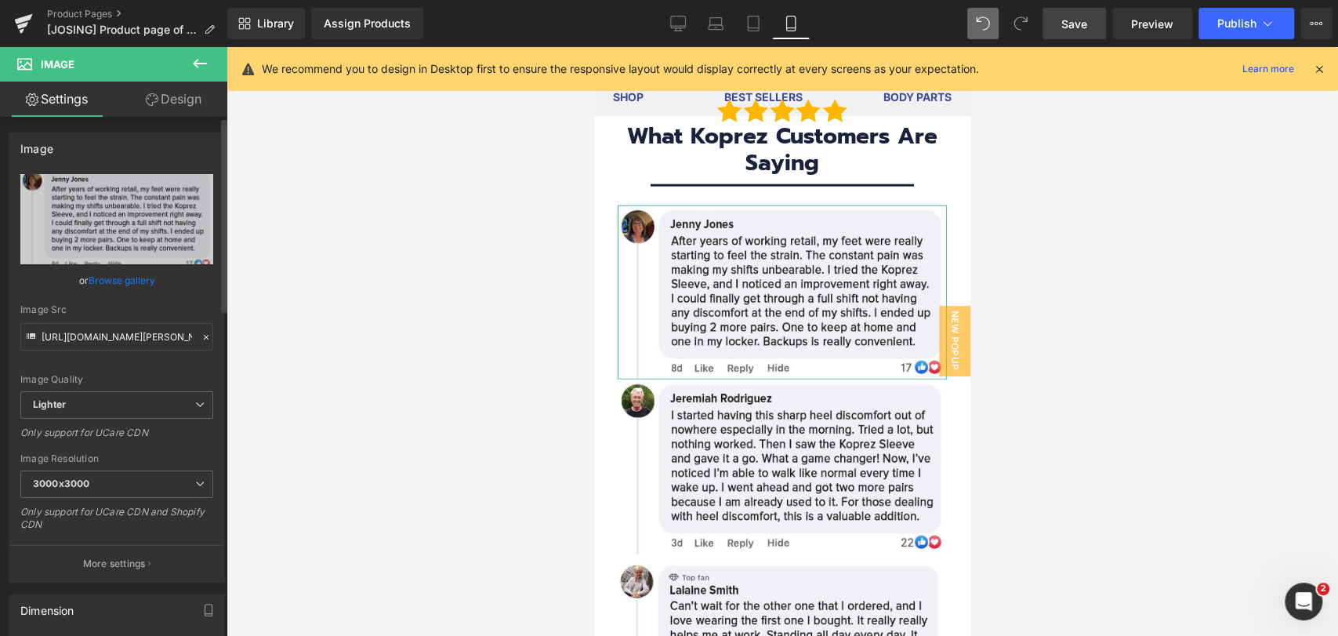
click at [122, 279] on link "Browse gallery" at bounding box center [122, 280] width 67 height 27
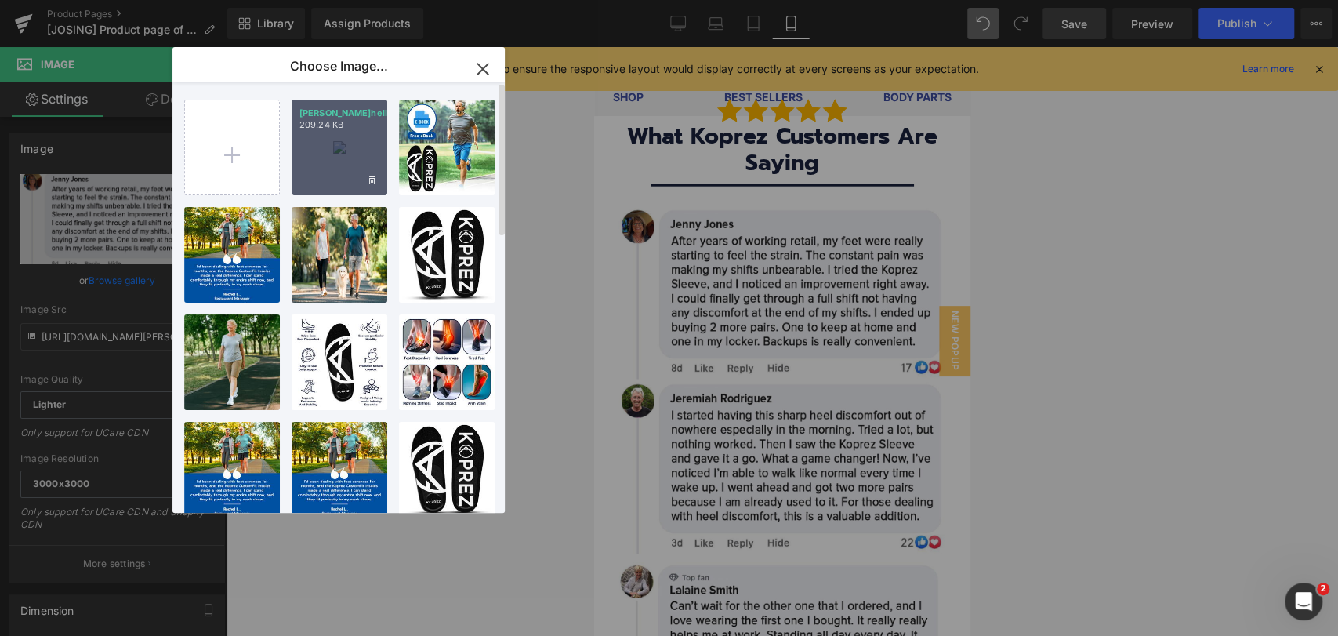
click at [334, 131] on p "209.24 KB" at bounding box center [340, 125] width 80 height 12
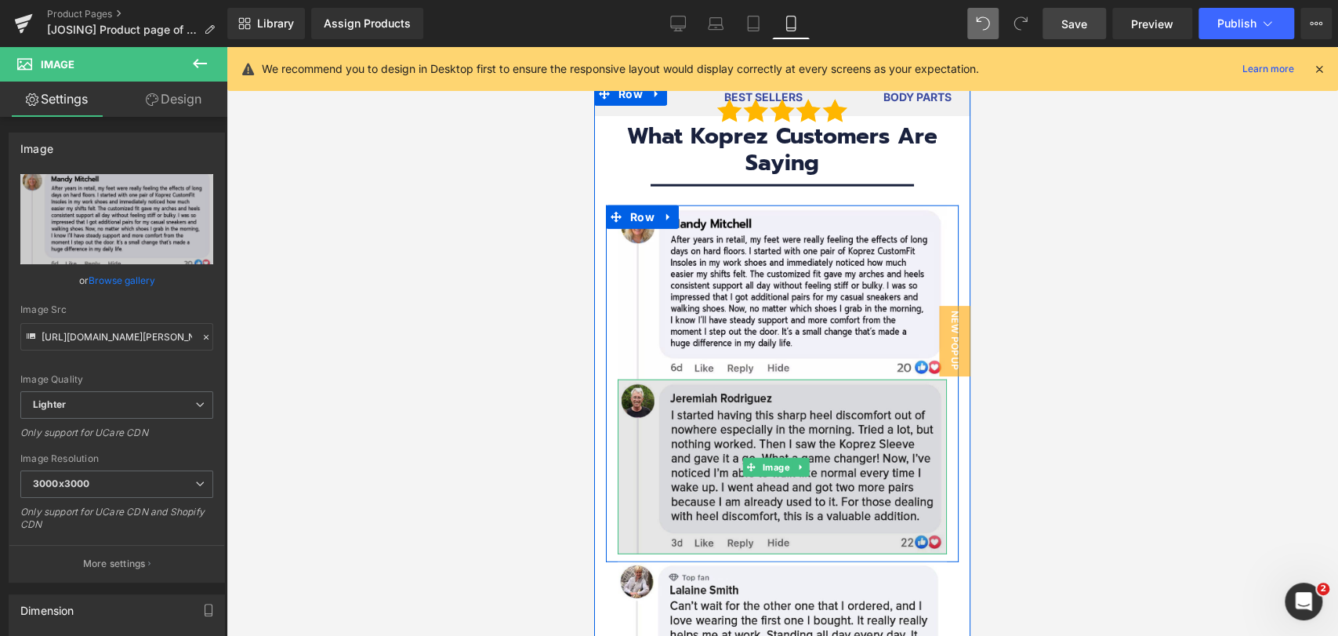
click at [699, 412] on img at bounding box center [782, 466] width 329 height 175
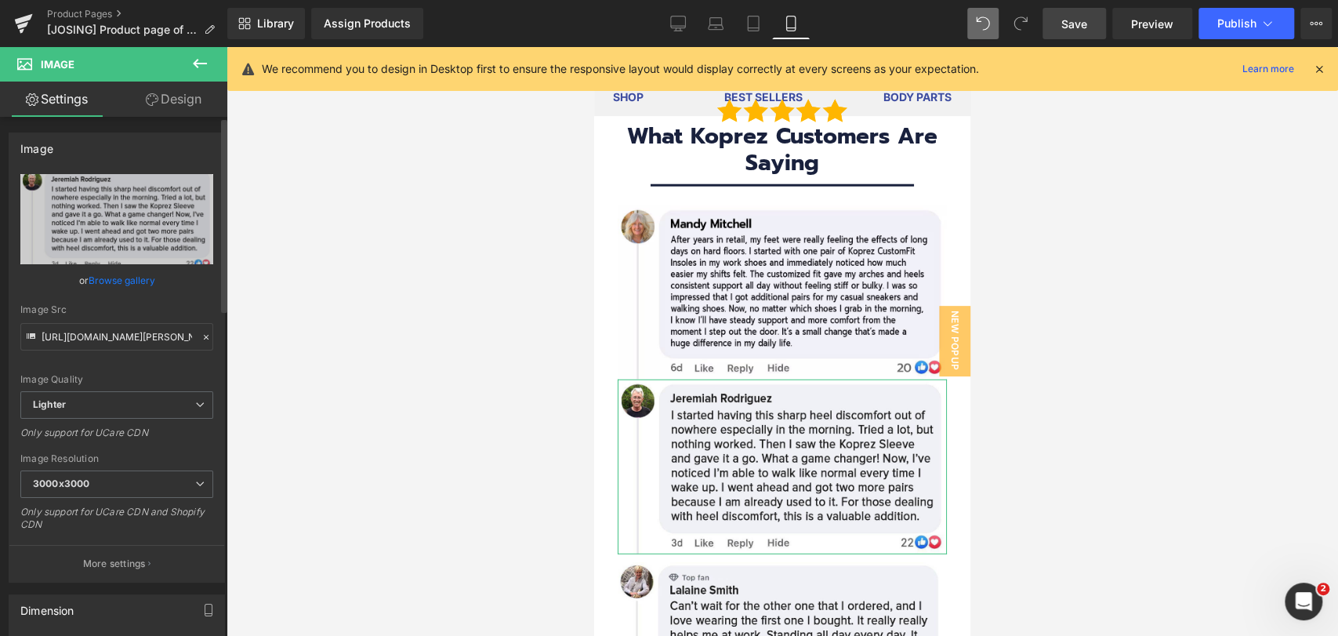
click at [131, 277] on link "Browse gallery" at bounding box center [122, 280] width 67 height 27
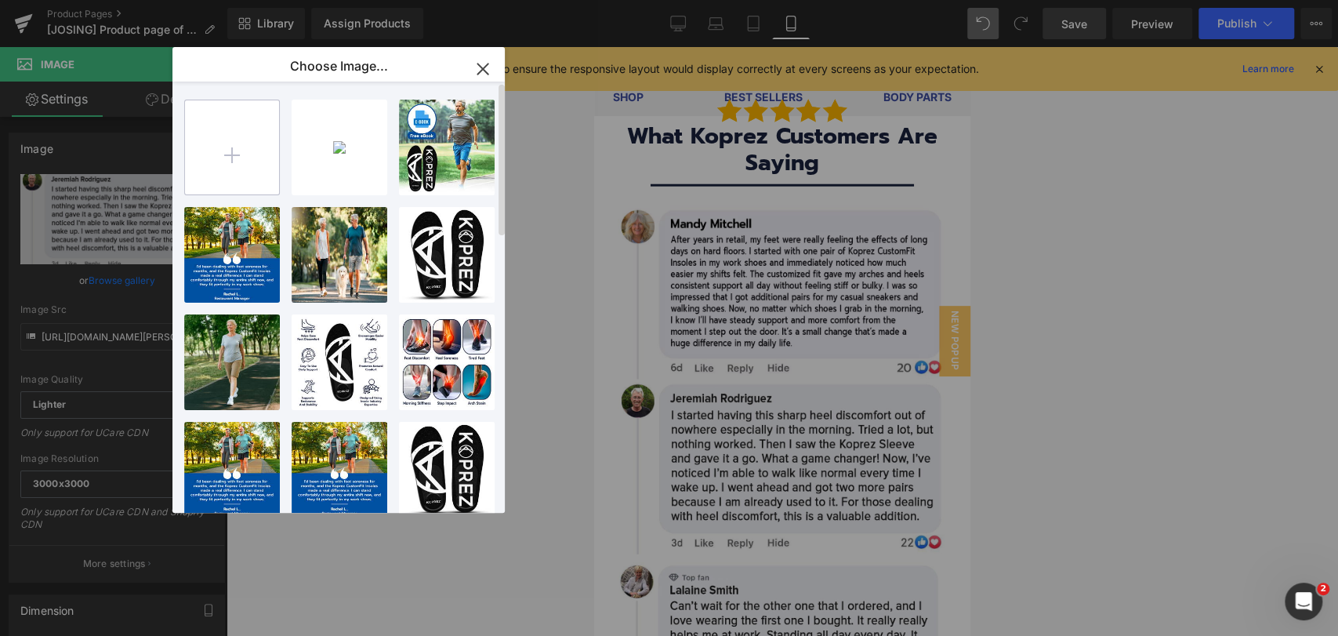
click at [228, 152] on input "file" at bounding box center [232, 147] width 94 height 94
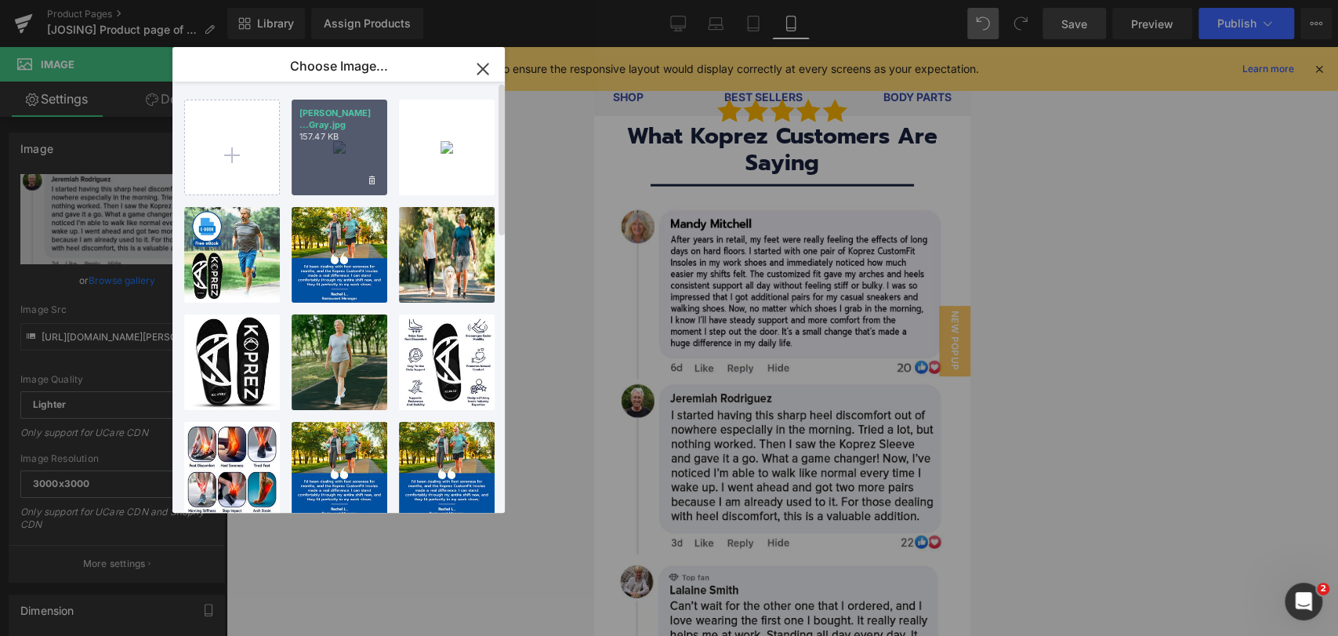
click at [350, 136] on p "157.47 KB" at bounding box center [340, 137] width 80 height 12
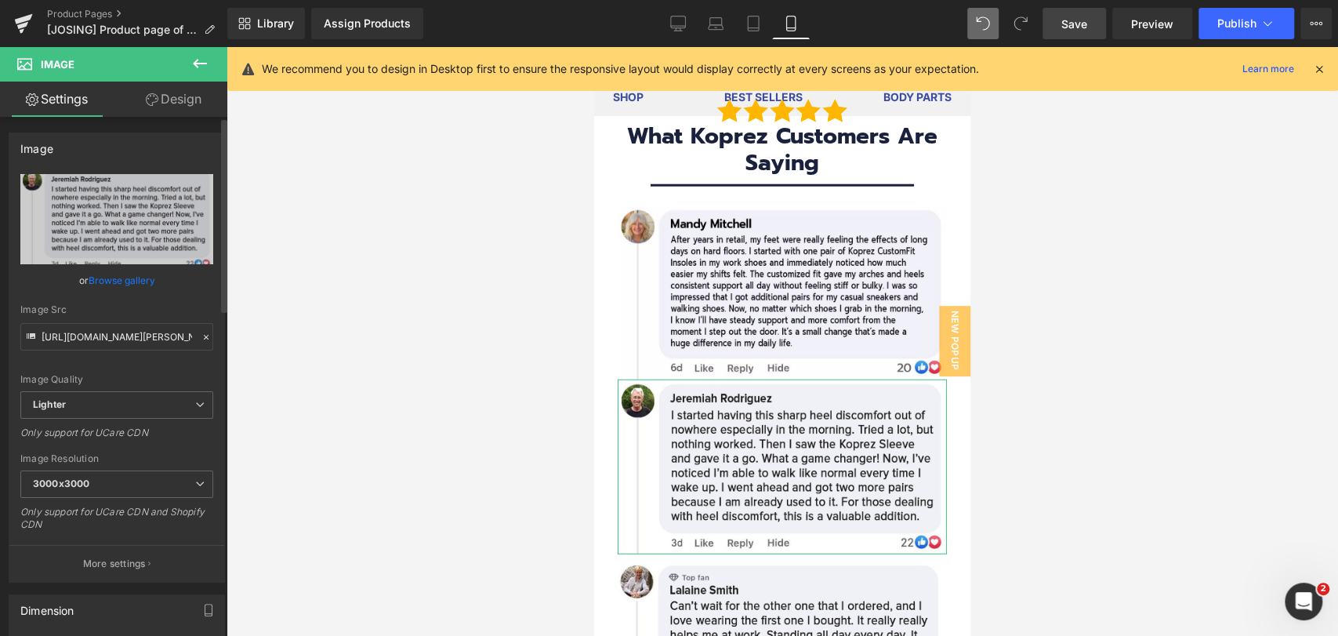
click at [131, 274] on link "Browse gallery" at bounding box center [122, 280] width 67 height 27
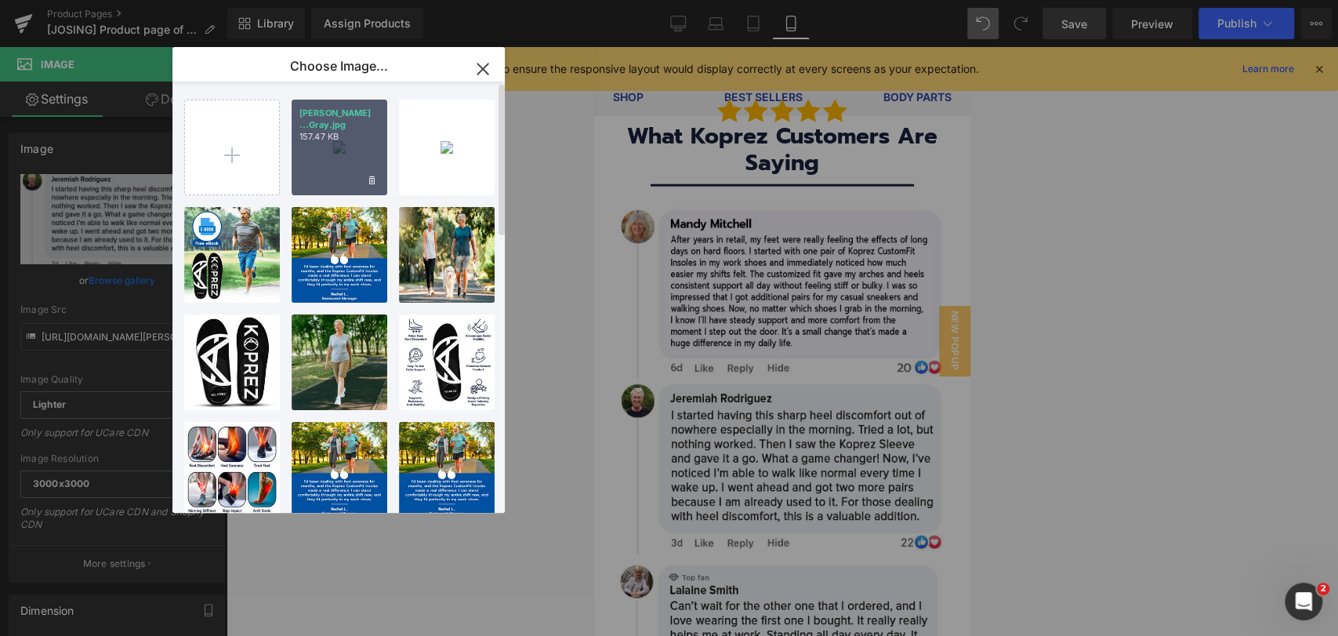
click at [322, 168] on div "[PERSON_NAME] ...Gray.jpg 157.47 KB" at bounding box center [340, 148] width 96 height 96
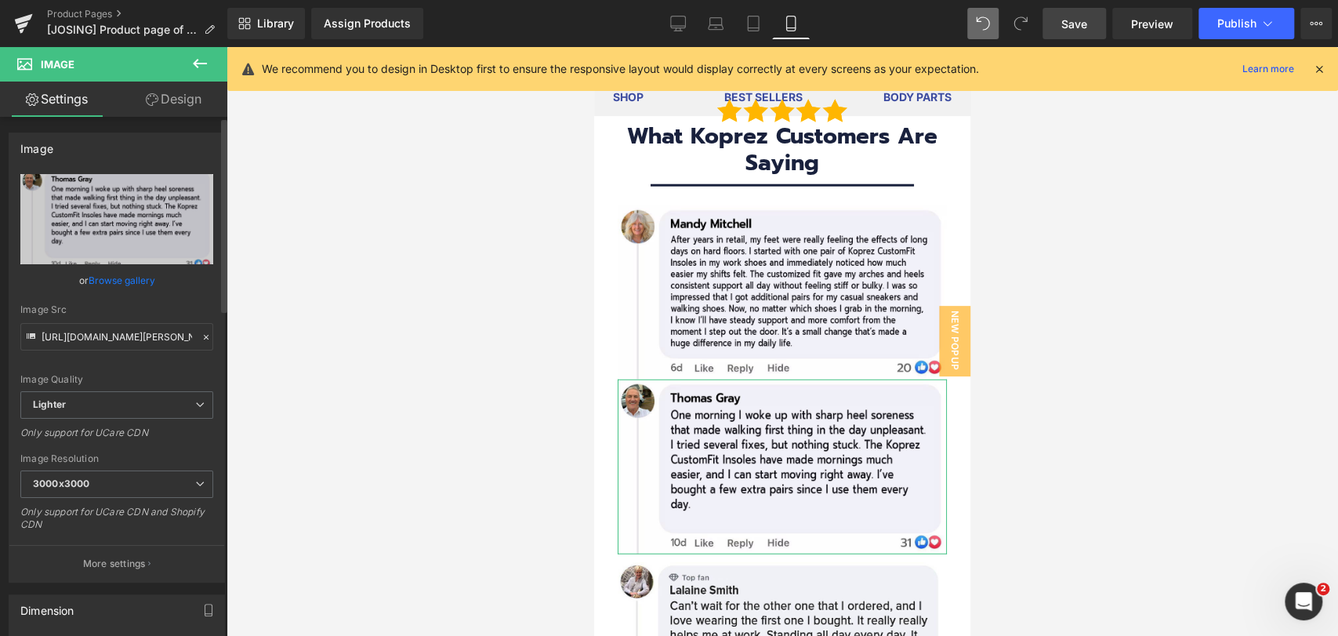
click at [122, 272] on link "Browse gallery" at bounding box center [122, 280] width 67 height 27
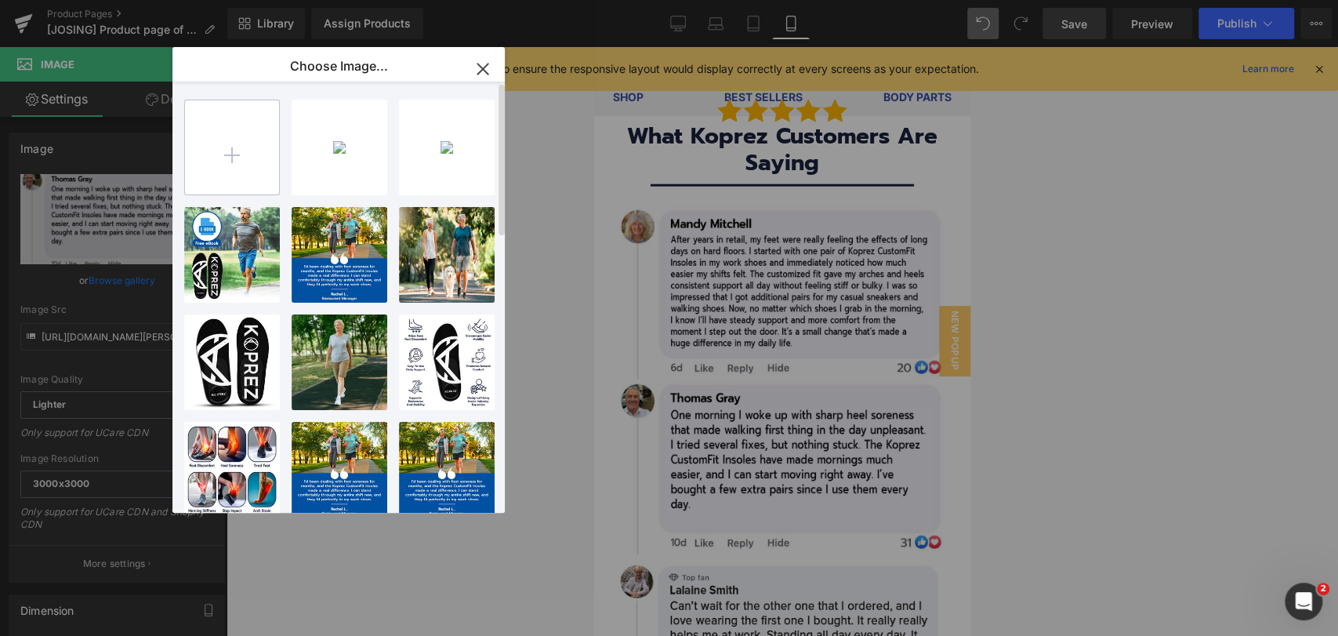
click at [226, 167] on input "file" at bounding box center [232, 147] width 94 height 94
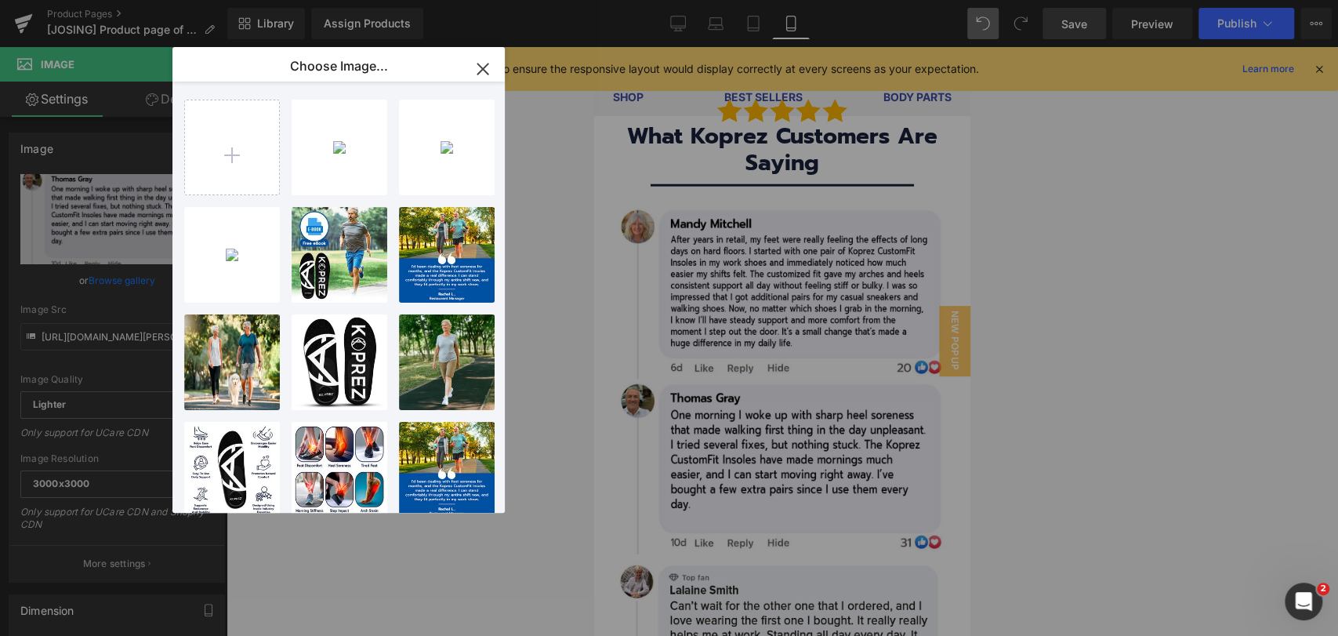
click at [0, 0] on p "187.45 KB" at bounding box center [0, 0] width 0 height 0
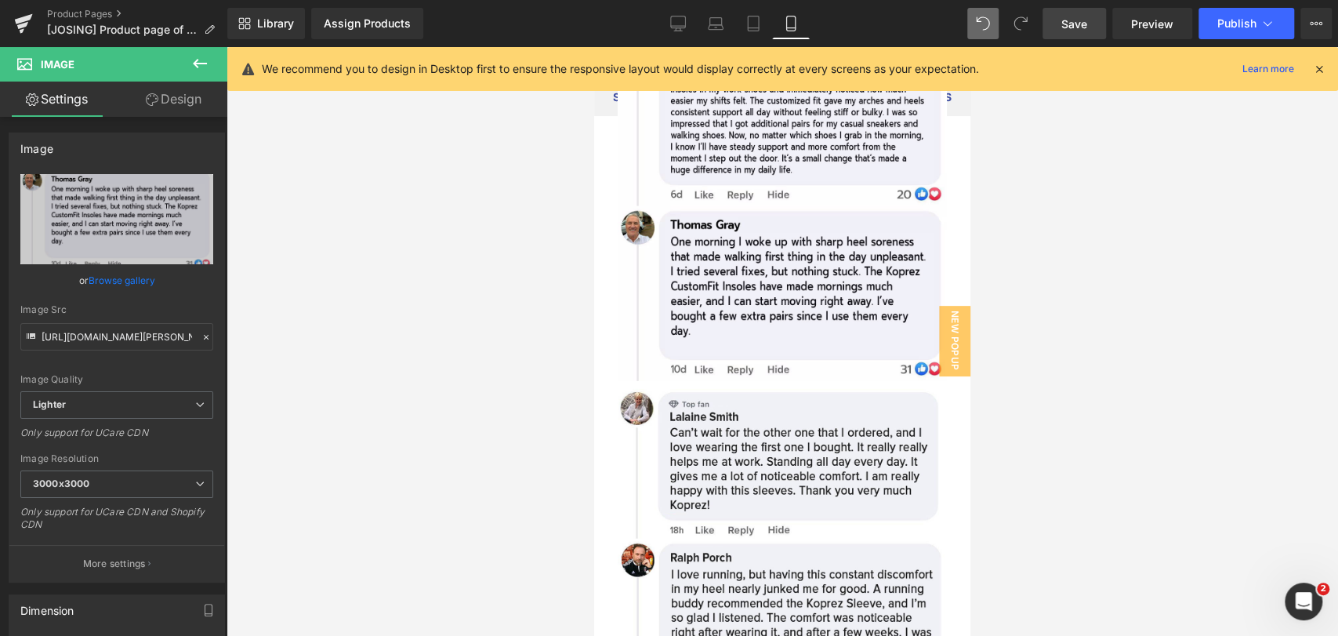
scroll to position [10869, 0]
click at [146, 278] on link "Browse gallery" at bounding box center [122, 280] width 67 height 27
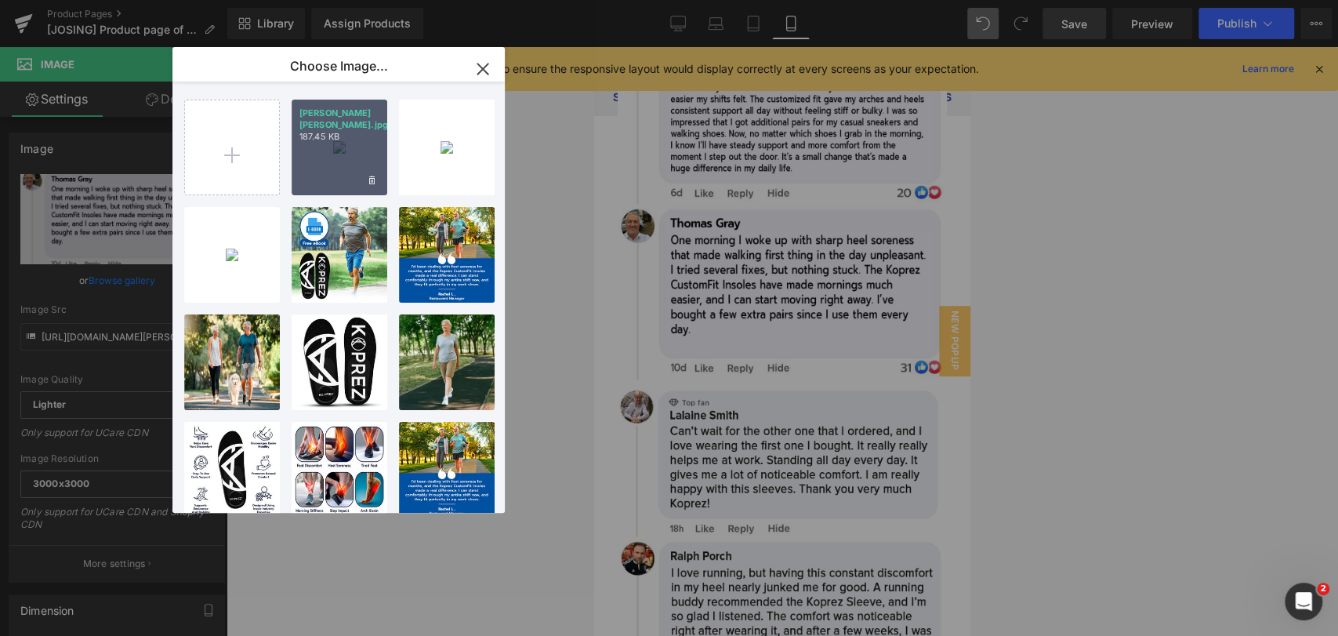
click at [320, 154] on div "[PERSON_NAME][PERSON_NAME].jpg 187.45 KB" at bounding box center [340, 148] width 96 height 96
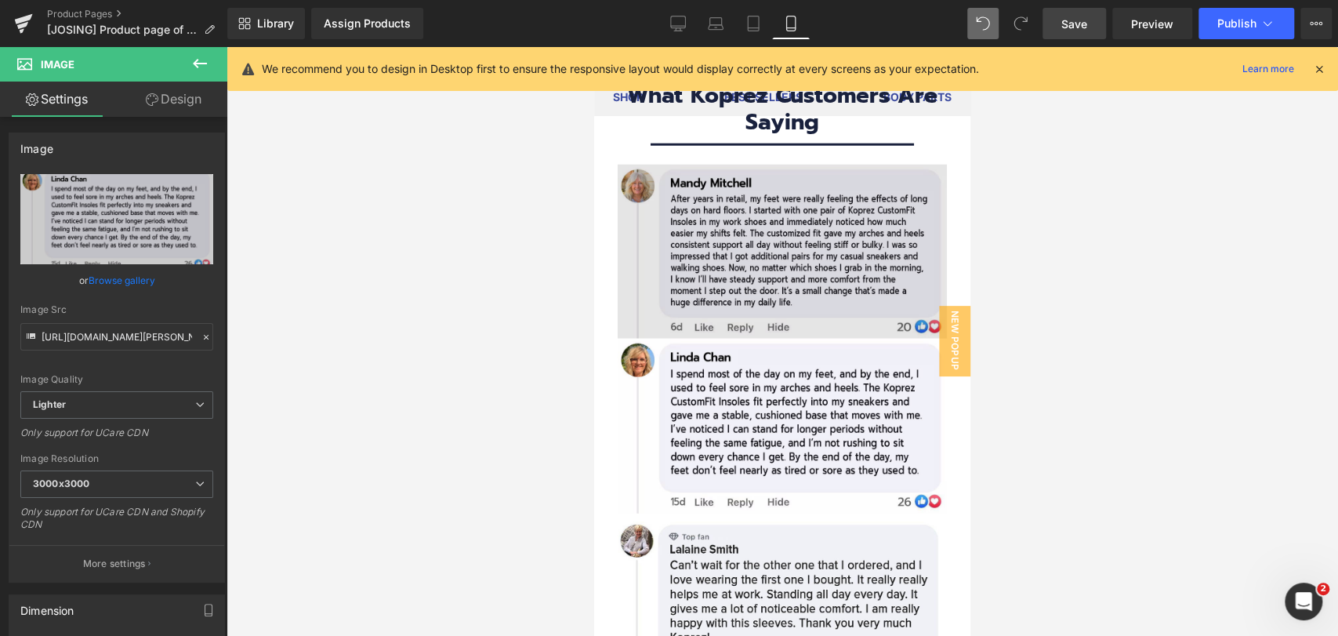
scroll to position [10694, 0]
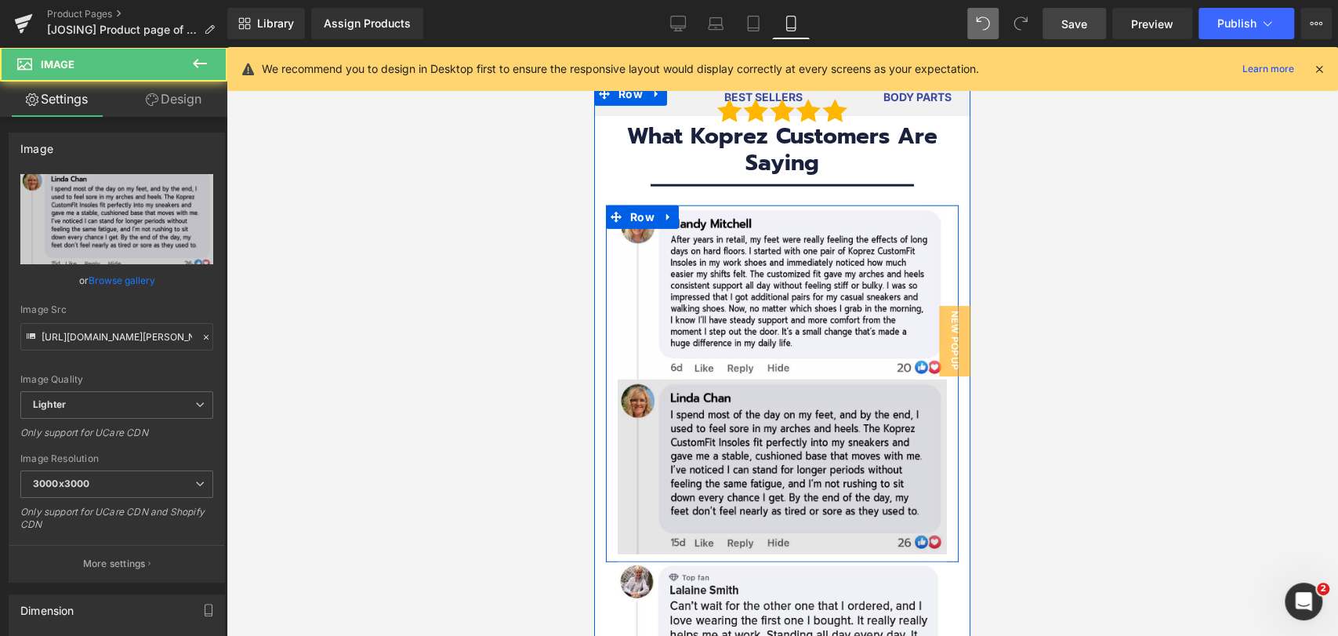
click at [699, 411] on img at bounding box center [782, 466] width 329 height 175
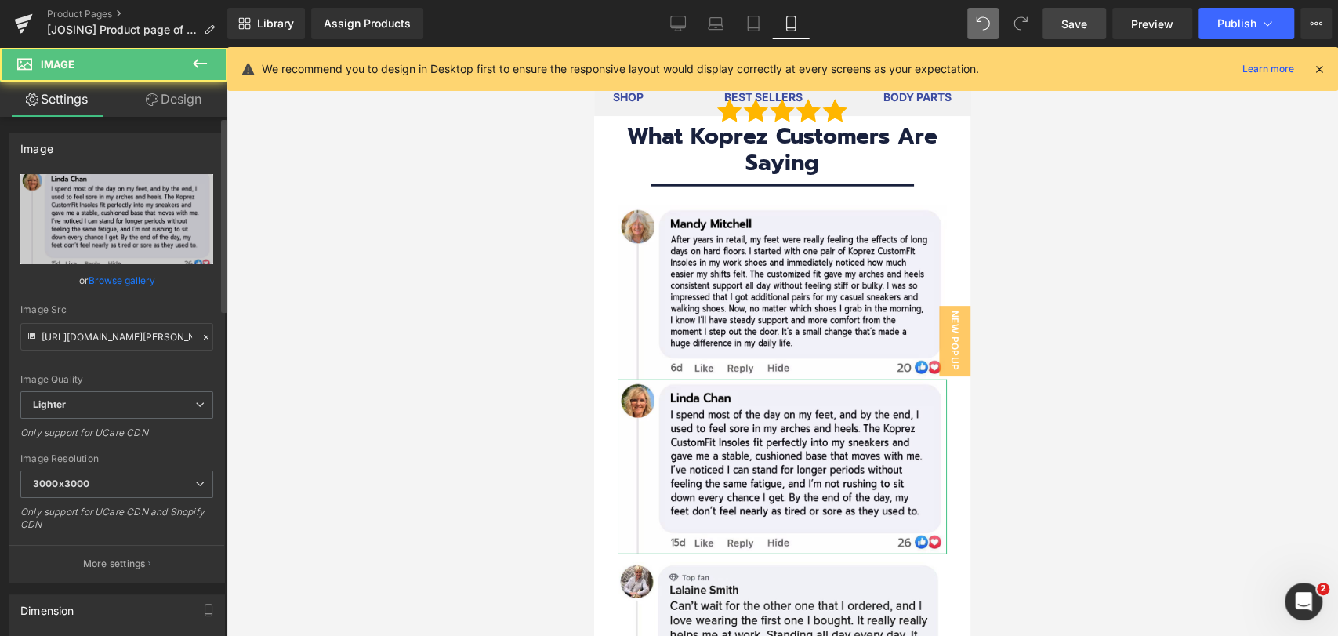
click at [138, 284] on link "Browse gallery" at bounding box center [122, 280] width 67 height 27
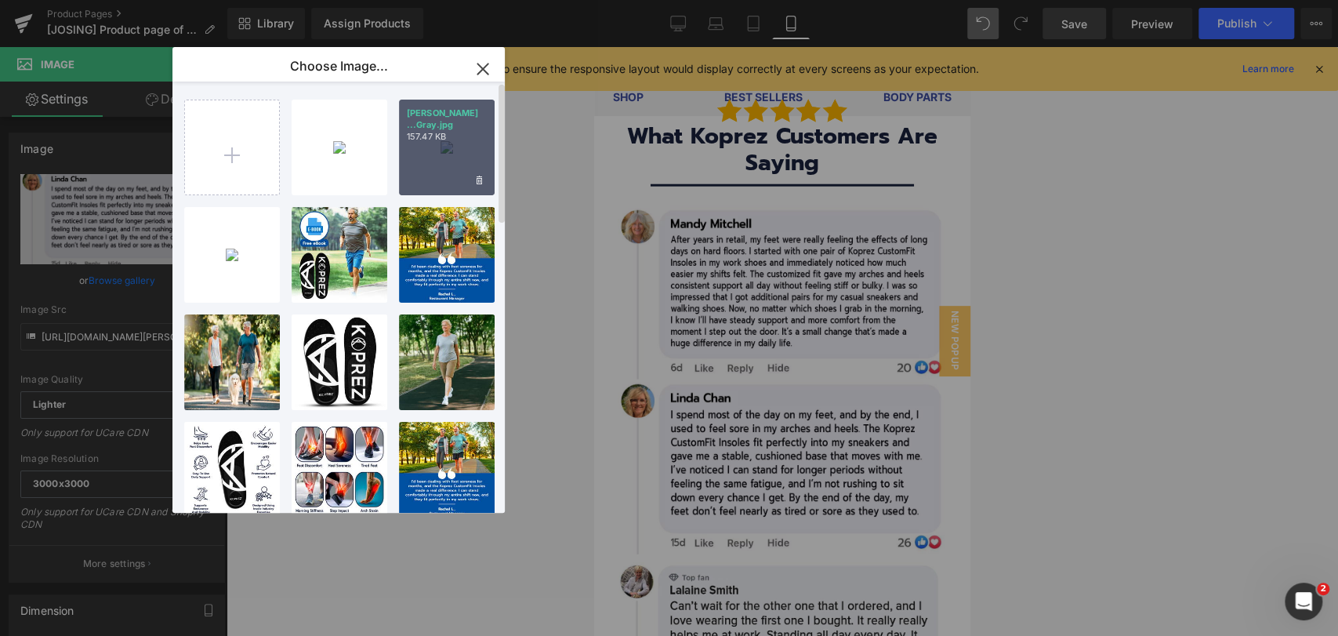
click at [439, 138] on p "157.47 KB" at bounding box center [447, 137] width 80 height 12
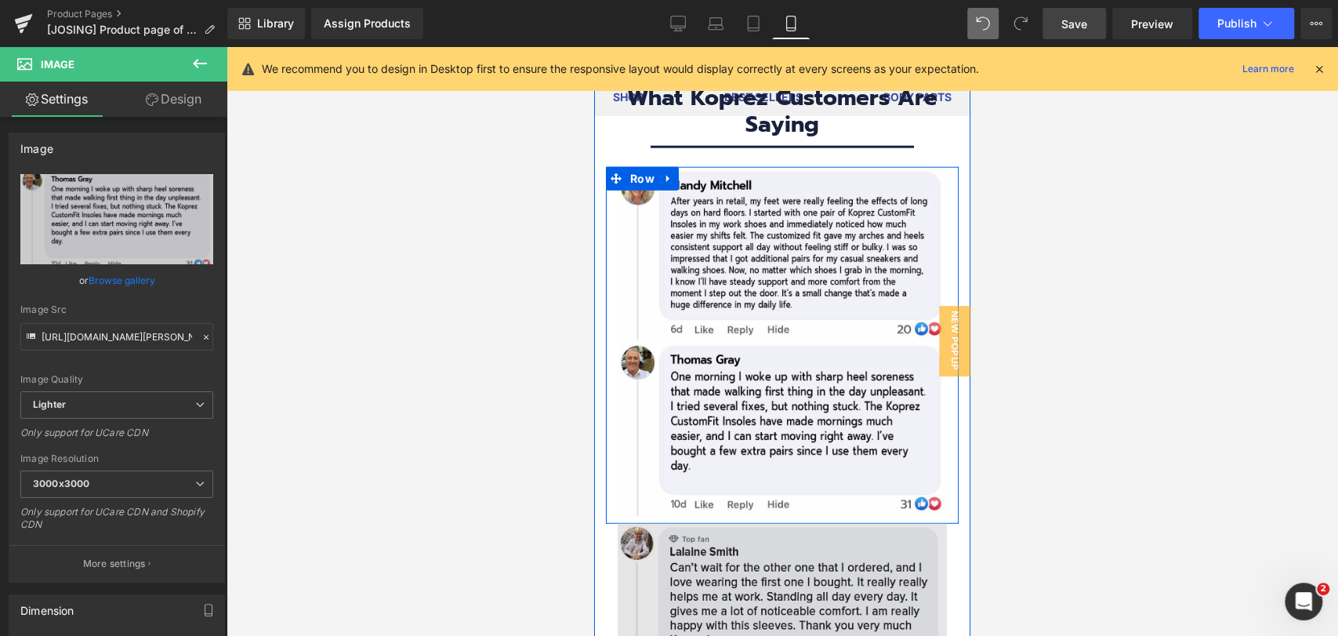
scroll to position [10782, 0]
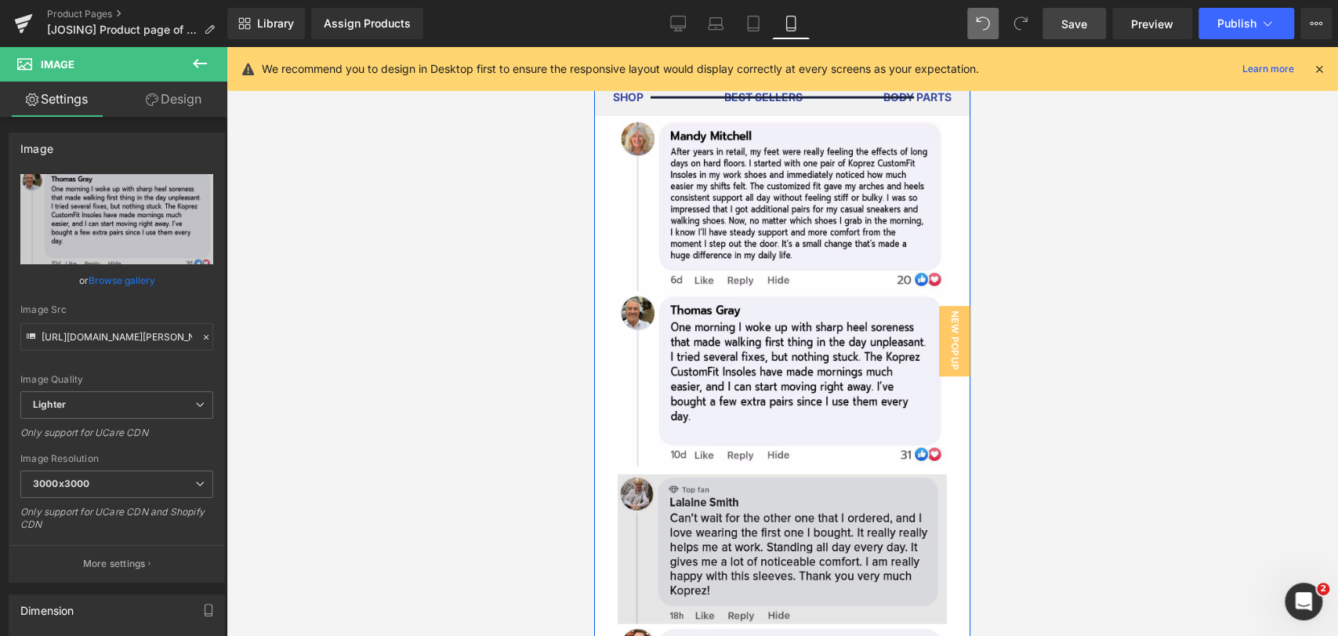
click at [768, 504] on img at bounding box center [782, 549] width 329 height 150
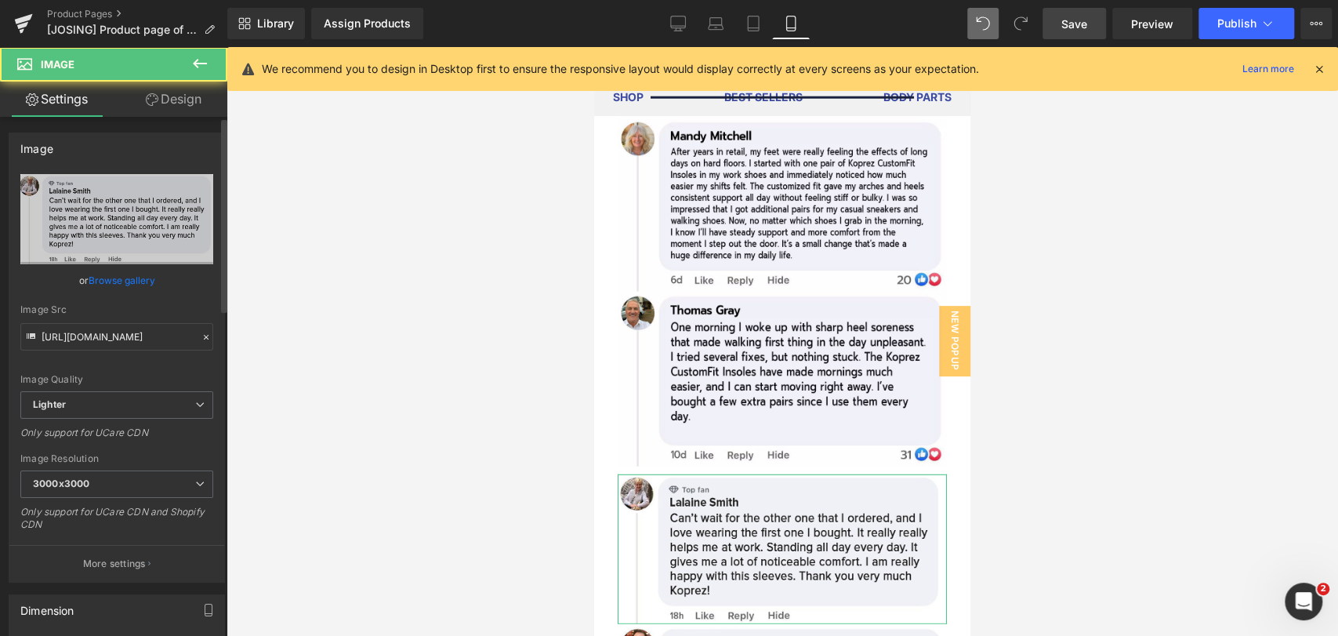
click at [129, 278] on link "Browse gallery" at bounding box center [122, 280] width 67 height 27
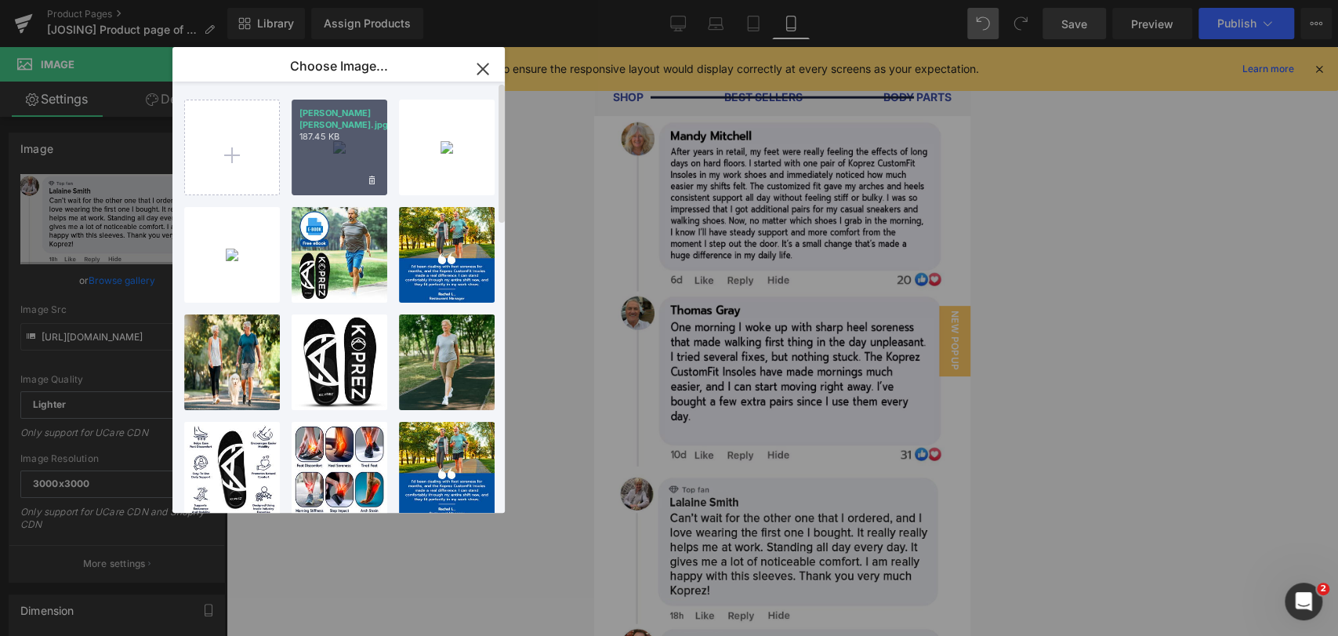
click at [314, 163] on div "[PERSON_NAME][PERSON_NAME].jpg 187.45 KB" at bounding box center [340, 148] width 96 height 96
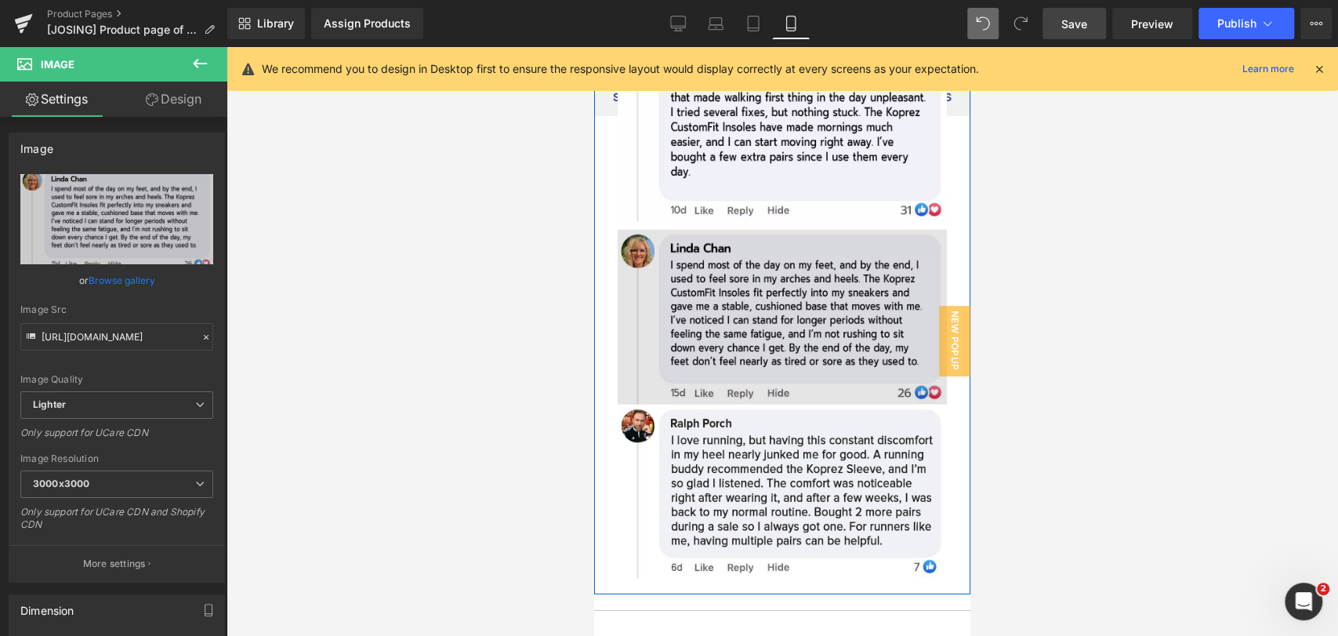
scroll to position [11043, 0]
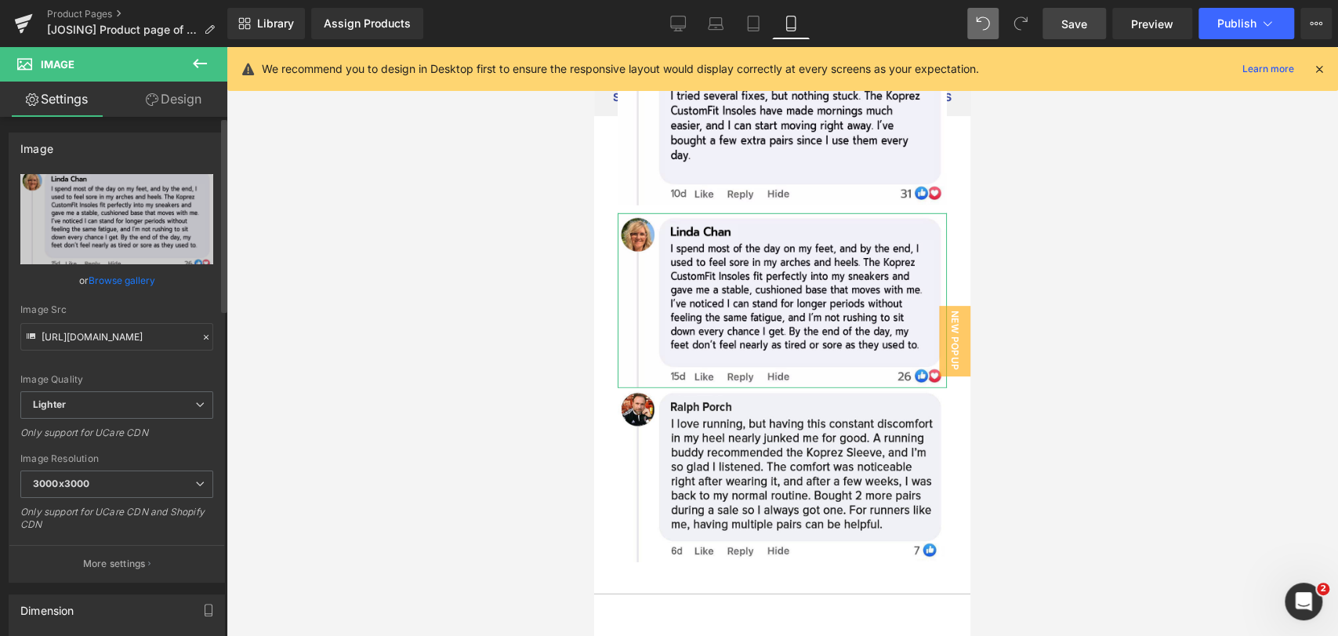
click at [131, 285] on link "Browse gallery" at bounding box center [122, 280] width 67 height 27
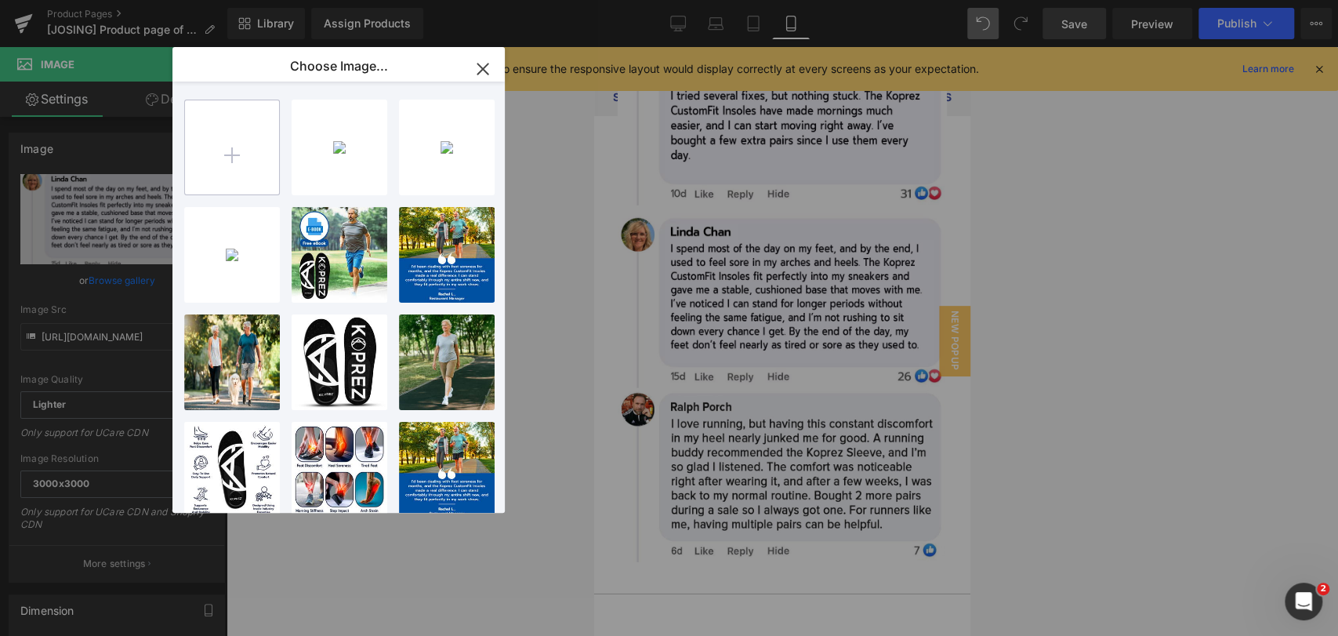
click at [278, 175] on input "file" at bounding box center [232, 147] width 94 height 94
type input "C:\fakepath\[PERSON_NAME].jpg"
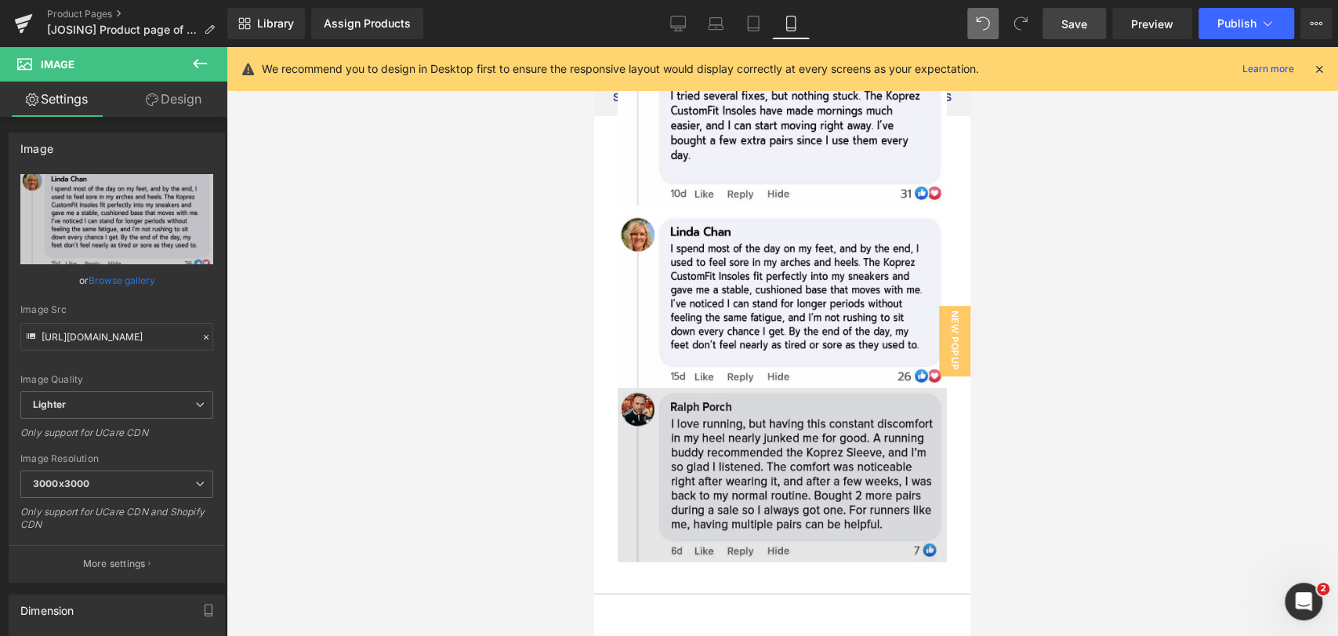
click at [698, 485] on img at bounding box center [782, 475] width 329 height 175
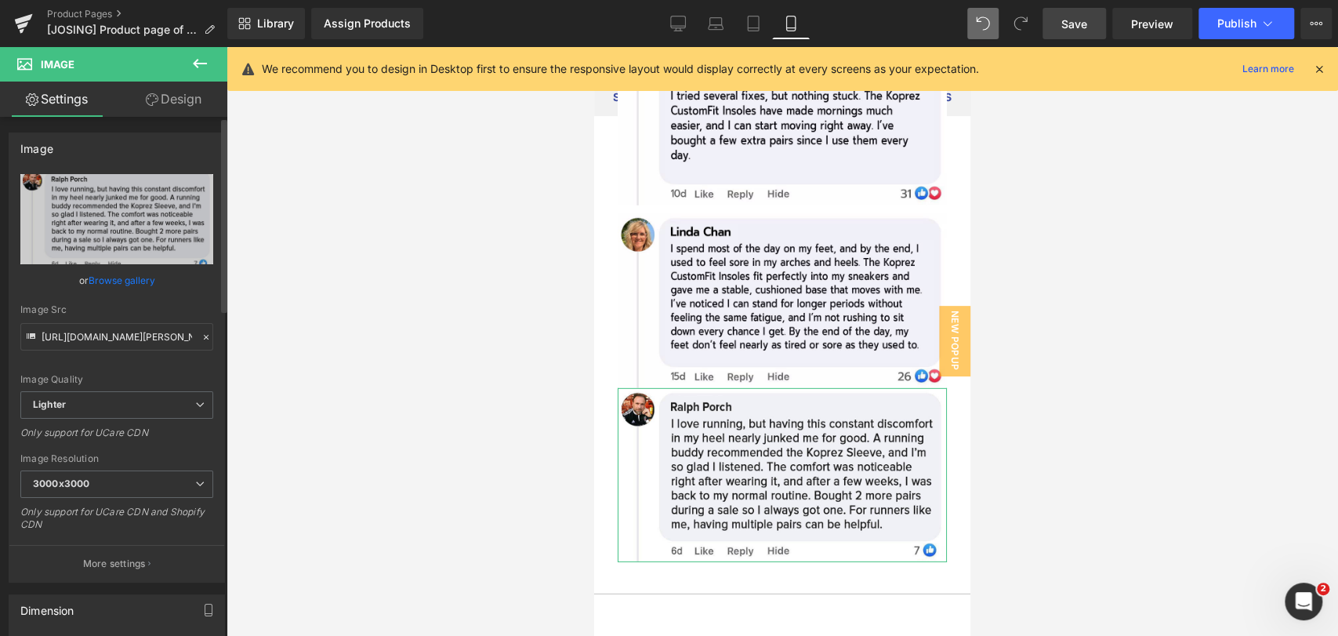
click at [115, 280] on link "Browse gallery" at bounding box center [122, 280] width 67 height 27
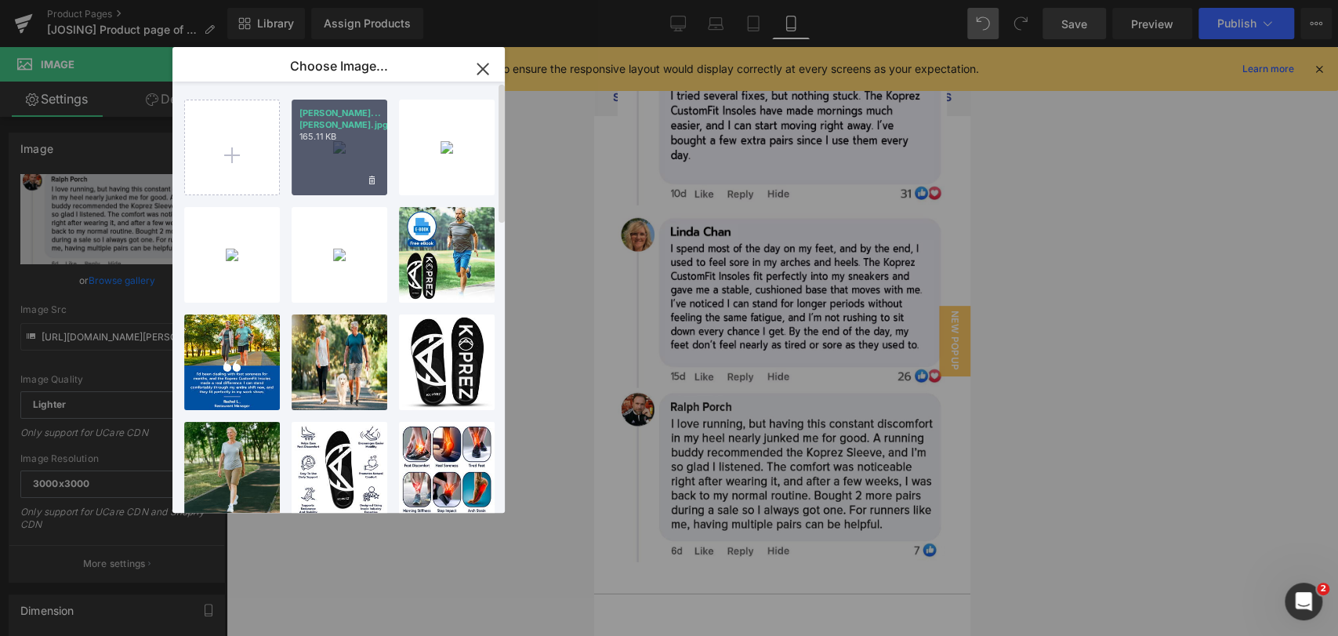
click at [294, 165] on div "[PERSON_NAME]...[PERSON_NAME].jpg 165.11 KB" at bounding box center [340, 148] width 96 height 96
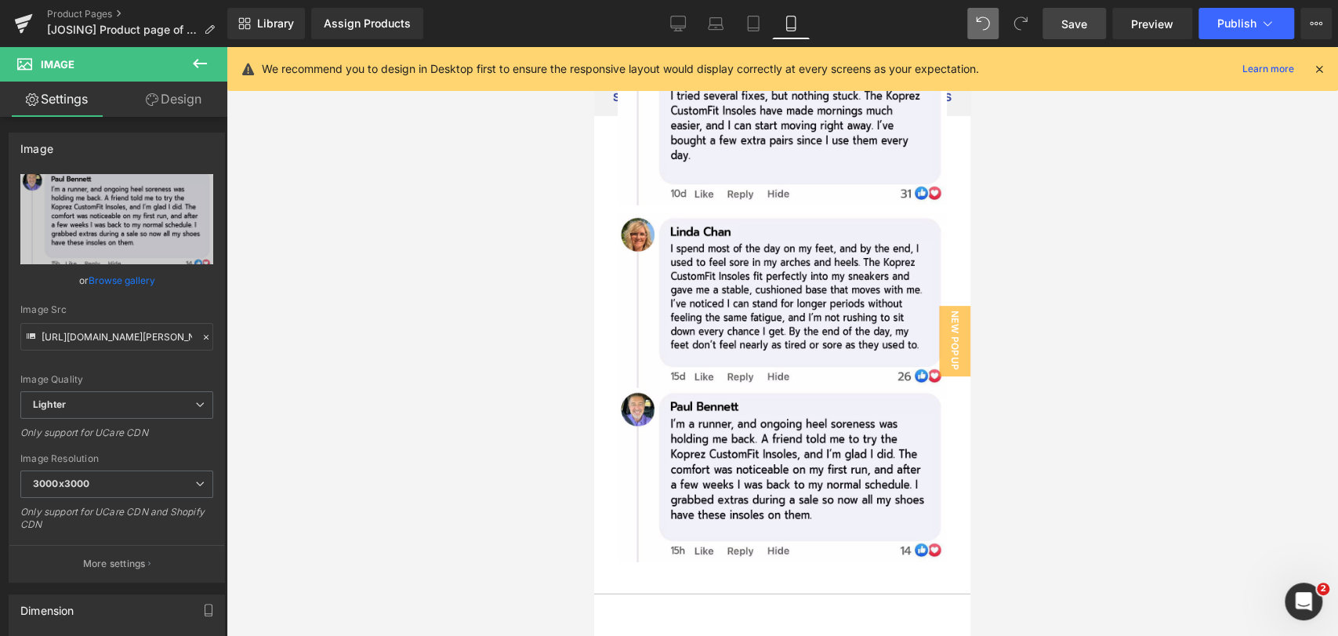
click at [1079, 13] on link "Save" at bounding box center [1075, 23] width 64 height 31
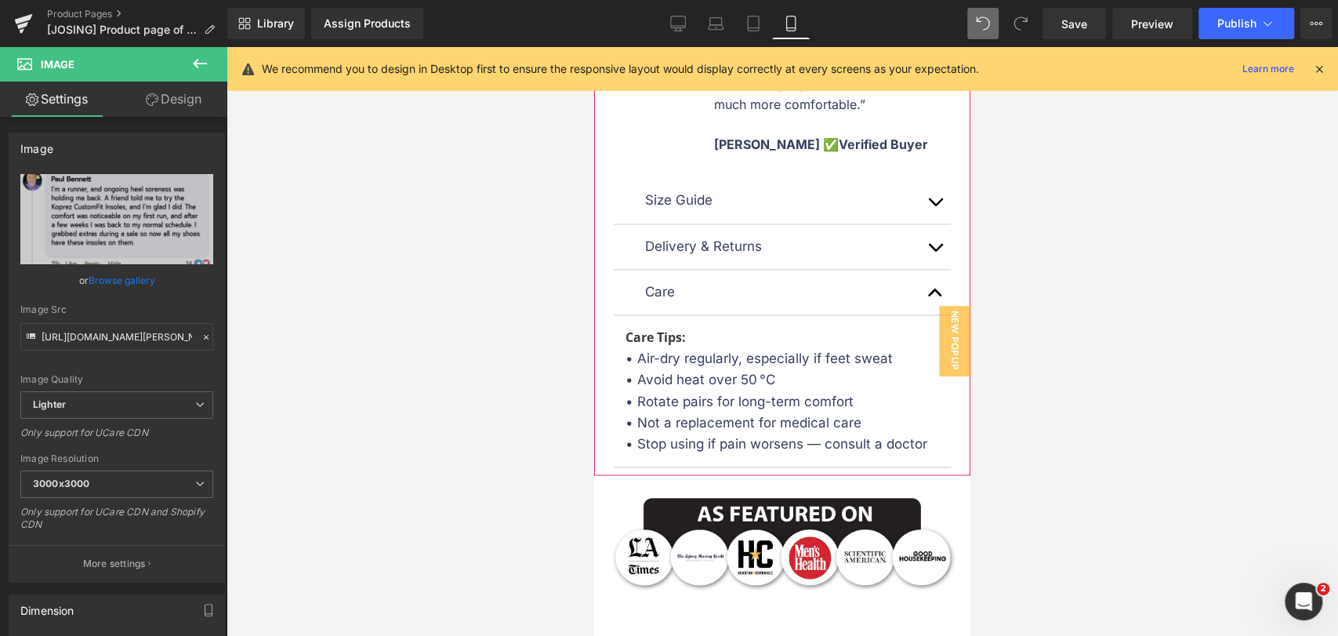
scroll to position [1568, 0]
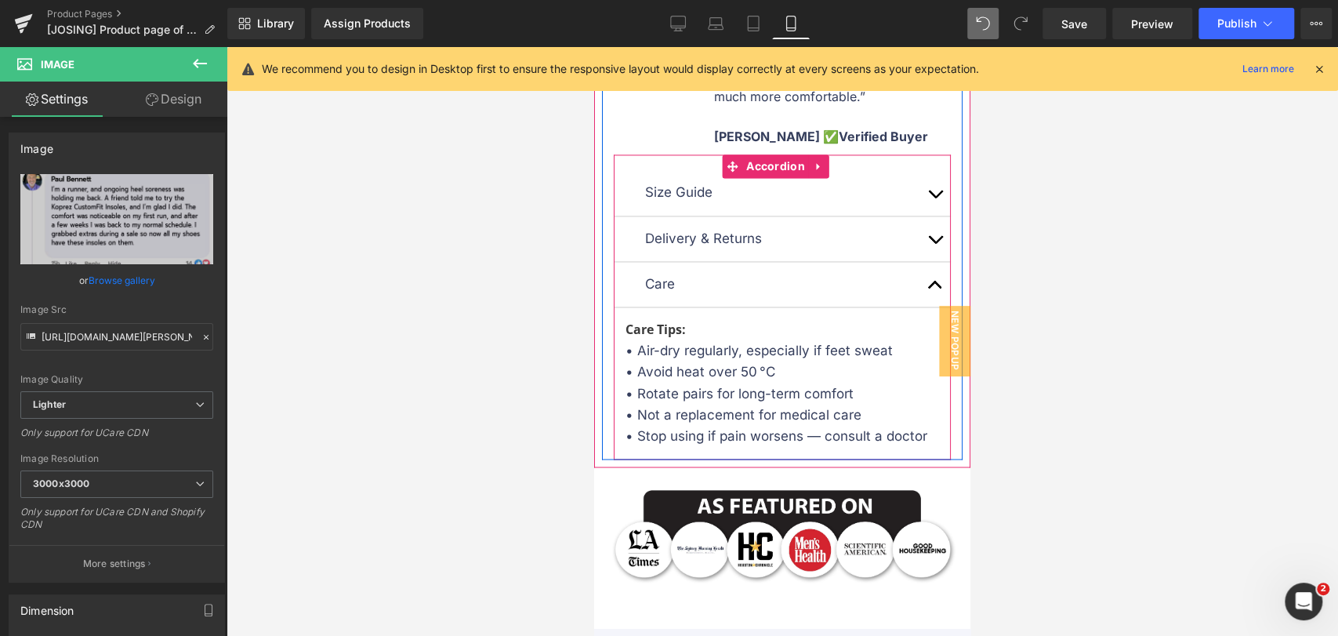
click at [920, 307] on button "button" at bounding box center [935, 284] width 31 height 45
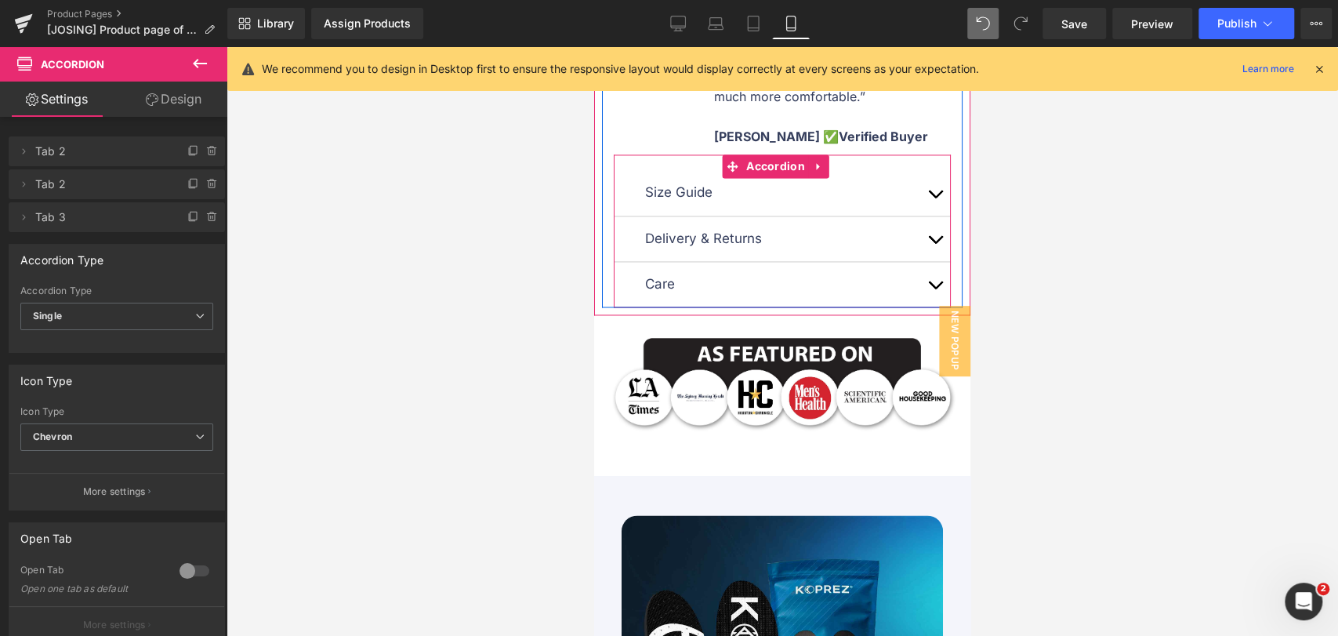
click at [920, 307] on button "button" at bounding box center [935, 284] width 31 height 45
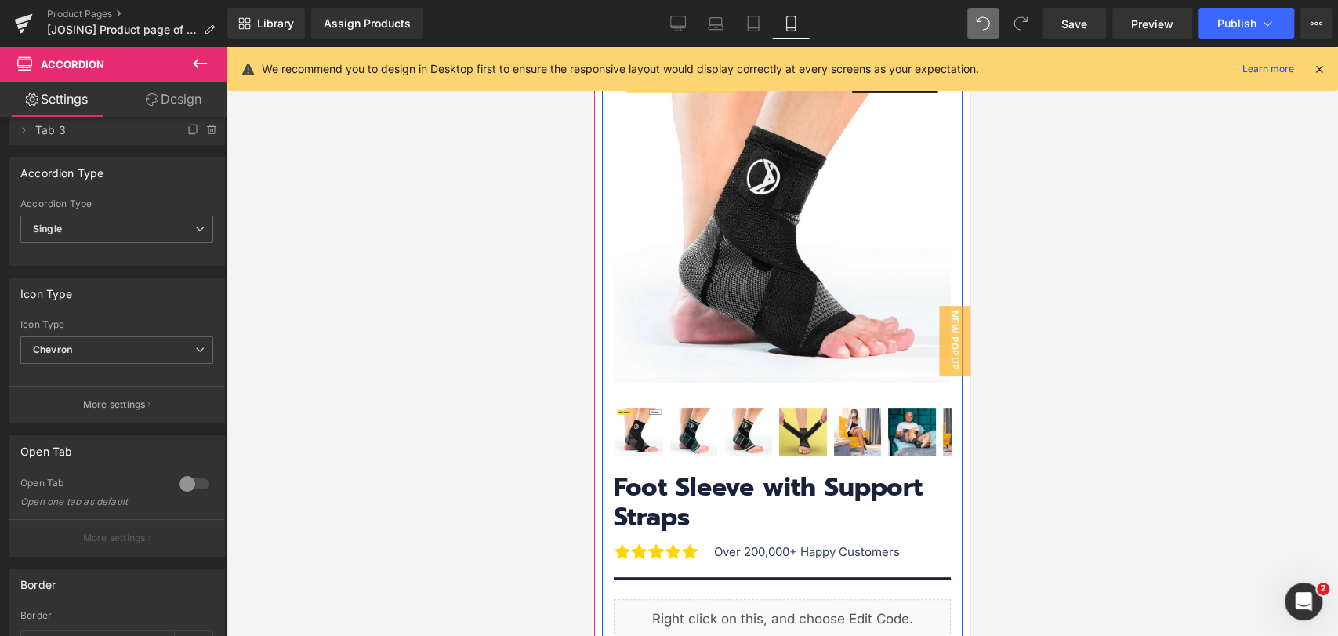
scroll to position [0, 0]
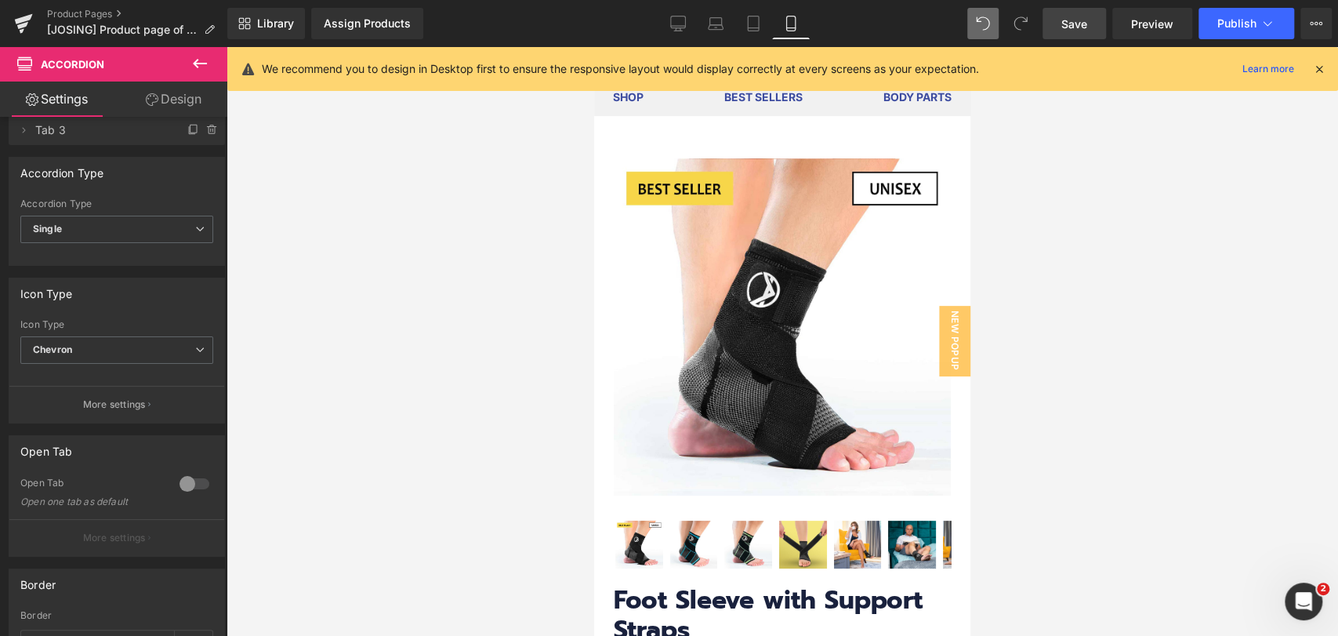
click at [1089, 20] on link "Save" at bounding box center [1075, 23] width 64 height 31
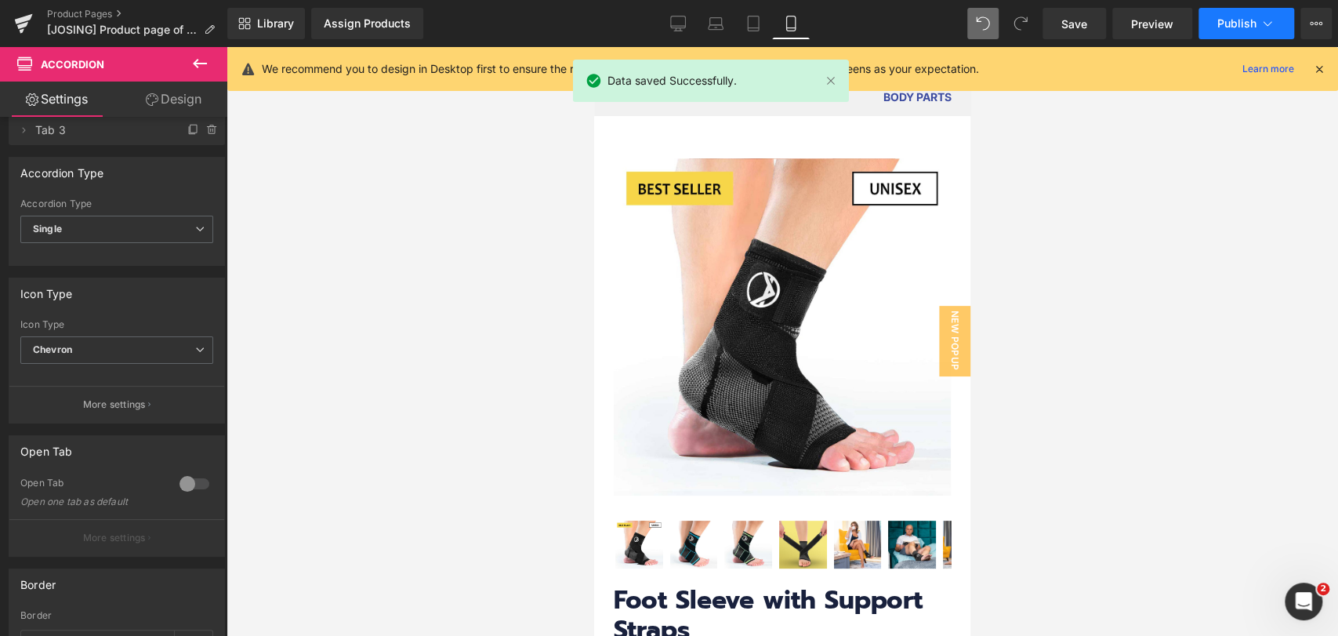
click at [1269, 23] on icon at bounding box center [1268, 24] width 16 height 16
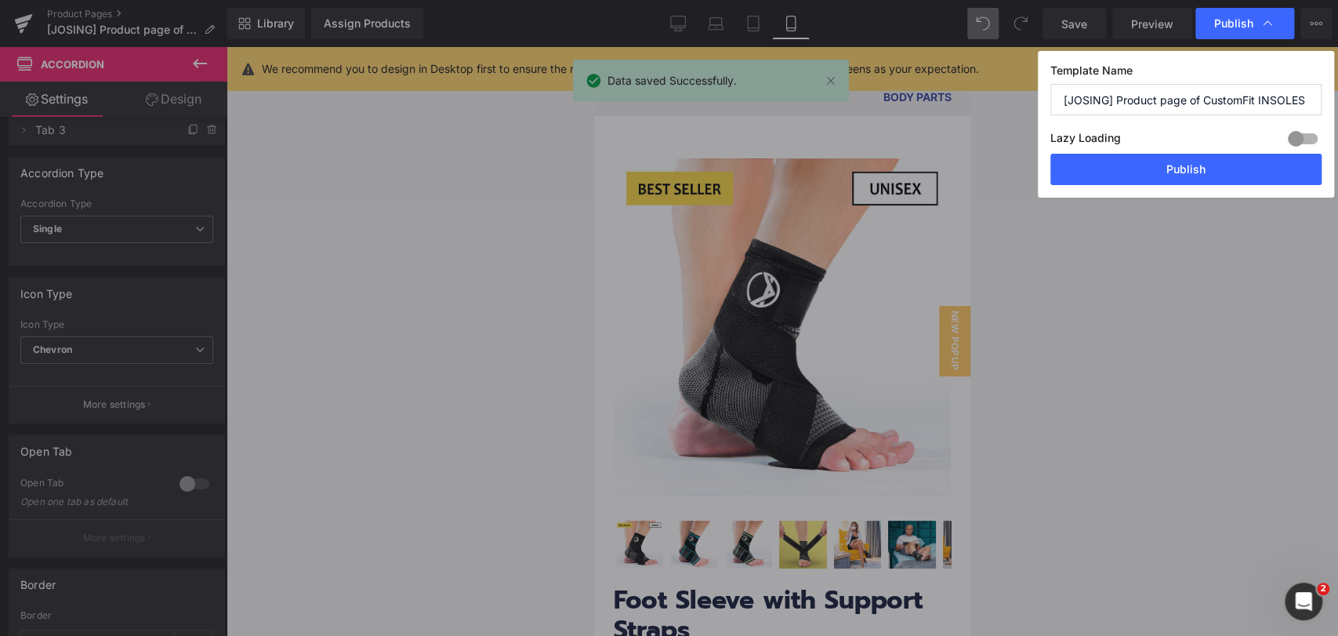
click at [1176, 142] on div "Lazy Loading Build Upgrade plan to unlock" at bounding box center [1186, 141] width 271 height 26
click at [1178, 162] on button "Publish" at bounding box center [1186, 169] width 271 height 31
